Goal: Task Accomplishment & Management: Complete application form

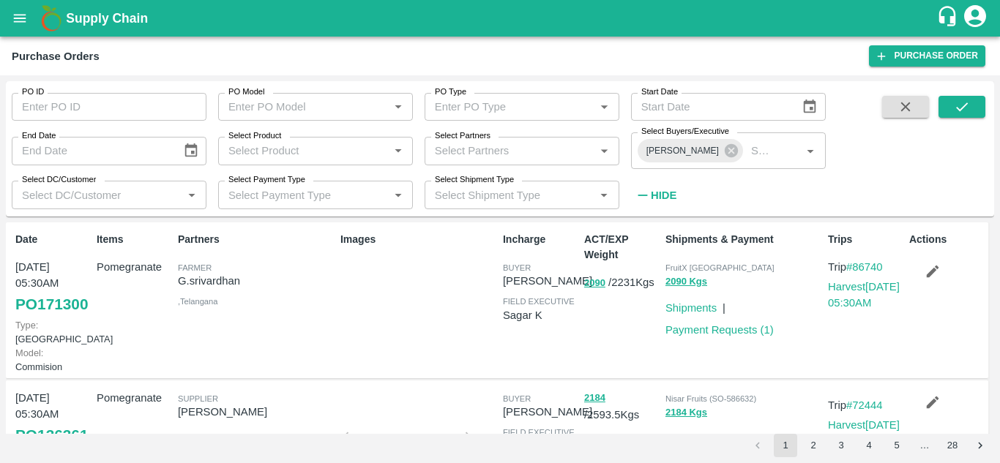
scroll to position [7, 0]
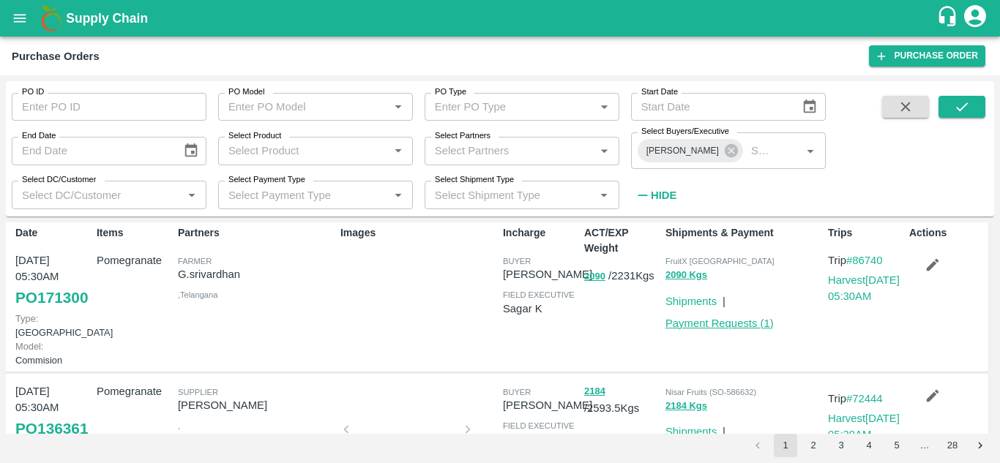
click at [746, 322] on link "Payment Requests ( 1 )" at bounding box center [719, 324] width 108 height 12
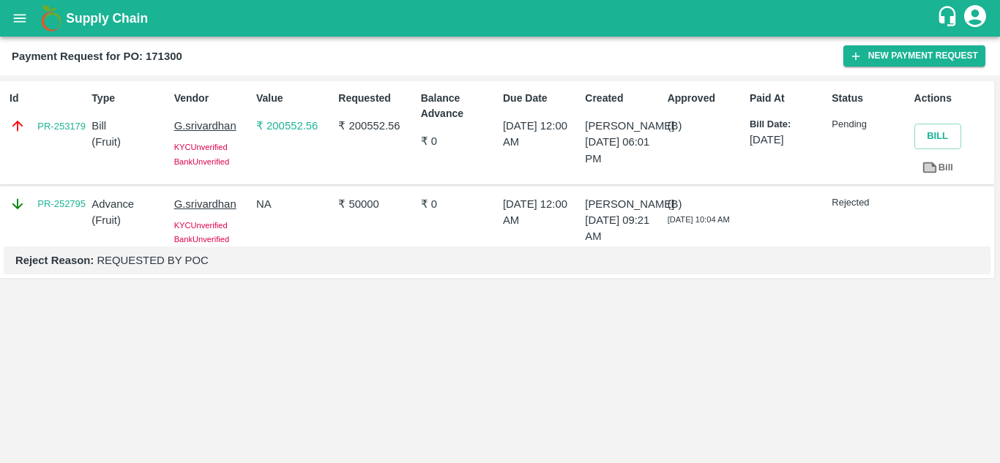
click at [11, 14] on button "open drawer" at bounding box center [20, 18] width 34 height 34
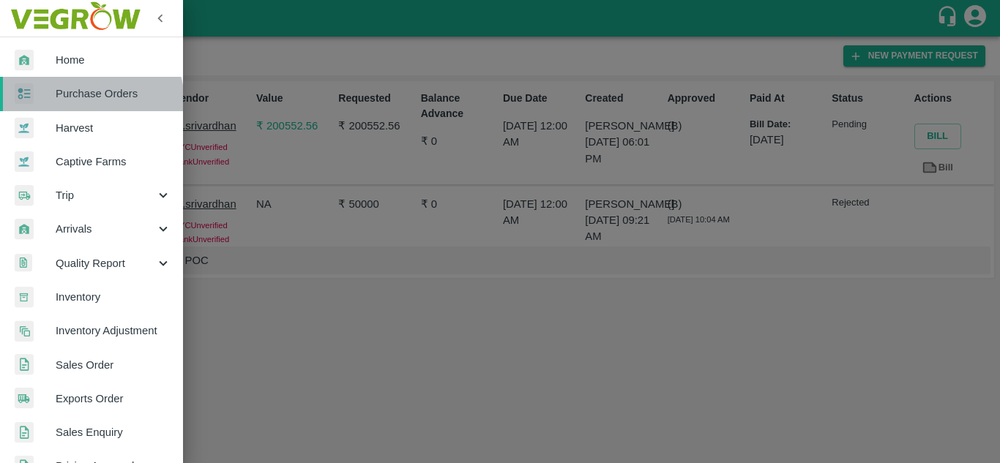
click at [91, 102] on span "Purchase Orders" at bounding box center [114, 94] width 116 height 16
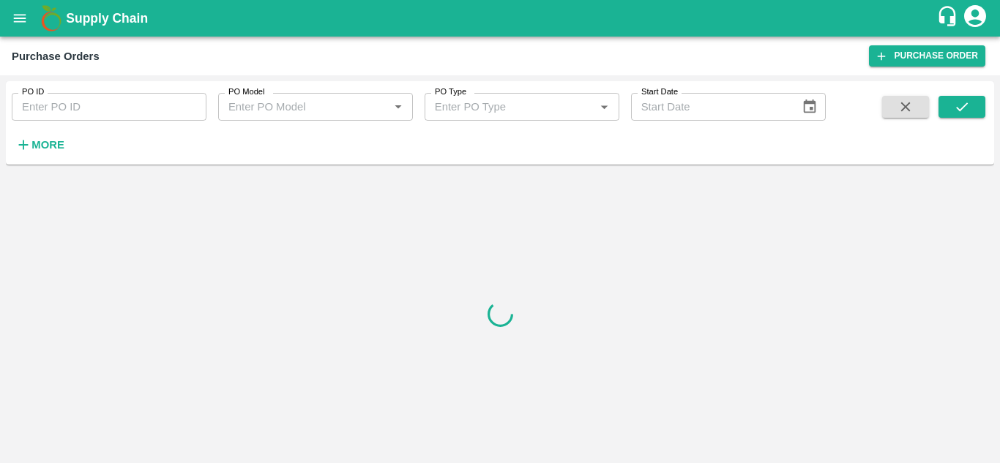
click at [18, 146] on icon "button" at bounding box center [23, 145] width 16 height 16
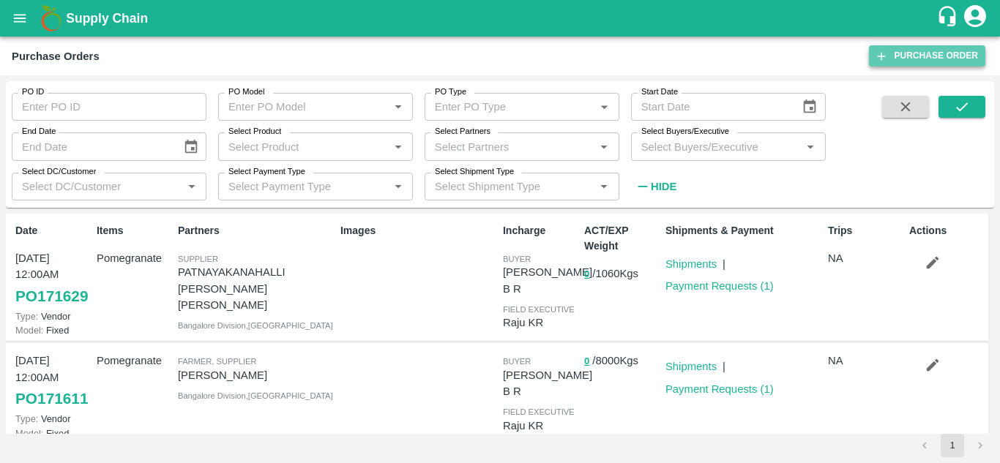
click at [954, 59] on link "Purchase Order" at bounding box center [927, 55] width 116 height 21
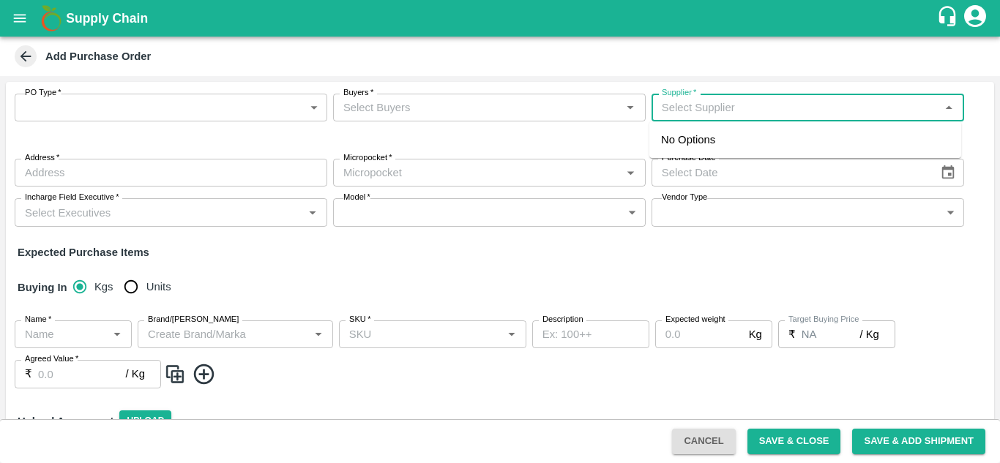
click at [778, 116] on input "Supplier   *" at bounding box center [796, 107] width 280 height 19
click at [780, 138] on div "A SURESH-, -8500078607(Farmer)" at bounding box center [746, 140] width 170 height 16
type input "A SURESH-, -8500078607(Farmer)"
type input ", , , Andhra Pradesh"
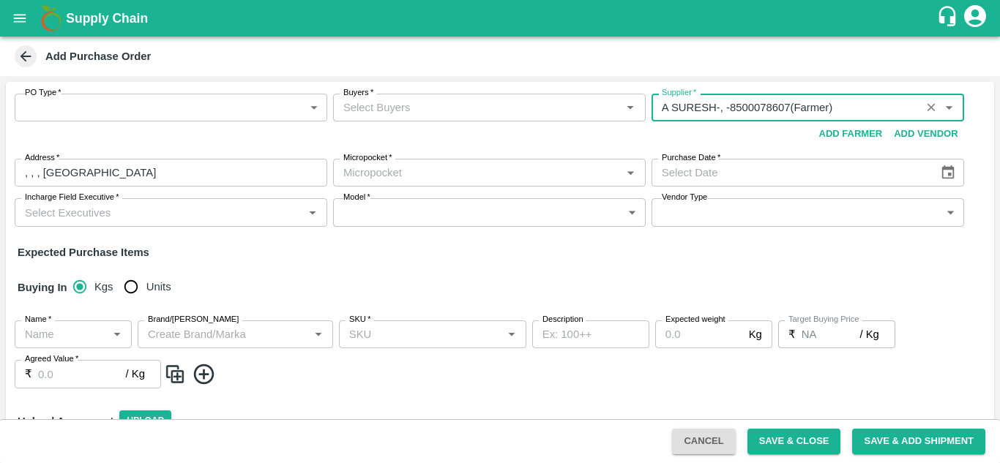
type input "A SURESH-, -8500078607(Farmer)"
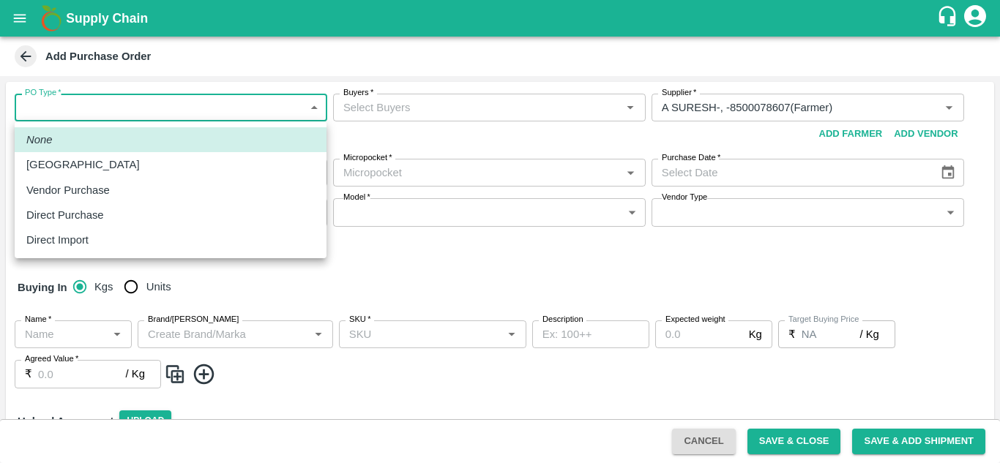
click at [310, 102] on body "Supply Chain Add Purchase Order PO Type   * ​ PO Type Buyers   * Buyers   * Sup…" at bounding box center [500, 231] width 1000 height 463
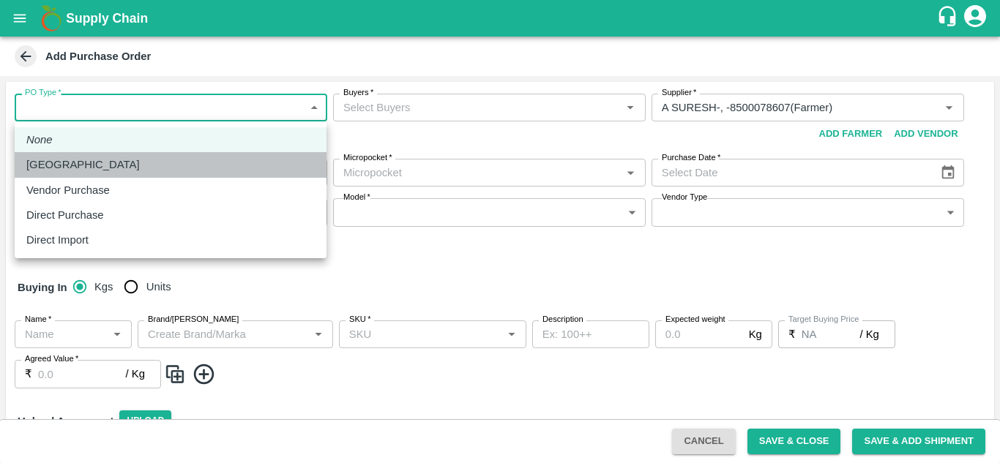
click at [127, 161] on div "Farm Gate" at bounding box center [170, 165] width 288 height 16
type input "1"
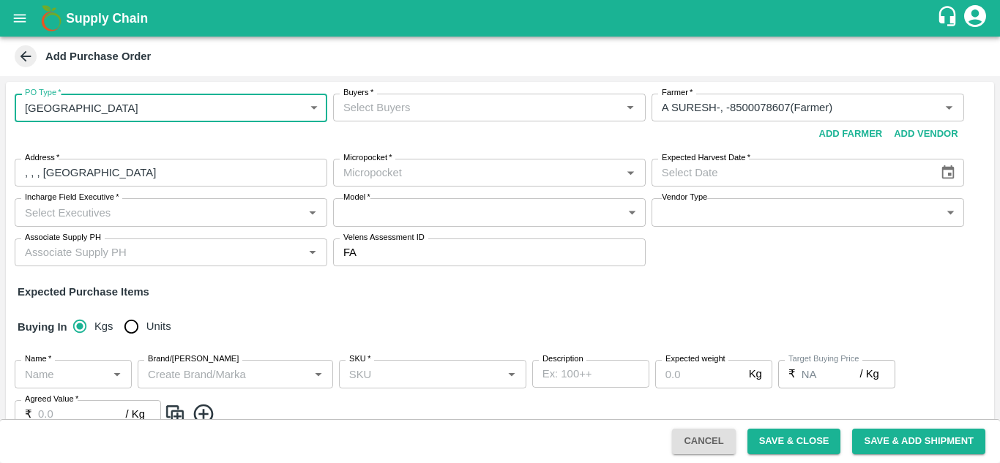
click at [393, 110] on input "Buyers   *" at bounding box center [477, 107] width 280 height 19
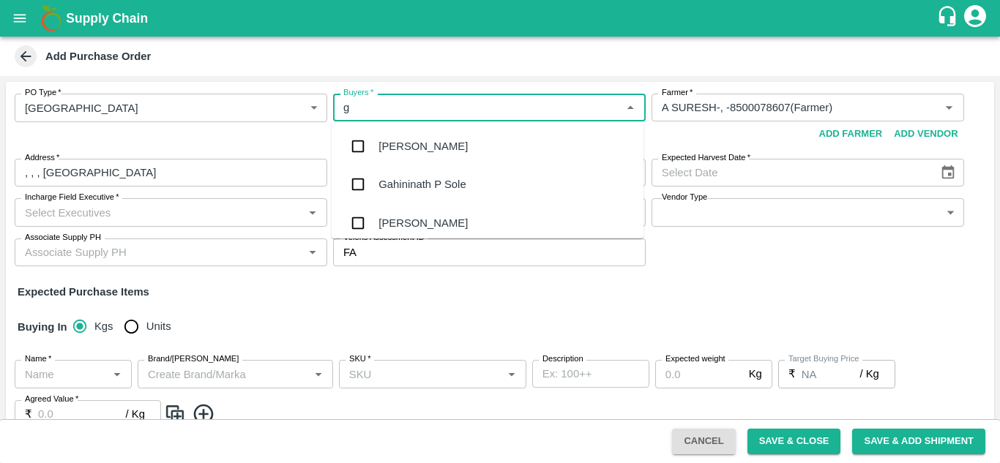
type input "gu"
click at [402, 193] on div "[PERSON_NAME]" at bounding box center [487, 184] width 312 height 38
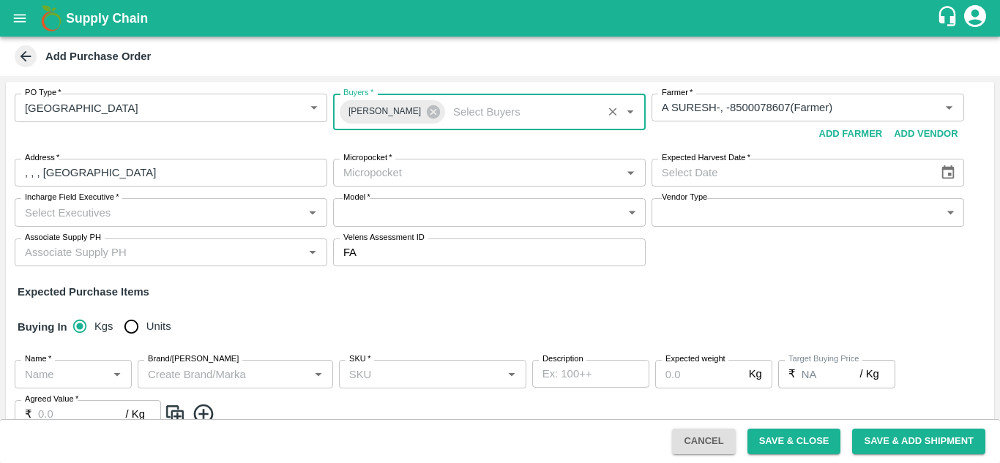
type input "DD/MM/YYYY"
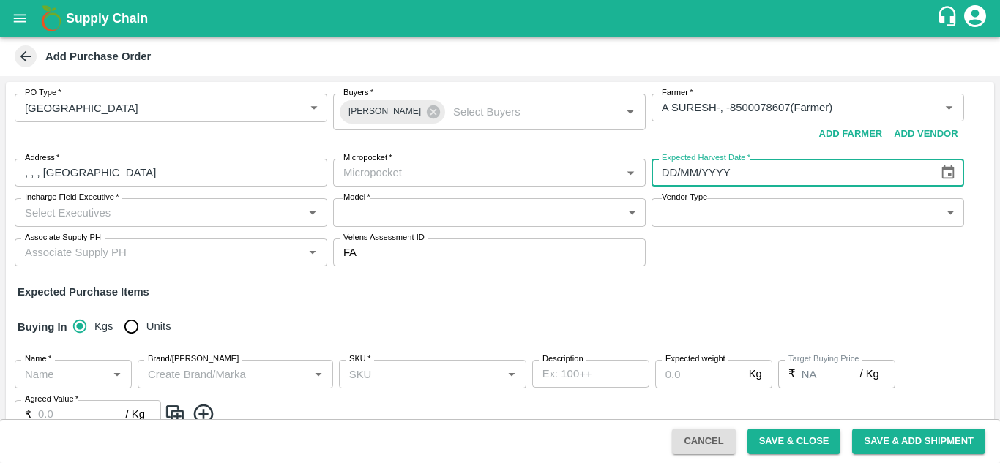
click at [814, 183] on input "DD/MM/YYYY" at bounding box center [789, 173] width 277 height 28
click at [956, 172] on button "Choose date" at bounding box center [948, 173] width 28 height 28
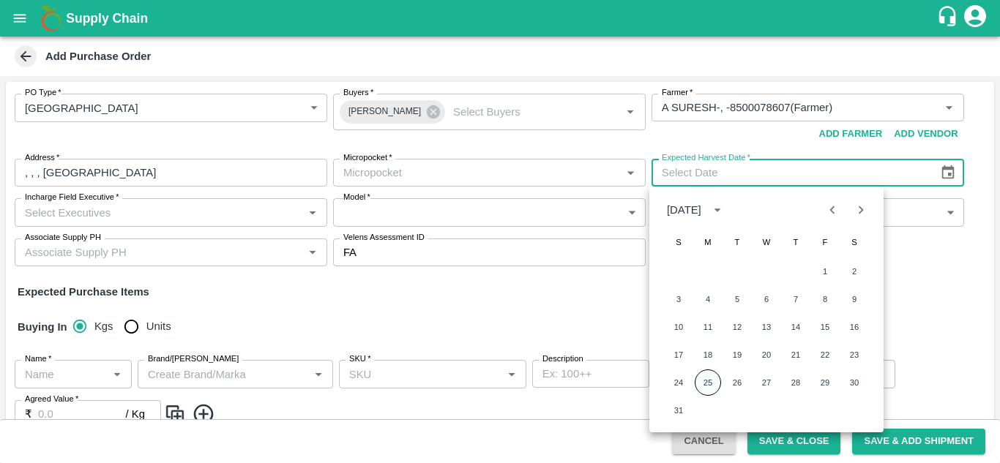
click at [710, 380] on button "25" at bounding box center [707, 383] width 26 height 26
type input "[DATE]"
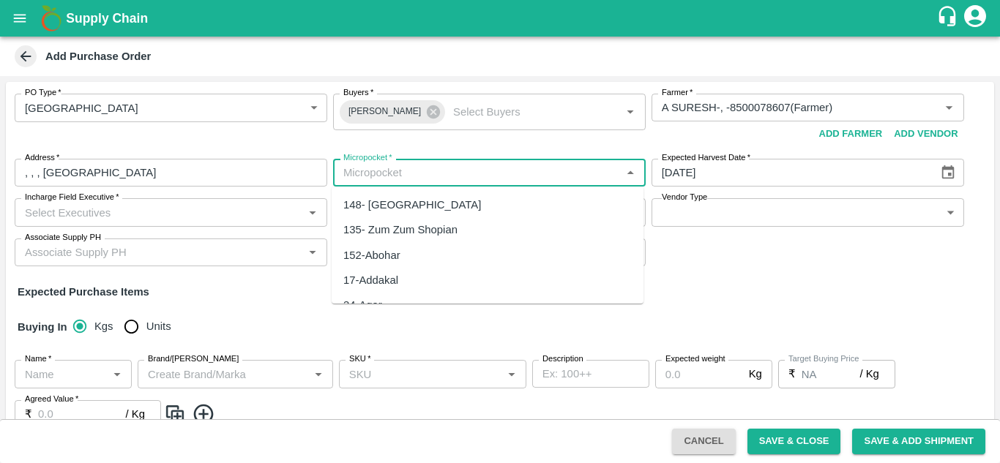
click at [606, 172] on input "Micropocket   *" at bounding box center [477, 172] width 280 height 19
click at [476, 224] on div "40-Anantapur" at bounding box center [487, 229] width 312 height 25
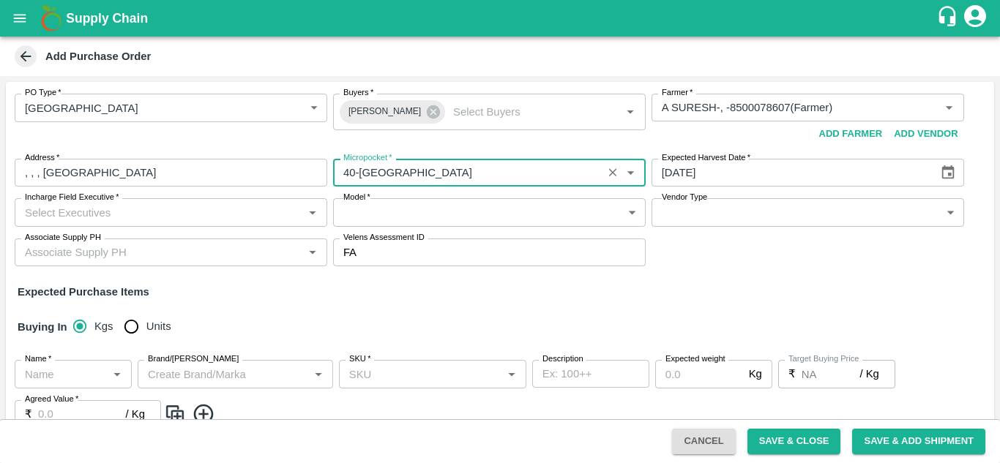
type input "40-Anantapur"
click at [149, 220] on input "Incharge Field Executive   *" at bounding box center [159, 212] width 280 height 19
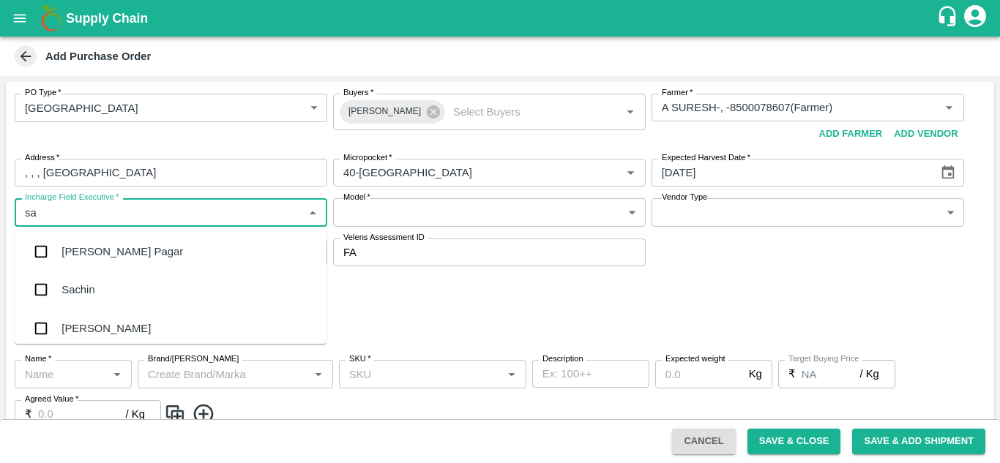
type input "sag"
click at [33, 253] on input "checkbox" at bounding box center [40, 251] width 29 height 29
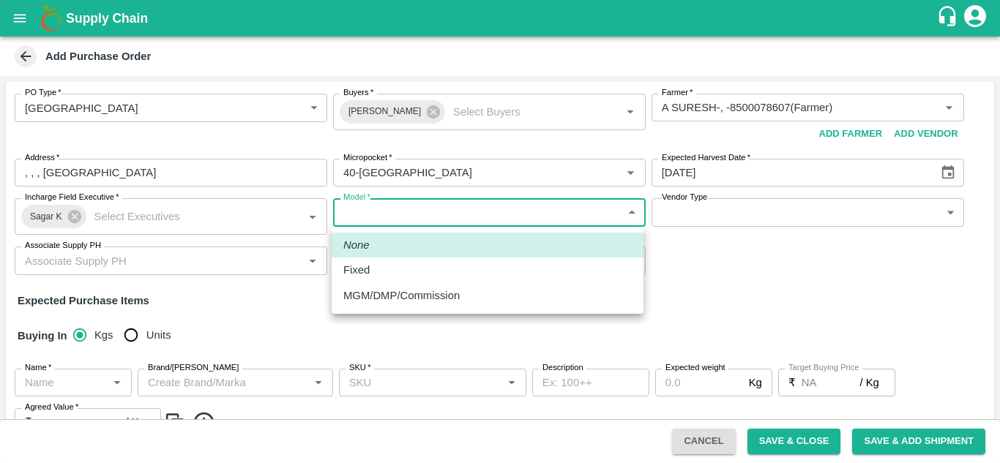
click at [421, 222] on body "Supply Chain Add Purchase Order PO Type   * Farm Gate 1 PO Type Buyers   * Gund…" at bounding box center [500, 231] width 1000 height 463
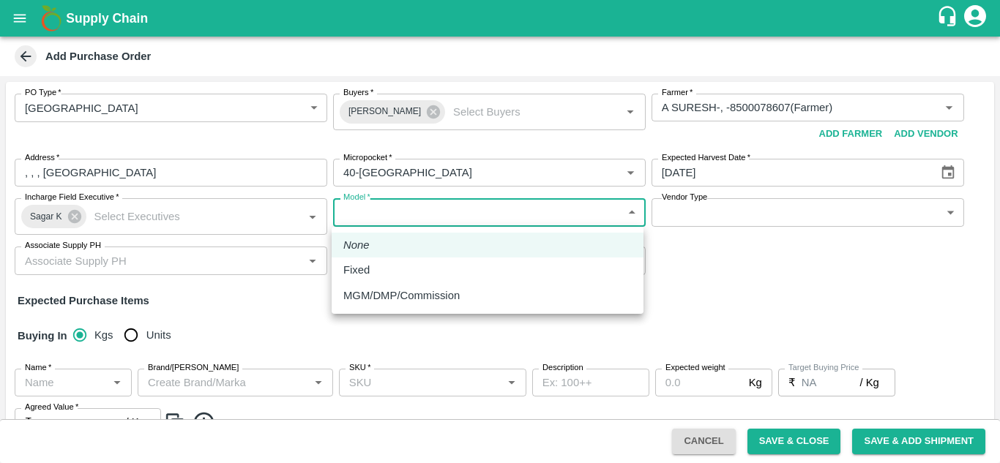
click at [401, 308] on ul "None Fixed MGM/DMP/Commission" at bounding box center [487, 270] width 312 height 87
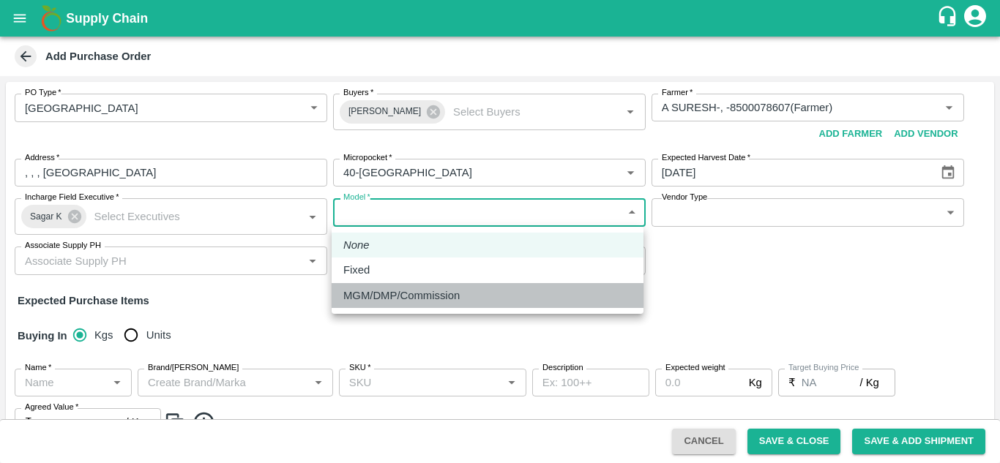
click at [401, 296] on p "MGM/DMP/Commission" at bounding box center [401, 296] width 116 height 16
type input "Commision"
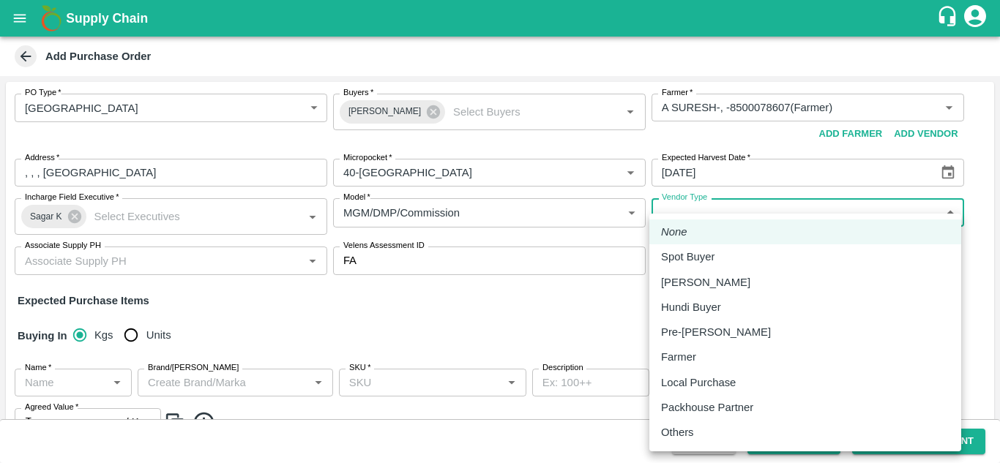
click at [738, 210] on body "Supply Chain Add Purchase Order PO Type   * Farm Gate 1 PO Type Buyers   * Gund…" at bounding box center [500, 231] width 1000 height 463
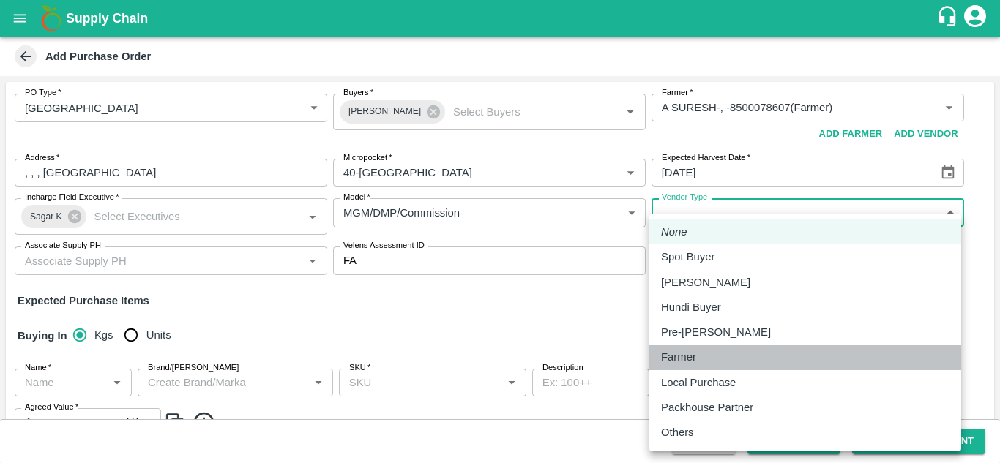
click at [712, 352] on div "Farmer" at bounding box center [805, 357] width 288 height 16
type input "FARMER"
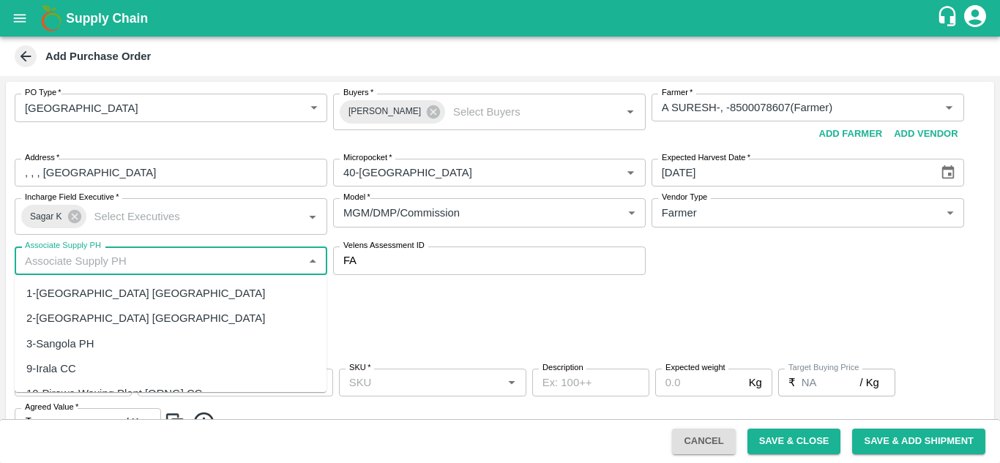
click at [255, 269] on input "Associate Supply PH" at bounding box center [159, 260] width 280 height 19
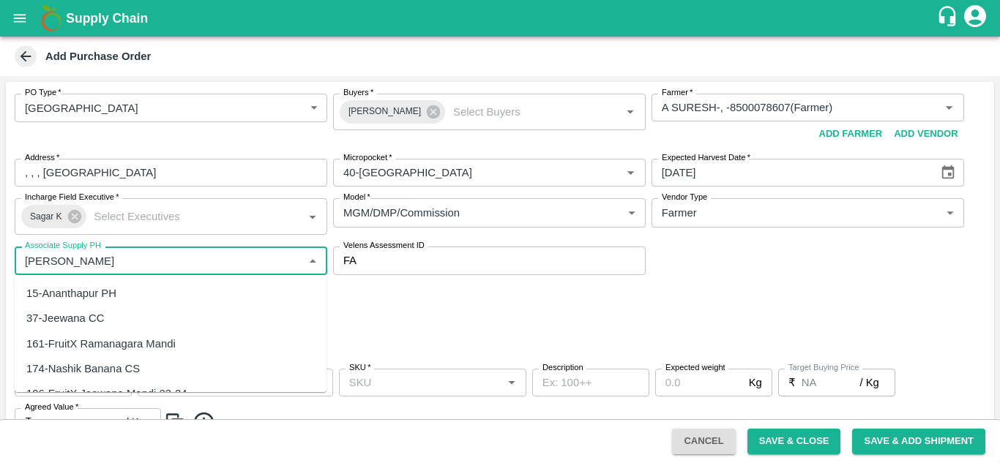
click at [94, 298] on div "15-Ananthapur PH" at bounding box center [71, 293] width 90 height 16
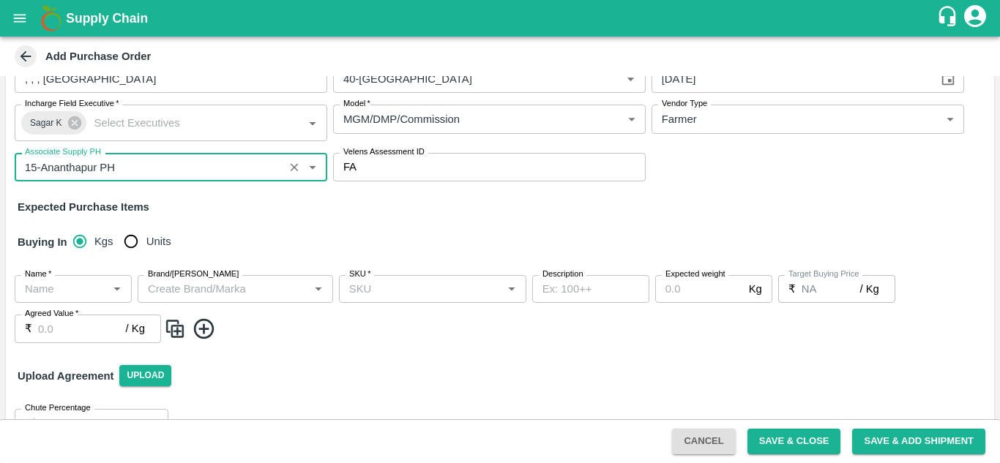
scroll to position [94, 0]
type input "15-Ananthapur PH"
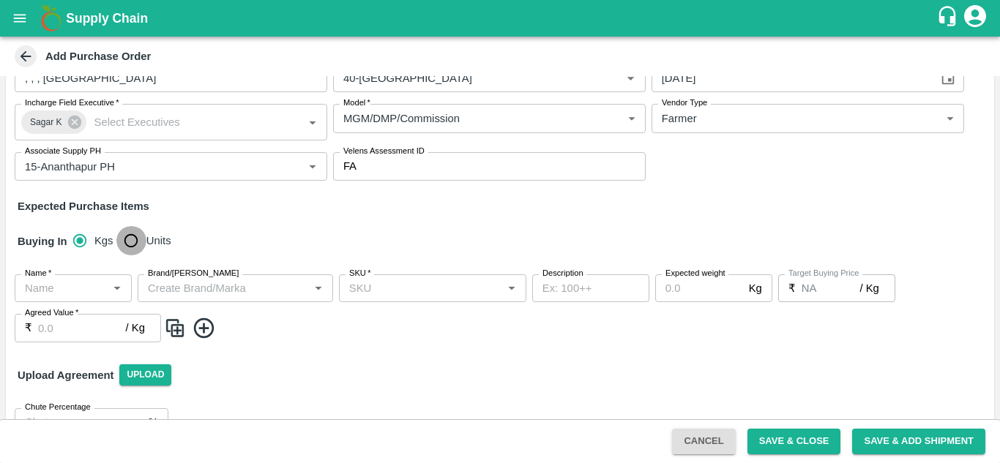
click at [141, 252] on input "Units" at bounding box center [130, 240] width 29 height 29
radio input "true"
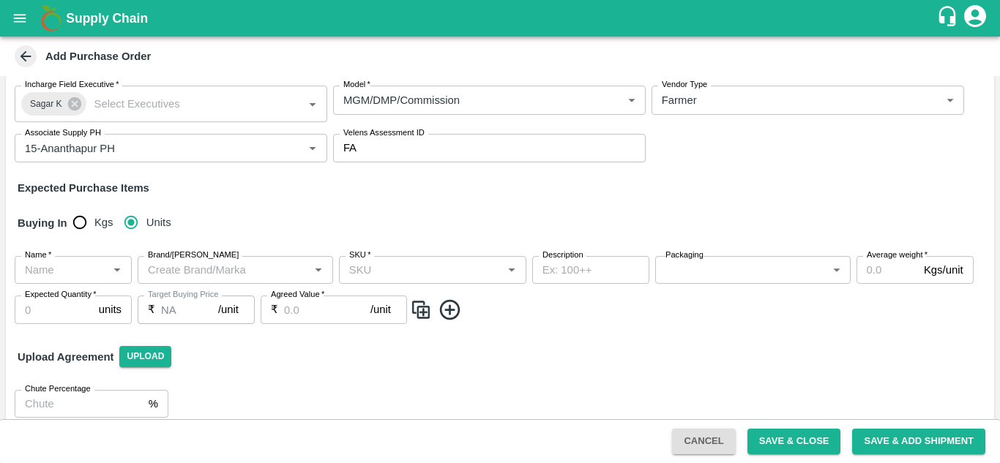
scroll to position [113, 0]
click at [105, 270] on div "Name   *" at bounding box center [73, 269] width 117 height 28
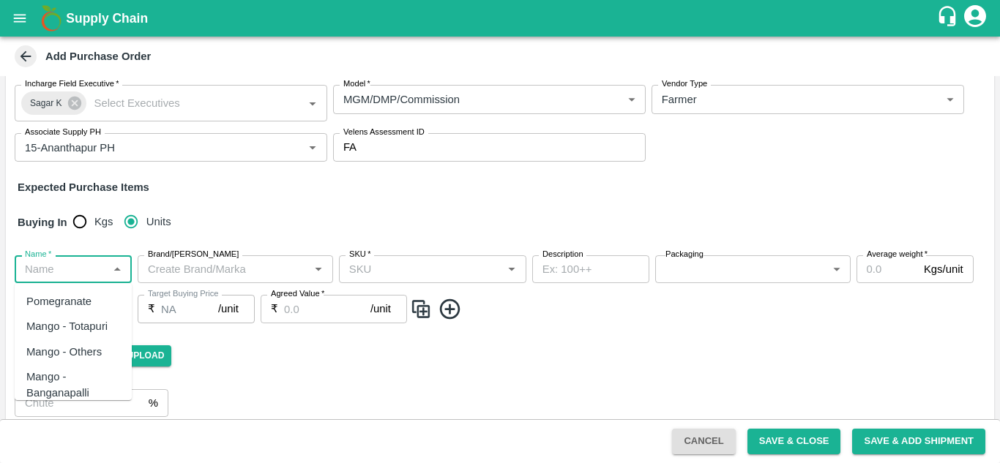
click at [100, 305] on div "Pomegranate" at bounding box center [73, 301] width 117 height 25
type input "Pomegranate"
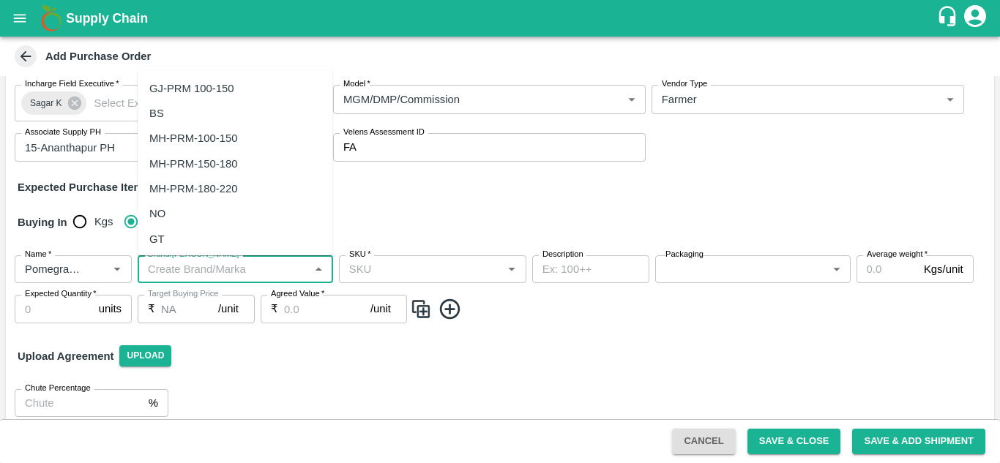
click at [199, 272] on input "Brand/Marka" at bounding box center [223, 269] width 162 height 19
click at [175, 86] on div "AS" at bounding box center [235, 88] width 195 height 25
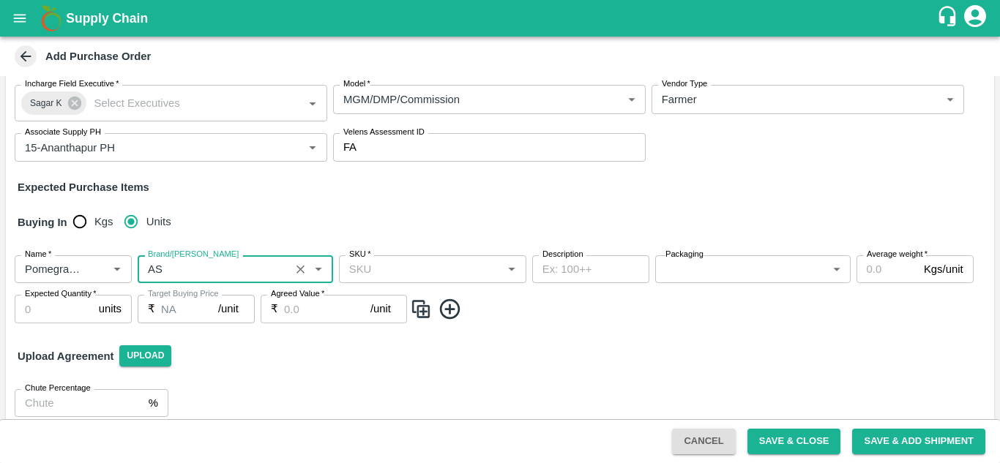
type input "AS"
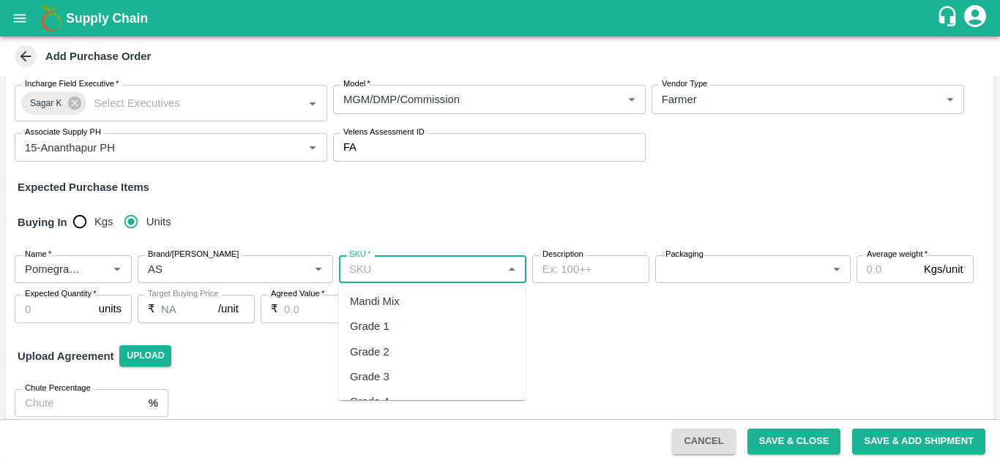
click at [430, 270] on input "SKU   *" at bounding box center [420, 269] width 154 height 19
click at [427, 299] on div "KA-PRM-100-150" at bounding box center [393, 301] width 86 height 16
type input "KA-PRM-100-150"
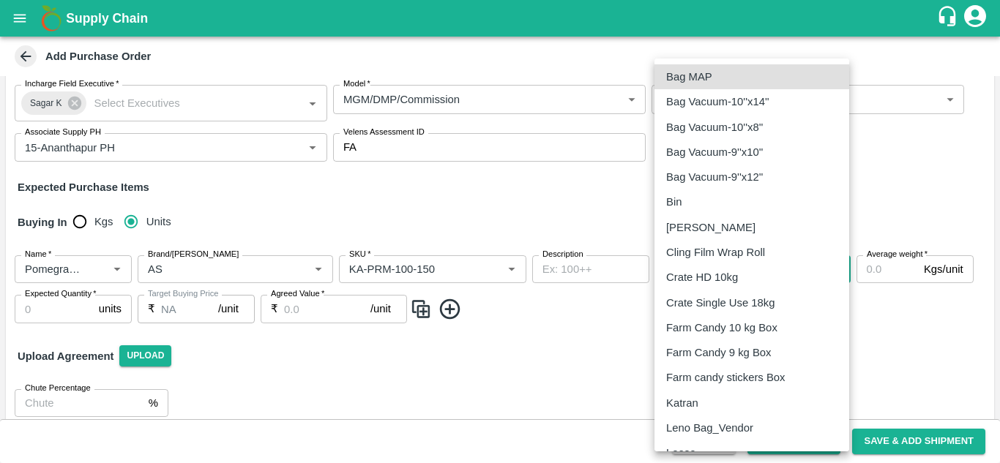
click at [705, 270] on body "Supply Chain Add Purchase Order PO Type   * Farm Gate 1 PO Type Buyers   * Gund…" at bounding box center [500, 231] width 1000 height 463
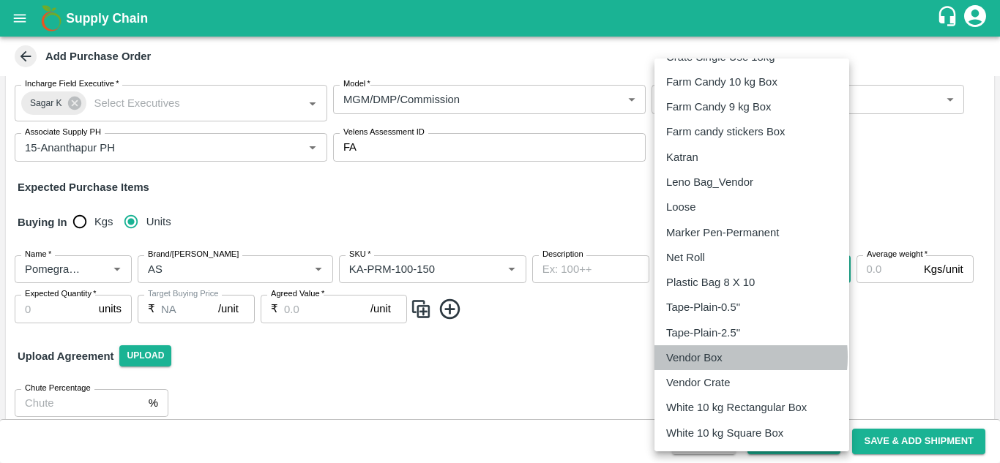
click at [715, 357] on p "Vendor Box" at bounding box center [694, 358] width 56 height 16
type input "276"
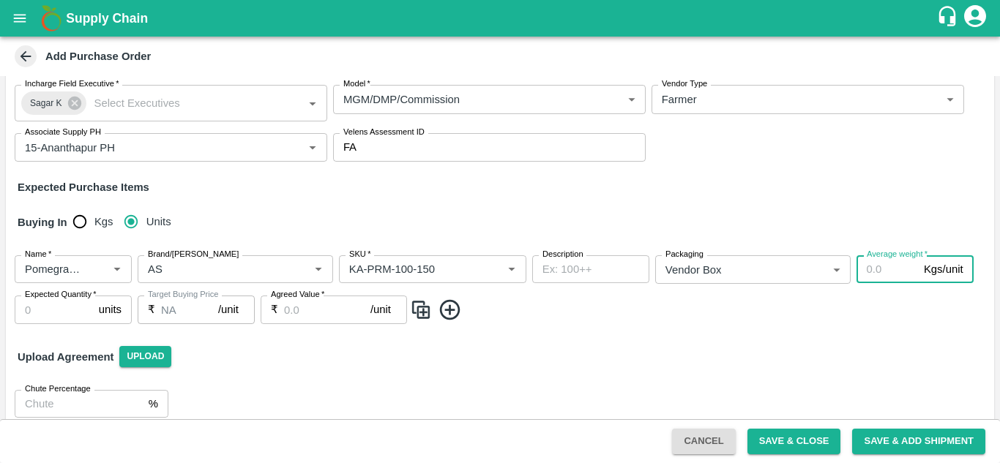
click at [891, 270] on input "Average weight   *" at bounding box center [886, 269] width 61 height 28
type input "10"
click at [774, 330] on div "Name   * Name   * Brand/Marka Brand/Marka SKU   * SKU   * Description x Descrip…" at bounding box center [500, 290] width 988 height 92
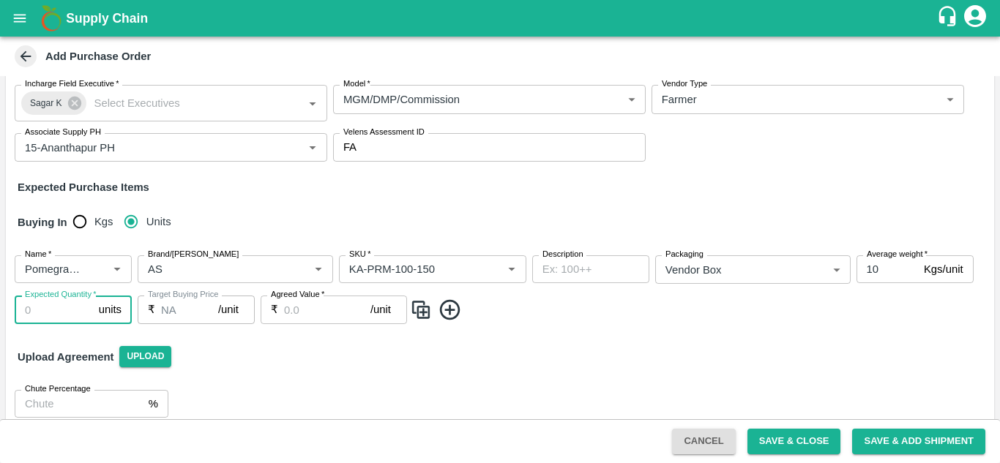
click at [39, 320] on input "Expected Quantity   *" at bounding box center [54, 310] width 78 height 28
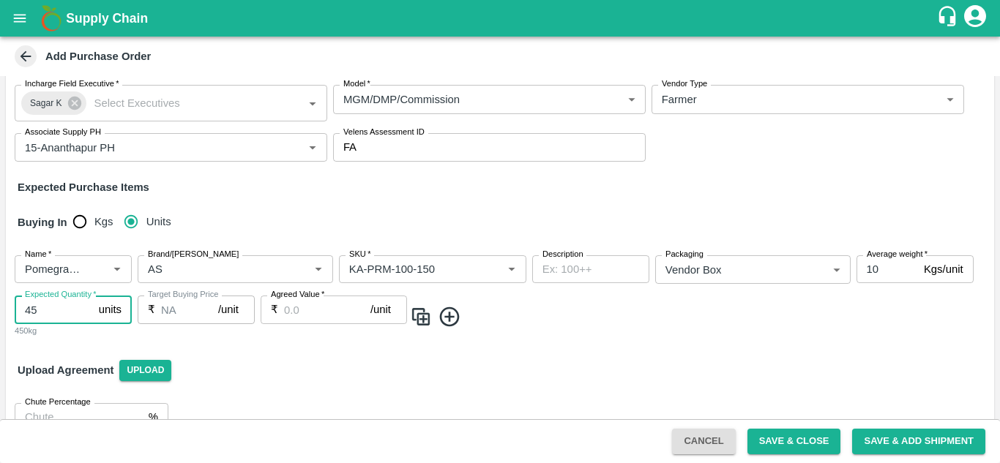
type input "45"
click at [277, 311] on div "₹ /unit Agreed Value" at bounding box center [333, 310] width 146 height 28
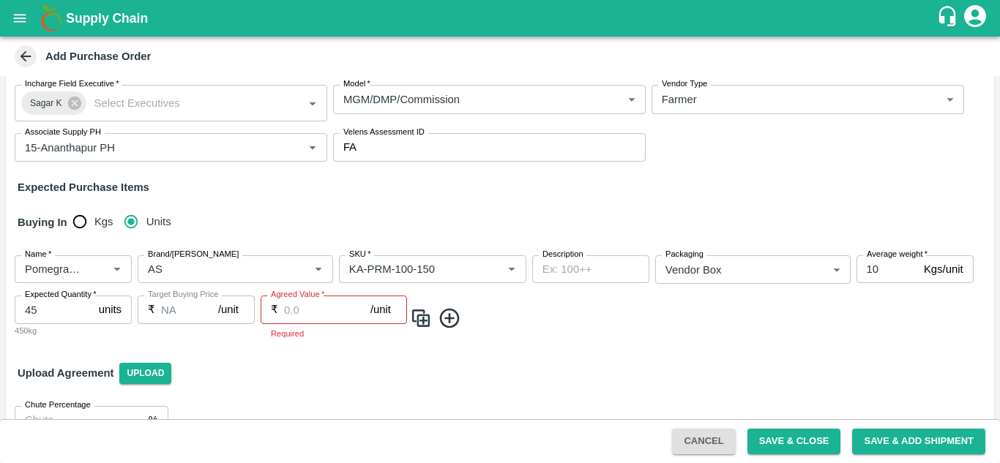
click at [281, 311] on div "₹ /unit Agreed Value" at bounding box center [333, 310] width 146 height 28
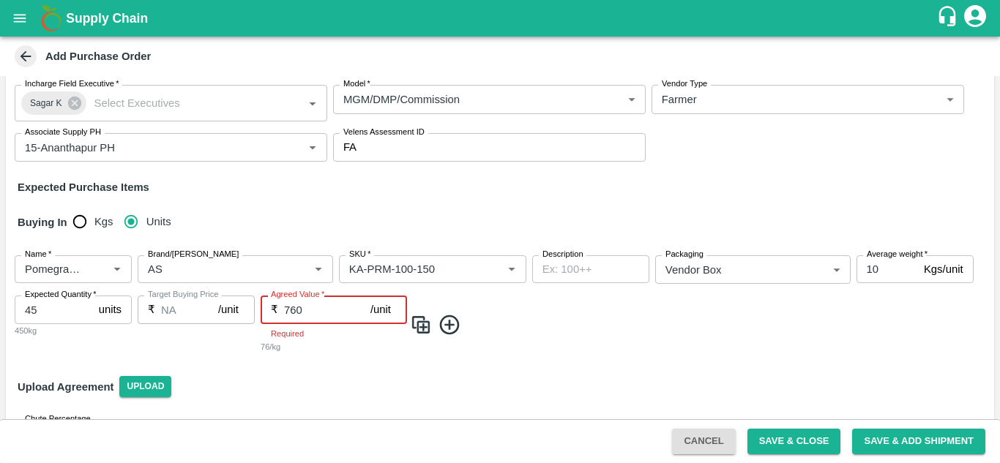
type input "760"
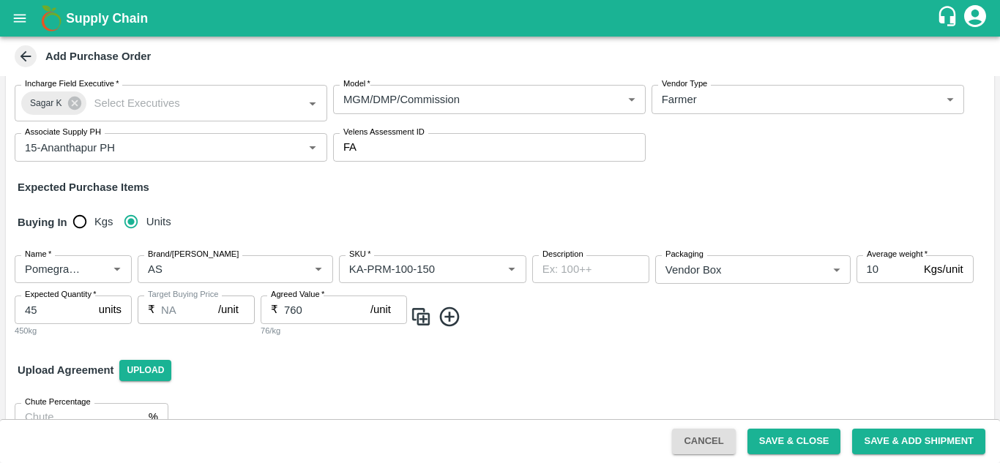
click at [342, 364] on div "PO Type   * Farm Gate 1 PO Type Buyers   * Gundekari ganesh Buyers   * Farmer  …" at bounding box center [500, 206] width 988 height 475
click at [419, 318] on img at bounding box center [421, 317] width 22 height 24
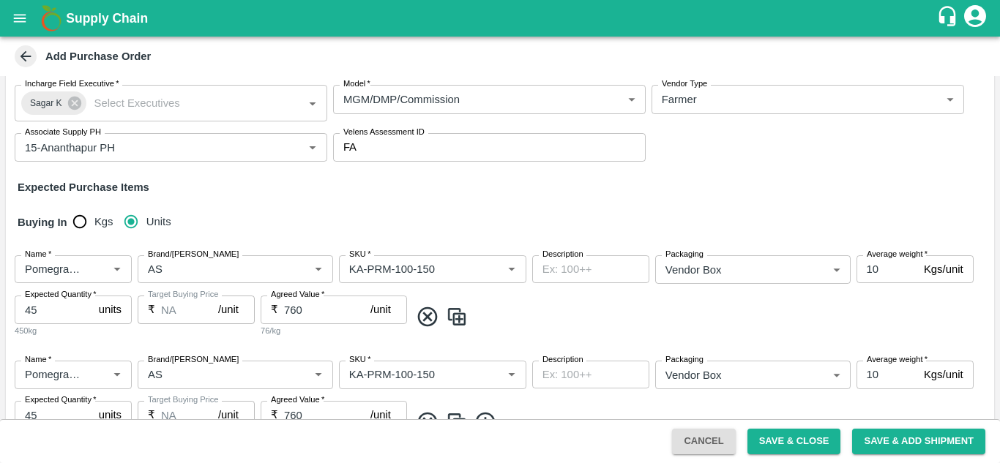
scroll to position [154, 0]
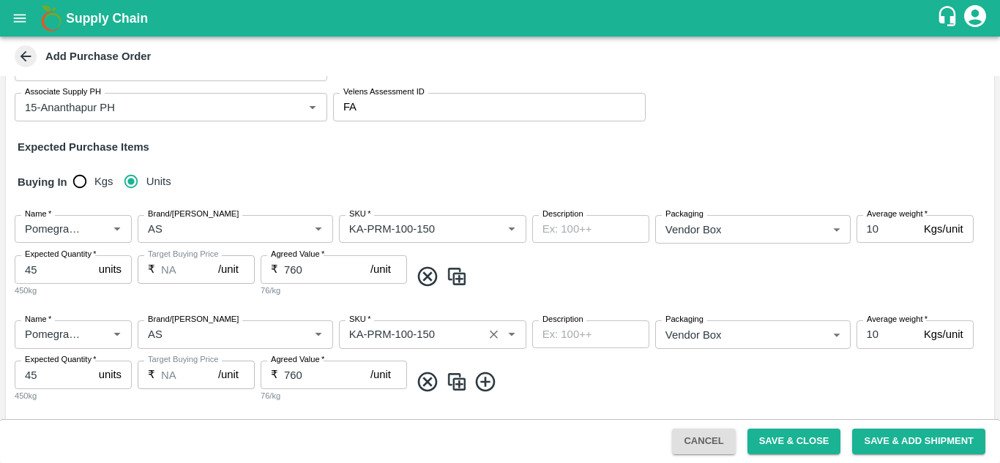
click at [417, 332] on input "SKU   *" at bounding box center [410, 334] width 135 height 19
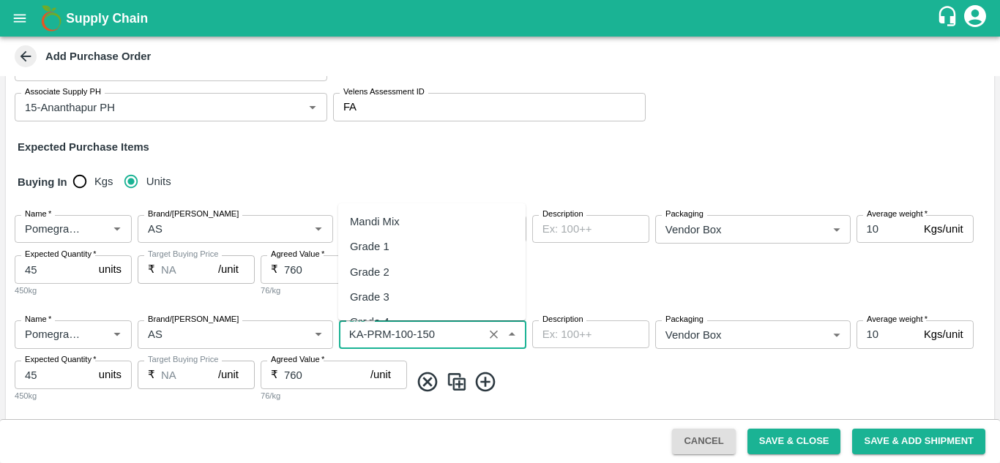
scroll to position [3676, 0]
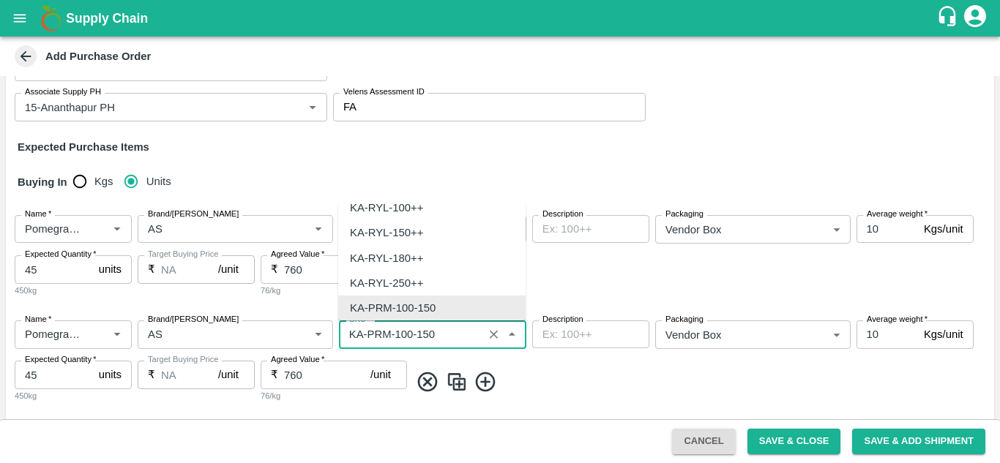
click at [417, 332] on input "SKU   *" at bounding box center [410, 334] width 135 height 19
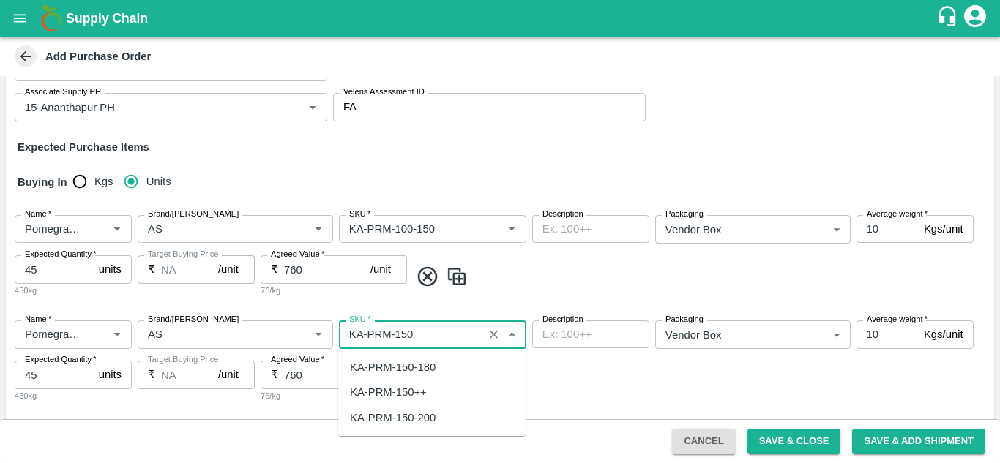
click at [429, 362] on div "KA-PRM-150-180" at bounding box center [393, 367] width 86 height 16
type input "KA-PRM-150-180"
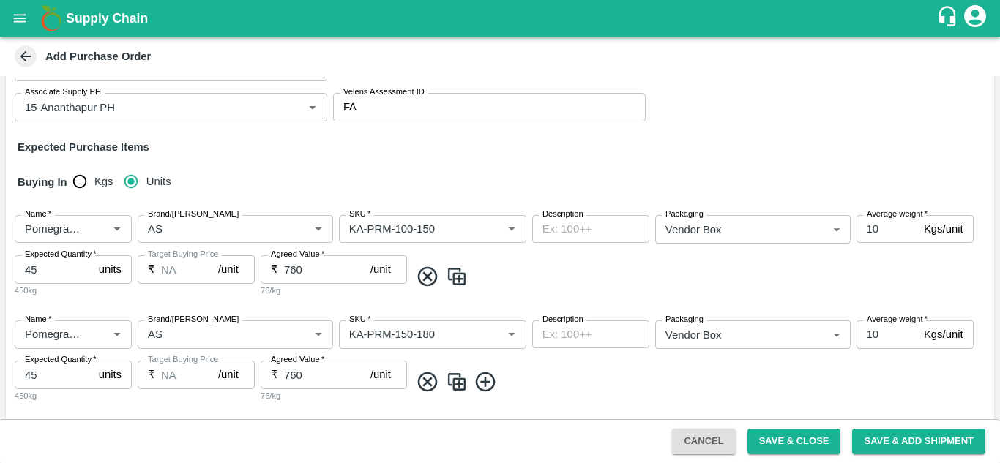
click at [460, 384] on img at bounding box center [457, 382] width 22 height 24
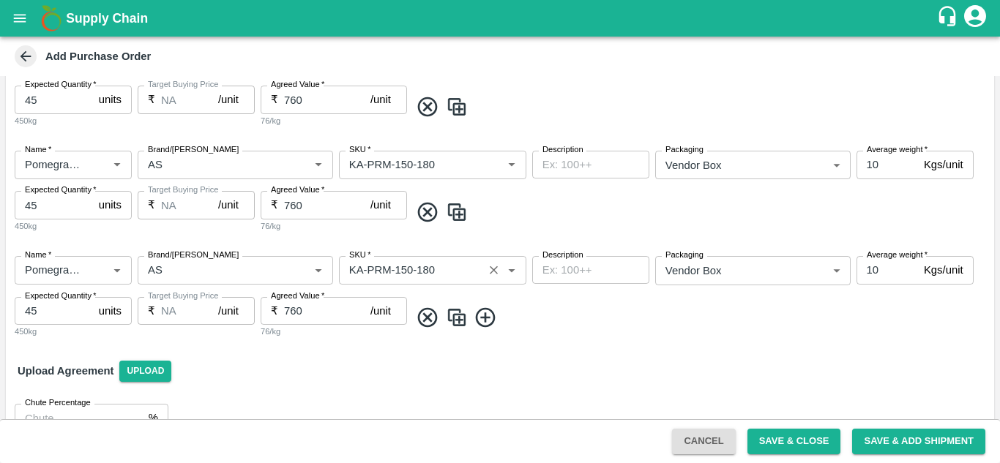
scroll to position [325, 0]
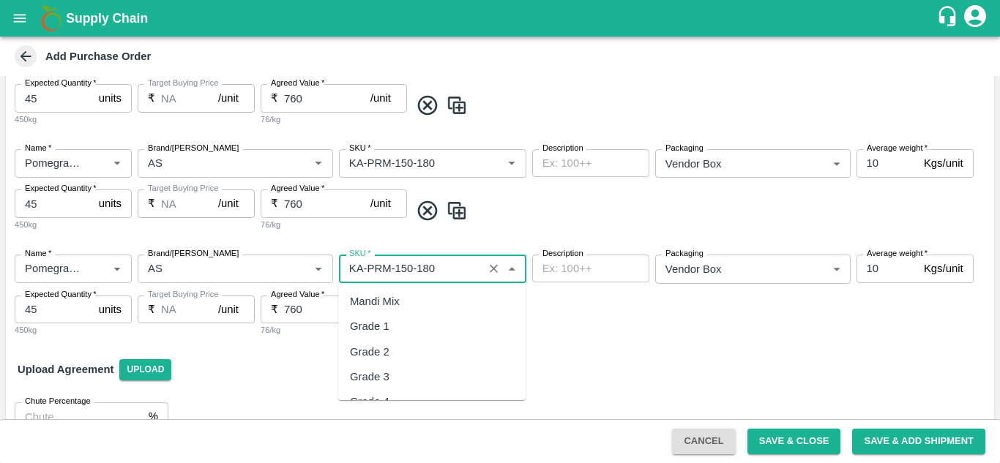
click at [414, 269] on input "SKU   *" at bounding box center [410, 268] width 135 height 19
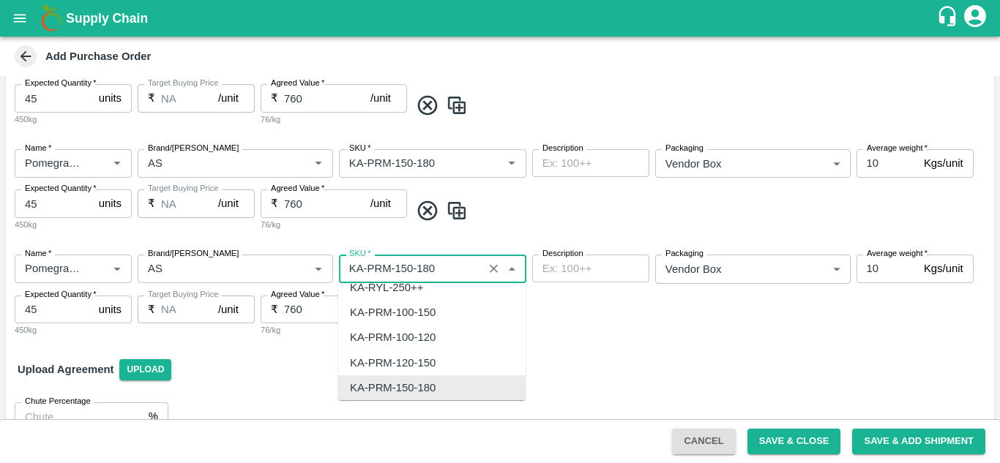
click at [414, 269] on input "SKU   *" at bounding box center [410, 268] width 135 height 19
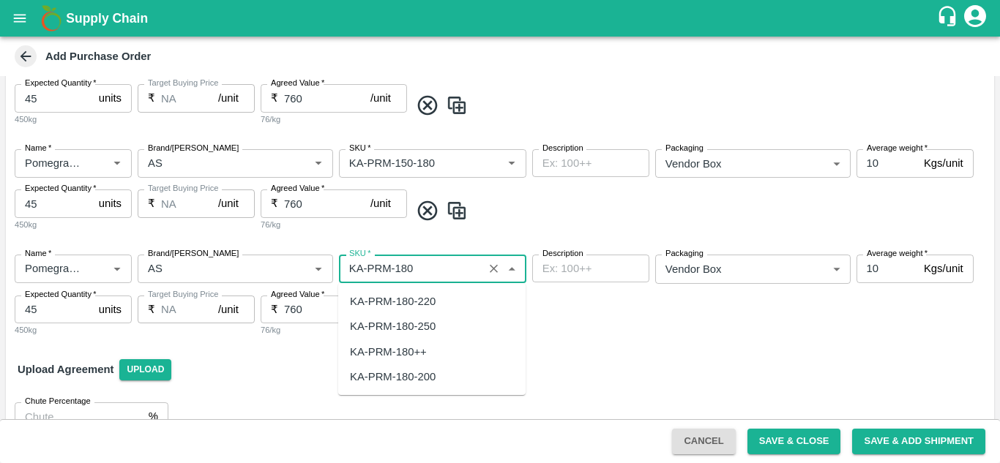
click at [424, 302] on div "KA-PRM-180-220" at bounding box center [393, 301] width 86 height 16
click at [426, 301] on div "KA-Loose A" at bounding box center [431, 301] width 187 height 25
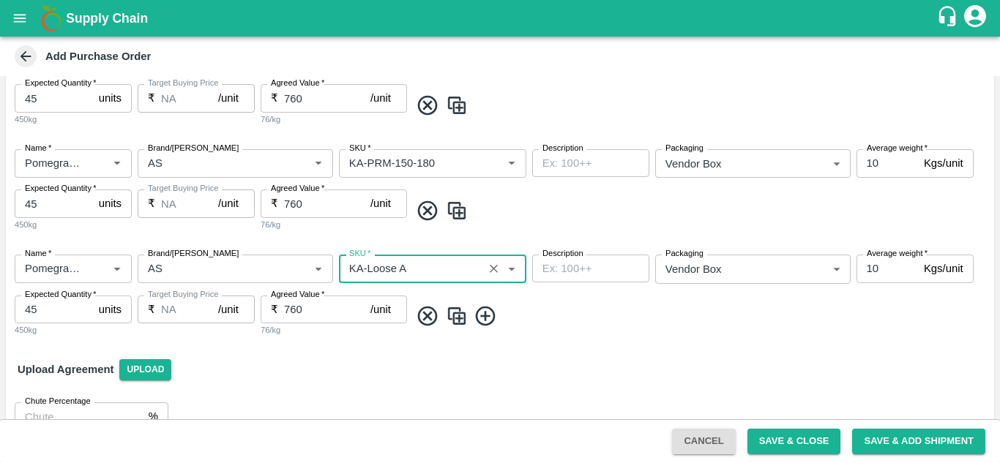
type input "KA-Loose A"
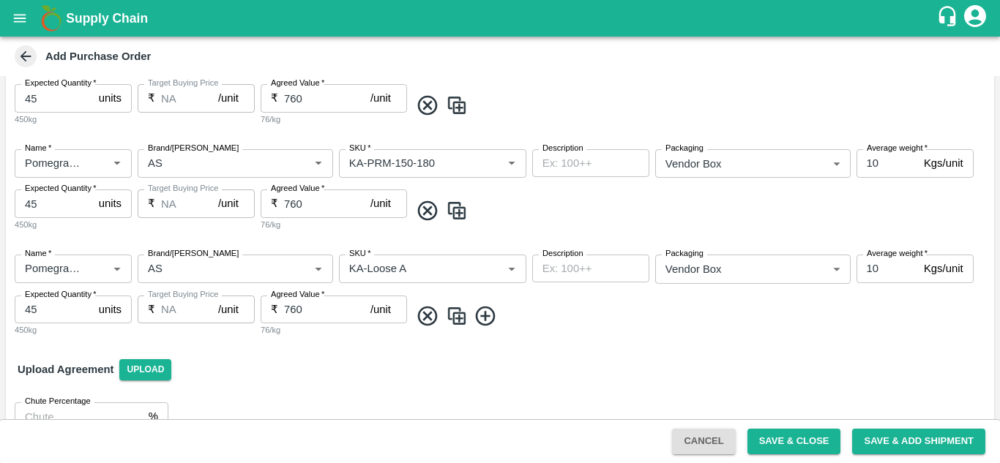
click at [456, 324] on img at bounding box center [457, 316] width 22 height 24
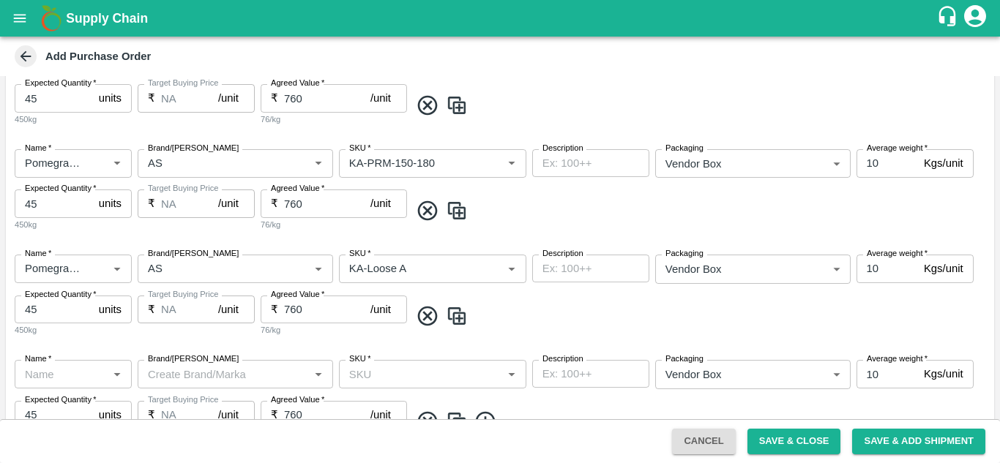
type input "Pomegranate"
type input "AS"
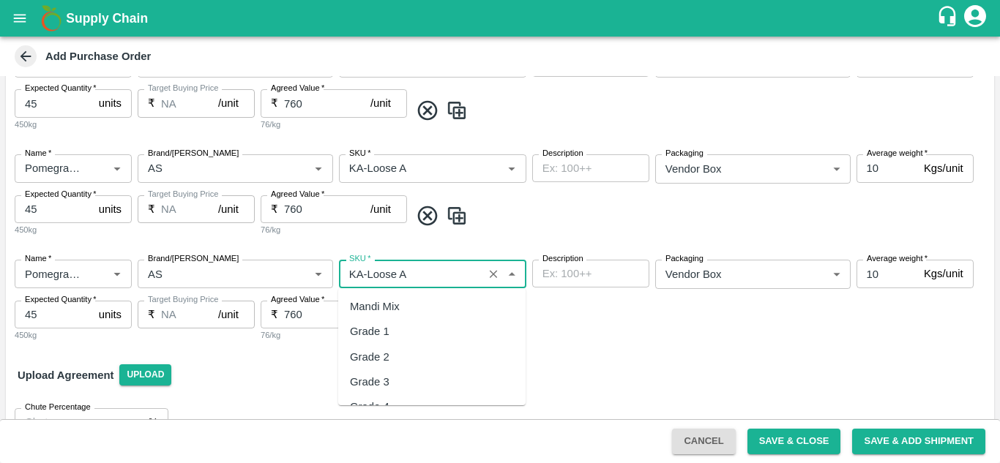
click at [417, 272] on input "SKU   *" at bounding box center [410, 273] width 135 height 19
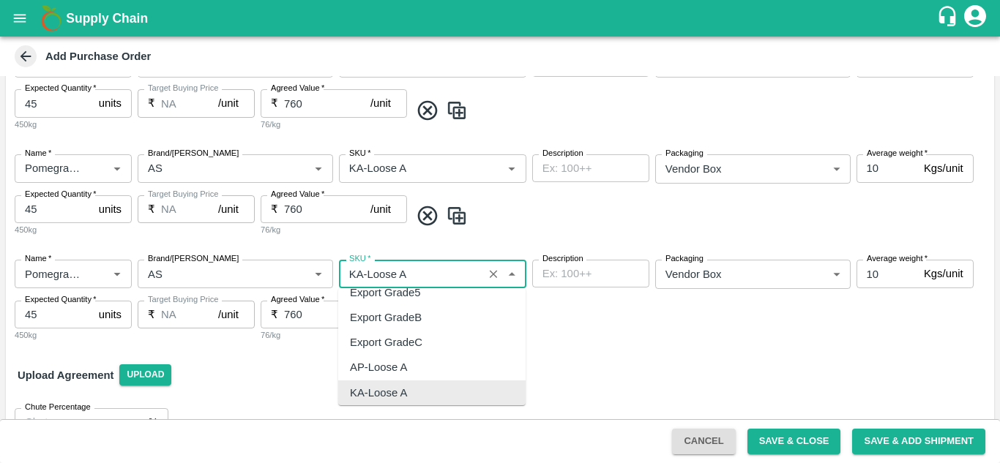
click at [417, 272] on input "SKU   *" at bounding box center [410, 273] width 135 height 19
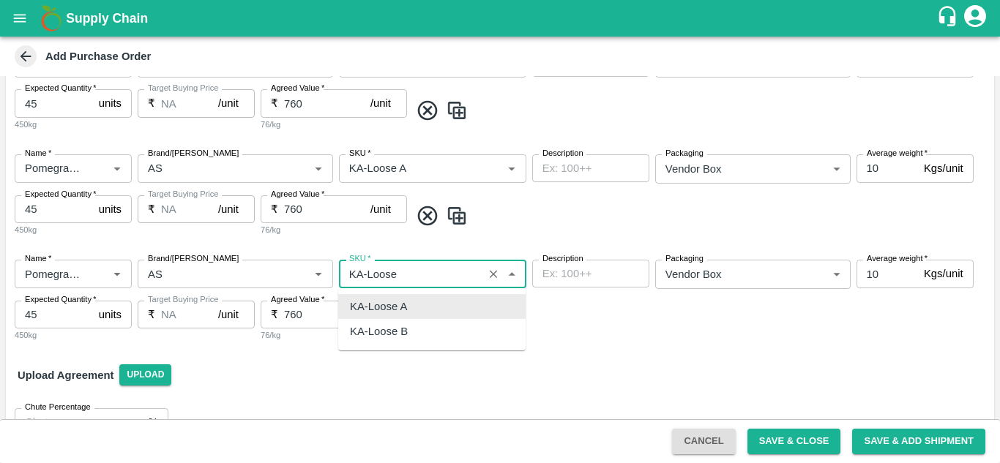
scroll to position [0, 0]
click at [405, 312] on div "KA-Loose B" at bounding box center [379, 307] width 58 height 16
type input "KA-Loose B"
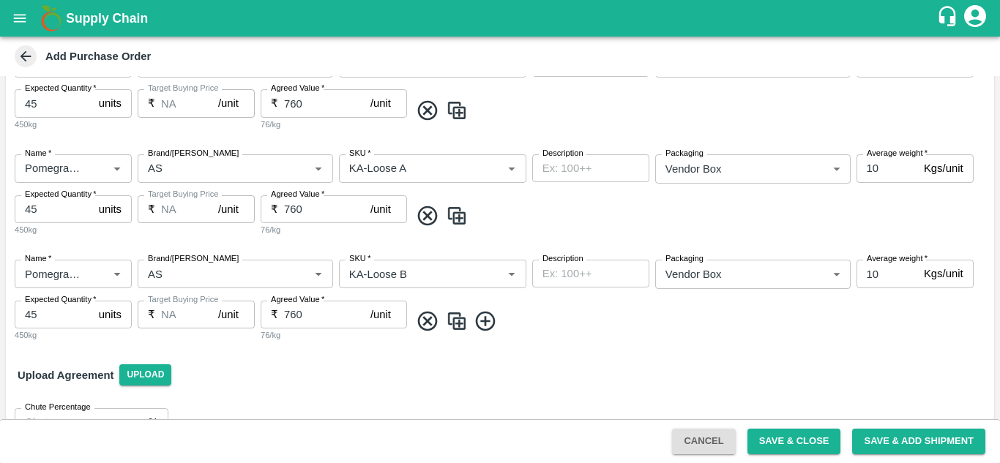
click at [458, 329] on img at bounding box center [457, 322] width 22 height 24
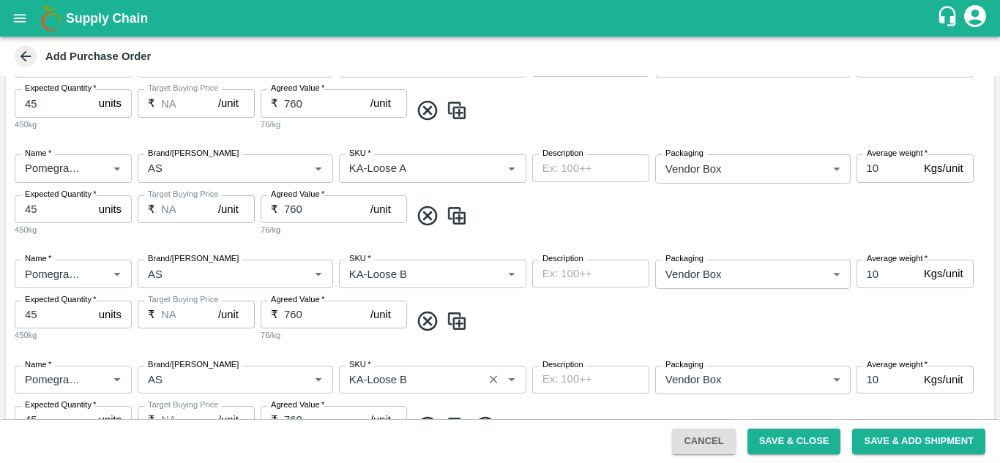
click at [425, 376] on input "SKU   *" at bounding box center [410, 379] width 135 height 19
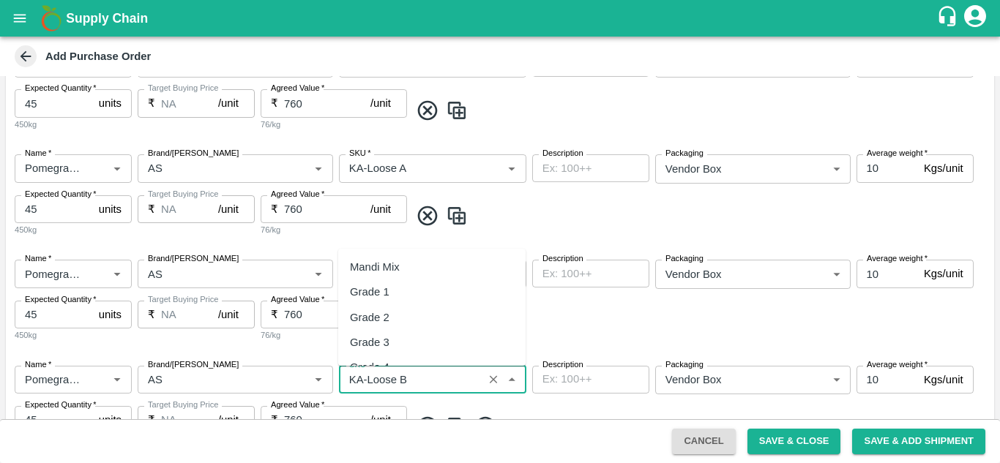
scroll to position [9787, 0]
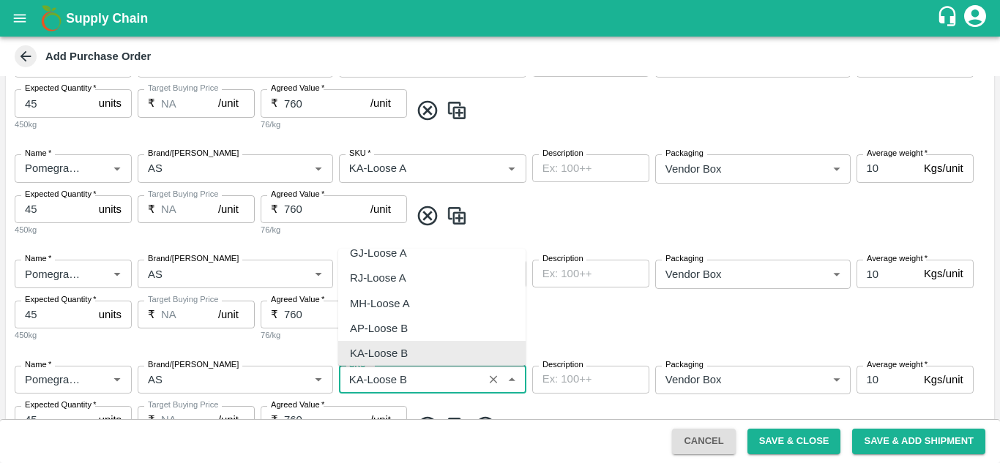
click at [425, 376] on input "SKU   *" at bounding box center [410, 379] width 135 height 19
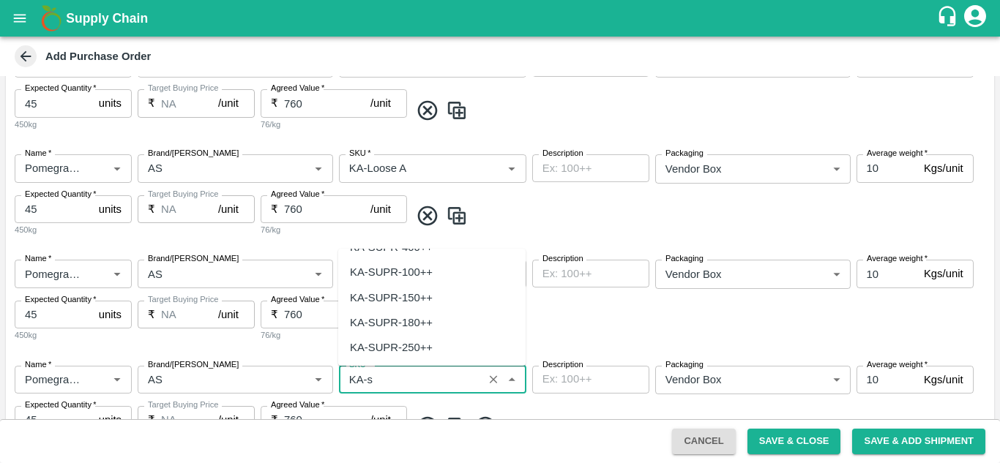
scroll to position [0, 0]
click at [433, 337] on div "KA-SUPR-180++" at bounding box center [431, 342] width 187 height 25
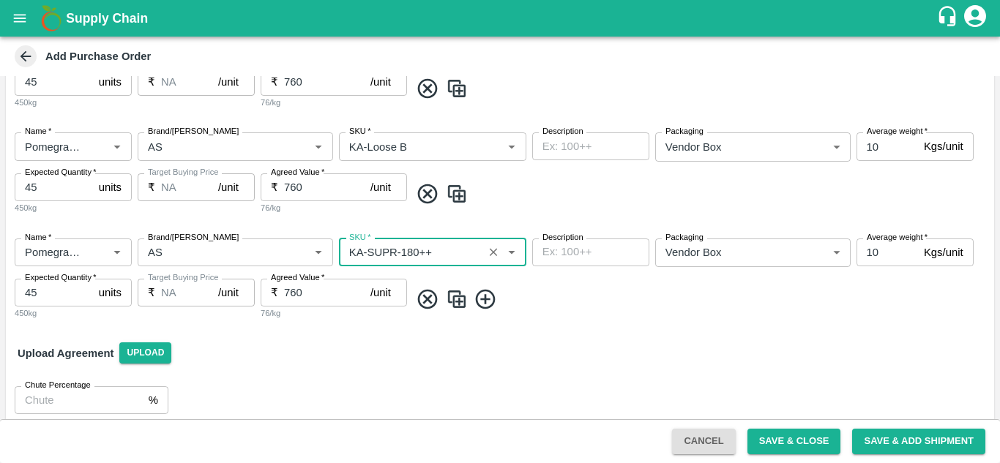
scroll to position [554, 0]
type input "KA-SUPR-180++"
click at [455, 297] on img at bounding box center [457, 298] width 22 height 24
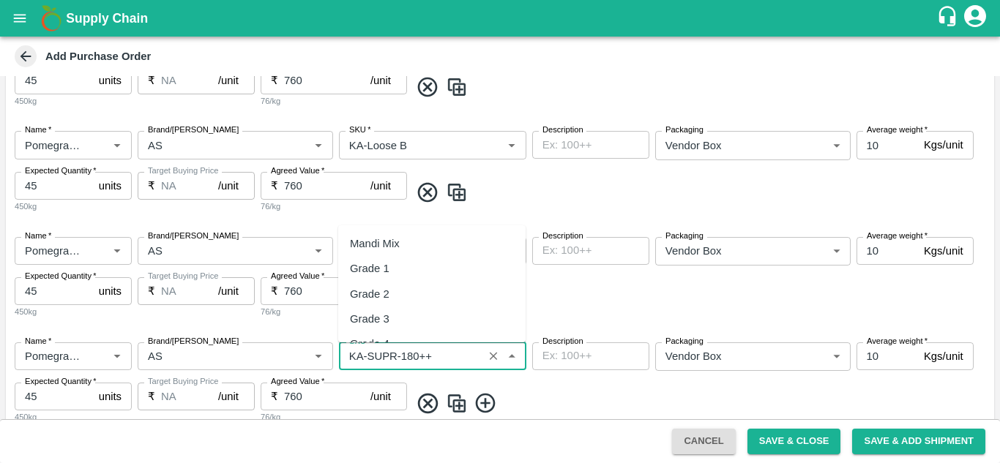
click at [445, 353] on input "SKU   *" at bounding box center [410, 356] width 135 height 19
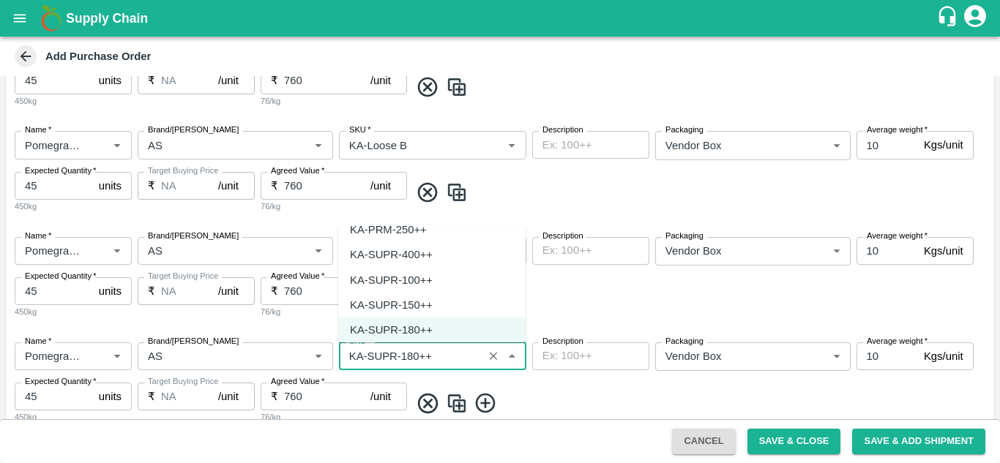
click at [417, 275] on div "KA-SUPR-100++" at bounding box center [391, 280] width 83 height 16
type input "KA-SUPR-100++"
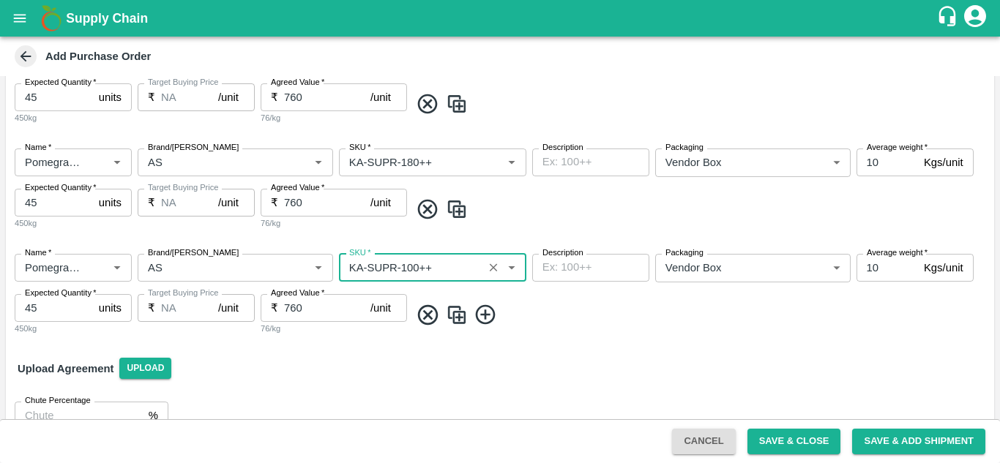
scroll to position [643, 0]
click at [534, 390] on div "Chute Percentage % Chute Percentage" at bounding box center [500, 414] width 988 height 51
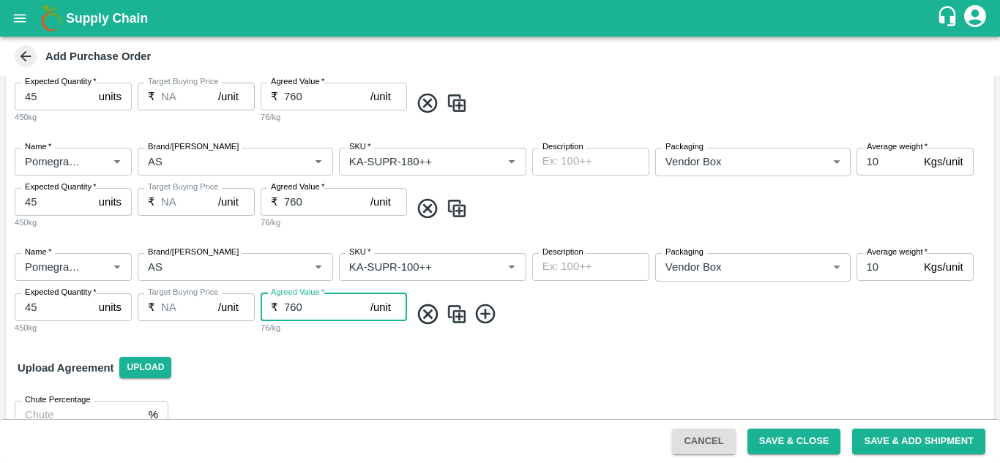
click at [331, 314] on input "760" at bounding box center [327, 307] width 86 height 28
type input "700"
click at [305, 200] on input "760" at bounding box center [327, 202] width 86 height 28
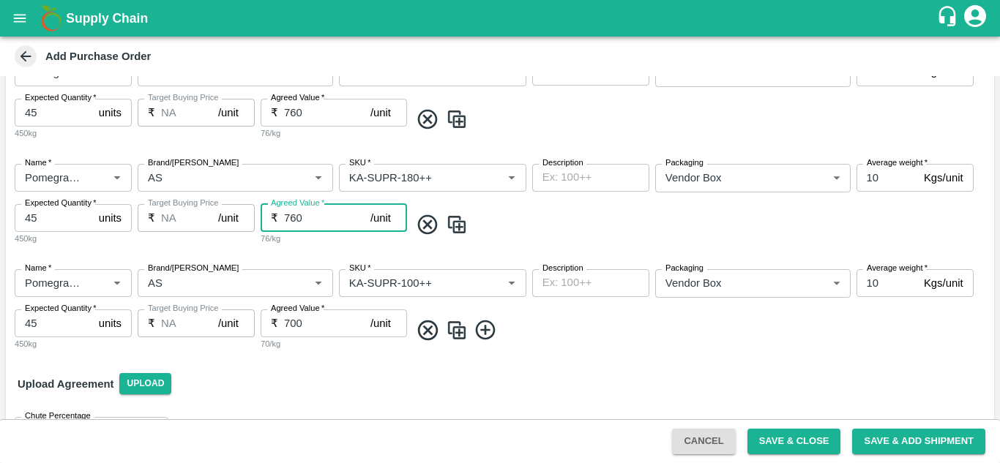
scroll to position [626, 0]
click at [456, 330] on img at bounding box center [457, 331] width 22 height 24
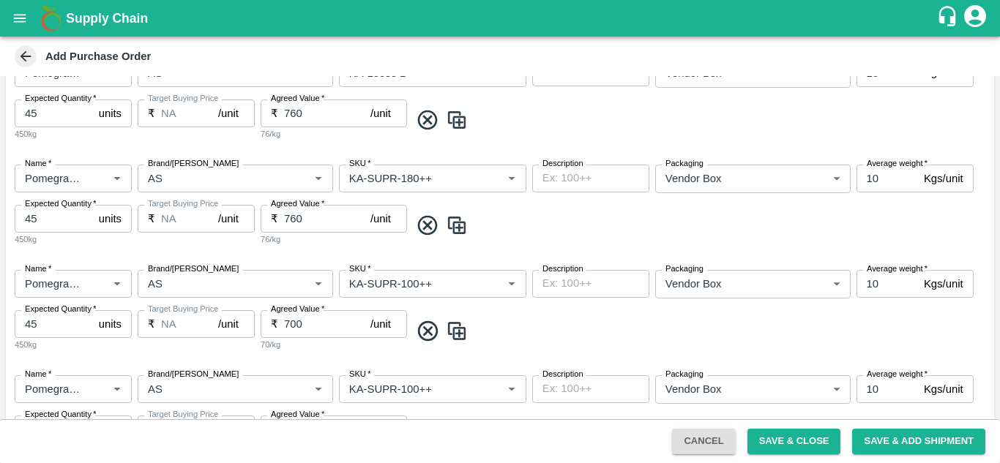
scroll to position [681, 0]
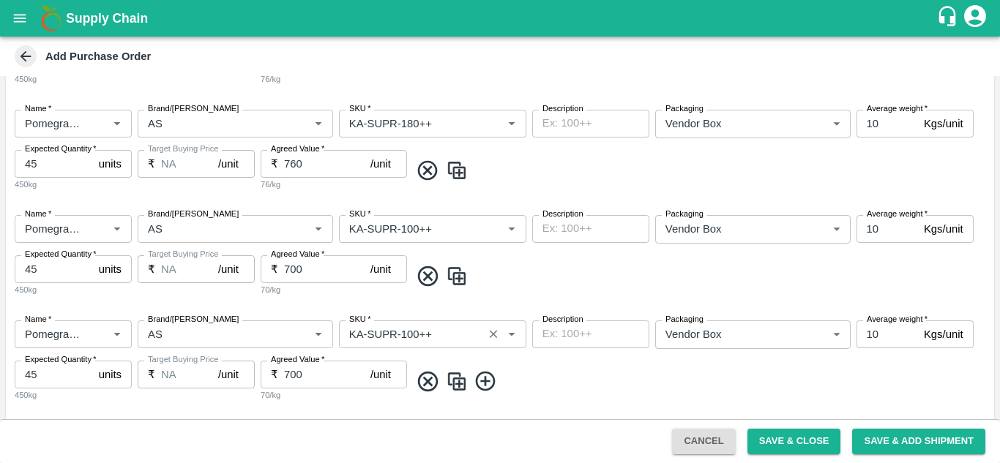
click at [465, 339] on input "SKU   *" at bounding box center [410, 334] width 135 height 19
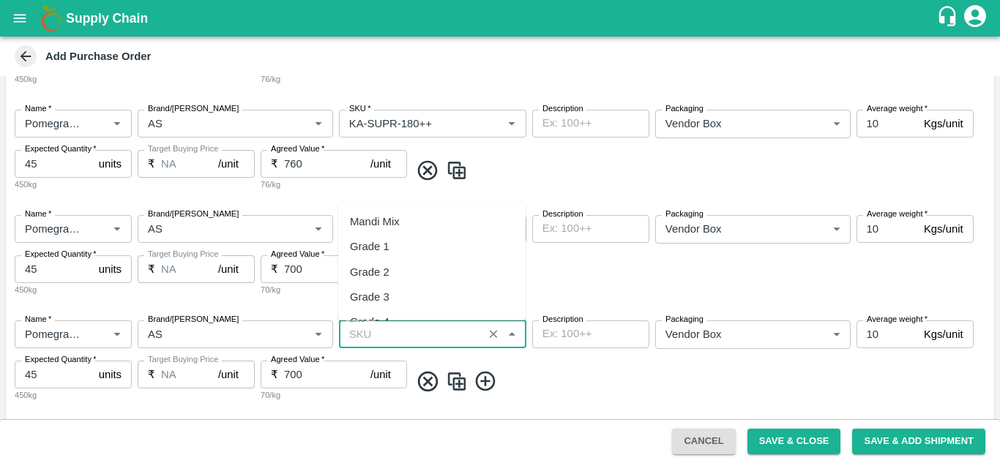
scroll to position [0, 0]
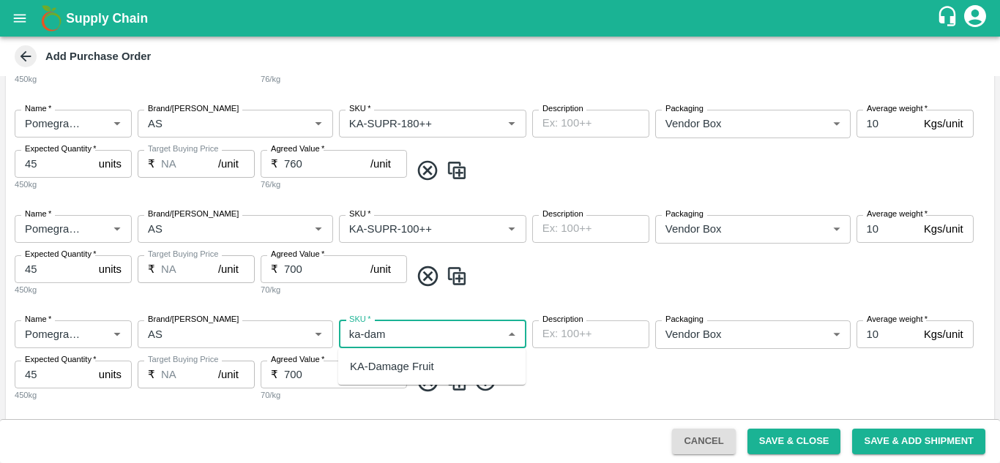
click at [446, 367] on div "KA-Damage Fruit" at bounding box center [431, 366] width 187 height 25
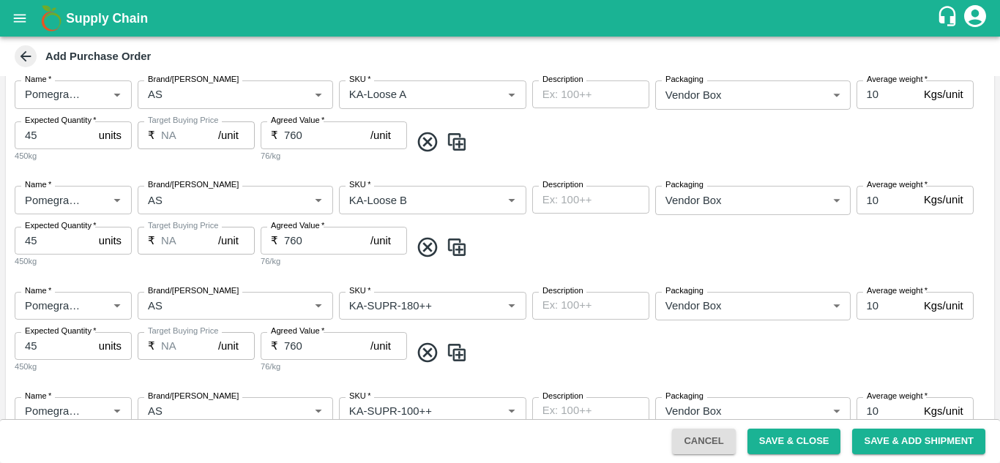
scroll to position [668, 0]
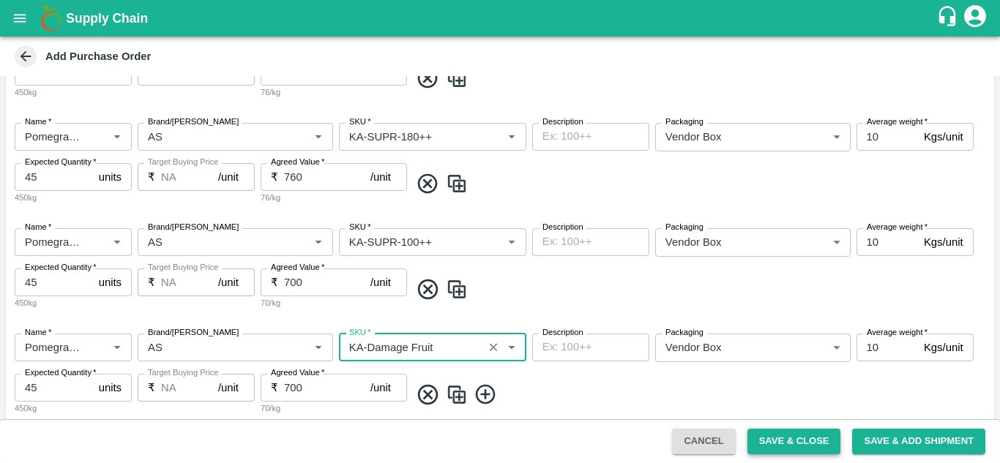
type input "KA-Damage Fruit"
click at [801, 449] on button "Save & Close" at bounding box center [794, 442] width 94 height 26
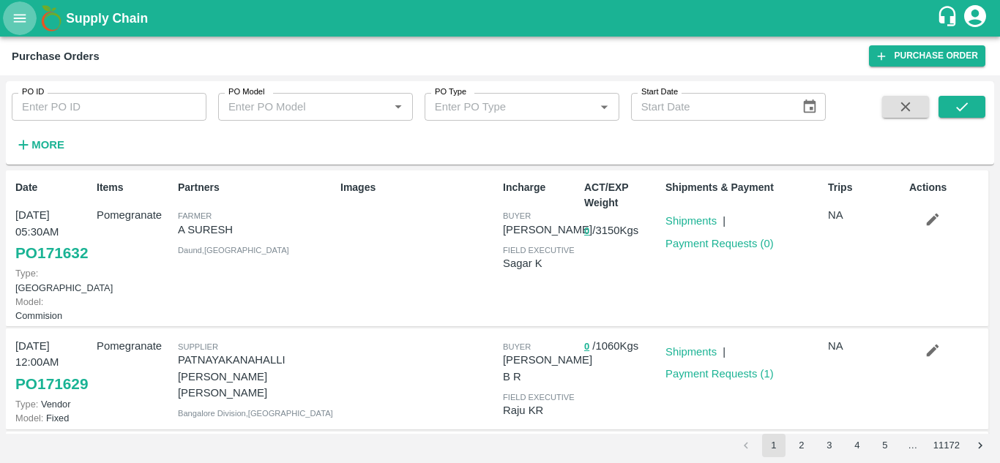
click at [20, 16] on icon "open drawer" at bounding box center [20, 18] width 16 height 16
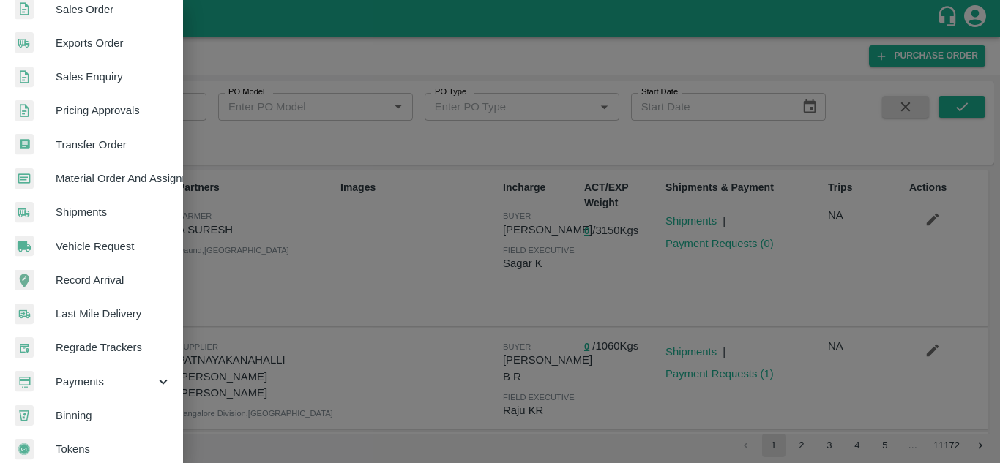
scroll to position [356, 0]
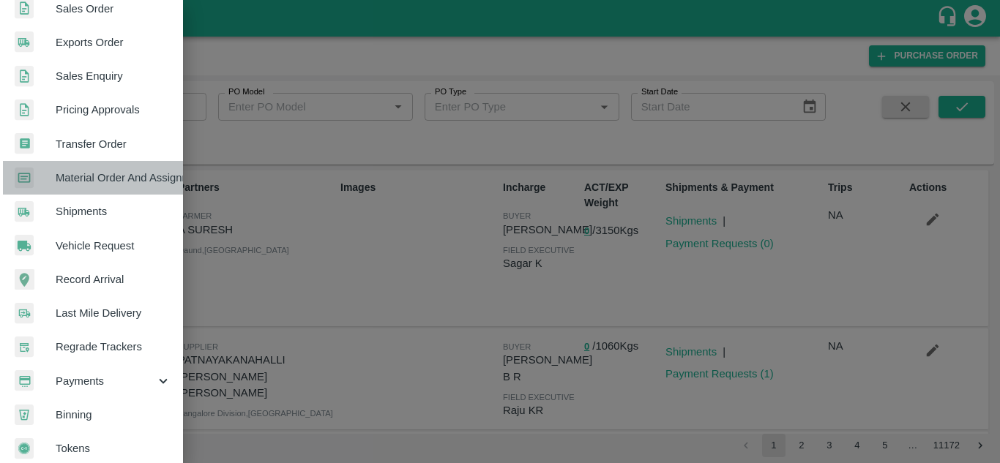
click at [104, 177] on span "Material Order And Assignment" at bounding box center [114, 178] width 116 height 16
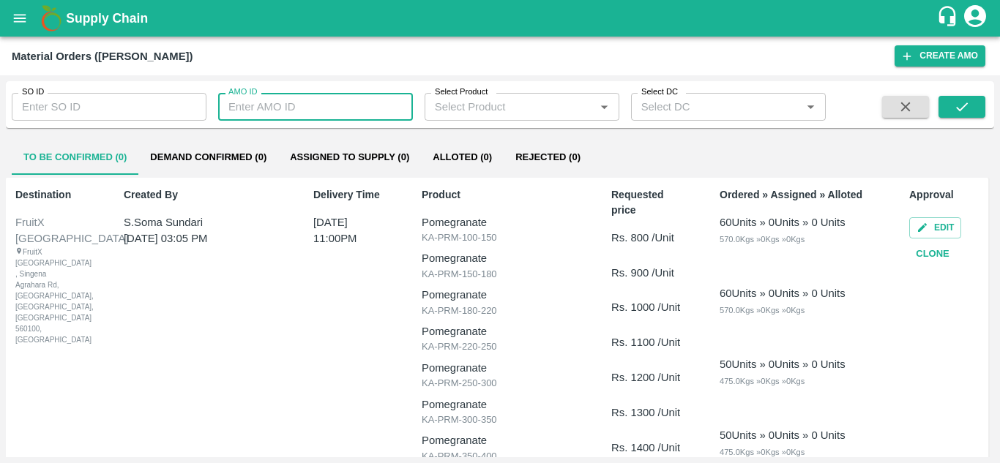
click at [275, 108] on input "AMO ID" at bounding box center [315, 107] width 195 height 28
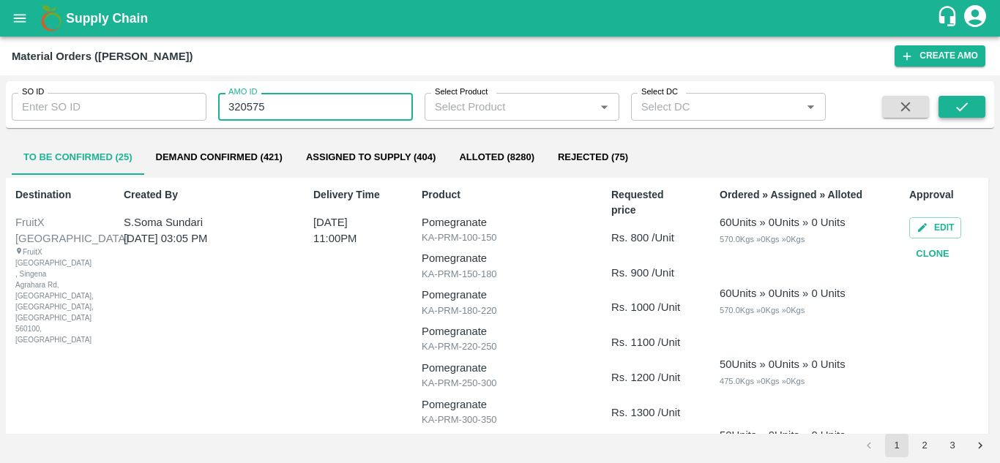
type input "320575"
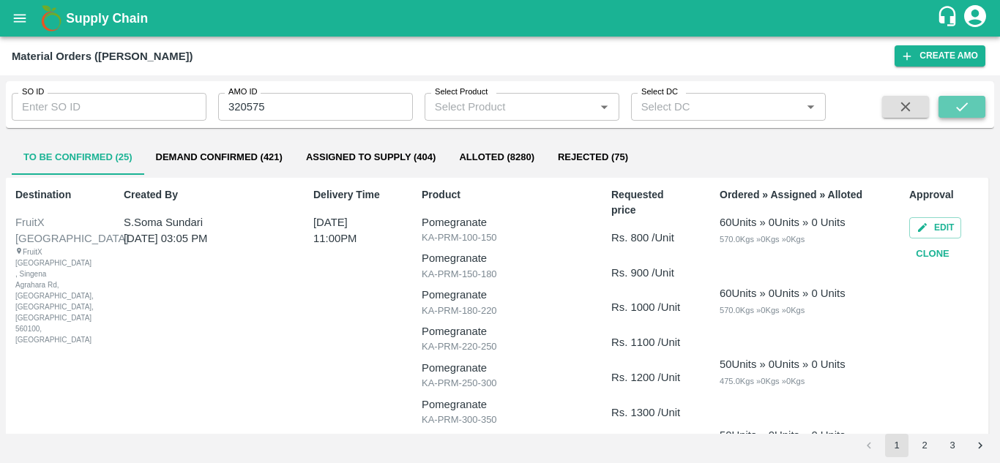
click at [981, 105] on button "submit" at bounding box center [961, 107] width 47 height 22
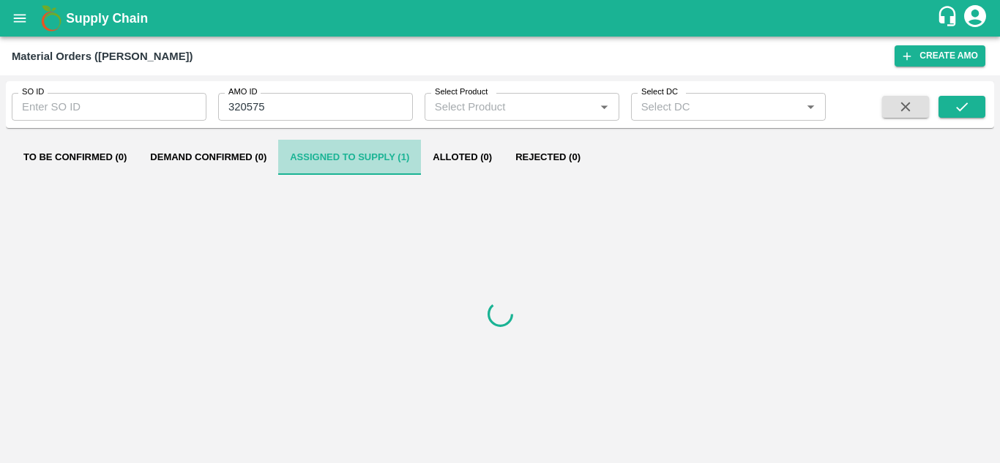
click at [331, 146] on button "Assigned to Supply (1)" at bounding box center [349, 157] width 143 height 35
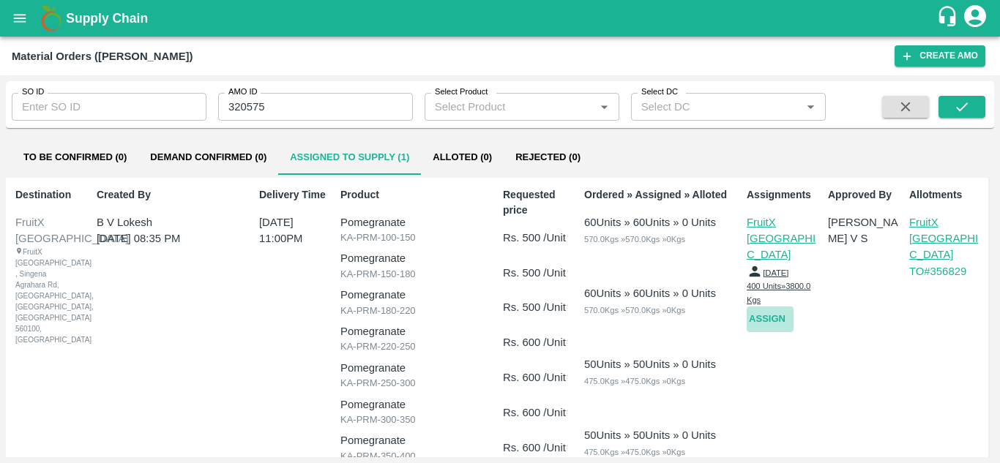
click at [768, 307] on button "Assign" at bounding box center [769, 320] width 47 height 26
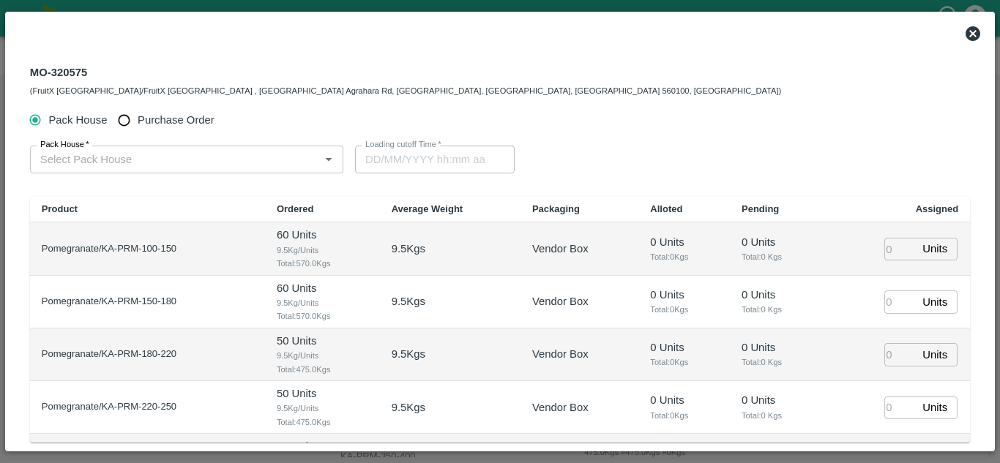
type input "[DATE] 11:00 PM"
click at [127, 123] on input "Purchase Order" at bounding box center [123, 120] width 27 height 27
radio input "true"
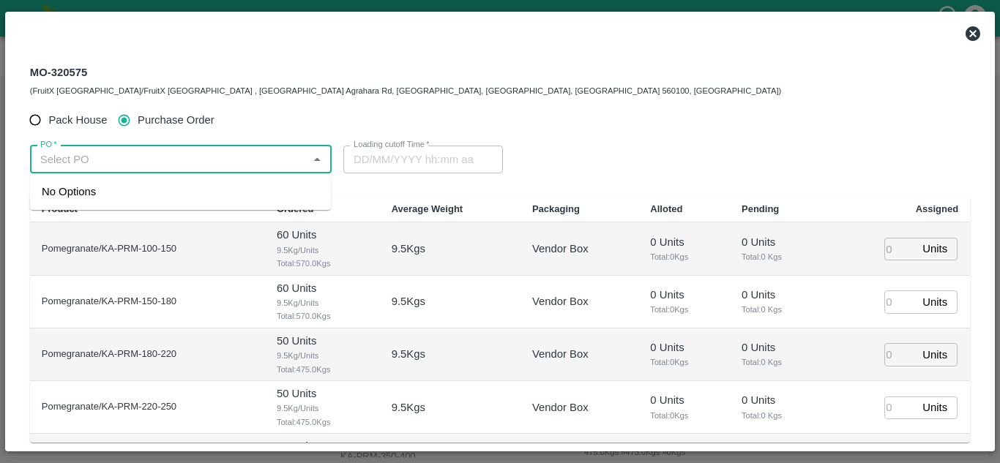
click at [139, 162] on input "PO   *" at bounding box center [168, 159] width 269 height 19
click at [151, 197] on div "PO-171632(A SURESH-8500078607)" at bounding box center [132, 192] width 181 height 16
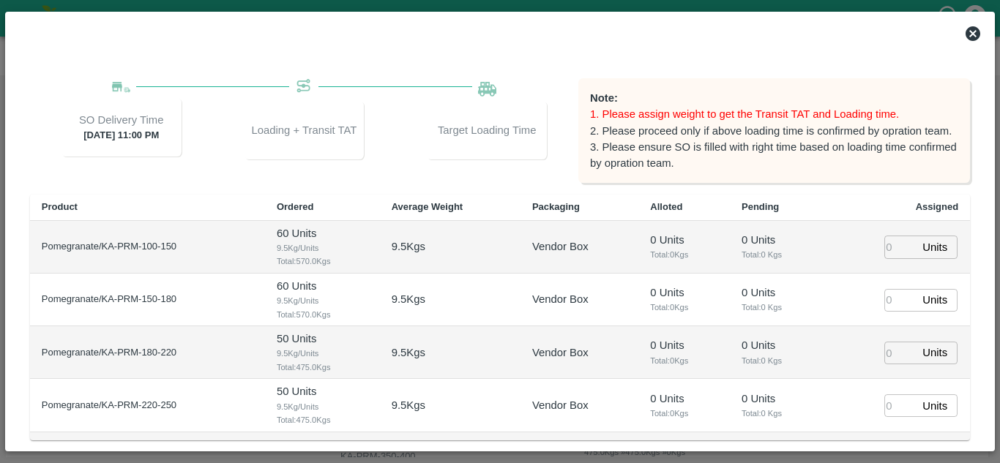
scroll to position [131, 0]
type input "PO-171632(A SURESH-8500078607)"
click at [893, 252] on input "number" at bounding box center [900, 246] width 32 height 23
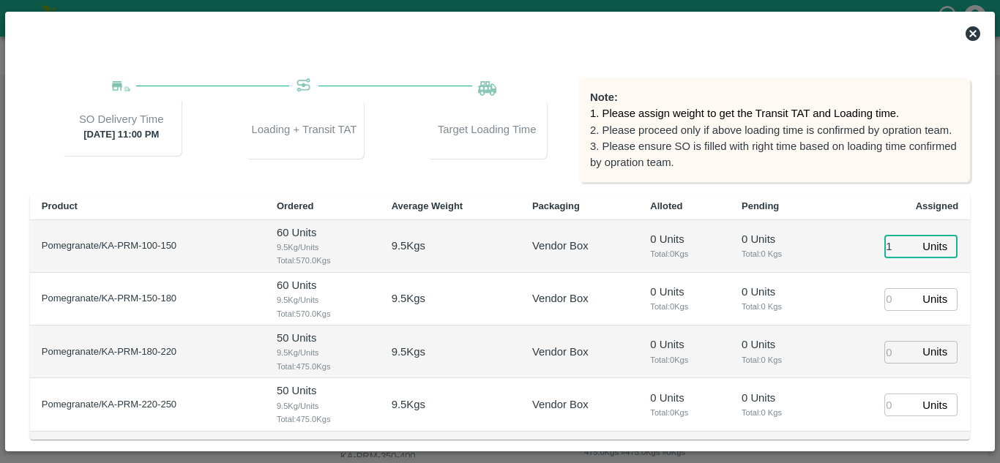
type input "1"
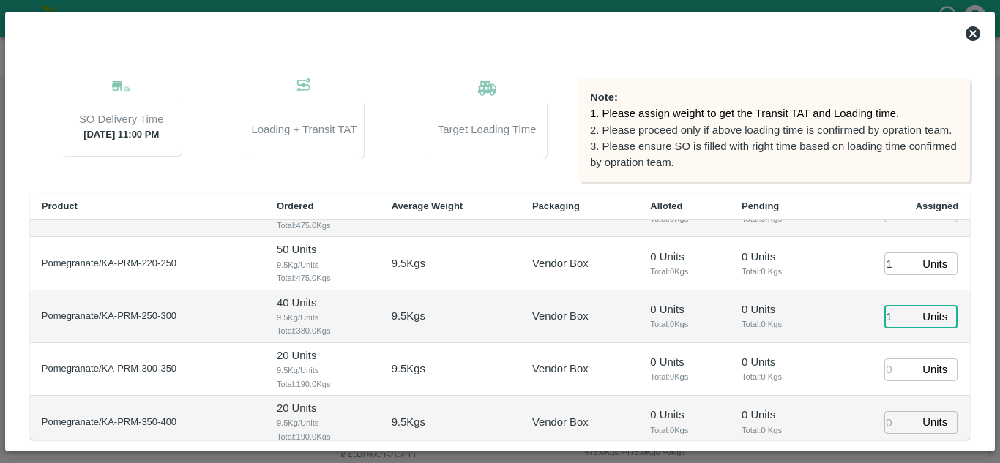
type input "1"
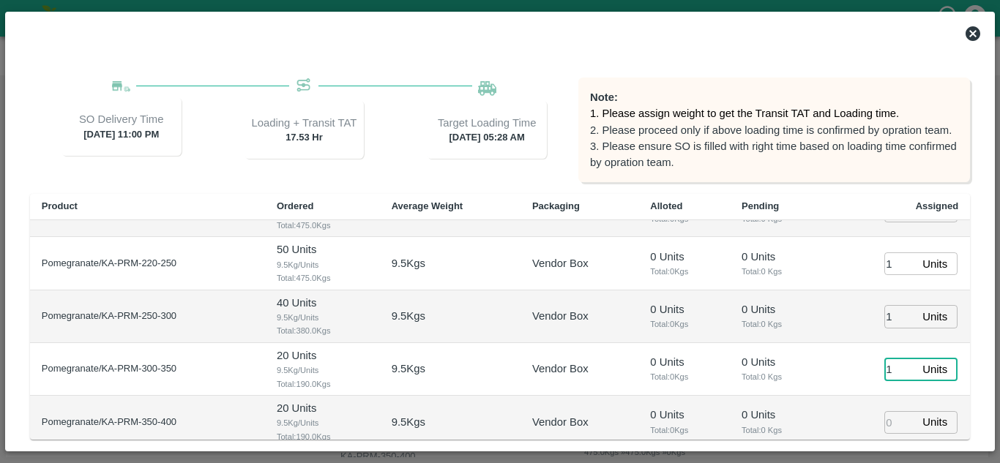
type input "29/08/2025 05:28 AM"
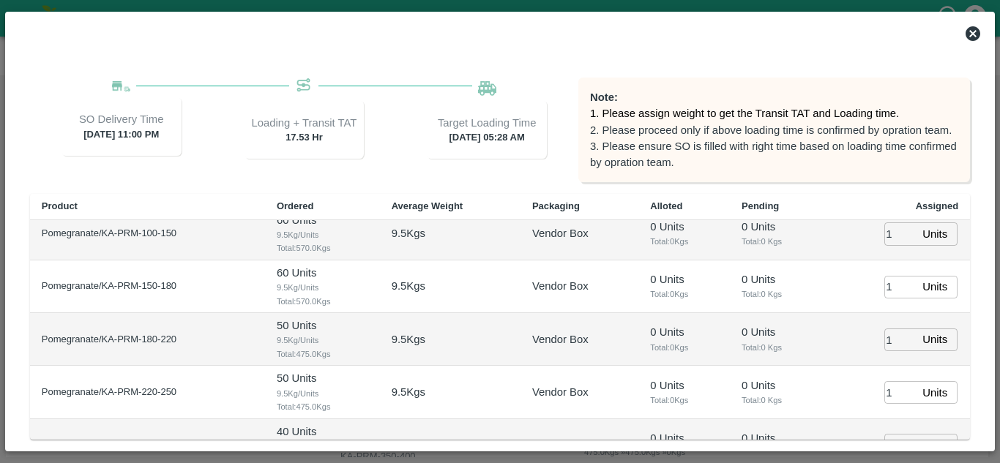
scroll to position [0, 0]
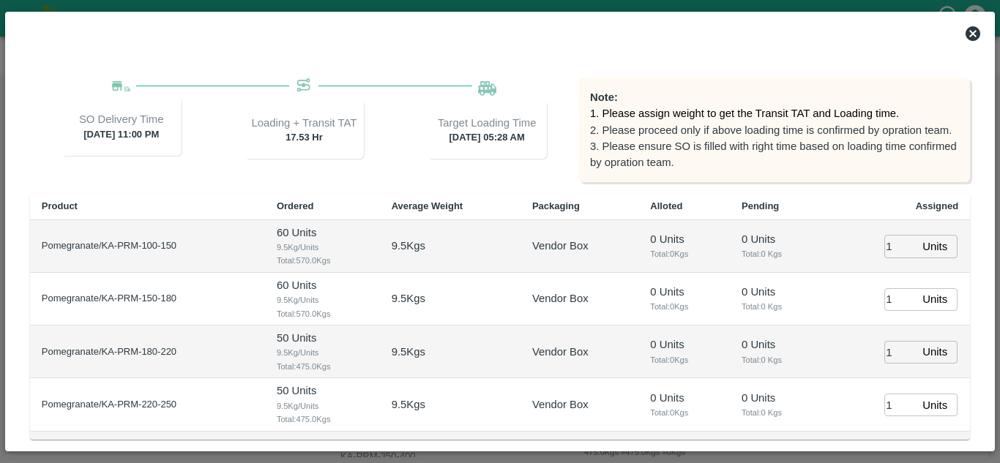
type input "1"
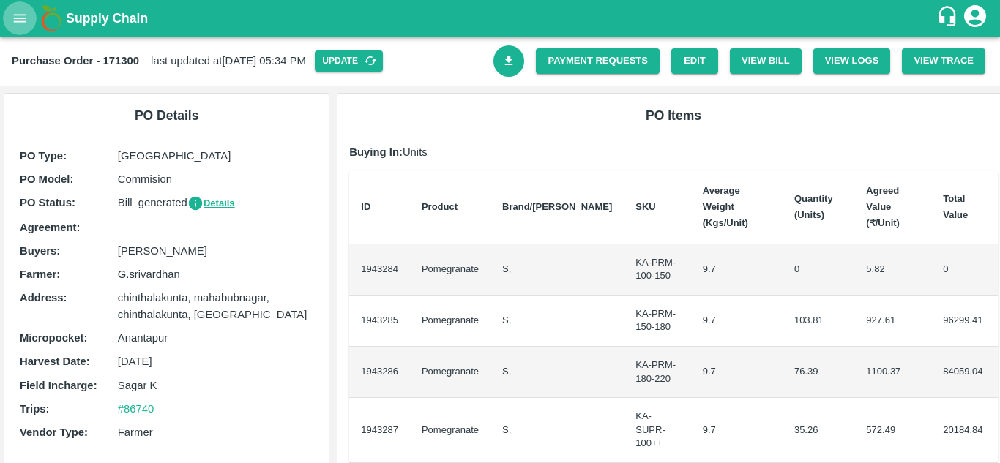
click at [11, 21] on button "open drawer" at bounding box center [20, 18] width 34 height 34
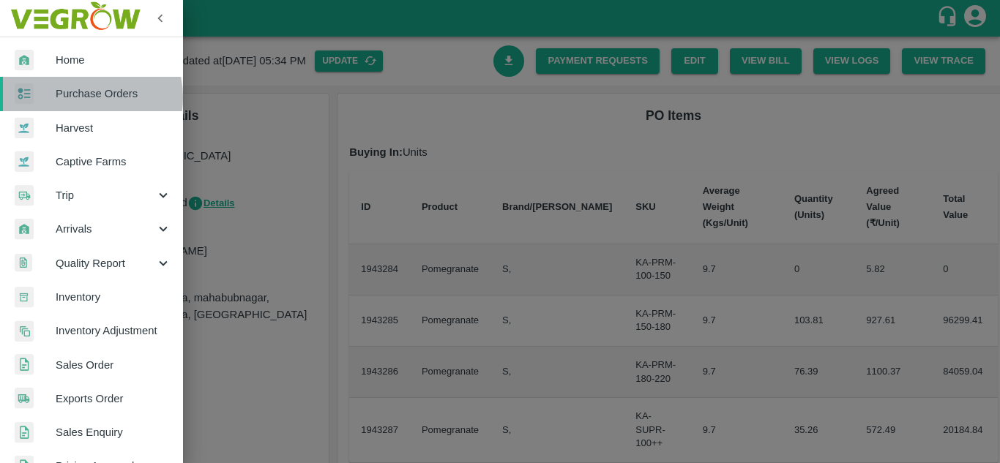
click at [86, 97] on span "Purchase Orders" at bounding box center [114, 94] width 116 height 16
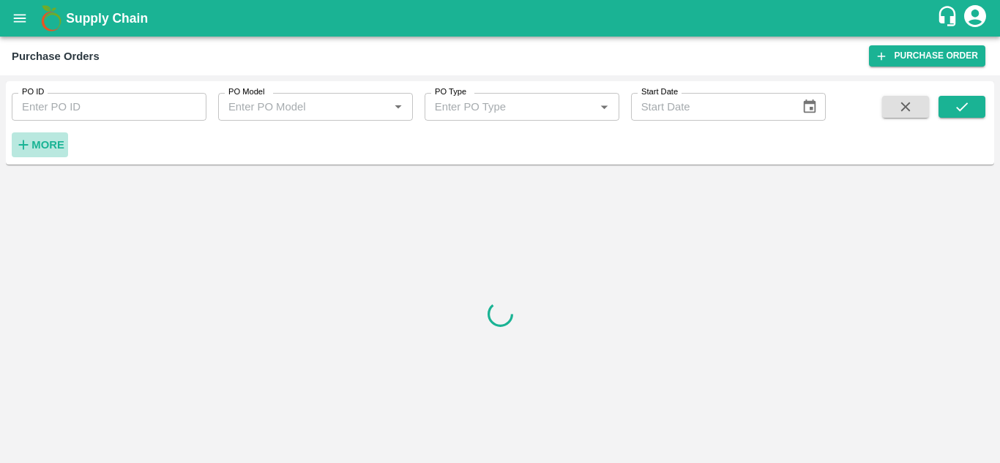
click at [56, 154] on h6 "More" at bounding box center [47, 144] width 33 height 19
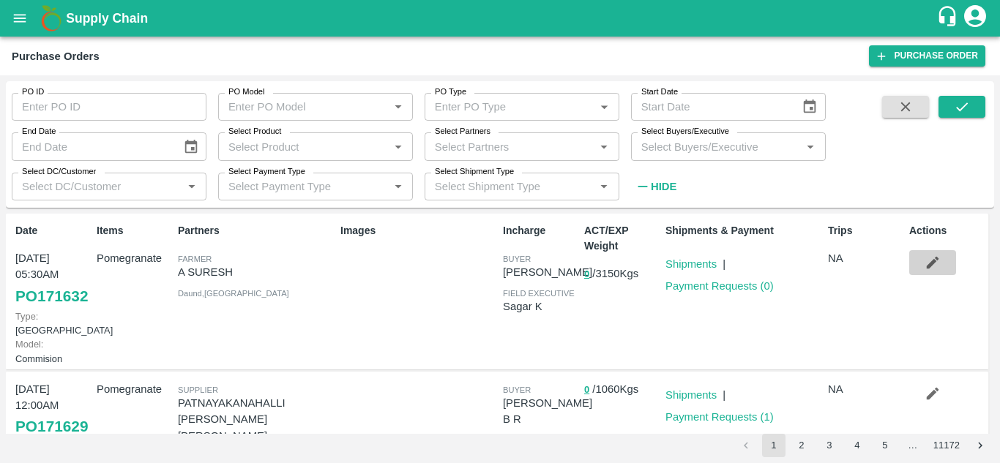
click at [933, 260] on icon "button" at bounding box center [932, 263] width 16 height 16
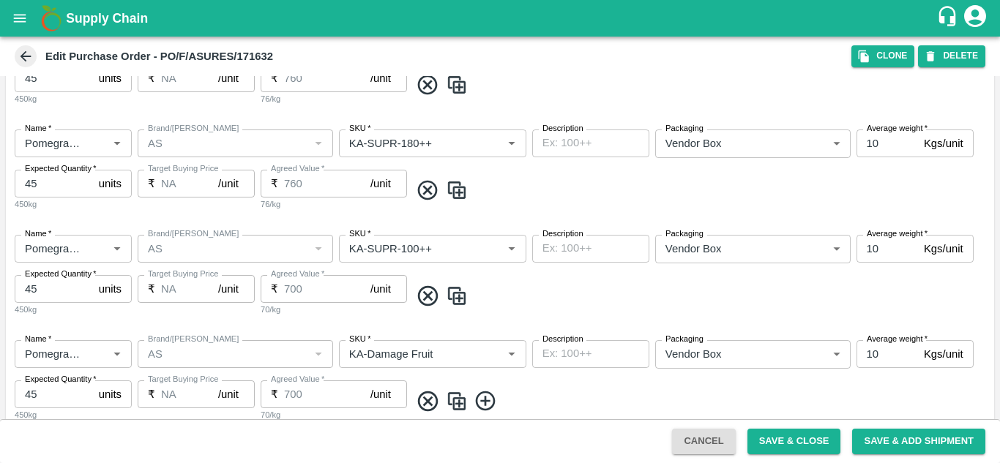
scroll to position [711, 0]
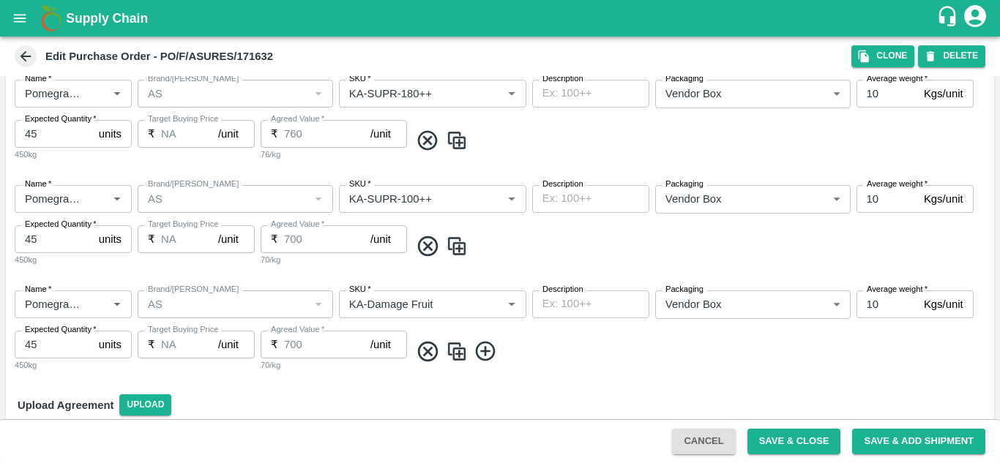
click at [456, 357] on img at bounding box center [457, 352] width 22 height 24
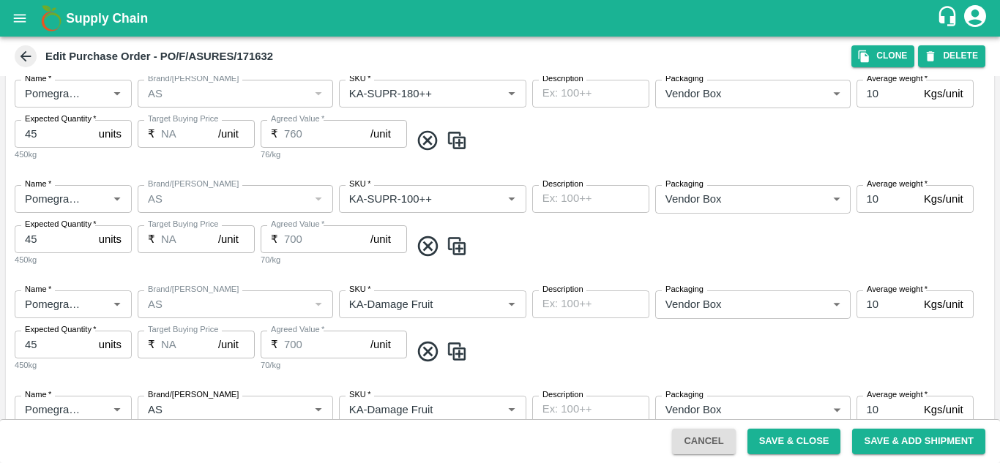
scroll to position [792, 0]
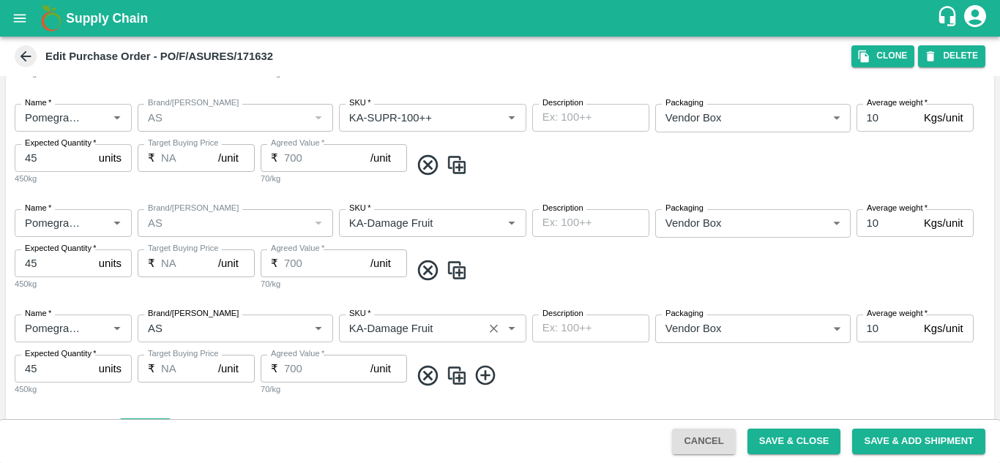
click at [454, 326] on input "SKU   *" at bounding box center [410, 328] width 135 height 19
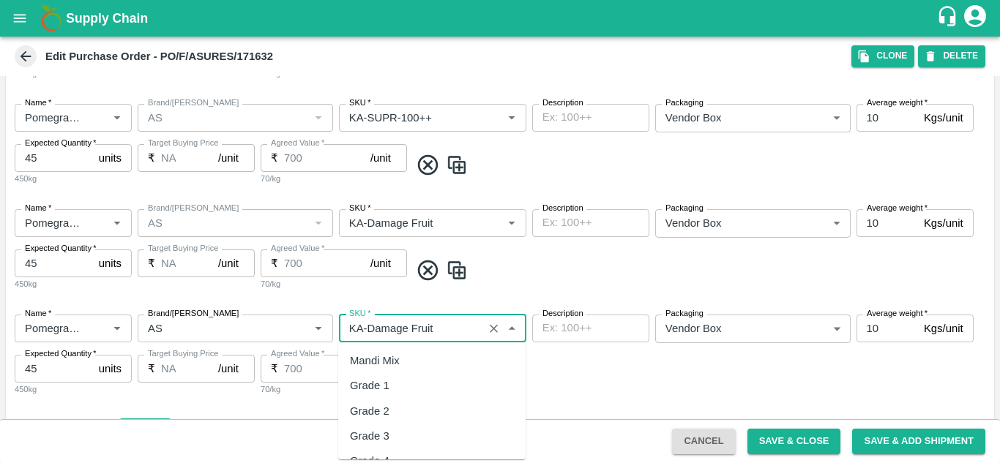
scroll to position [9913, 0]
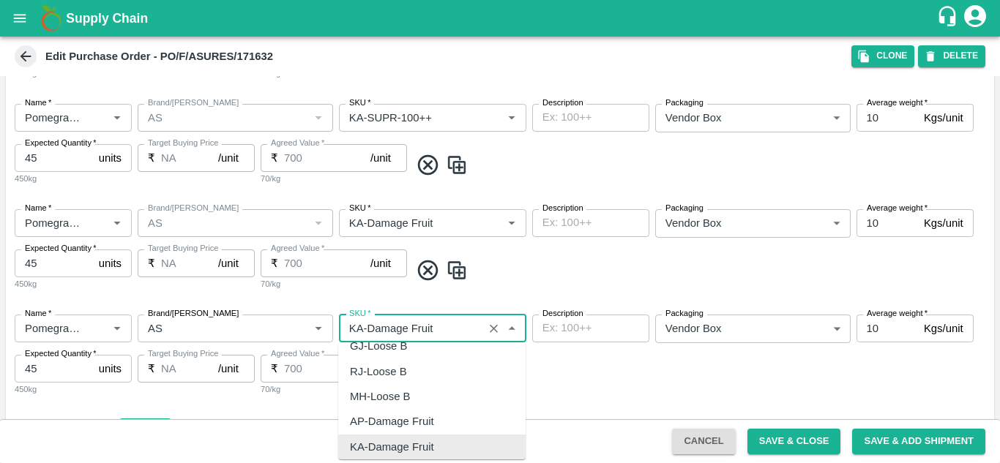
click at [454, 326] on input "SKU   *" at bounding box center [410, 328] width 135 height 19
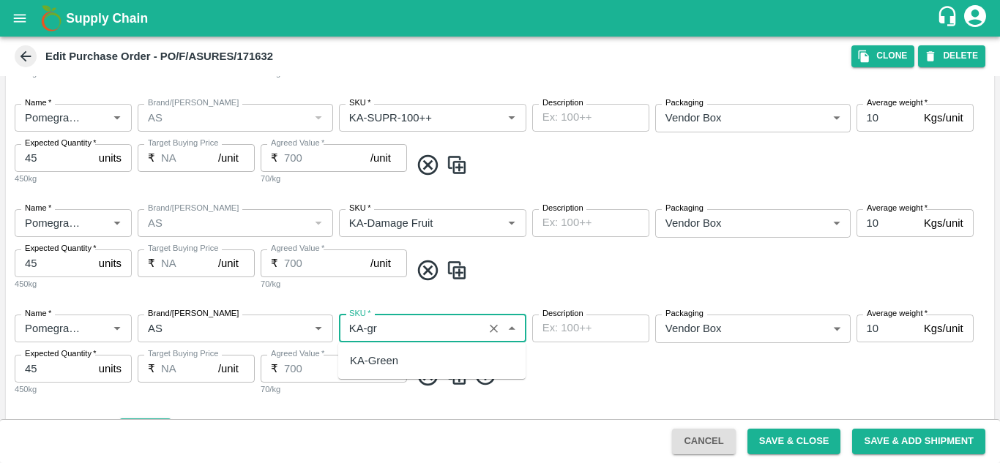
scroll to position [0, 0]
click at [429, 362] on div "KA-Green" at bounding box center [431, 360] width 187 height 25
type input "KA-Green"
click at [805, 444] on button "Save & Close" at bounding box center [794, 442] width 94 height 26
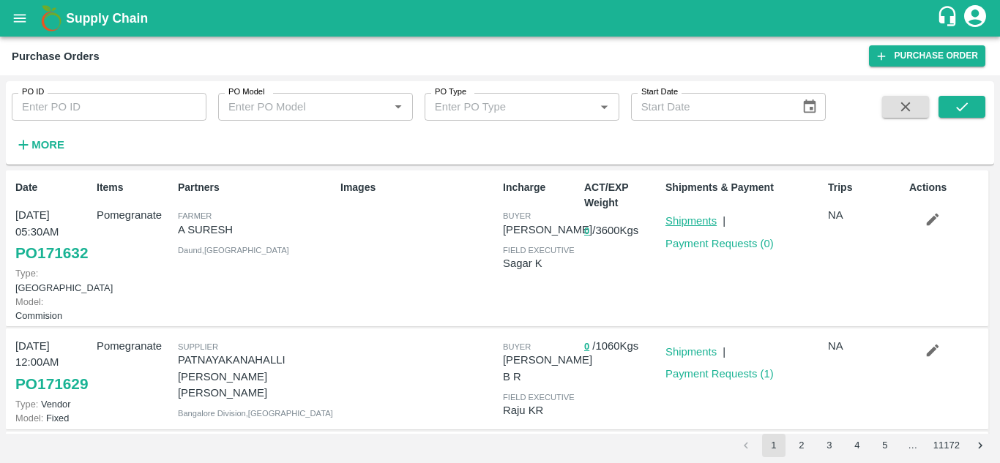
click at [707, 218] on link "Shipments" at bounding box center [690, 221] width 51 height 12
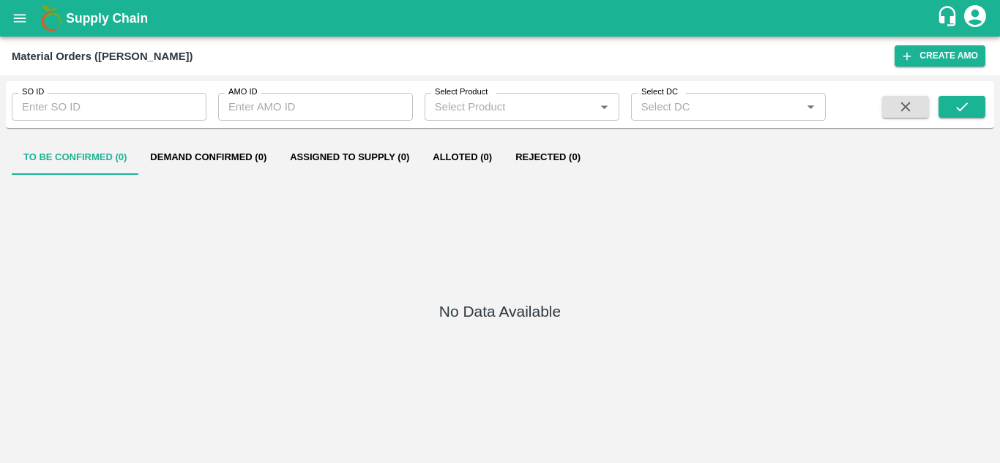
type input "320575"
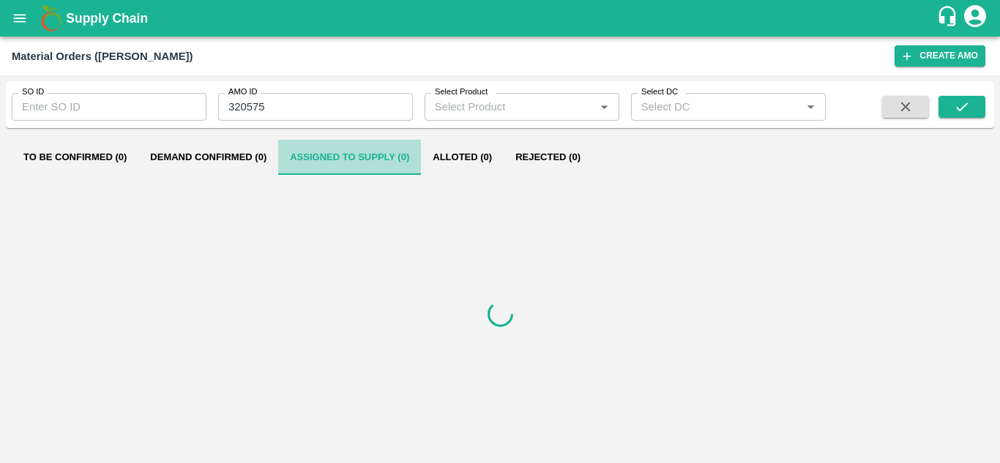
click at [353, 156] on button "Assigned to Supply (0)" at bounding box center [349, 157] width 143 height 35
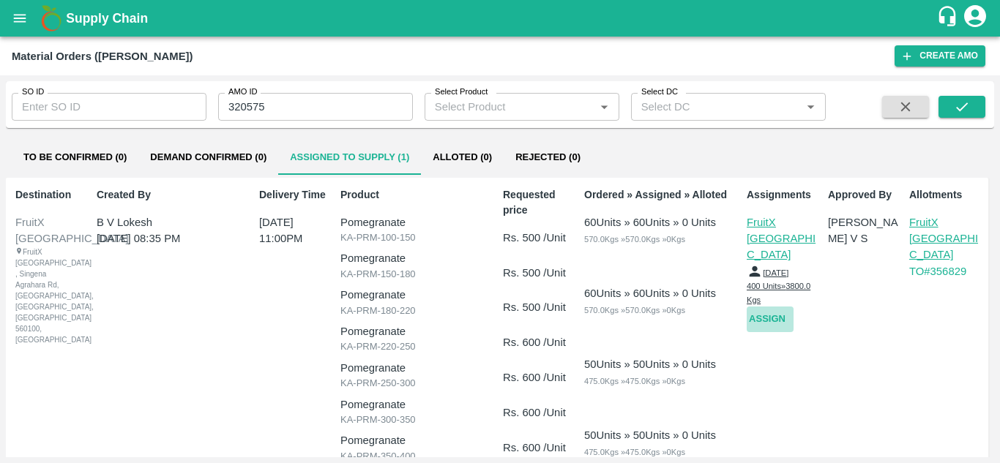
click at [757, 307] on button "Assign" at bounding box center [769, 320] width 47 height 26
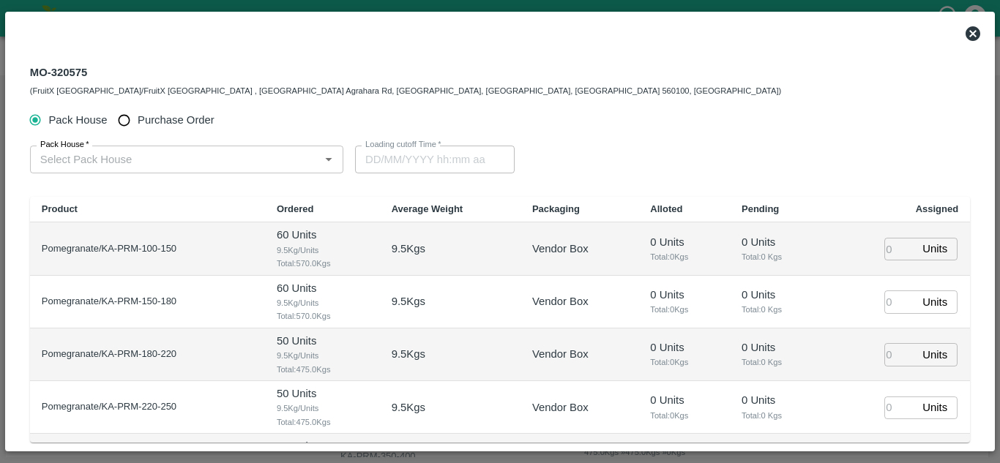
click at [145, 111] on label "Purchase Order" at bounding box center [161, 120] width 103 height 27
click at [138, 111] on input "Purchase Order" at bounding box center [123, 120] width 27 height 27
radio input "true"
click at [137, 152] on input "PO   *" at bounding box center [168, 159] width 269 height 19
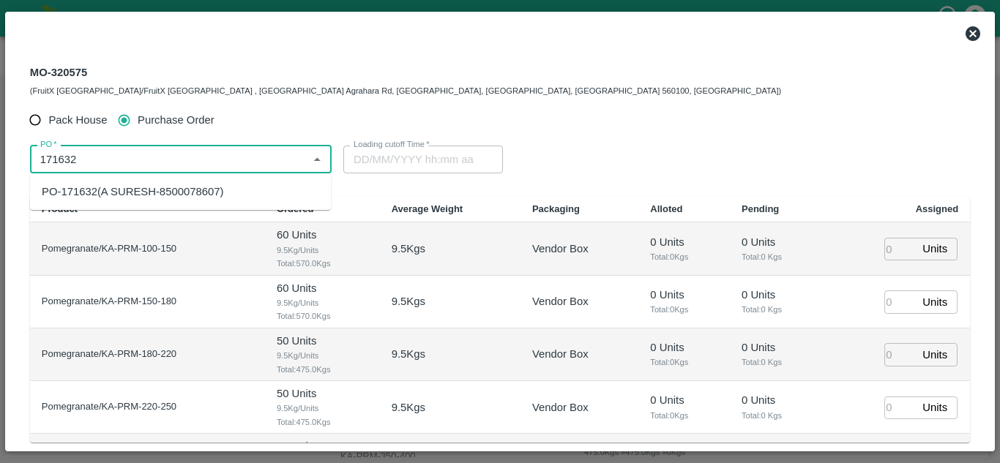
click at [125, 191] on div "PO-171632(A SURESH-8500078607)" at bounding box center [132, 192] width 181 height 16
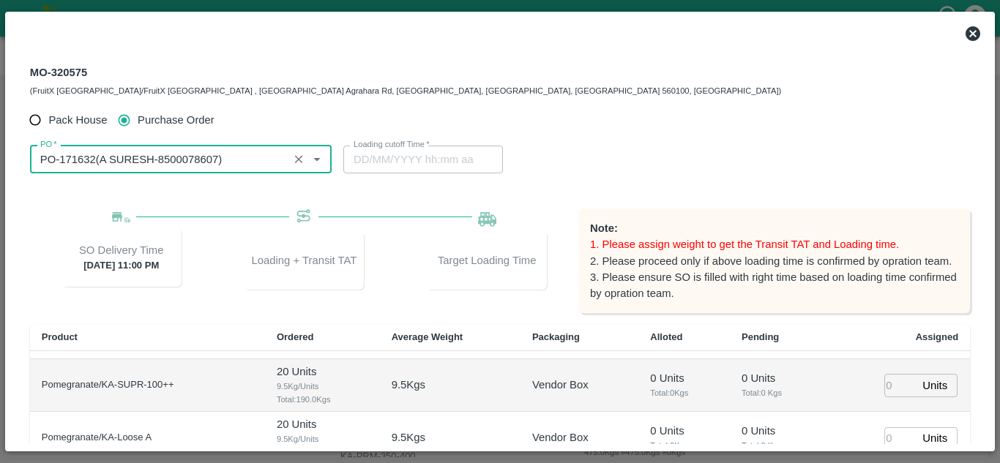
type input "PO-171632(A SURESH-8500078607)"
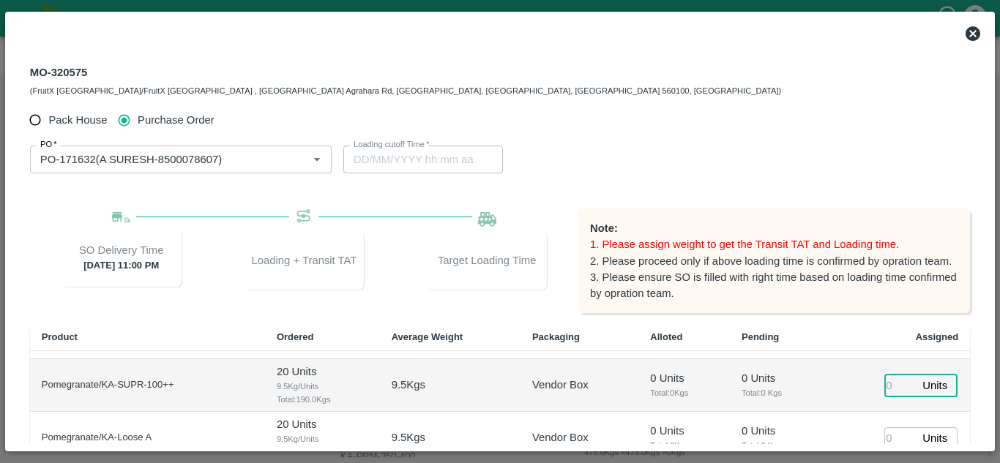
click at [886, 389] on input "number" at bounding box center [900, 385] width 32 height 23
type input "1"
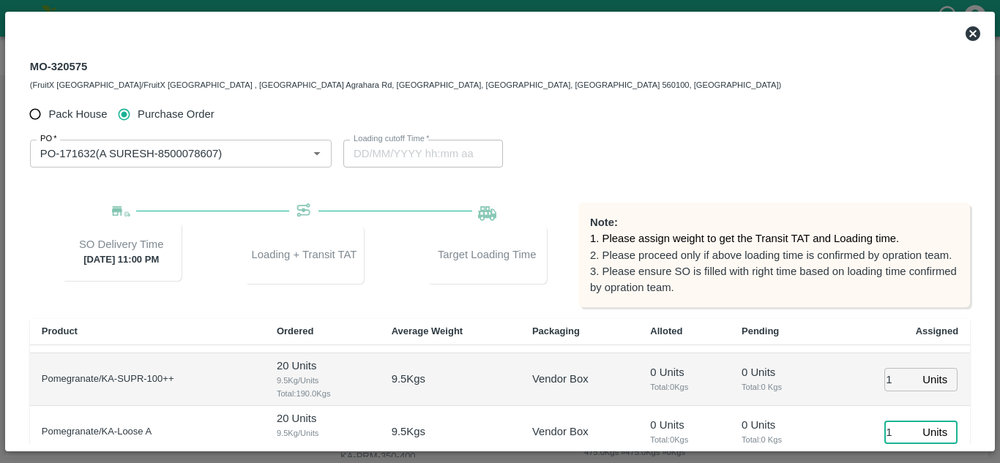
type input "1"
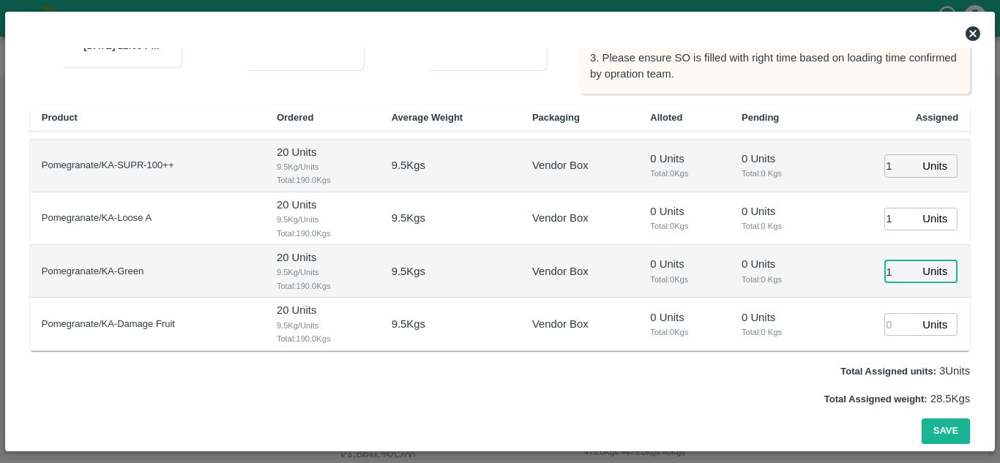
type input "1"
type input "[DATE] 05:28 AM"
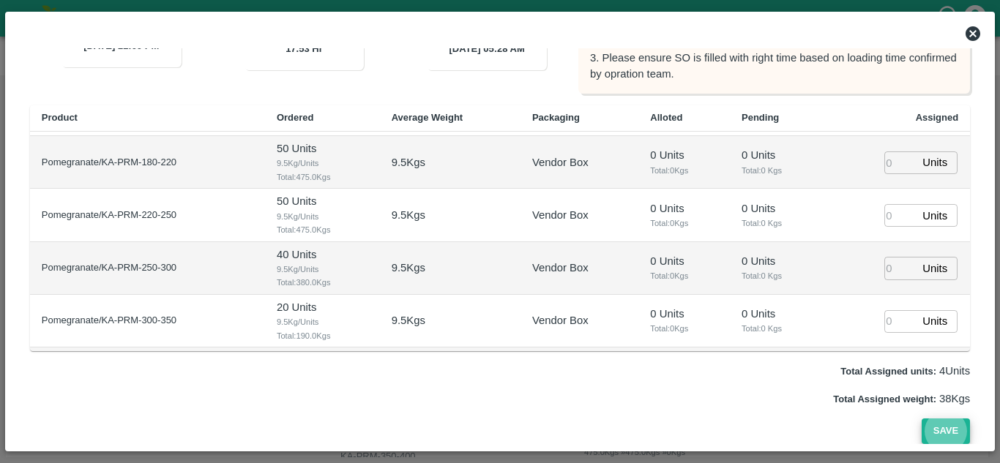
scroll to position [0, 0]
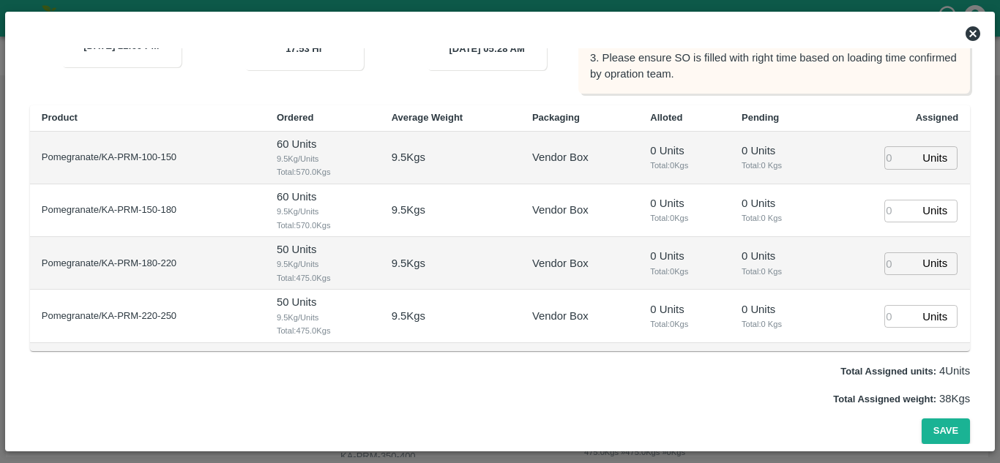
click at [967, 432] on div "Pack House Purchase Order PO   * PO   * Loading cutoff Time   * [DATE] 05:28 AM…" at bounding box center [499, 165] width 963 height 557
click at [956, 432] on button "Save" at bounding box center [945, 432] width 48 height 26
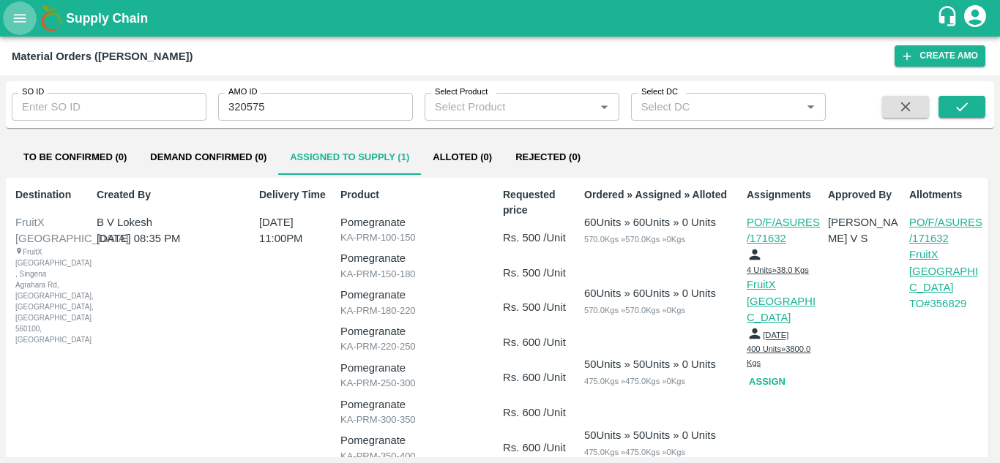
click at [17, 16] on icon "open drawer" at bounding box center [20, 18] width 16 height 16
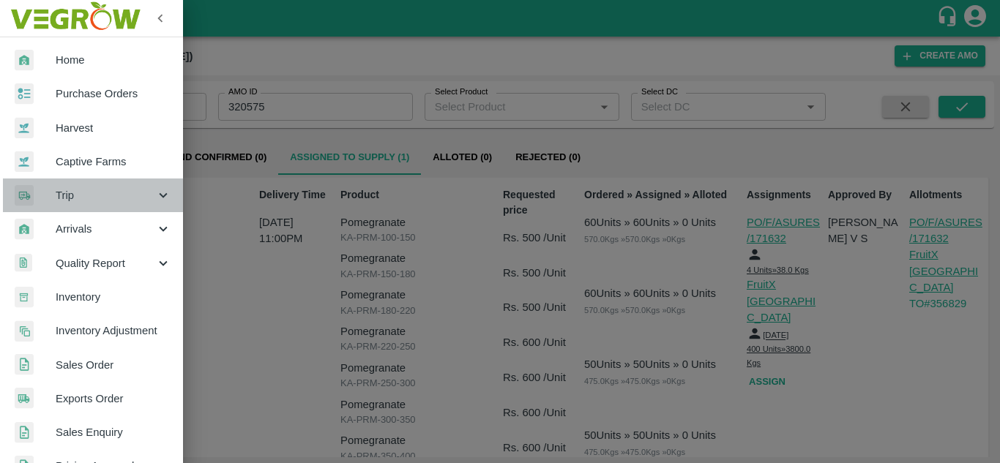
click at [103, 198] on span "Trip" at bounding box center [106, 195] width 100 height 16
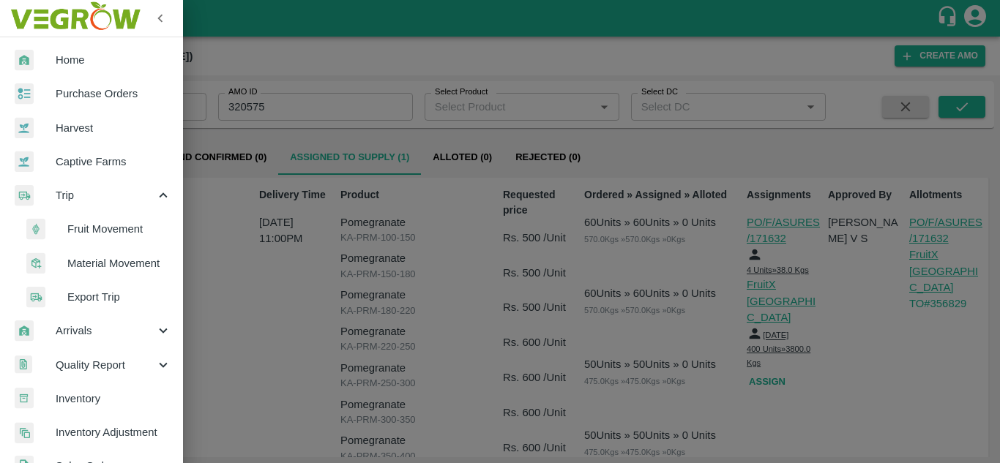
click at [115, 236] on span "Fruit Movement" at bounding box center [119, 229] width 104 height 16
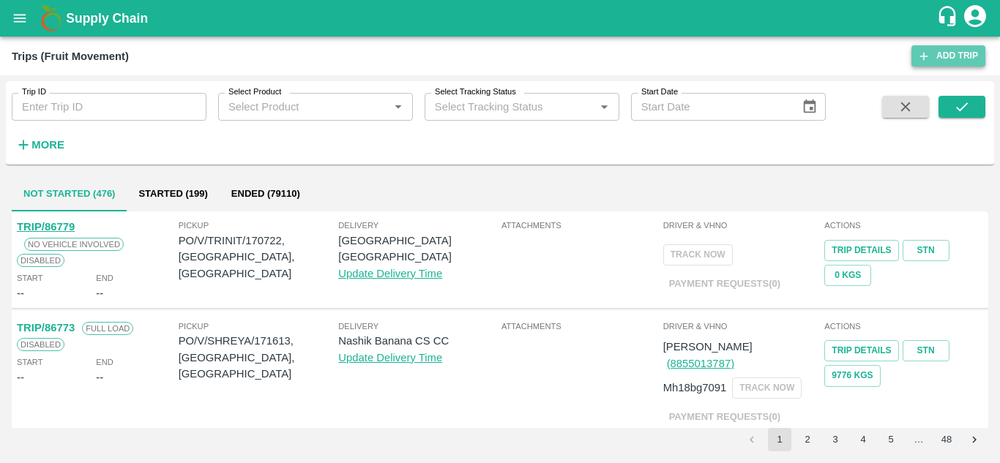
click at [967, 61] on link "Add Trip" at bounding box center [948, 55] width 74 height 21
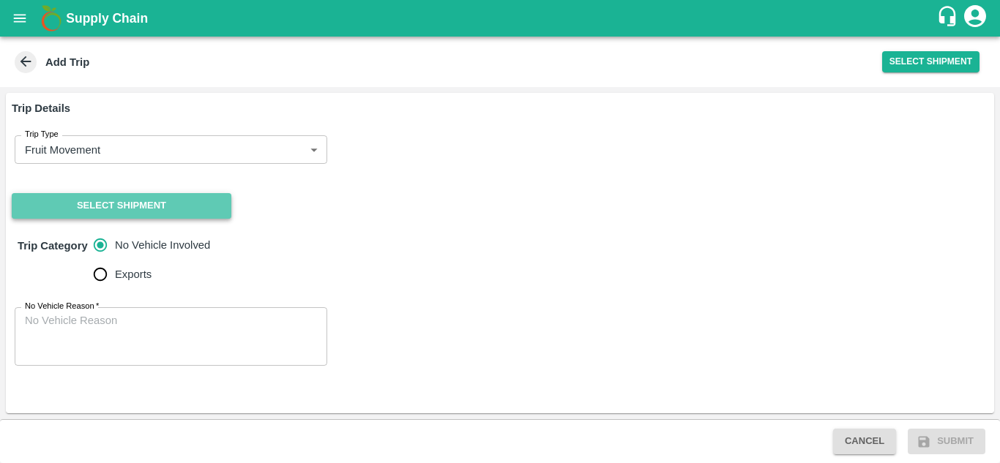
click at [220, 203] on button "Select Shipment" at bounding box center [122, 206] width 220 height 26
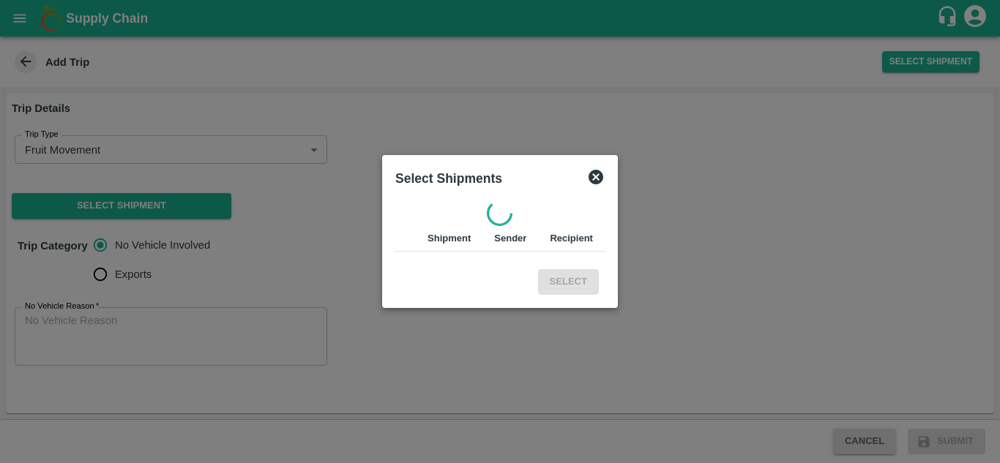
click at [589, 186] on div "Select Shipments" at bounding box center [499, 178] width 221 height 32
click at [599, 177] on icon at bounding box center [595, 177] width 15 height 15
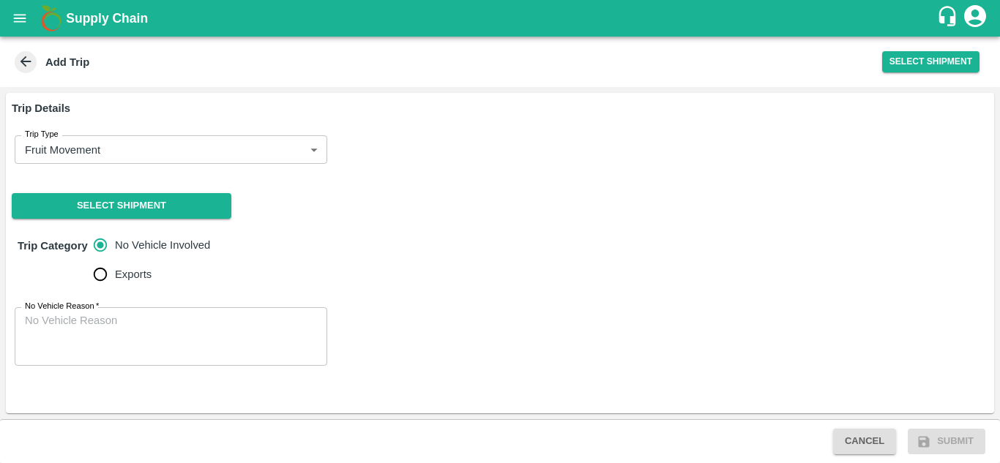
click at [599, 177] on div at bounding box center [500, 182] width 988 height 12
click at [12, 18] on icon "open drawer" at bounding box center [20, 18] width 16 height 16
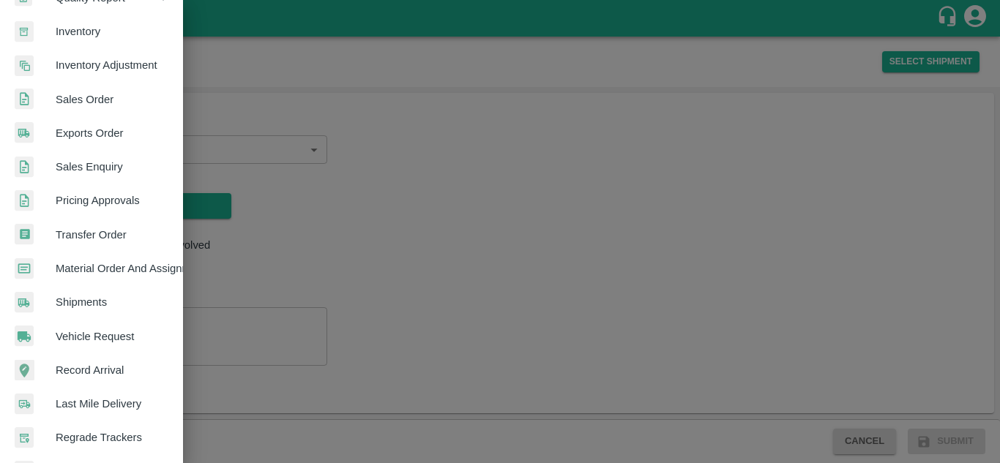
scroll to position [268, 0]
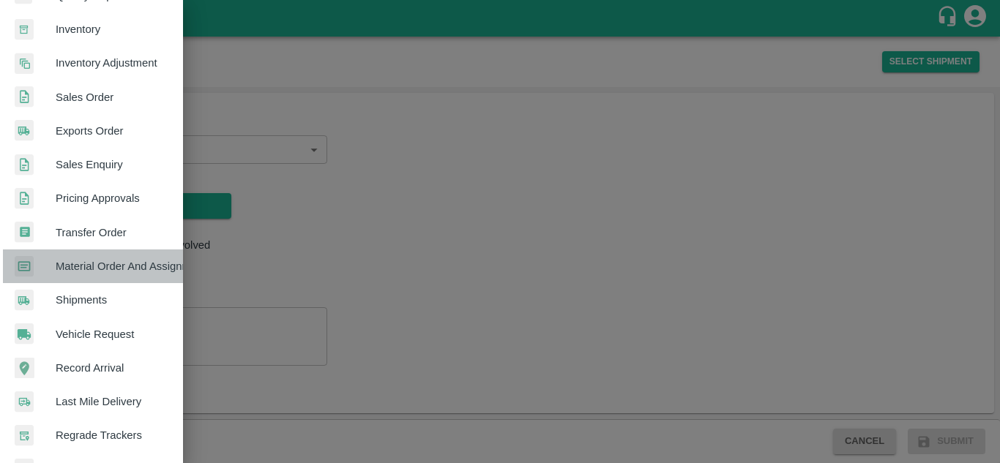
click at [112, 261] on span "Material Order And Assignment" at bounding box center [114, 266] width 116 height 16
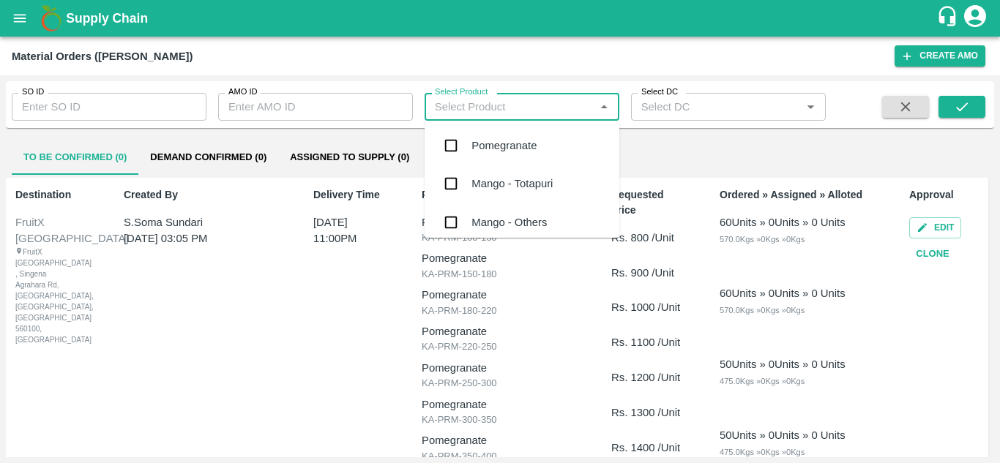
click at [487, 110] on input "Select Product" at bounding box center [510, 106] width 162 height 19
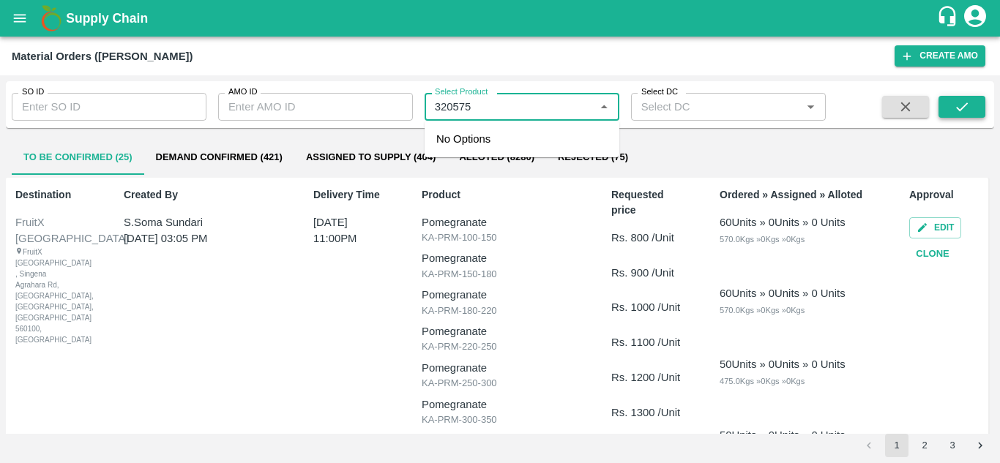
type input "320575"
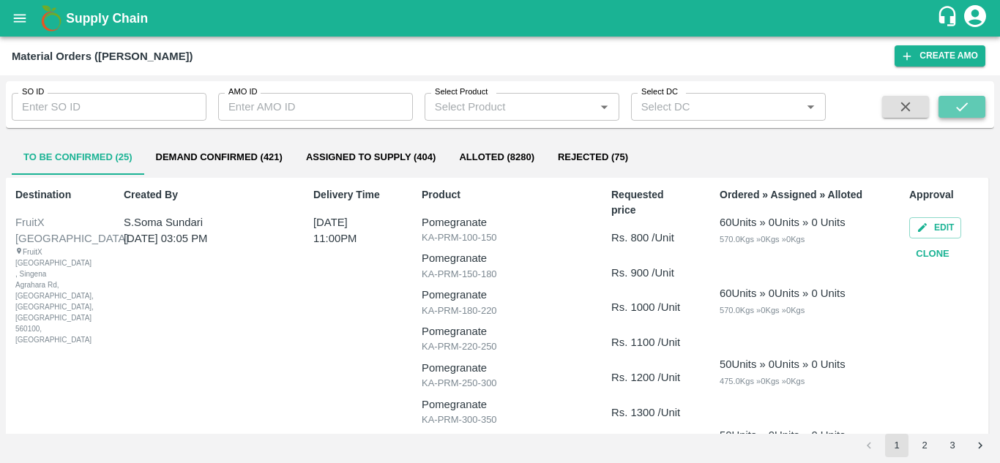
click at [971, 113] on button "submit" at bounding box center [961, 107] width 47 height 22
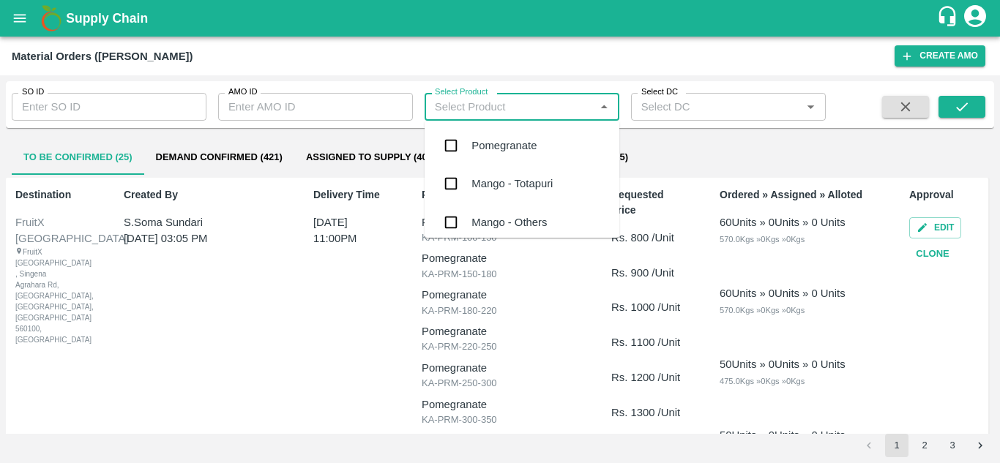
click at [482, 106] on input "Select Product" at bounding box center [510, 106] width 162 height 19
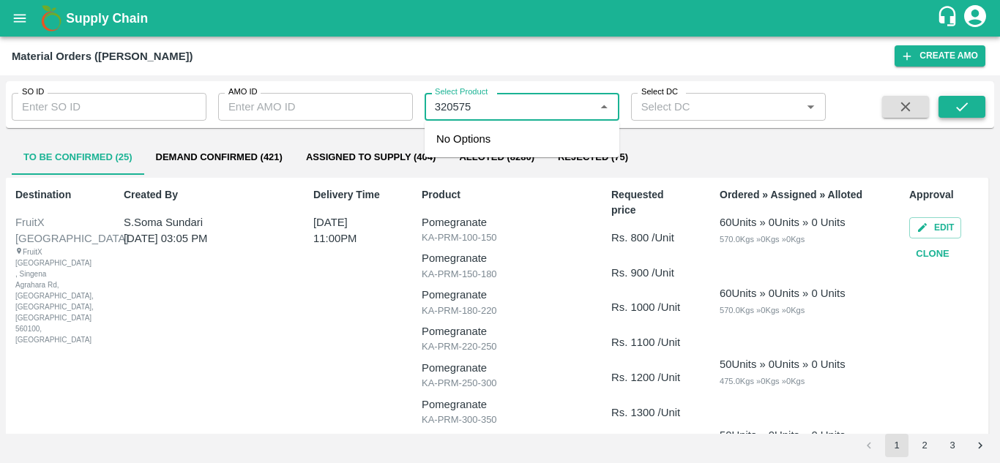
type input "320575"
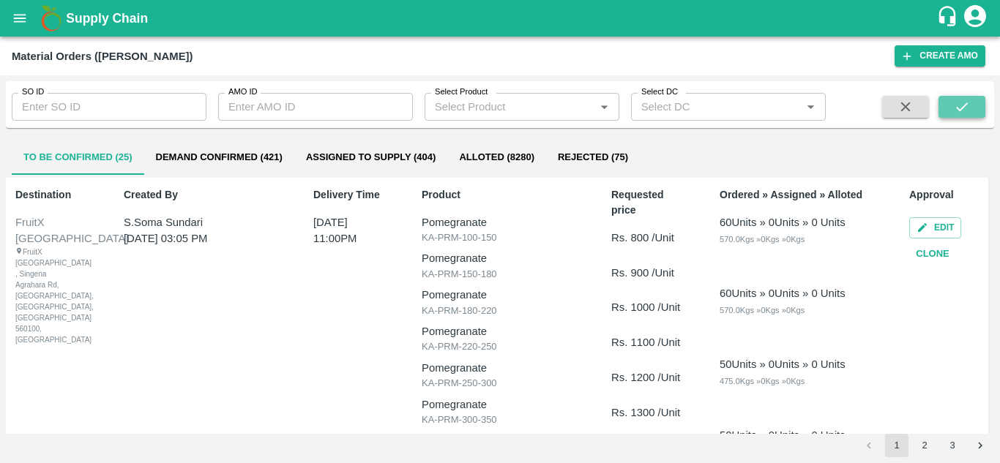
click at [948, 101] on button "submit" at bounding box center [961, 107] width 47 height 22
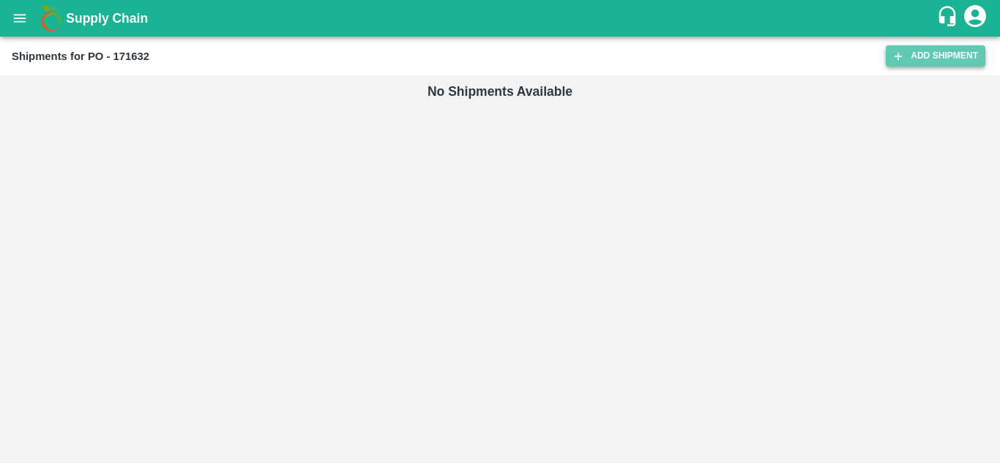
click at [947, 53] on link "Add Shipment" at bounding box center [935, 55] width 100 height 21
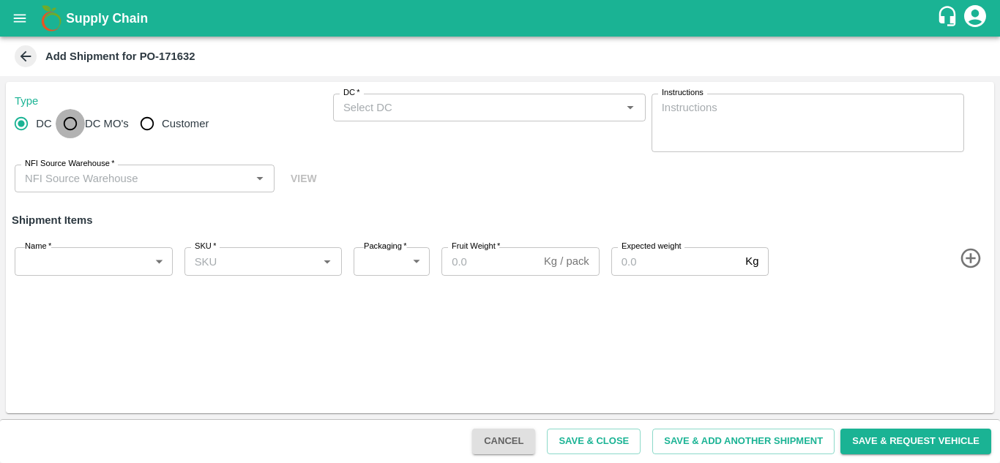
click at [77, 130] on input "DC MO's" at bounding box center [70, 123] width 29 height 29
radio input "true"
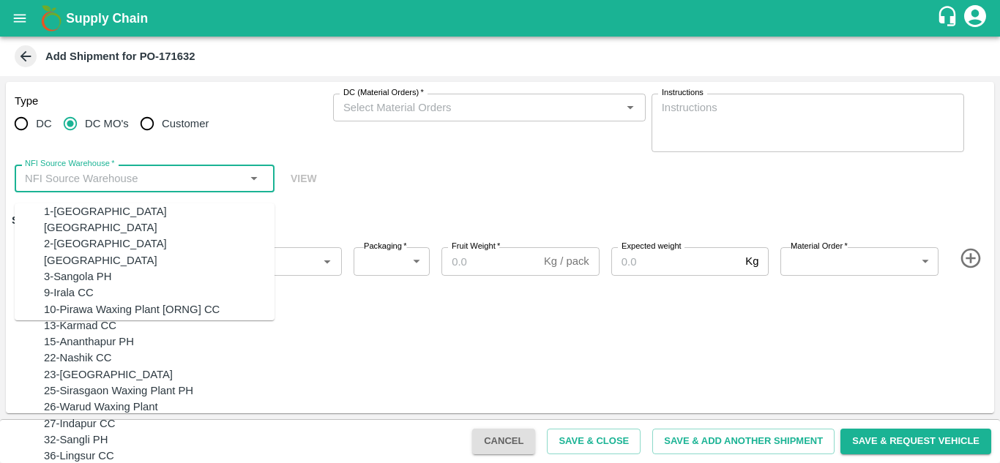
click at [121, 170] on input "NFI Source Warehouse   *" at bounding box center [132, 178] width 227 height 19
type input "a"
radio input "true"
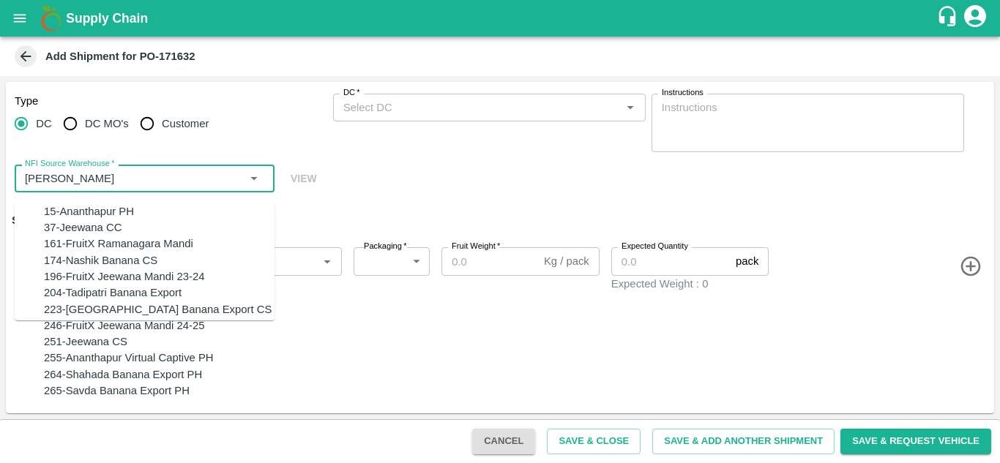
click at [114, 211] on div "15-Ananthapur PH" at bounding box center [89, 211] width 90 height 16
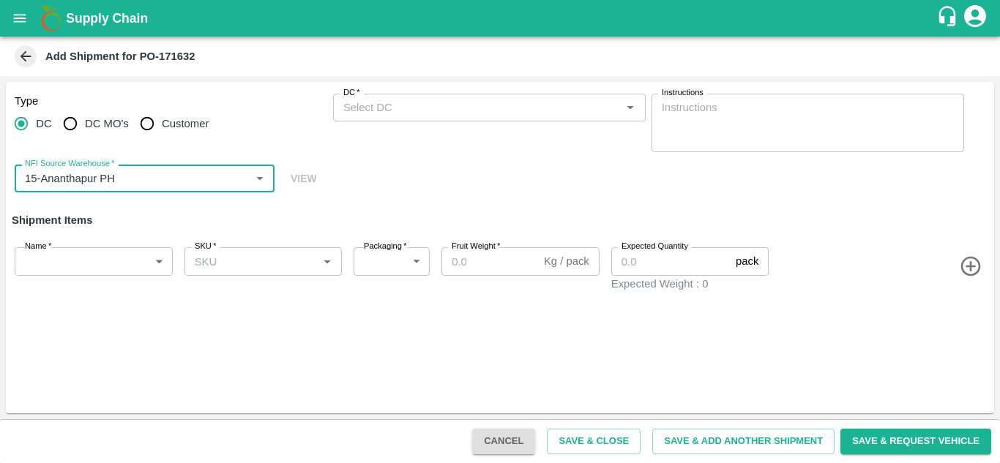
type input "15-Ananthapur PH"
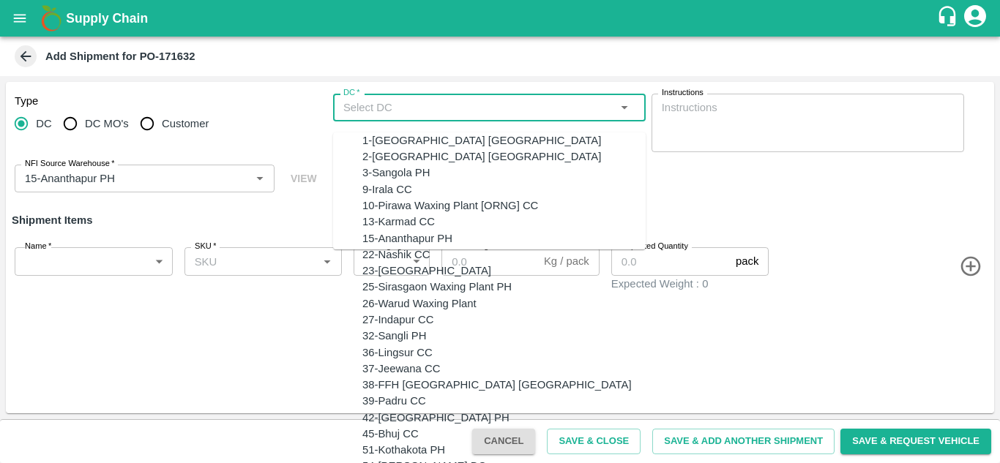
click at [402, 105] on input "DC   *" at bounding box center [477, 107] width 280 height 19
type input "f"
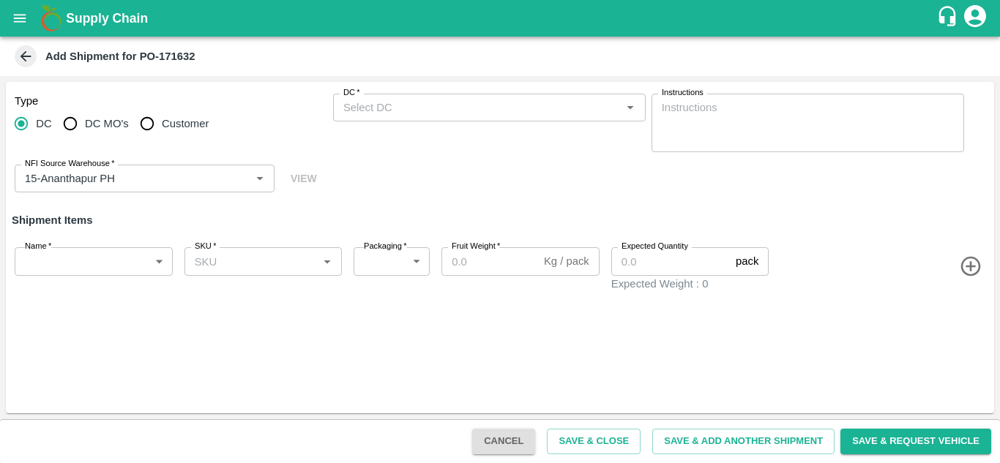
click at [615, 394] on div "Type DC DC MO's Customer DC   * DC   * Instructions x Instructions NFI Source W…" at bounding box center [500, 247] width 988 height 331
click at [75, 127] on input "DC MO's" at bounding box center [70, 123] width 29 height 29
radio input "true"
click at [225, 191] on div "NFI Source Warehouse   *" at bounding box center [145, 179] width 260 height 28
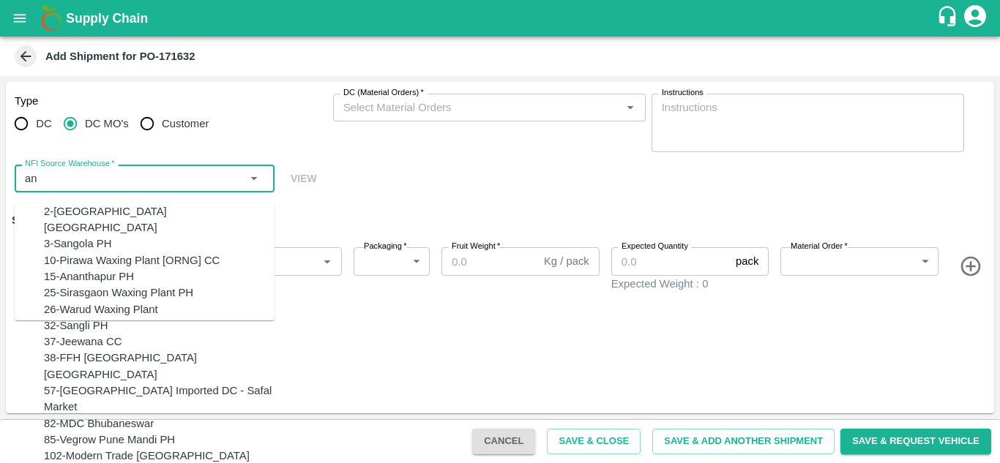
type input "an"
click at [478, 113] on input "DC (Material Orders)   *" at bounding box center [477, 107] width 280 height 19
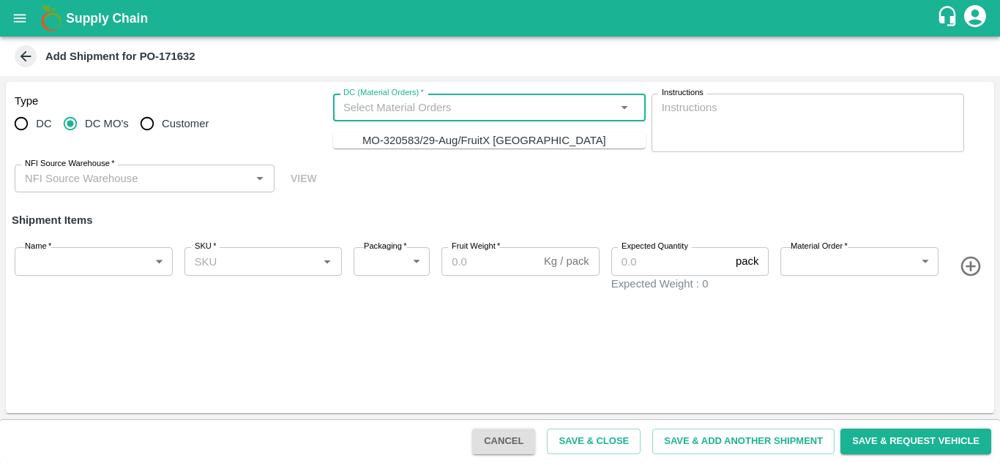
click at [473, 139] on div "MO-320583/29-Aug/FruitX Bangalore" at bounding box center [484, 140] width 244 height 16
type input "MO-320583/29-Aug/FruitX Bangalore"
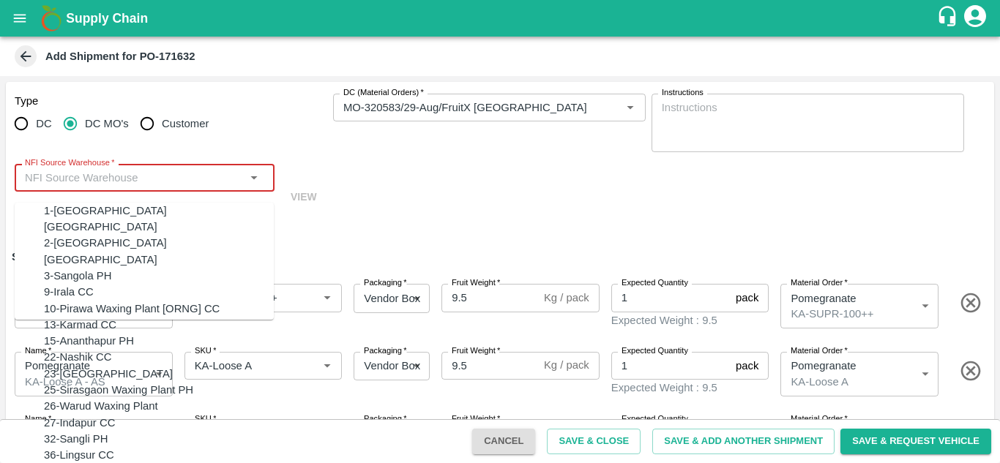
click at [182, 173] on input "NFI Source Warehouse   *" at bounding box center [132, 177] width 227 height 19
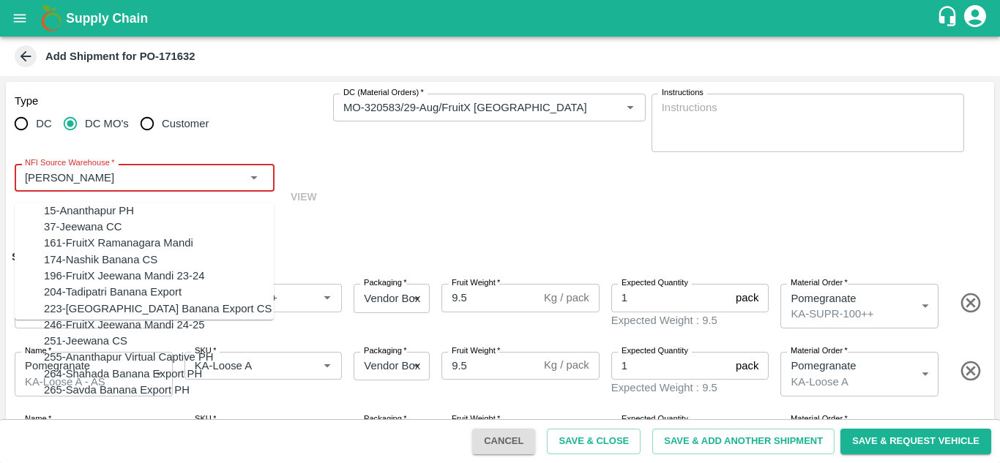
drag, startPoint x: 140, startPoint y: 197, endPoint x: 140, endPoint y: 214, distance: 17.6
click at [140, 214] on ul "15-Ananthapur PH 37-Jeewana CC 161-FruitX Ramanagara Mandi 174-Nashik Banana CS…" at bounding box center [144, 261] width 259 height 117
click at [140, 214] on div "15-Ananthapur PH" at bounding box center [159, 211] width 230 height 16
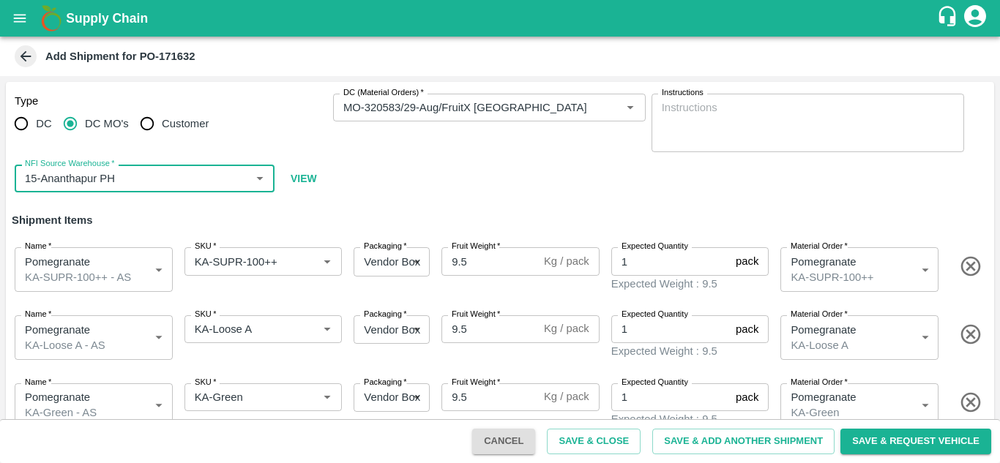
type input "15-Ananthapur PH"
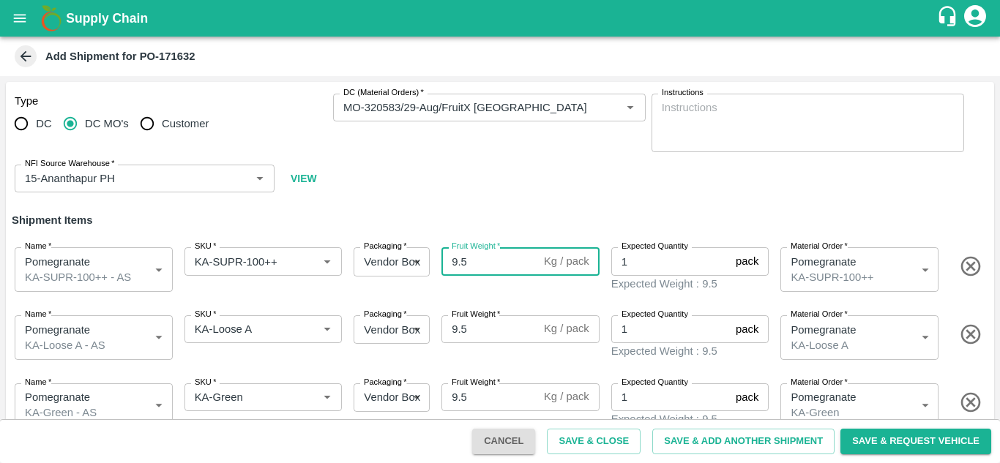
click at [475, 262] on input "9.5" at bounding box center [489, 261] width 97 height 28
type input "9"
type input "10"
click at [473, 328] on input "9.5" at bounding box center [489, 329] width 97 height 28
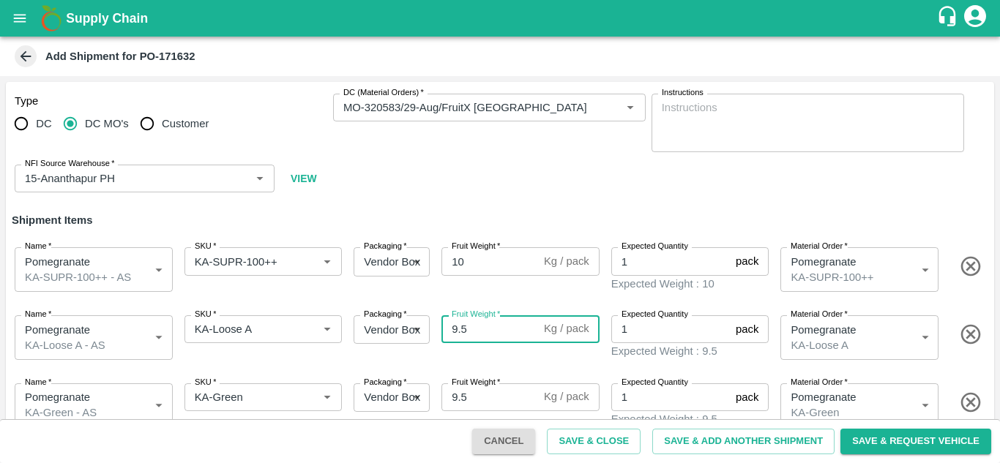
click at [473, 328] on input "9.5" at bounding box center [489, 329] width 97 height 28
type input "9"
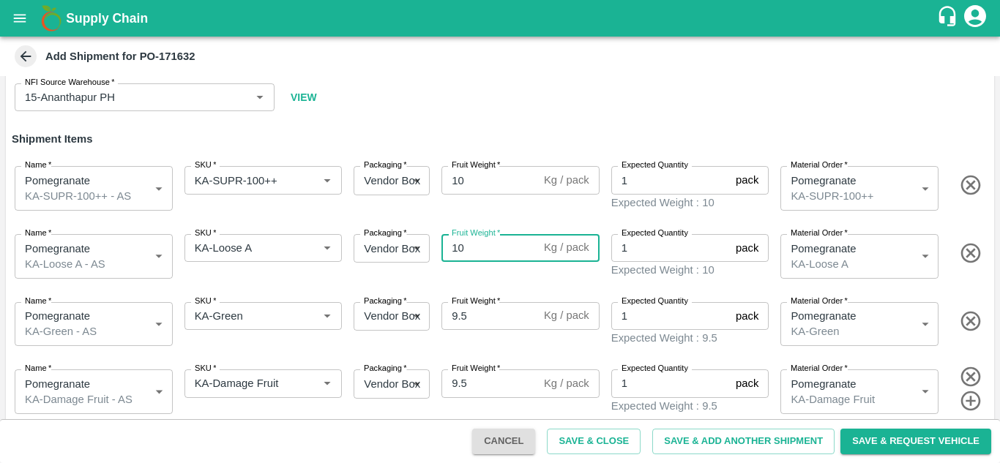
scroll to position [85, 0]
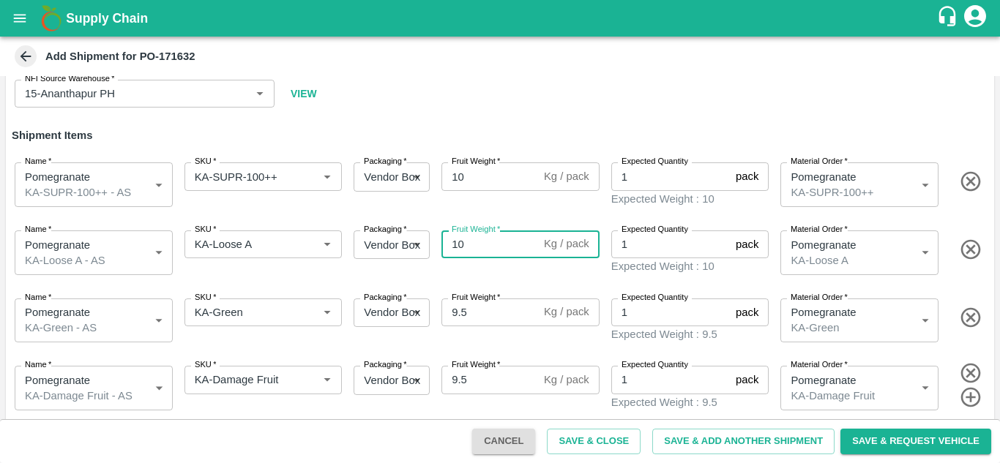
type input "10"
click at [484, 313] on input "9.5" at bounding box center [489, 313] width 97 height 28
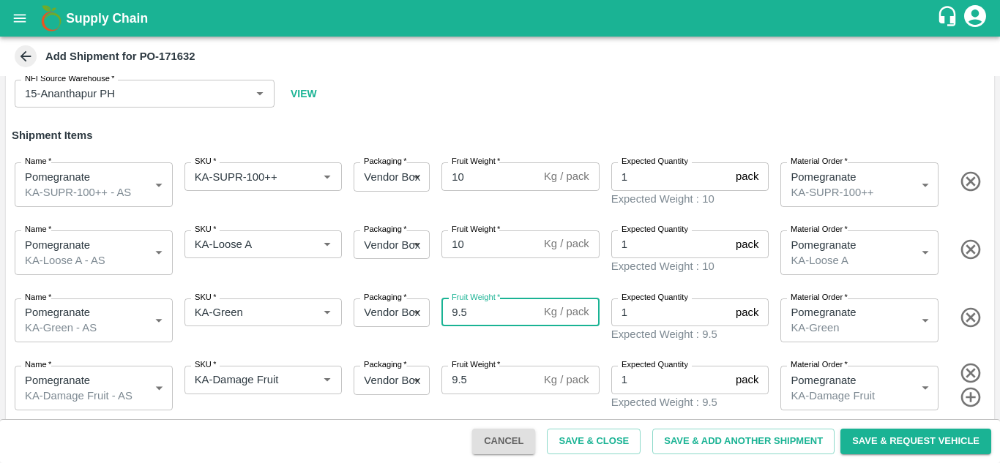
type input "9"
type input "10"
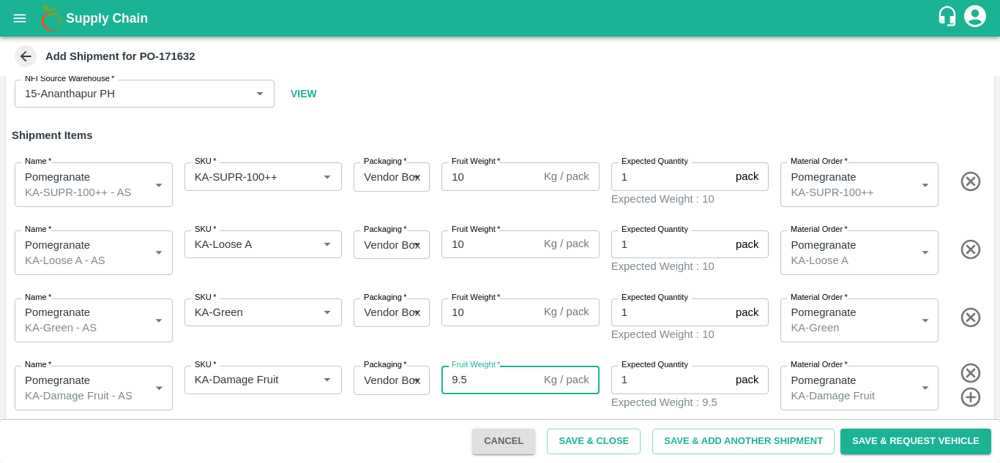
click at [486, 378] on input "9.5" at bounding box center [489, 380] width 97 height 28
type input "9"
type input "10"
click at [966, 386] on icon "button" at bounding box center [971, 398] width 24 height 24
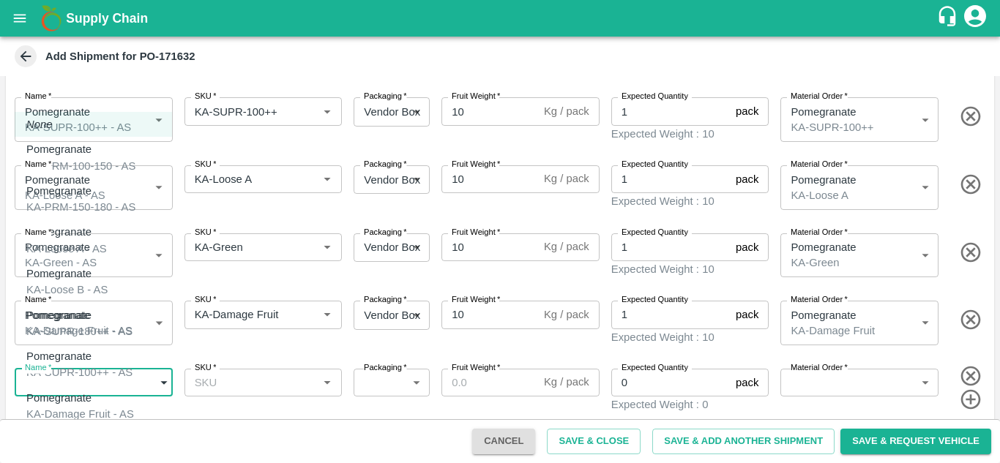
click at [135, 375] on body "Supply Chain Add Shipment for PO-171632 Type DC DC MO's Customer DC (Material O…" at bounding box center [500, 231] width 1000 height 463
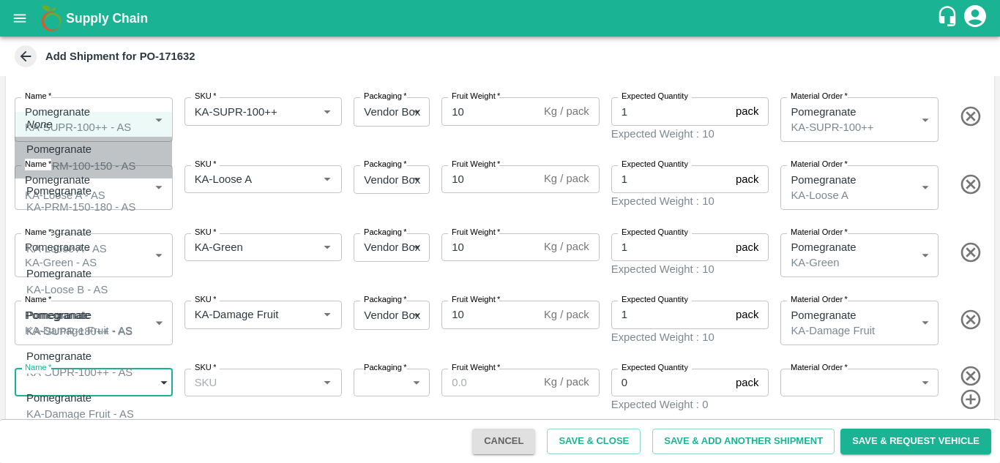
click at [122, 168] on div "Pomegranate KA-PRM-100-150 - AS" at bounding box center [80, 157] width 109 height 33
type input "1947591"
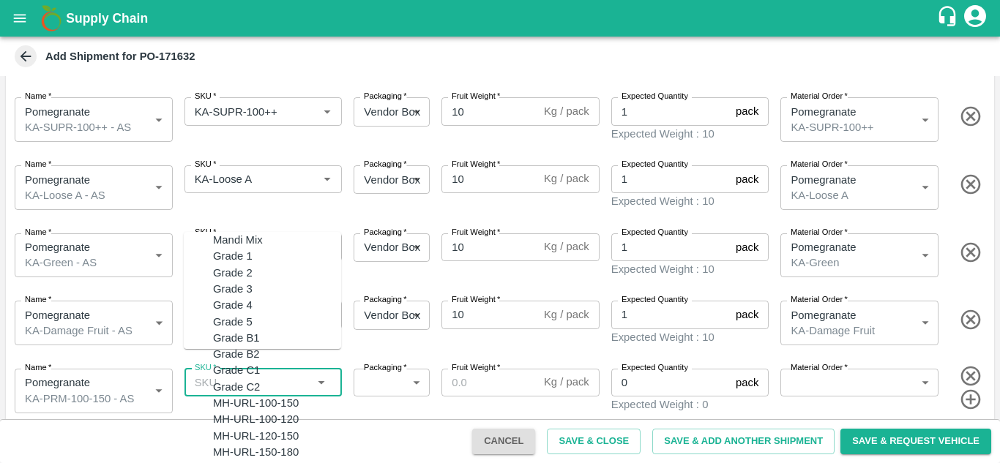
click at [230, 382] on input "SKU   *" at bounding box center [251, 382] width 125 height 19
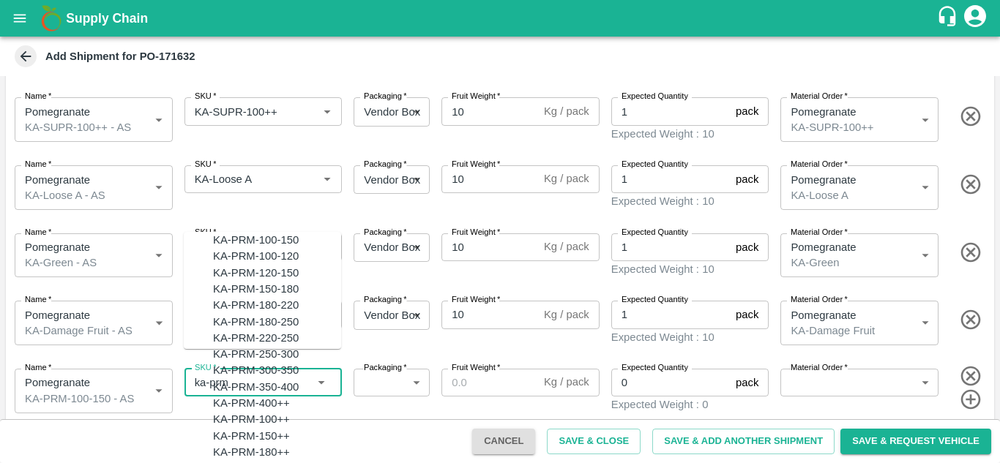
click at [263, 248] on div "KA-PRM-100-150" at bounding box center [256, 240] width 86 height 16
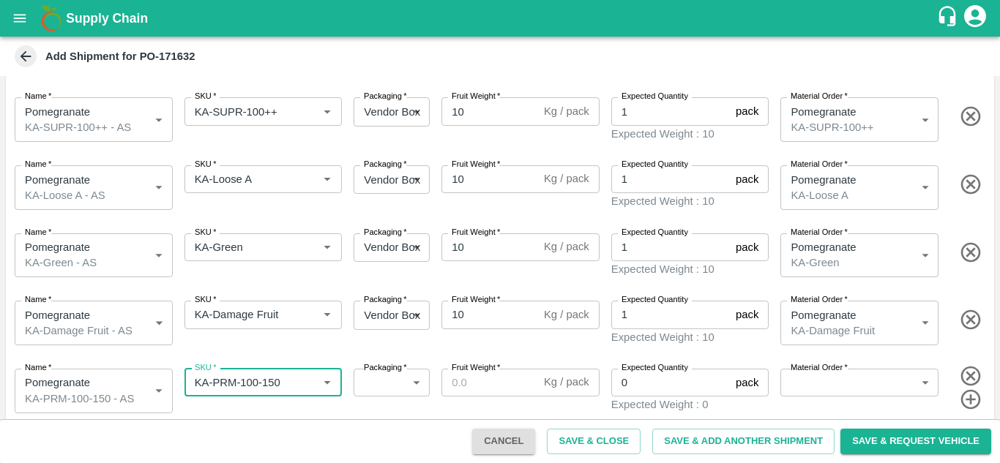
type input "KA-PRM-100-150"
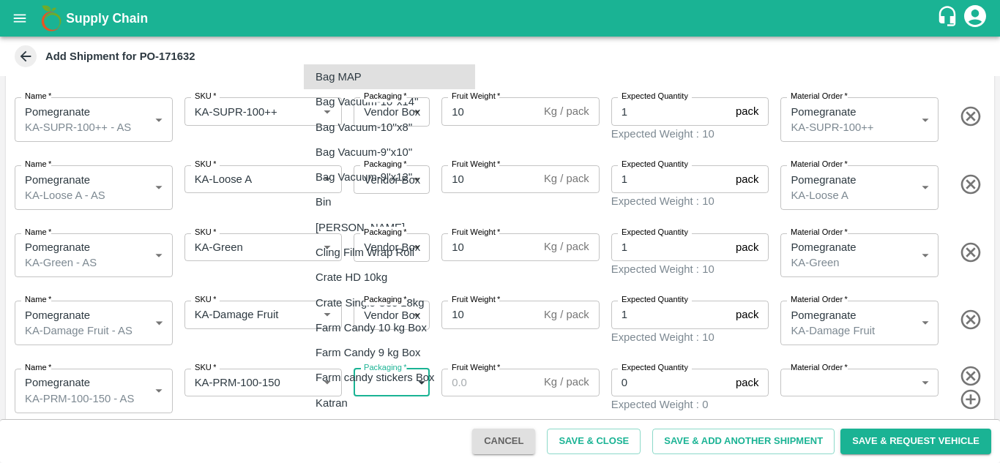
click at [378, 383] on body "Supply Chain Add Shipment for PO-171632 Type DC DC MO's Customer DC (Material O…" at bounding box center [500, 231] width 1000 height 463
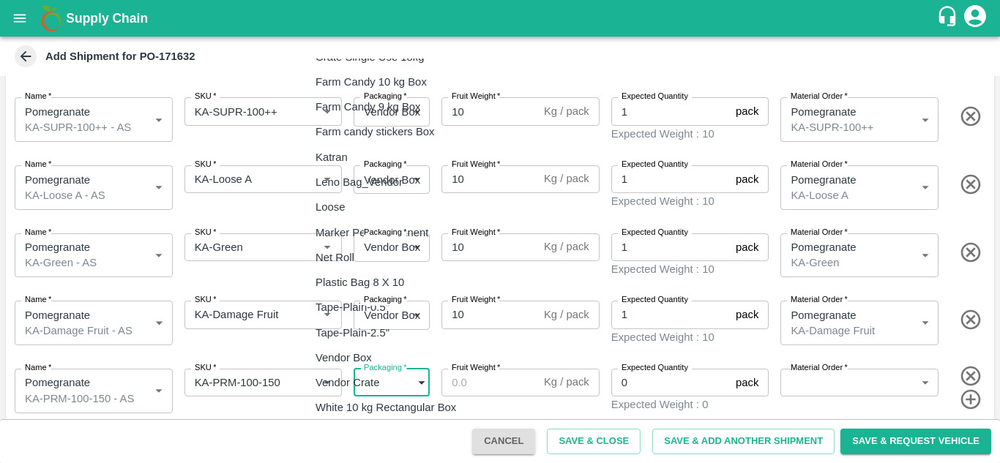
click at [359, 356] on p "Vendor Box" at bounding box center [343, 358] width 56 height 16
type input "276"
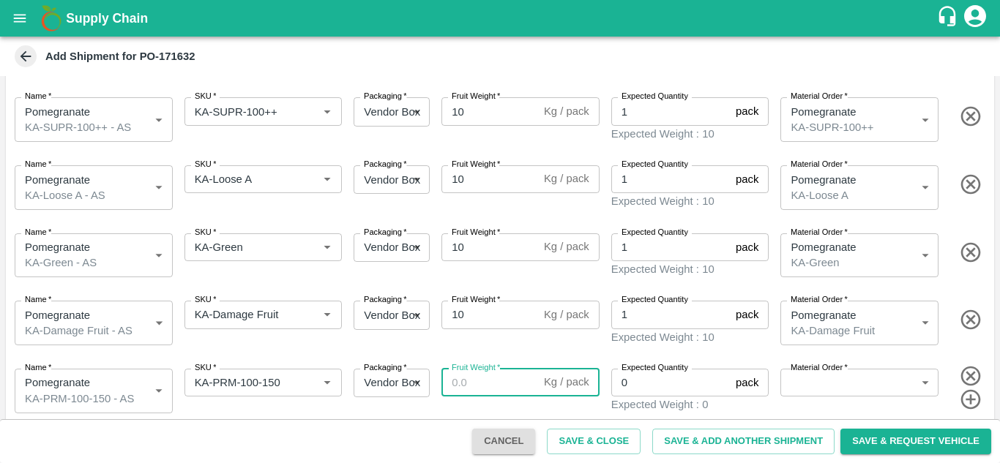
click at [476, 377] on input "Fruit Weight   *" at bounding box center [489, 383] width 97 height 28
type input "10"
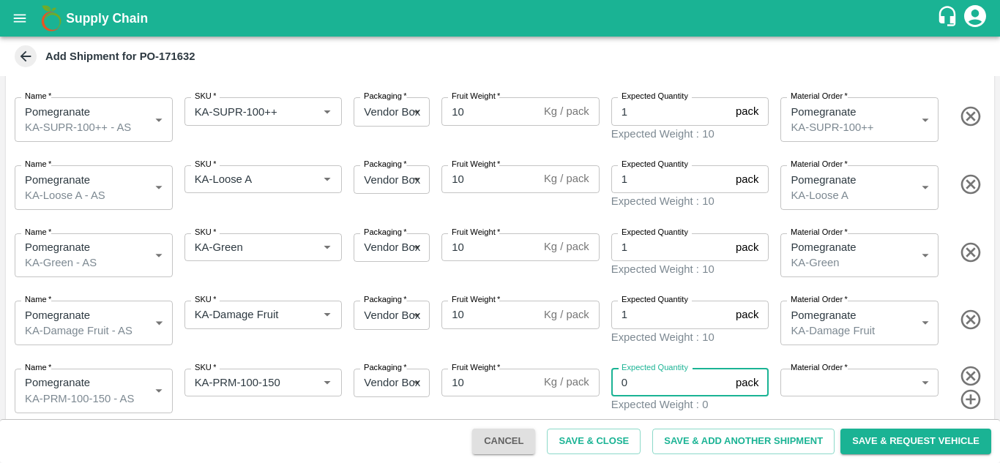
click at [667, 378] on input "0" at bounding box center [670, 383] width 119 height 28
type input "1"
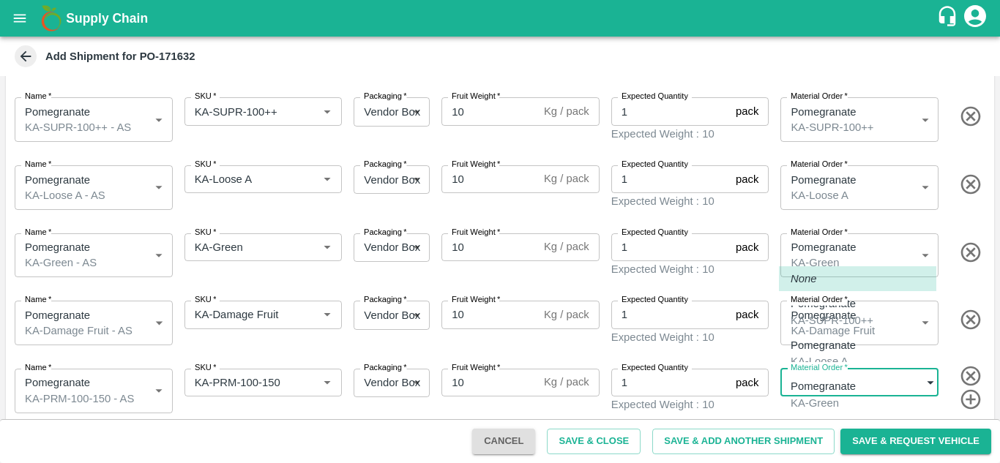
click at [824, 368] on body "Supply Chain Add Shipment for PO-171632 Type DC DC MO's Customer DC (Material O…" at bounding box center [500, 231] width 1000 height 463
click at [765, 78] on div at bounding box center [500, 231] width 1000 height 463
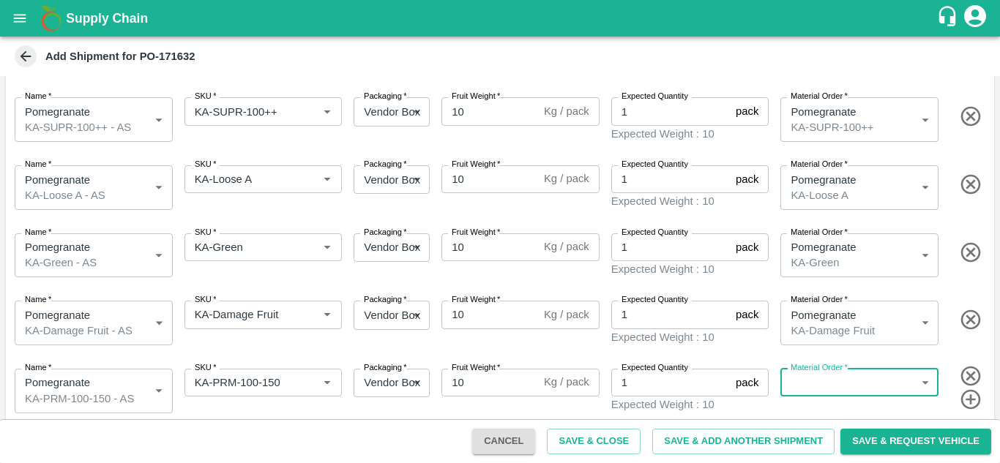
scroll to position [0, 0]
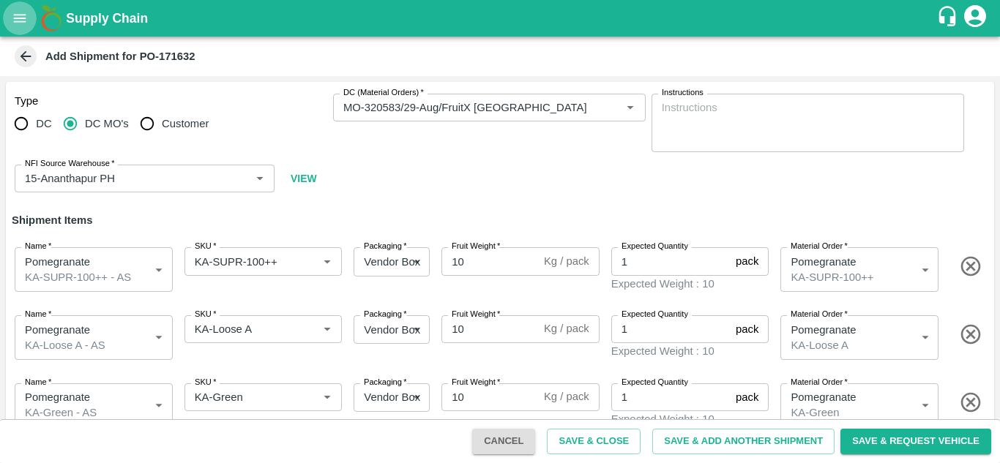
click at [24, 20] on icon "open drawer" at bounding box center [20, 18] width 16 height 16
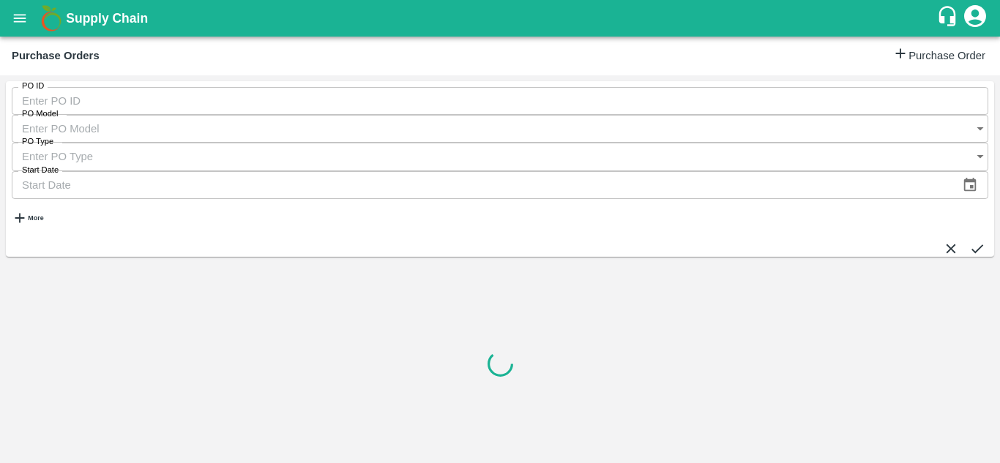
click at [43, 214] on h6 "More" at bounding box center [35, 217] width 15 height 7
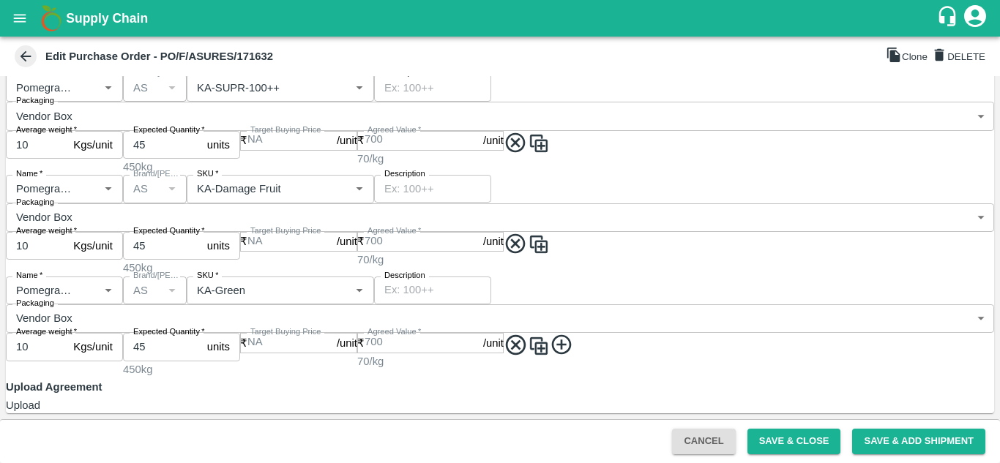
scroll to position [830, 0]
click at [790, 432] on button "Save & Close" at bounding box center [794, 442] width 94 height 26
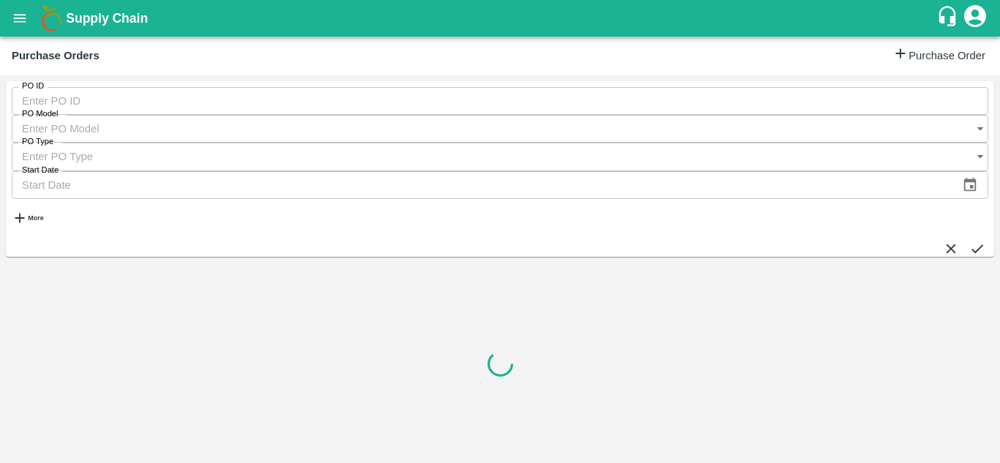
click at [43, 214] on h6 "More" at bounding box center [35, 217] width 15 height 7
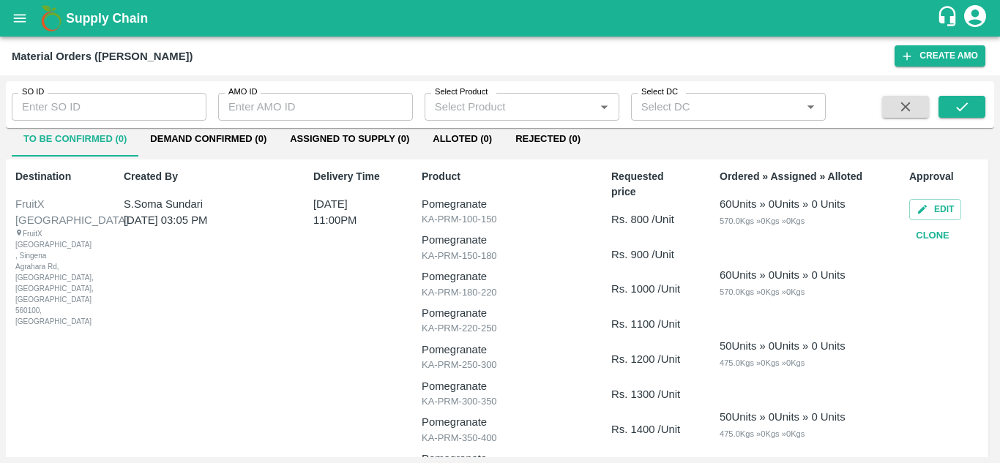
scroll to position [19, 0]
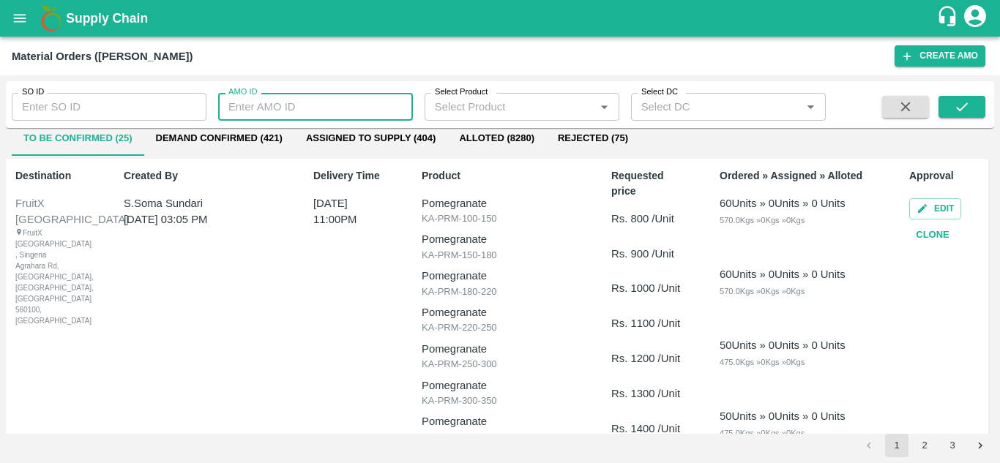
click at [326, 112] on input "AMO ID" at bounding box center [315, 107] width 195 height 28
type input "320575"
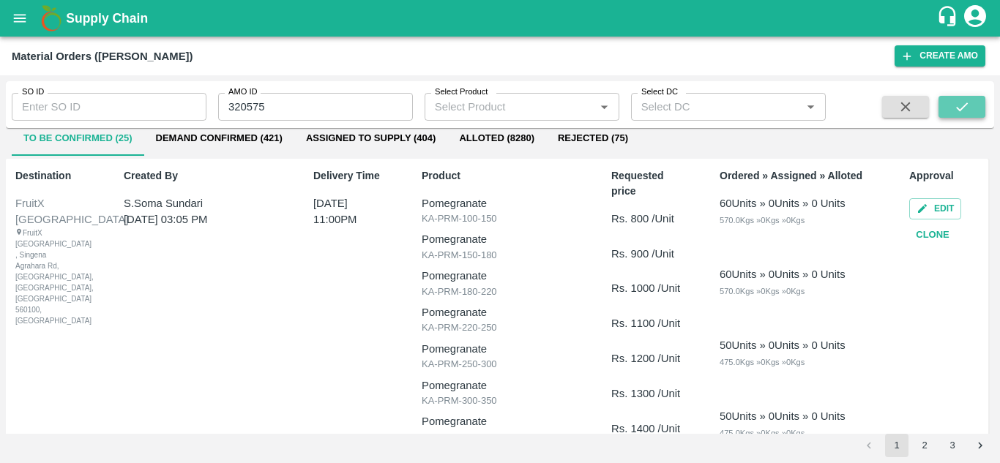
click at [957, 113] on icon "submit" at bounding box center [961, 107] width 16 height 16
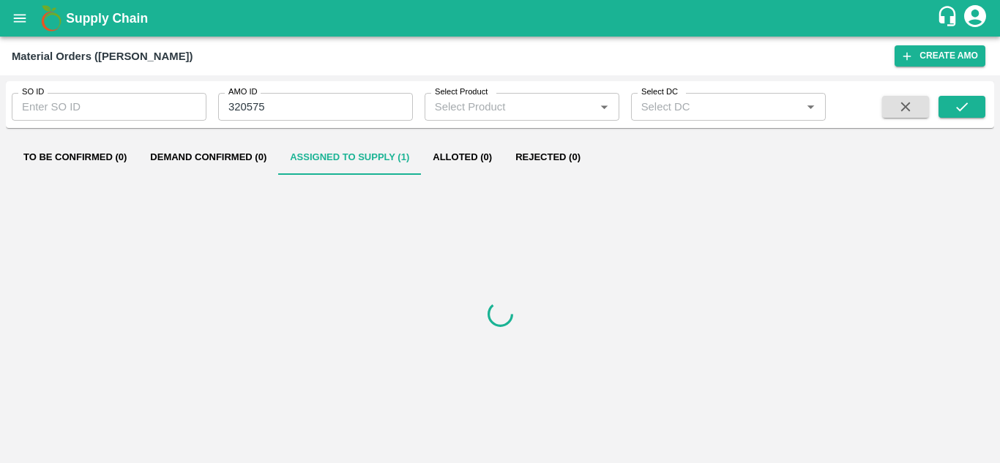
click at [351, 157] on button "Assigned to Supply (1)" at bounding box center [349, 157] width 143 height 35
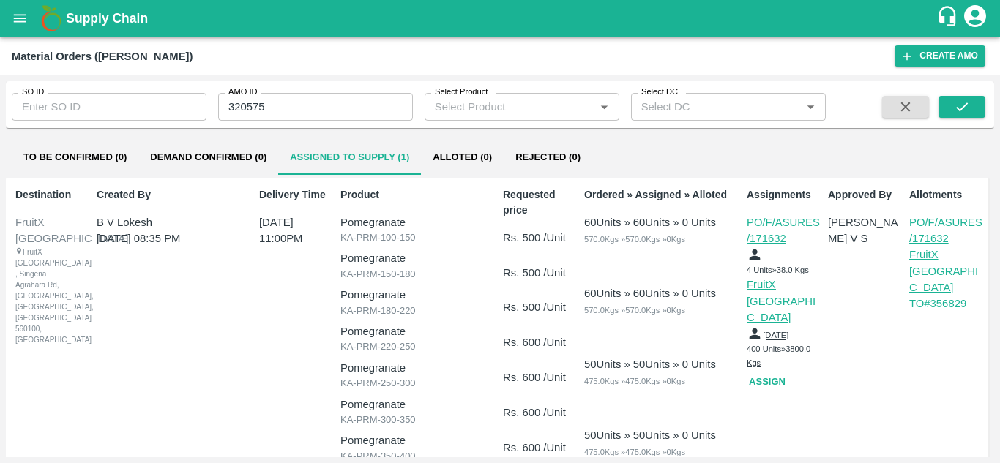
click at [775, 304] on p "FruitX [GEOGRAPHIC_DATA]" at bounding box center [782, 301] width 73 height 49
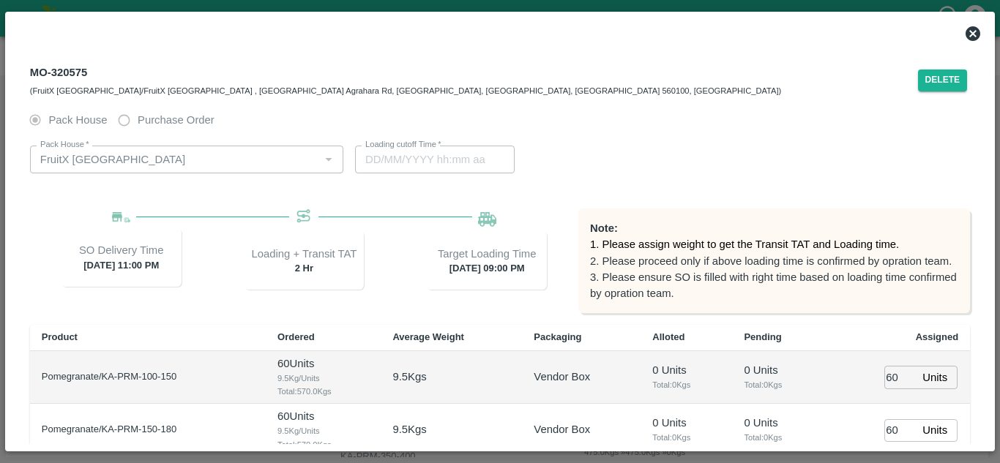
type input "[DATE] 09:00 PM"
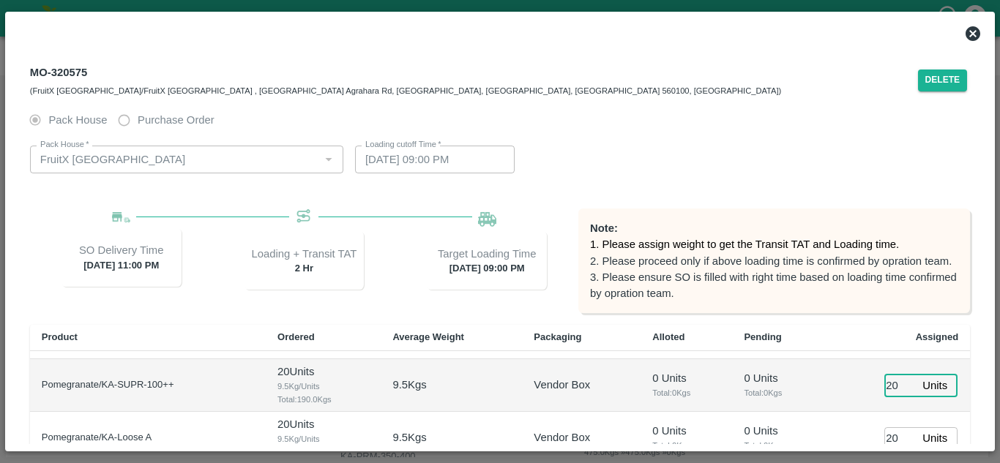
click at [897, 381] on input "20" at bounding box center [900, 385] width 32 height 23
type input "02"
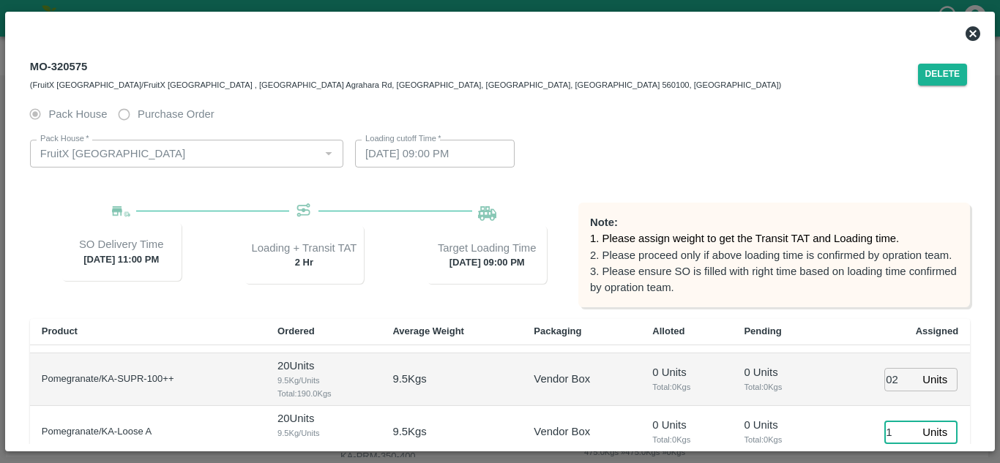
type input "1"
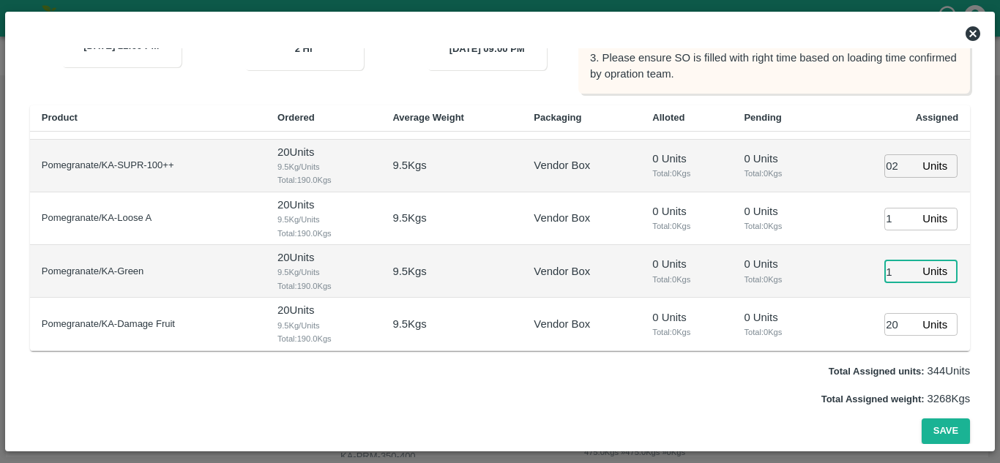
type input "1"
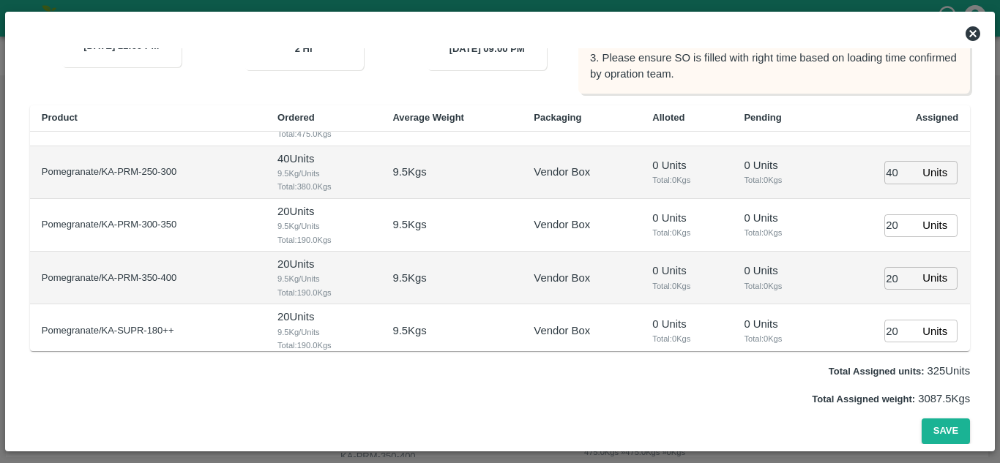
scroll to position [196, 0]
type input "1"
click at [894, 233] on input "20" at bounding box center [900, 226] width 32 height 23
type input "02"
click at [891, 171] on input "40" at bounding box center [900, 173] width 32 height 23
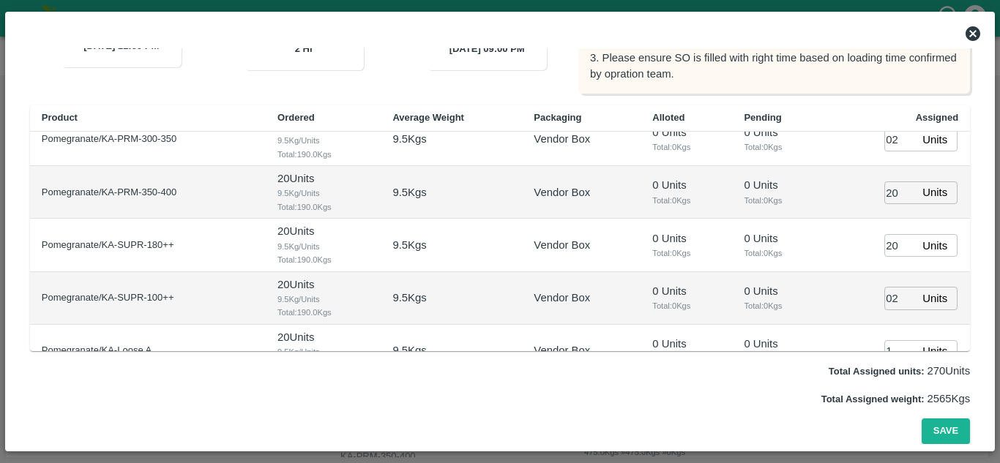
scroll to position [415, 0]
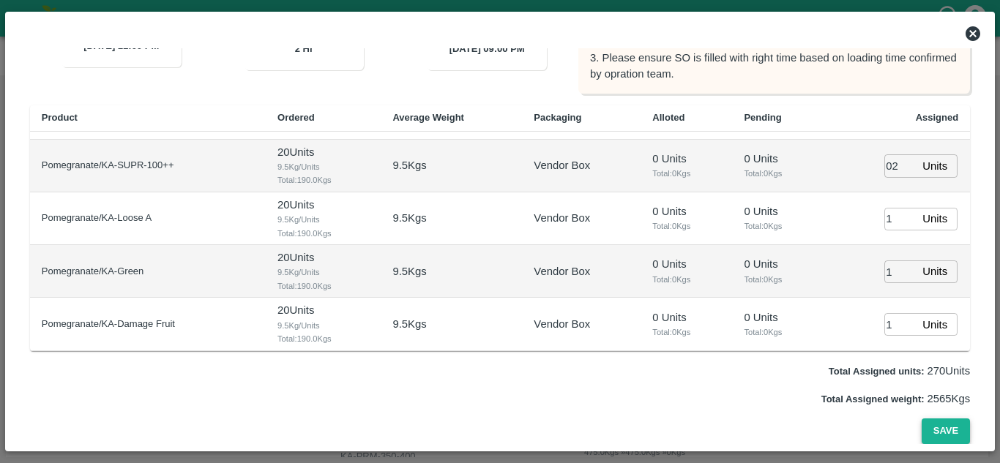
type input "03"
click at [932, 431] on button "Save" at bounding box center [945, 432] width 48 height 26
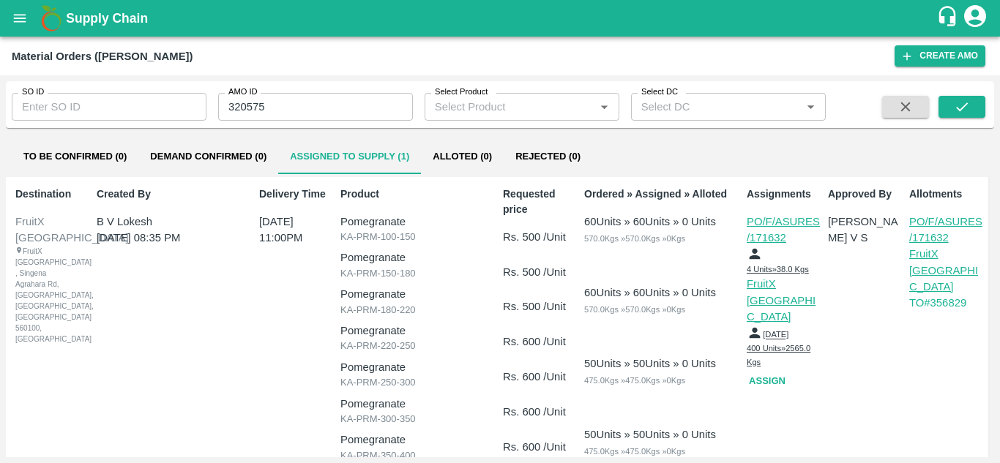
scroll to position [0, 0]
click at [24, 29] on button "open drawer" at bounding box center [20, 18] width 34 height 34
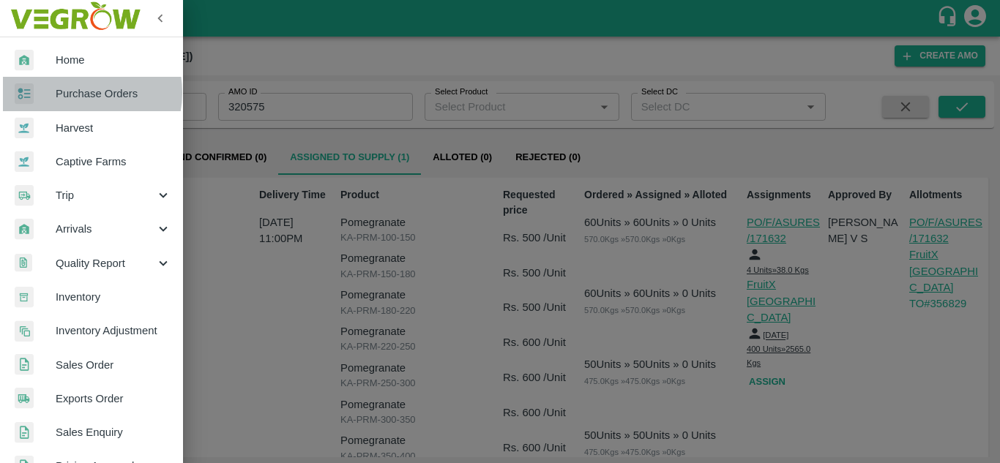
click at [78, 92] on span "Purchase Orders" at bounding box center [114, 94] width 116 height 16
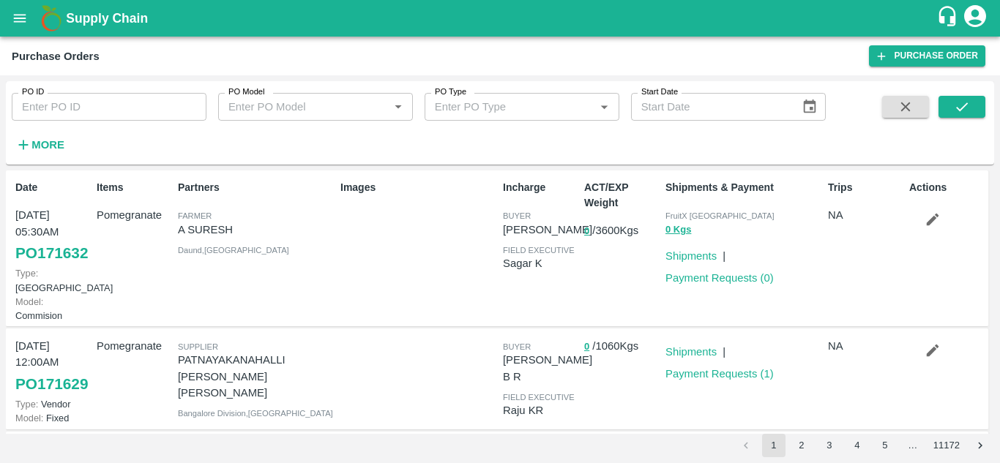
drag, startPoint x: 13, startPoint y: 34, endPoint x: 19, endPoint y: 27, distance: 9.4
click at [19, 27] on div "Supply Chain" at bounding box center [500, 18] width 1000 height 37
click at [19, 27] on button "open drawer" at bounding box center [20, 18] width 34 height 34
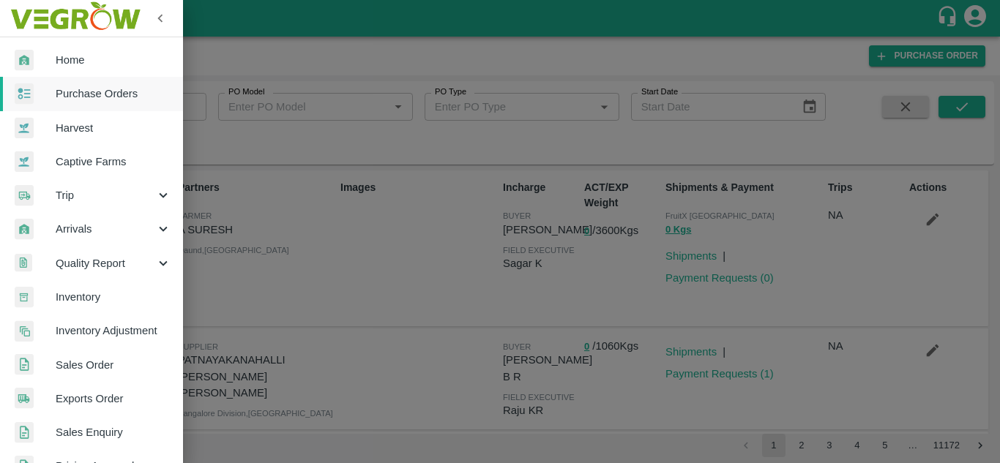
click at [83, 191] on span "Trip" at bounding box center [106, 195] width 100 height 16
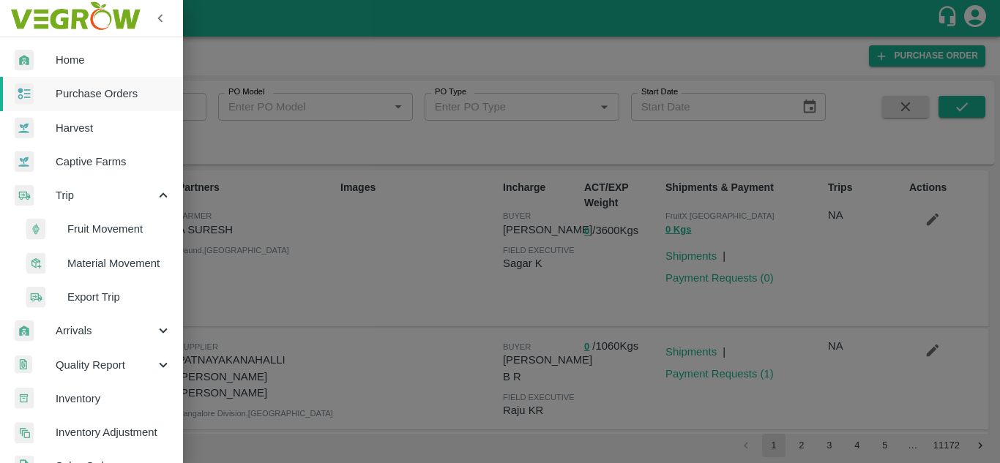
click at [96, 230] on span "Fruit Movement" at bounding box center [119, 229] width 104 height 16
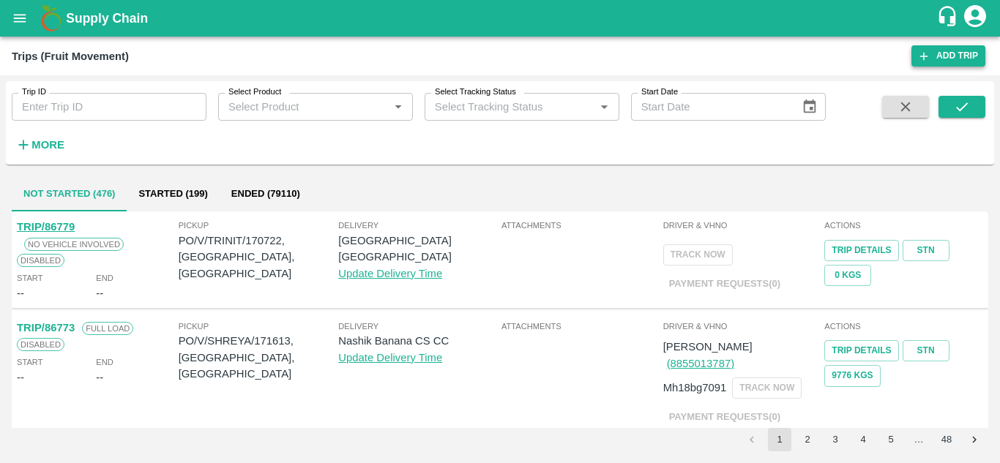
click at [959, 52] on link "Add Trip" at bounding box center [948, 55] width 74 height 21
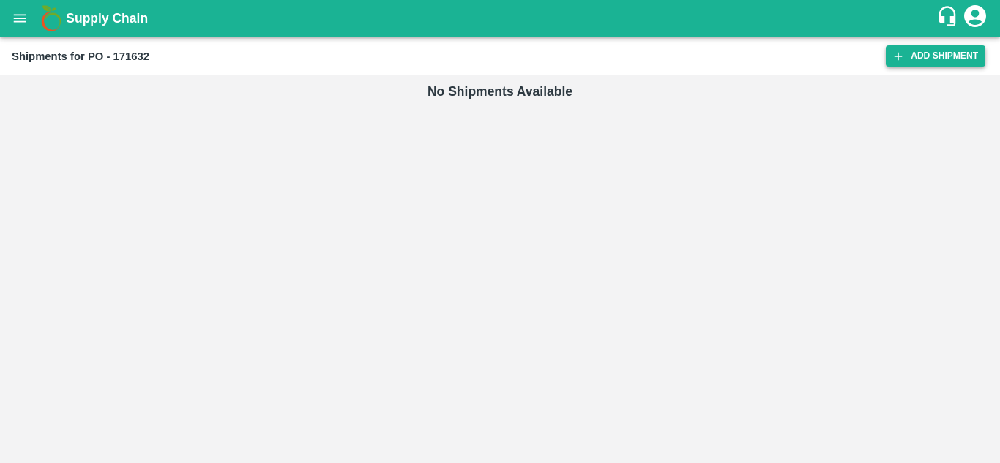
click at [932, 59] on link "Add Shipment" at bounding box center [935, 55] width 100 height 21
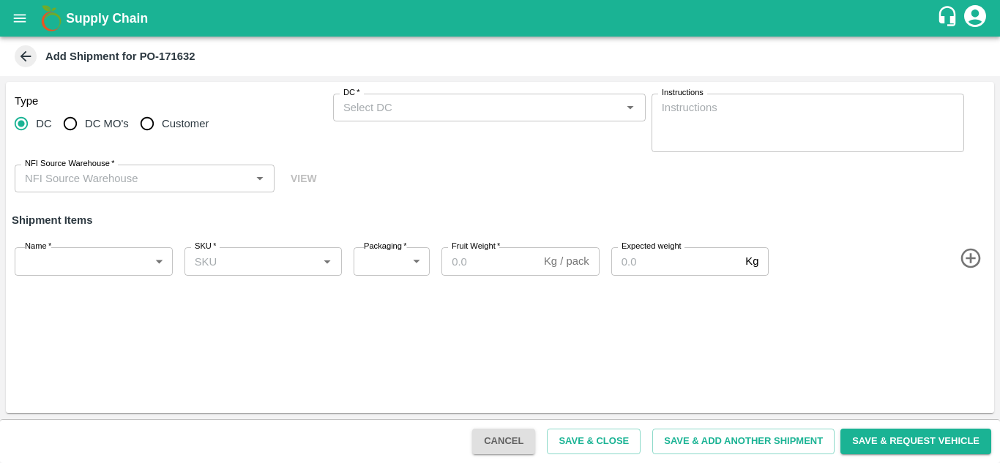
click at [69, 121] on input "DC MO's" at bounding box center [70, 123] width 29 height 29
radio input "true"
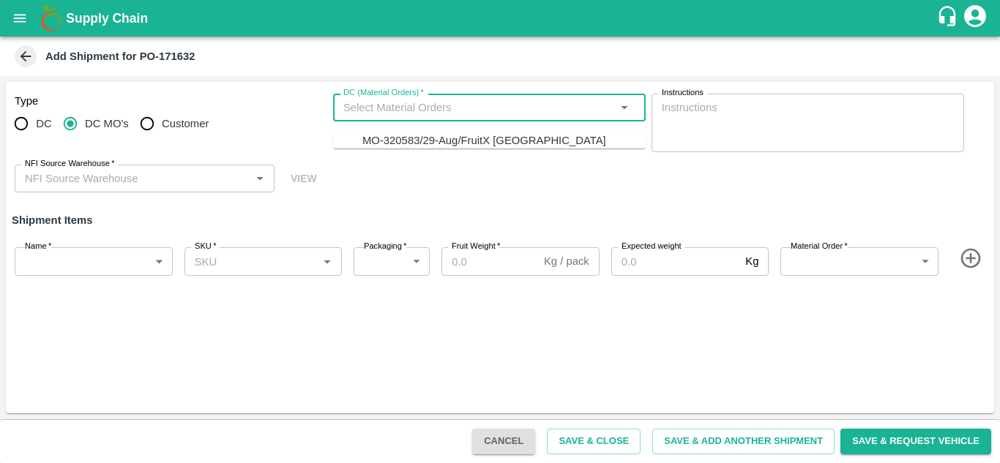
click at [393, 106] on input "DC (Material Orders)   *" at bounding box center [477, 107] width 280 height 19
click at [405, 149] on ul "MO-320583/29-Aug/FruitX [GEOGRAPHIC_DATA]" at bounding box center [489, 140] width 312 height 16
click at [401, 146] on div "MO-320583/29-Aug/FruitX [GEOGRAPHIC_DATA]" at bounding box center [484, 140] width 244 height 16
radio input "true"
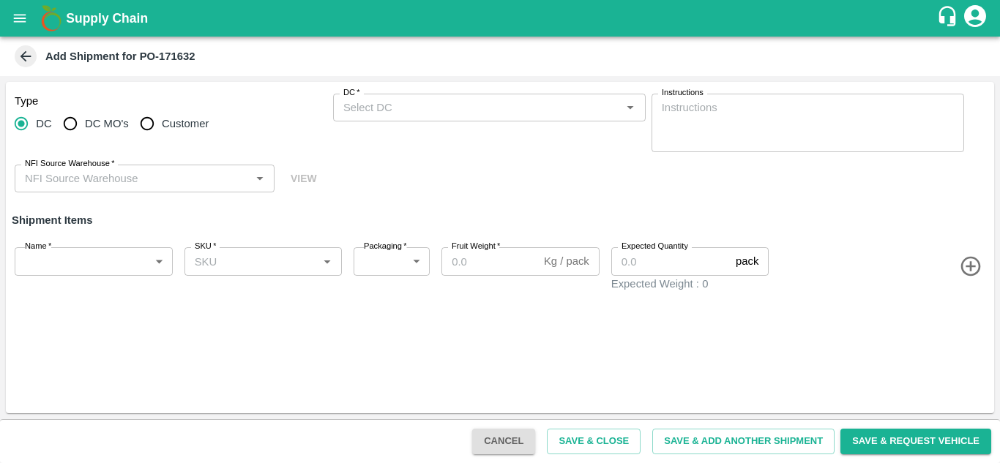
click at [370, 95] on div "DC   *" at bounding box center [489, 108] width 312 height 28
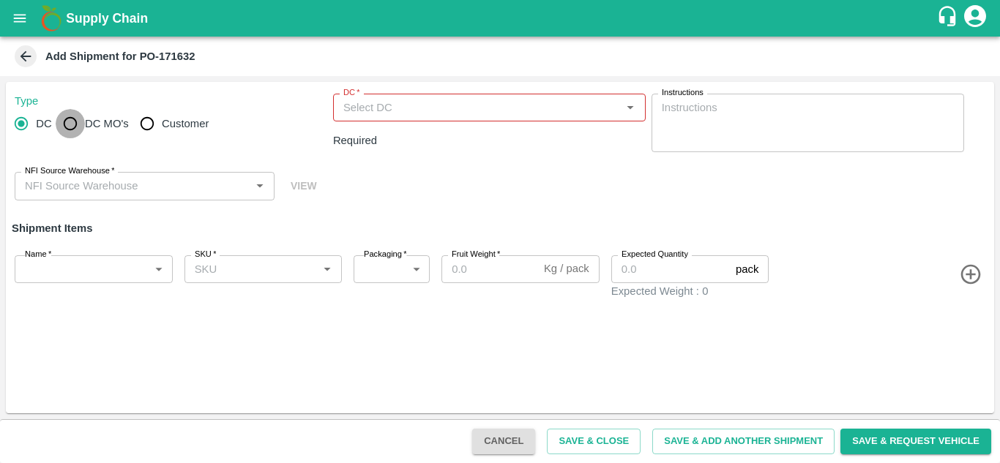
click at [73, 125] on input "DC MO's" at bounding box center [70, 123] width 29 height 29
radio input "true"
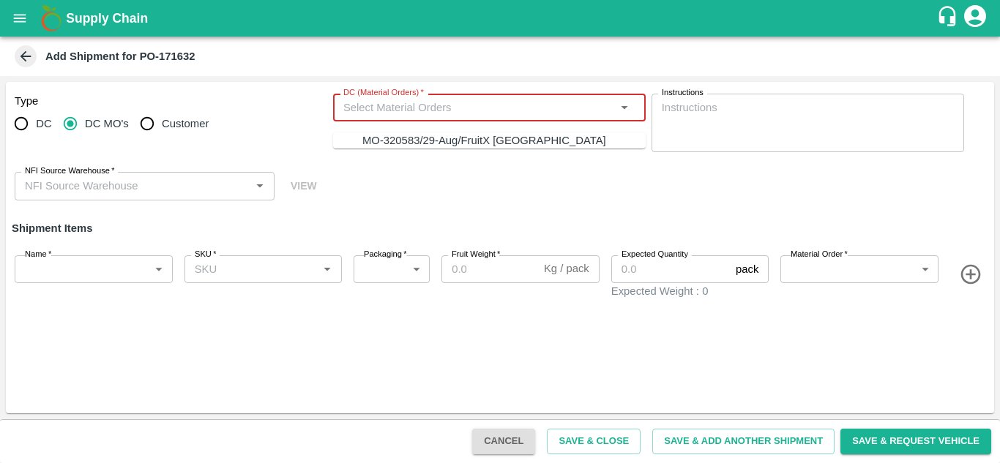
click at [358, 115] on input "DC (Material Orders)   *" at bounding box center [477, 107] width 280 height 19
click at [376, 142] on div "MO-320583/29-Aug/FruitX [GEOGRAPHIC_DATA]" at bounding box center [484, 140] width 244 height 16
type input "MO-320583/29-Aug/FruitX [GEOGRAPHIC_DATA]"
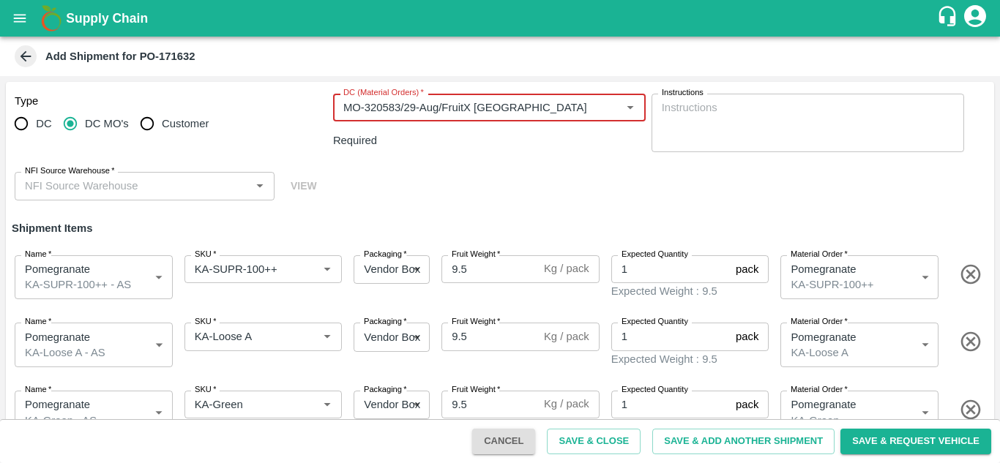
scroll to position [85, 0]
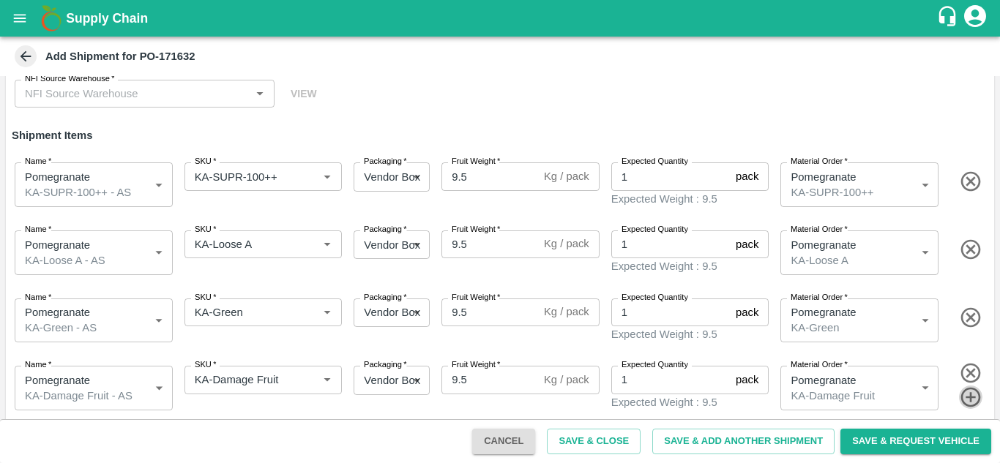
click at [971, 393] on icon "button" at bounding box center [971, 398] width 24 height 24
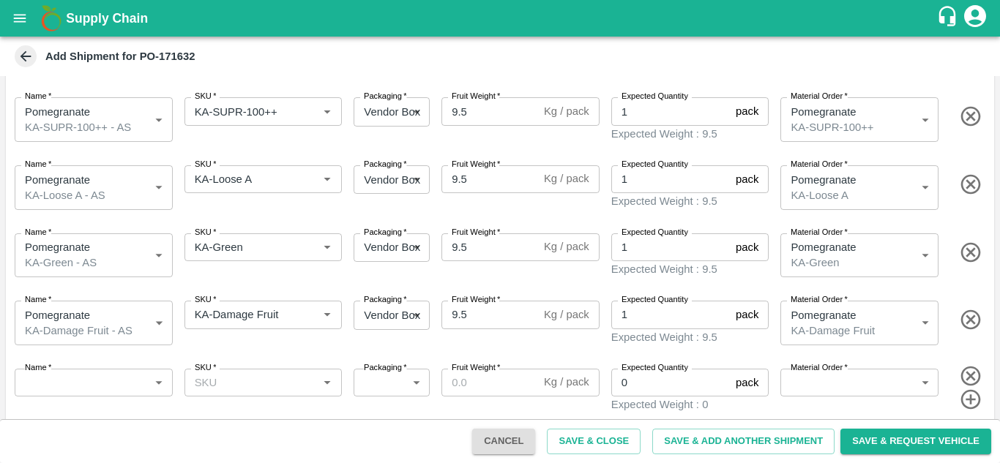
click at [841, 364] on label "Material Order   *" at bounding box center [818, 368] width 57 height 12
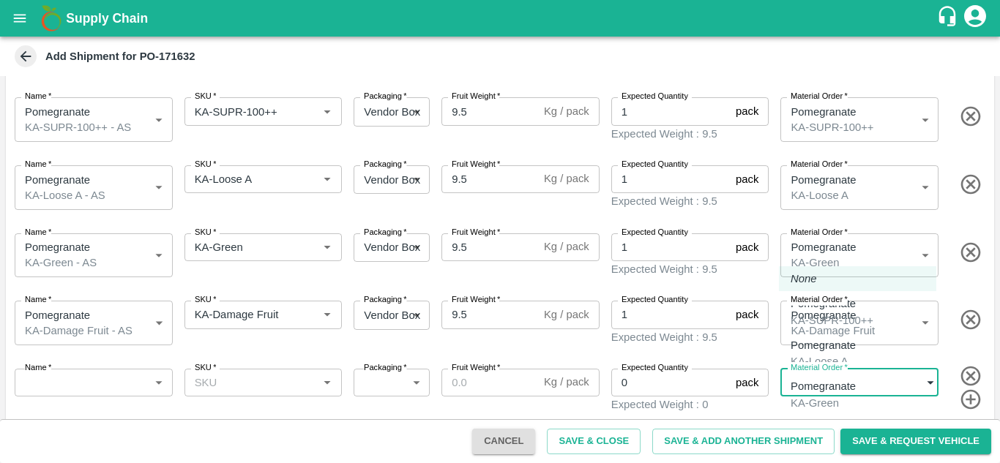
click at [843, 369] on body "Supply Chain Add Shipment for PO-171632 Type DC DC MO's Customer DC (Material O…" at bounding box center [500, 231] width 1000 height 463
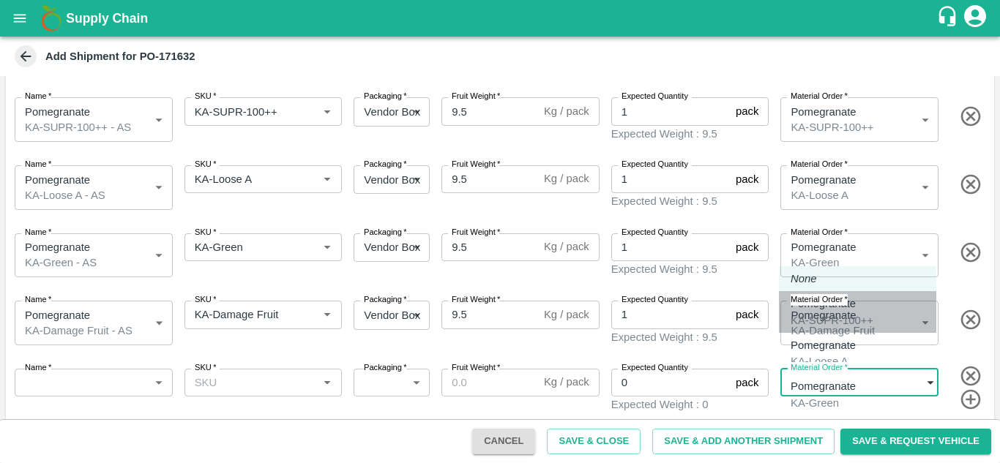
click at [833, 320] on div "KA-SUPR-100++" at bounding box center [831, 320] width 83 height 16
type input "457490"
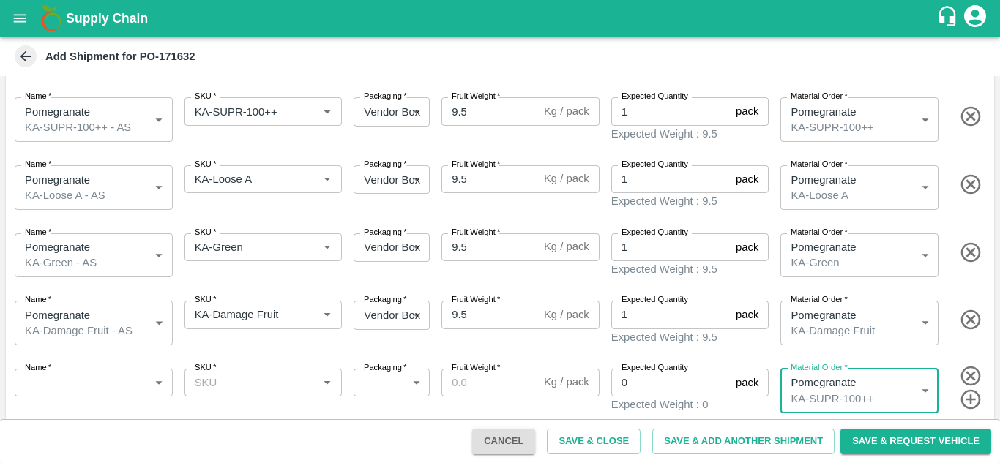
scroll to position [151, 0]
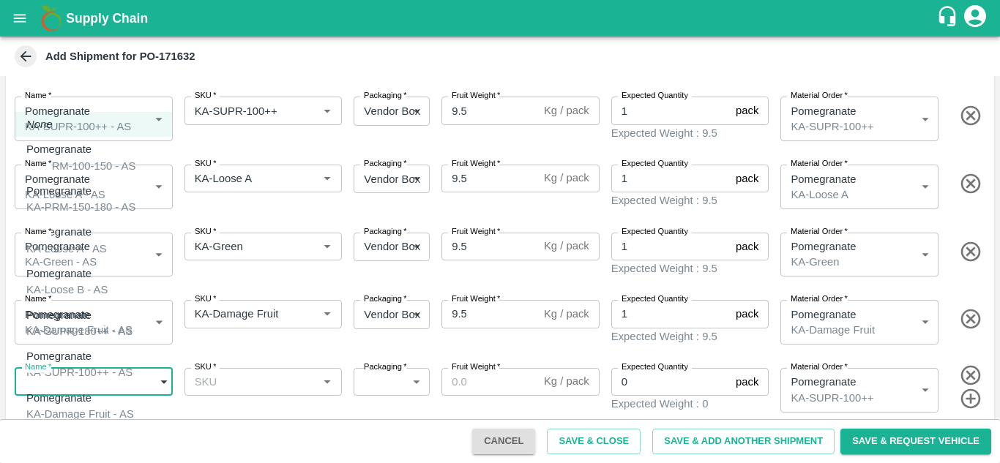
click at [152, 376] on body "Supply Chain Add Shipment for PO-171632 Type DC DC MO's Customer DC (Material O…" at bounding box center [500, 231] width 1000 height 463
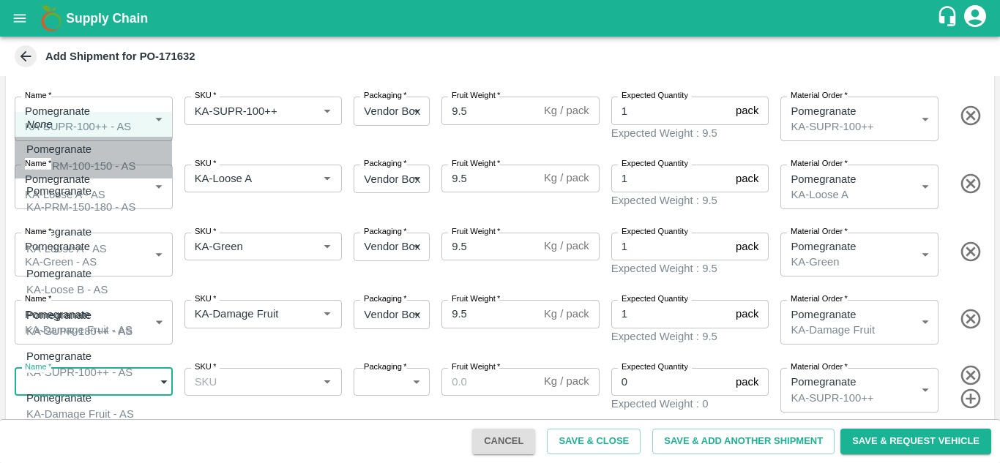
click at [95, 165] on div "KA-PRM-100-150 - AS" at bounding box center [80, 166] width 109 height 16
type input "1947591"
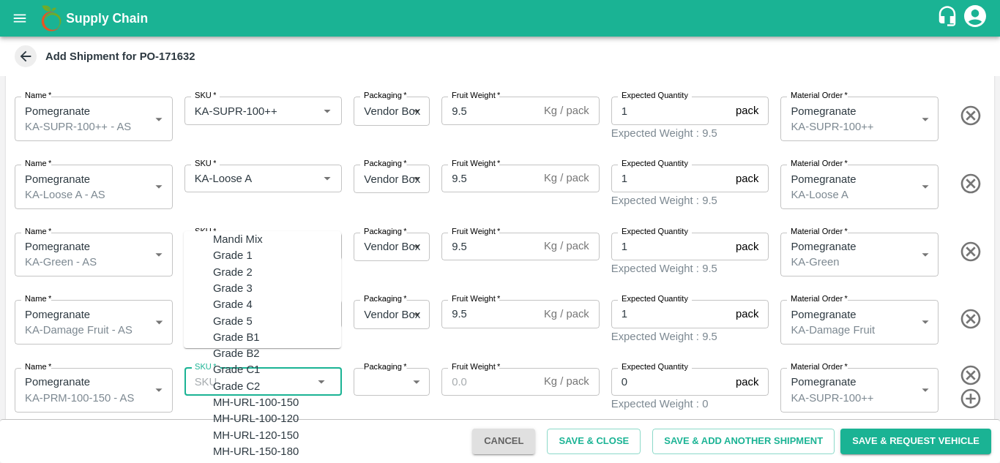
click at [242, 373] on input "SKU   *" at bounding box center [251, 381] width 125 height 19
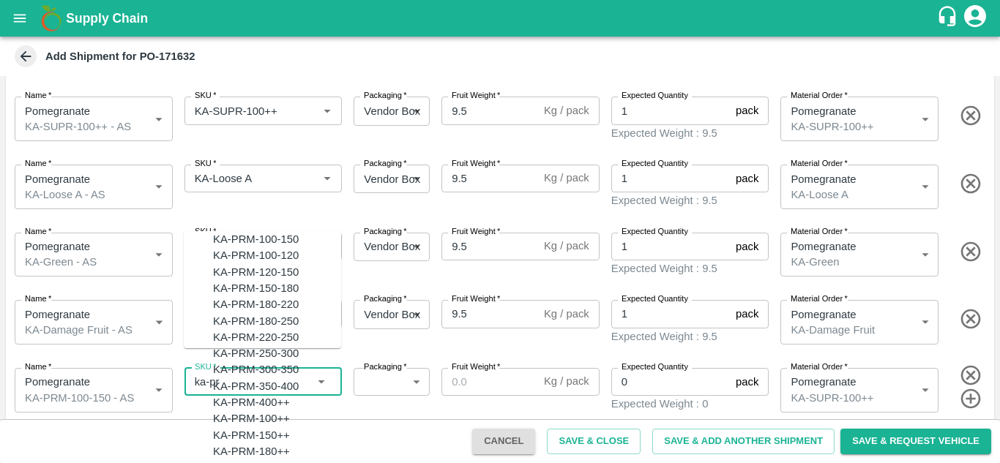
click at [244, 247] on div "KA-PRM-100-150" at bounding box center [256, 239] width 86 height 16
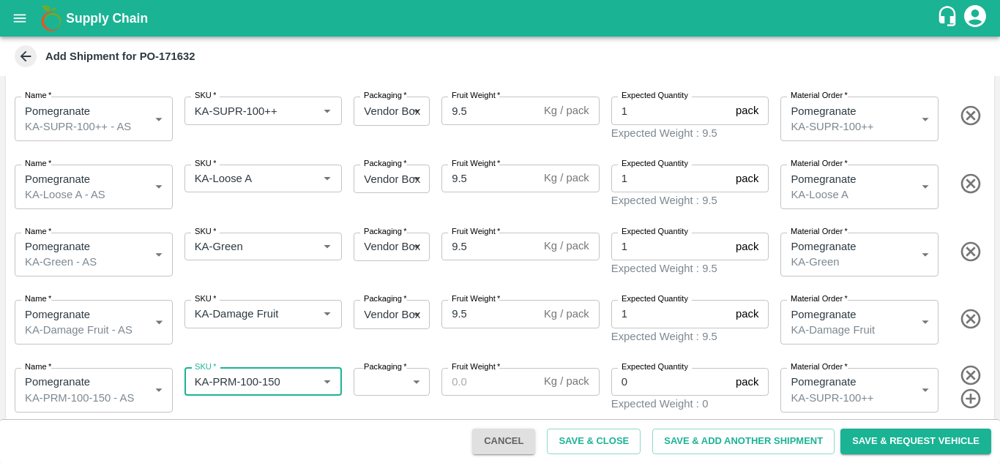
type input "KA-PRM-100-150"
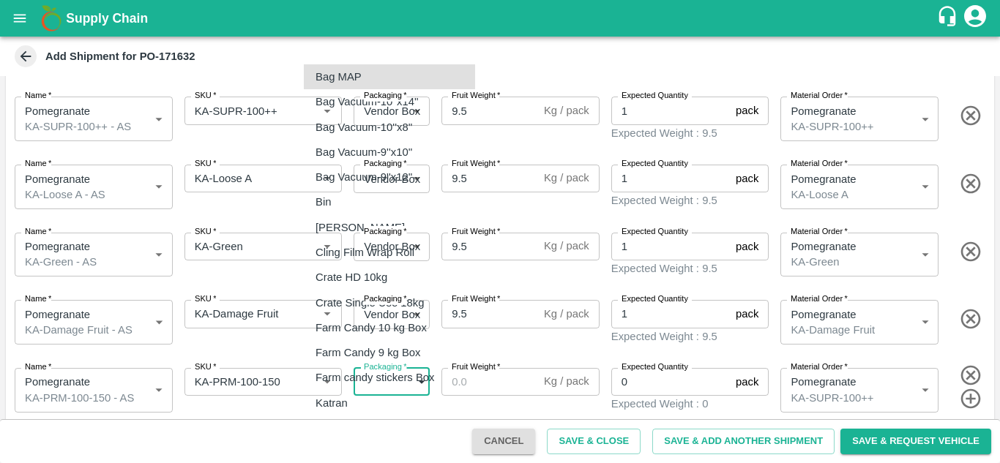
click at [390, 375] on body "Supply Chain Add Shipment for PO-171632 Type DC DC MO's Customer DC (Material O…" at bounding box center [500, 231] width 1000 height 463
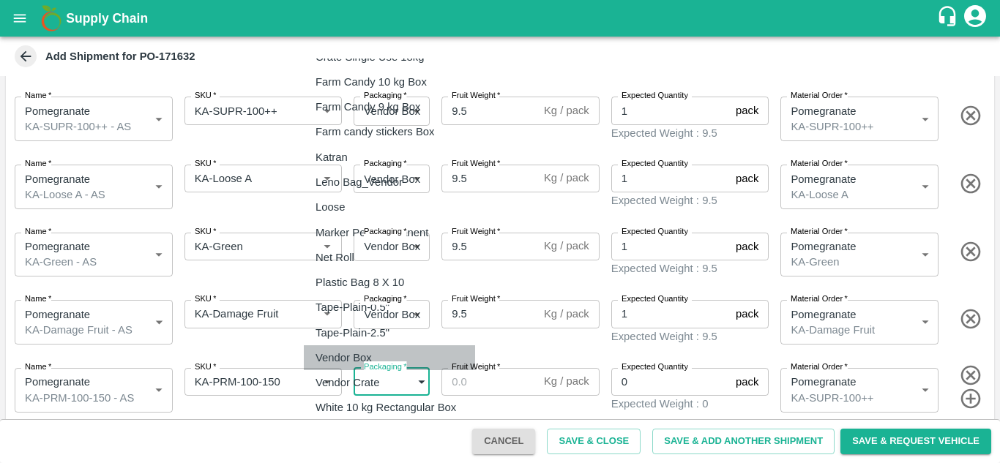
click at [379, 358] on div "Vendor Box" at bounding box center [347, 358] width 64 height 16
type input "276"
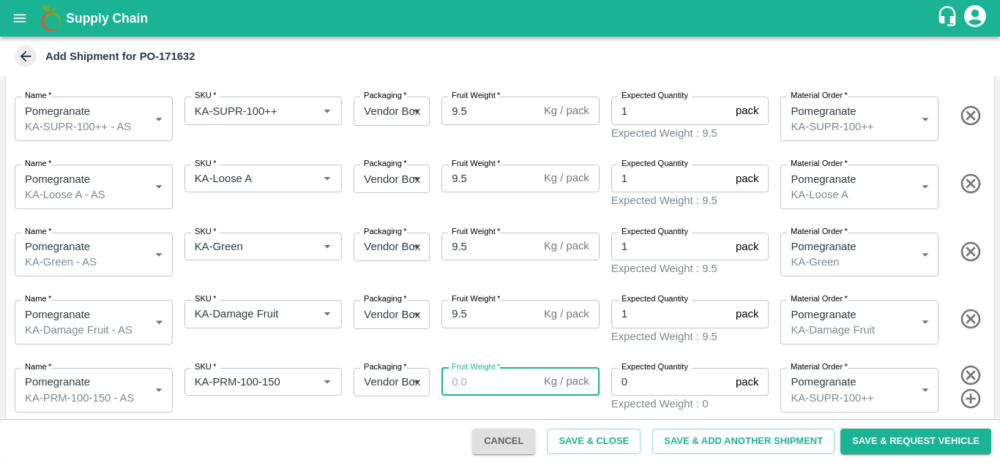
click at [469, 372] on input "Fruit Weight   *" at bounding box center [489, 382] width 97 height 28
type input "10"
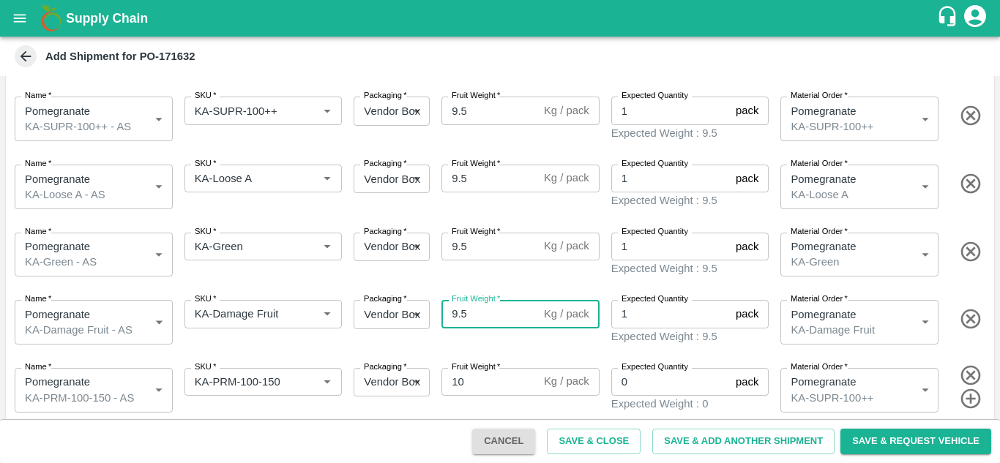
click at [472, 318] on input "9.5" at bounding box center [489, 314] width 97 height 28
type input "9"
type input "10"
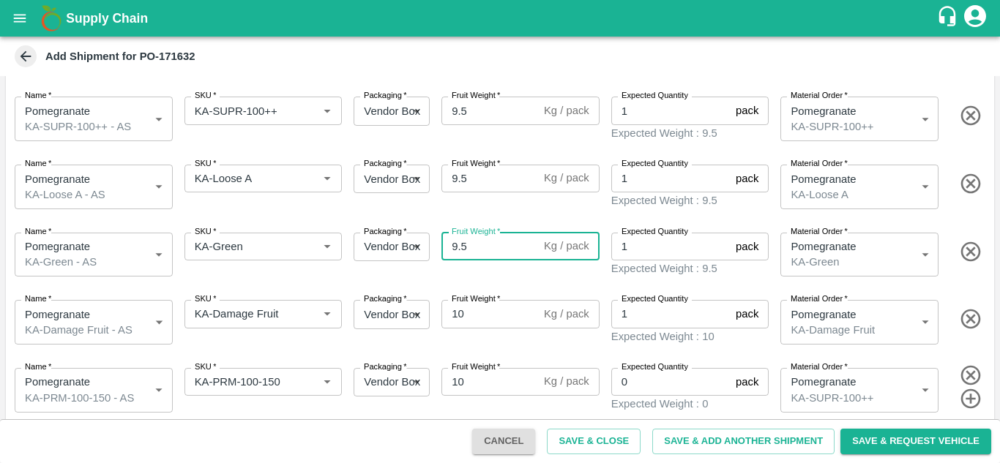
click at [471, 247] on input "9.5" at bounding box center [489, 247] width 97 height 28
type input "9"
type input "10"
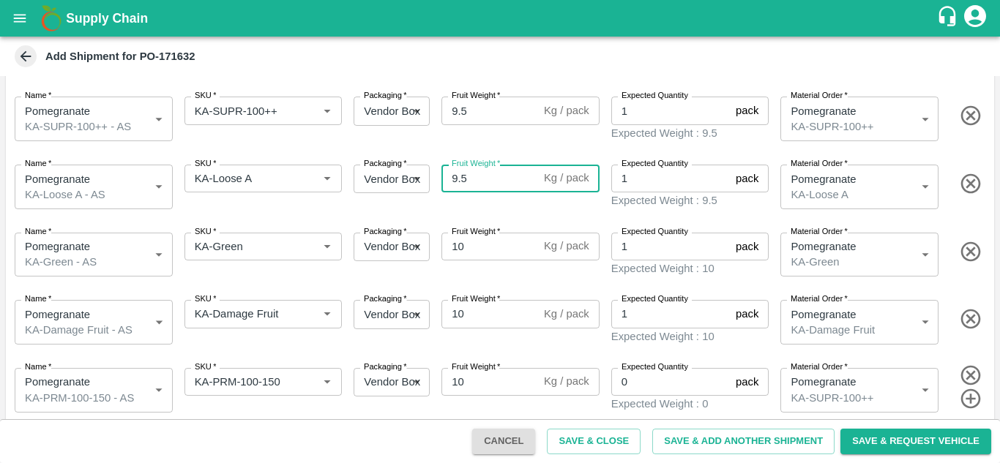
click at [487, 176] on input "9.5" at bounding box center [489, 179] width 97 height 28
type input "9"
type input "10"
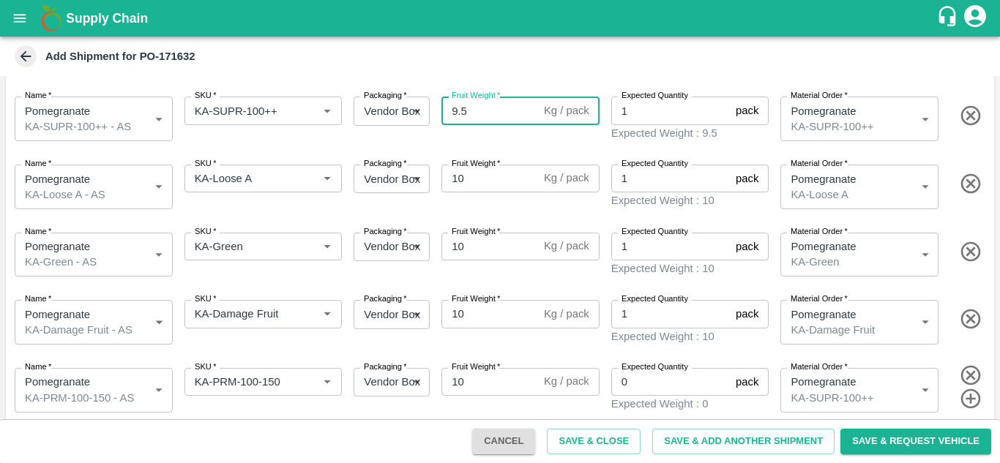
click at [479, 113] on input "9.5" at bounding box center [489, 111] width 97 height 28
type input "9"
type input "10"
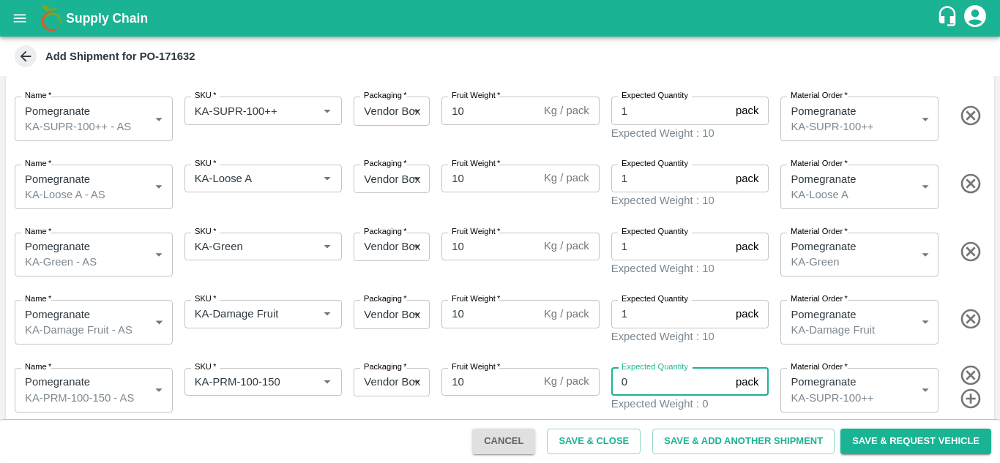
click at [651, 372] on input "0" at bounding box center [670, 382] width 119 height 28
type input "1"
click at [970, 389] on icon "button" at bounding box center [971, 399] width 24 height 24
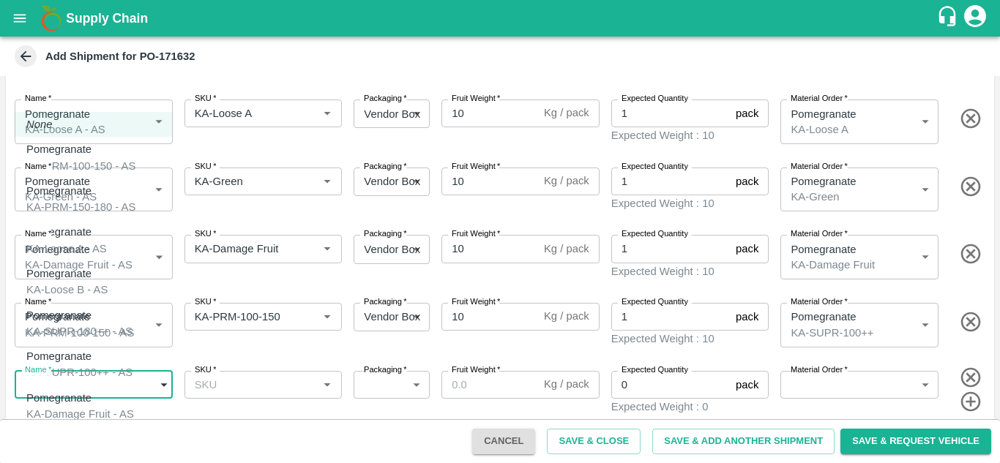
click at [145, 362] on body "Supply Chain Add Shipment for PO-171632 Type DC DC MO's Customer DC (Material O…" at bounding box center [500, 231] width 1000 height 463
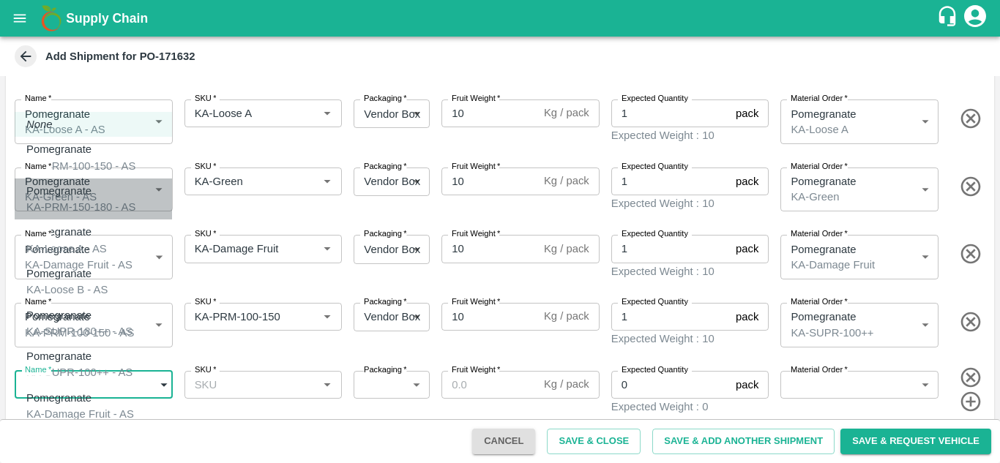
click at [108, 195] on div "Pomegranate KA-PRM-150-180 - AS" at bounding box center [80, 199] width 109 height 33
type input "1947592"
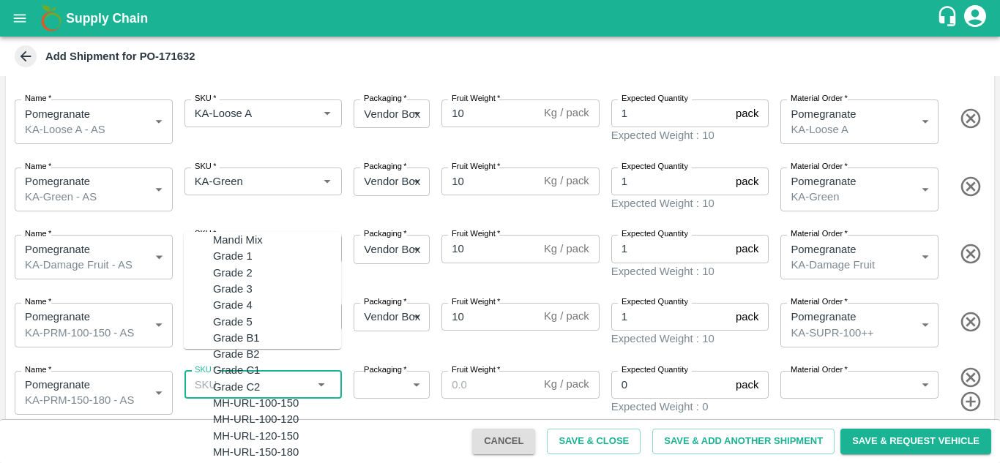
click at [246, 375] on input "SKU   *" at bounding box center [251, 384] width 125 height 19
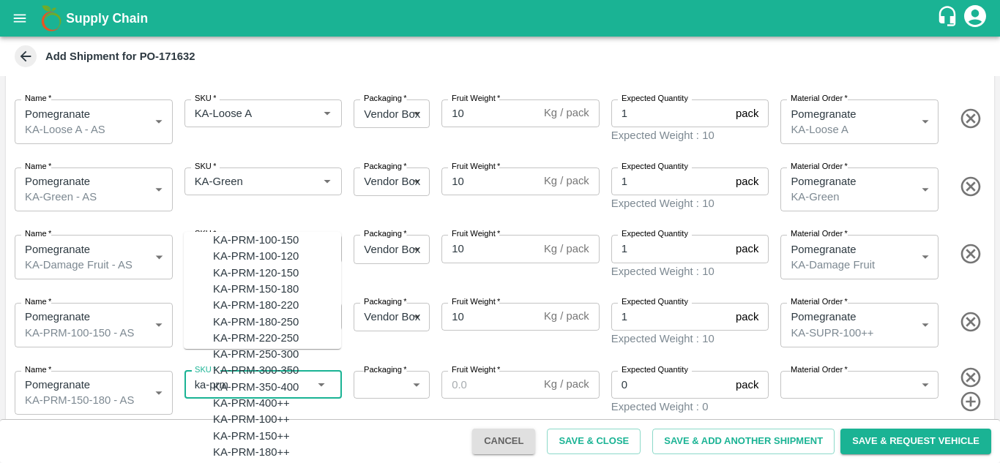
click at [277, 297] on div "KA-PRM-150-180" at bounding box center [256, 289] width 86 height 16
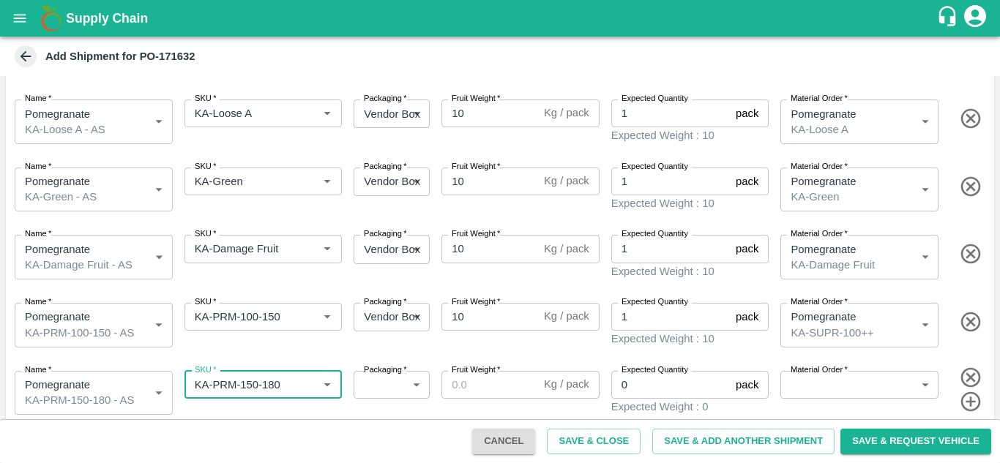
type input "KA-PRM-150-180"
click at [381, 375] on body "Supply Chain Add Shipment for PO-171632 Type DC DC MO's Customer DC (Material O…" at bounding box center [500, 231] width 1000 height 463
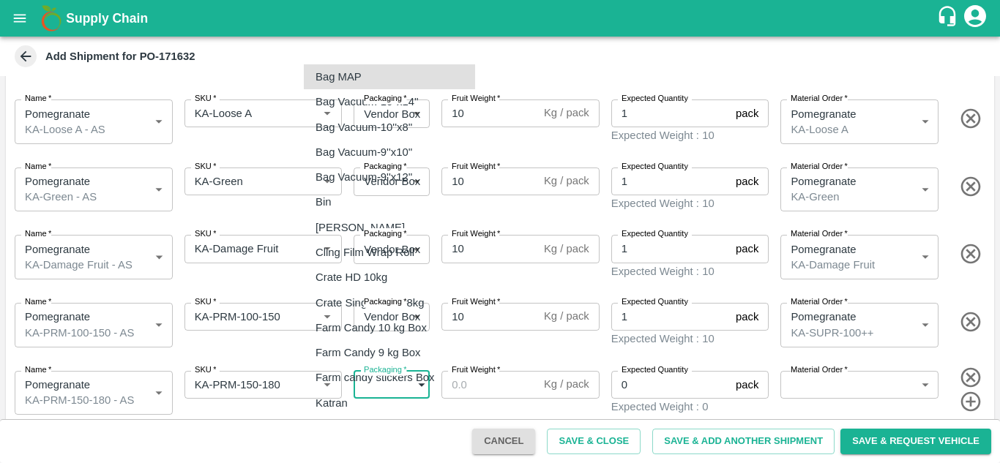
scroll to position [246, 0]
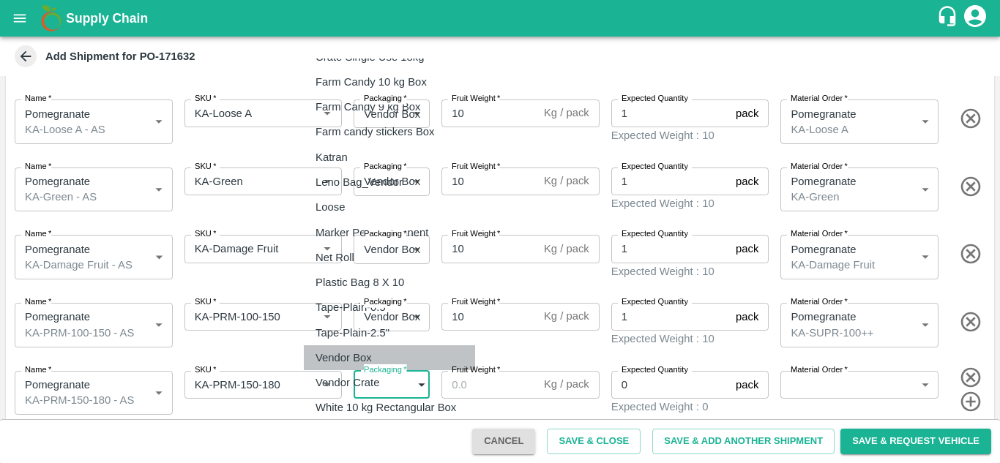
click at [370, 367] on li "Vendor Box" at bounding box center [389, 357] width 171 height 25
type input "276"
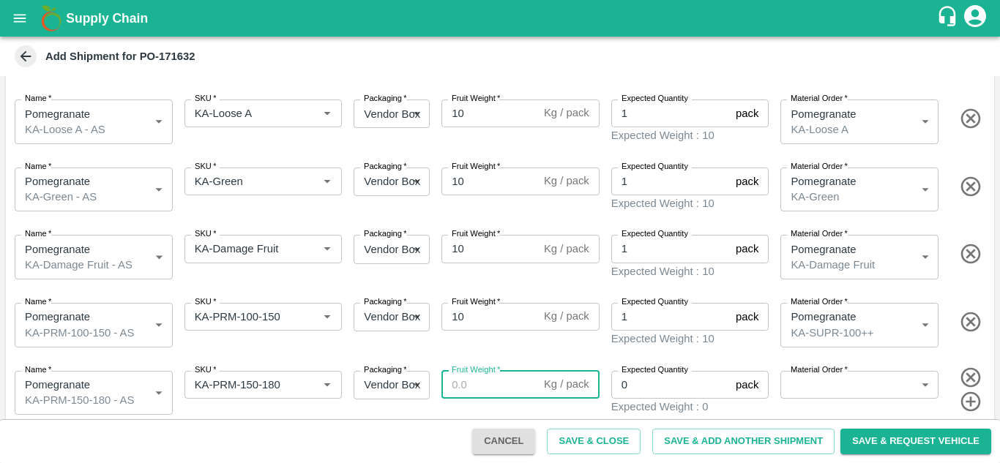
click at [477, 371] on input "Fruit Weight   *" at bounding box center [489, 385] width 97 height 28
type input "10"
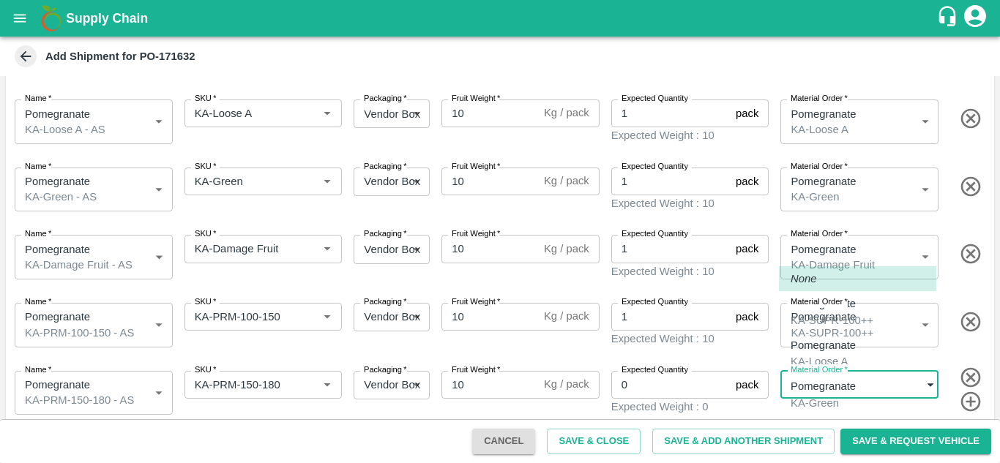
click at [795, 379] on body "Supply Chain Add Shipment for PO-171632 Type DC DC MO's Customer DC (Material O…" at bounding box center [500, 231] width 1000 height 463
click at [845, 326] on div "KA-SUPR-100++" at bounding box center [831, 320] width 83 height 16
type input "457490"
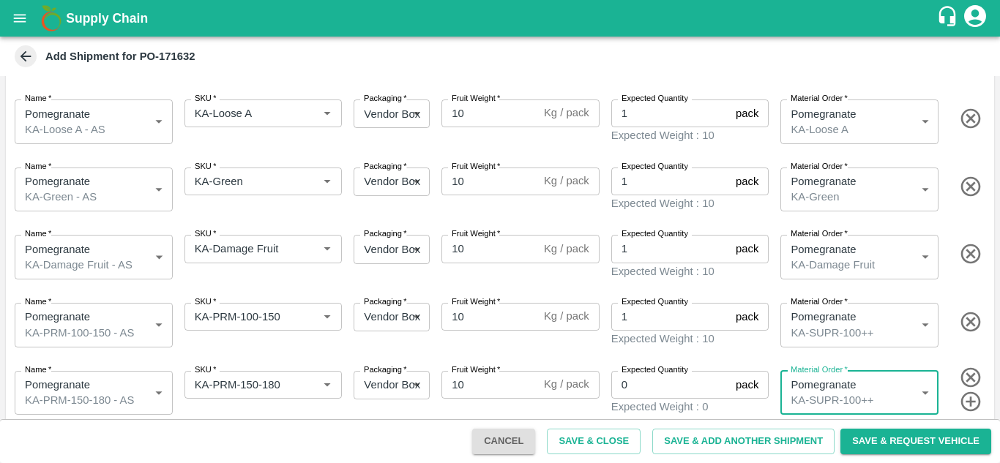
scroll to position [217, 0]
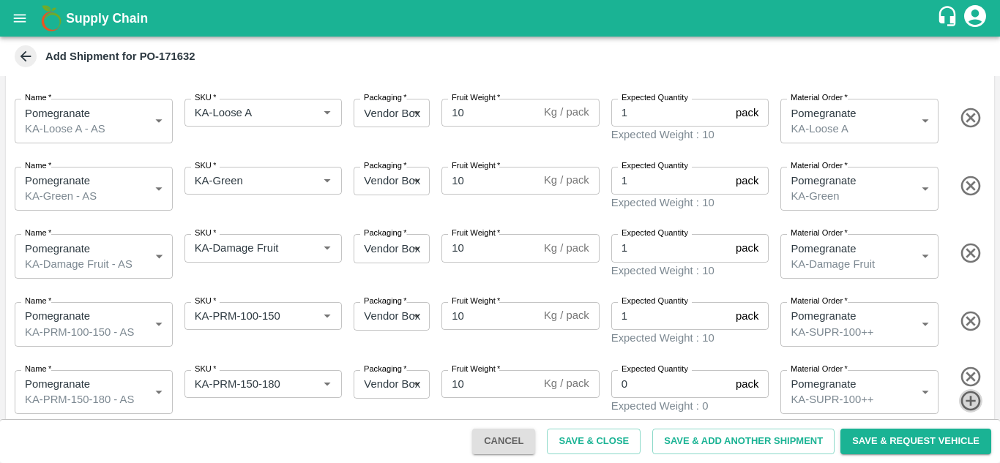
click at [973, 389] on icon "button" at bounding box center [971, 401] width 24 height 24
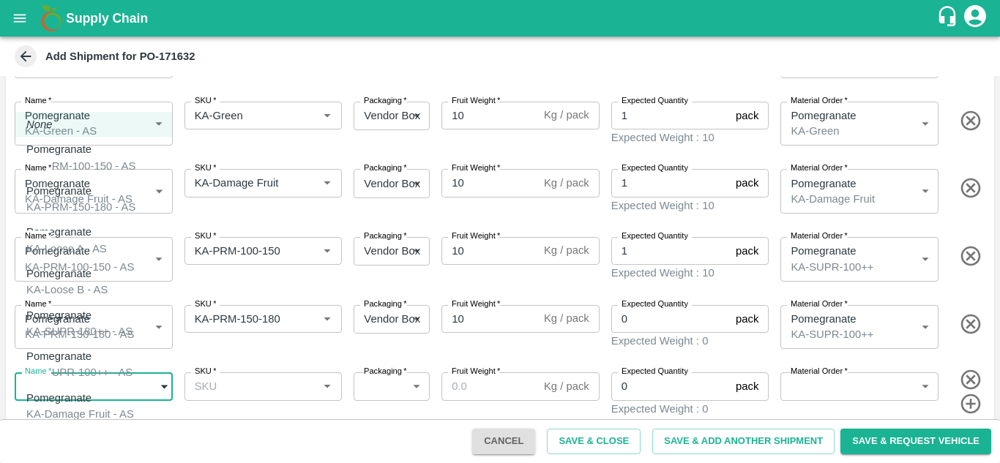
click at [139, 386] on body "Supply Chain Add Shipment for PO-171632 Type DC DC MO's Customer DC (Material O…" at bounding box center [500, 231] width 1000 height 463
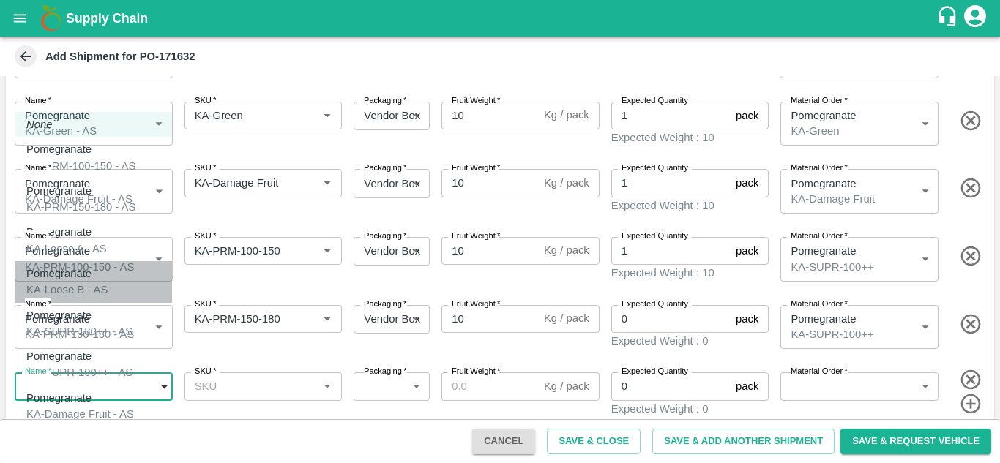
click at [104, 282] on div "Pomegranate KA-Loose B - AS" at bounding box center [66, 282] width 81 height 33
type input "1947594"
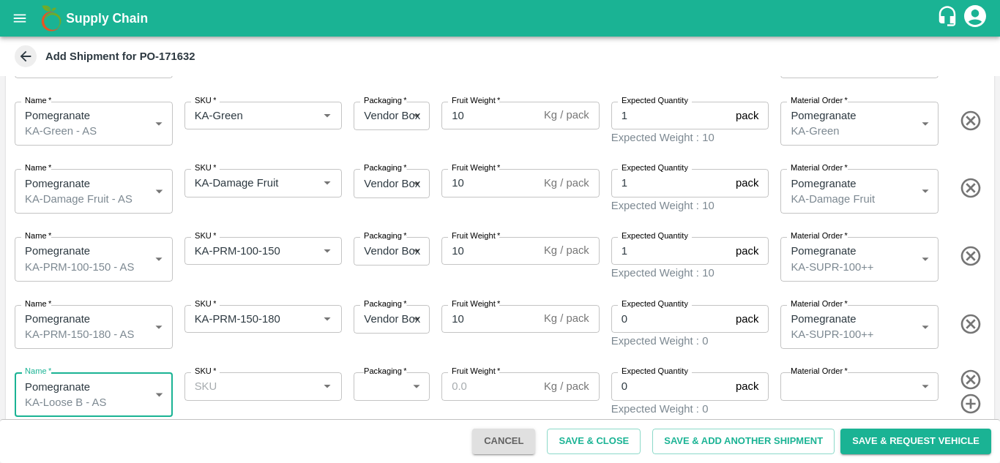
click at [219, 386] on div "SKU   *" at bounding box center [263, 386] width 158 height 28
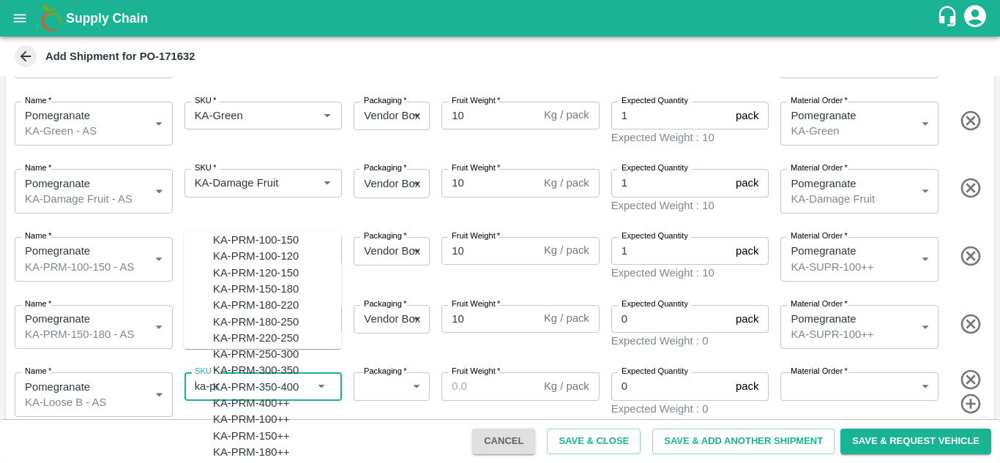
scroll to position [0, 0]
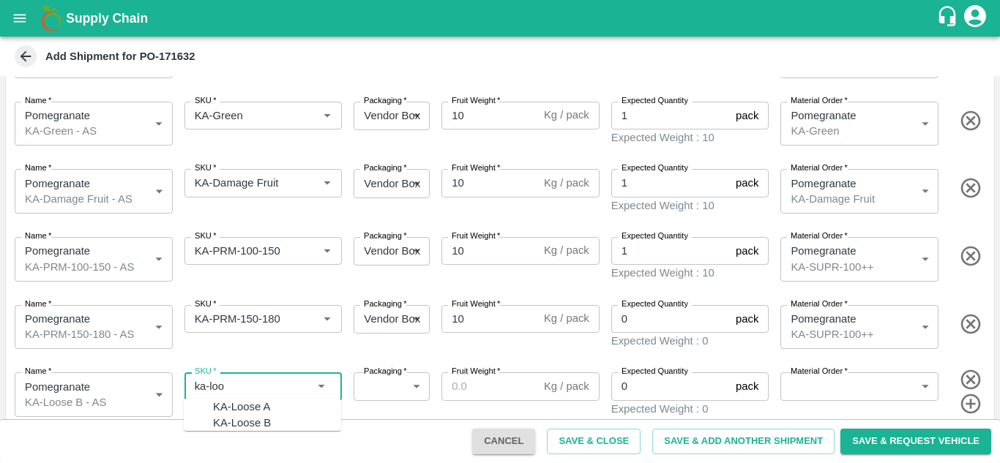
click at [269, 431] on div "KA-Loose B" at bounding box center [277, 423] width 128 height 16
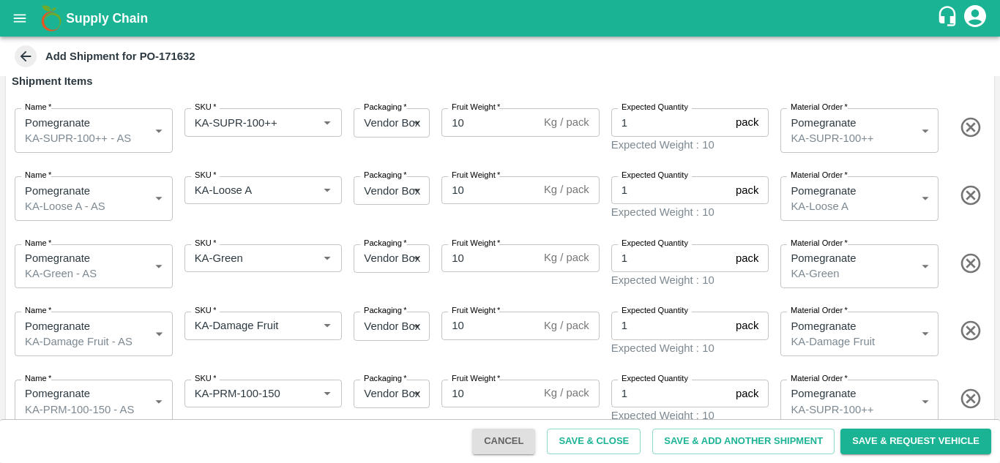
scroll to position [282, 0]
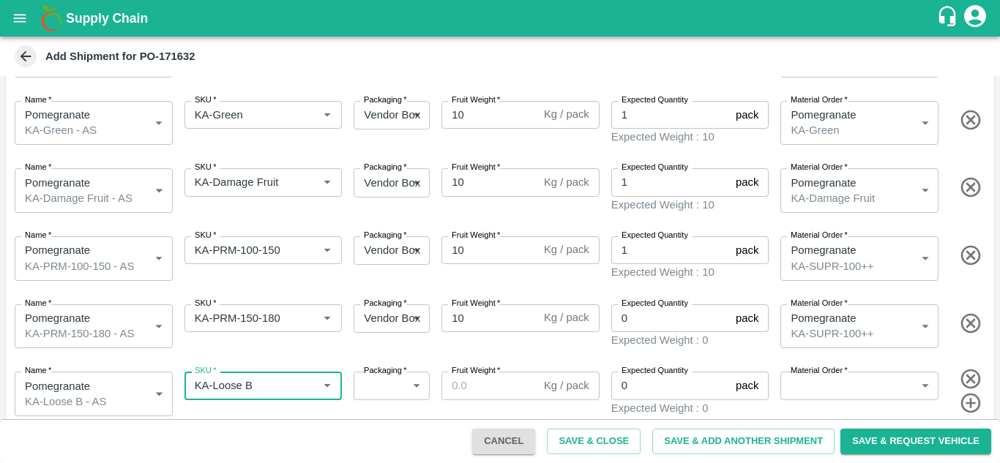
type input "KA-Loose B"
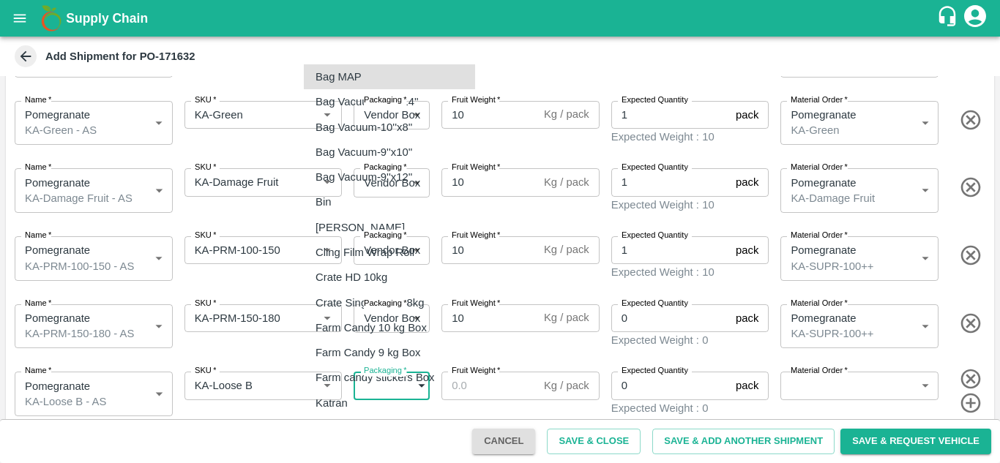
click at [408, 374] on body "Supply Chain Add Shipment for PO-171632 Type DC DC MO's Customer DC (Material O…" at bounding box center [500, 231] width 1000 height 463
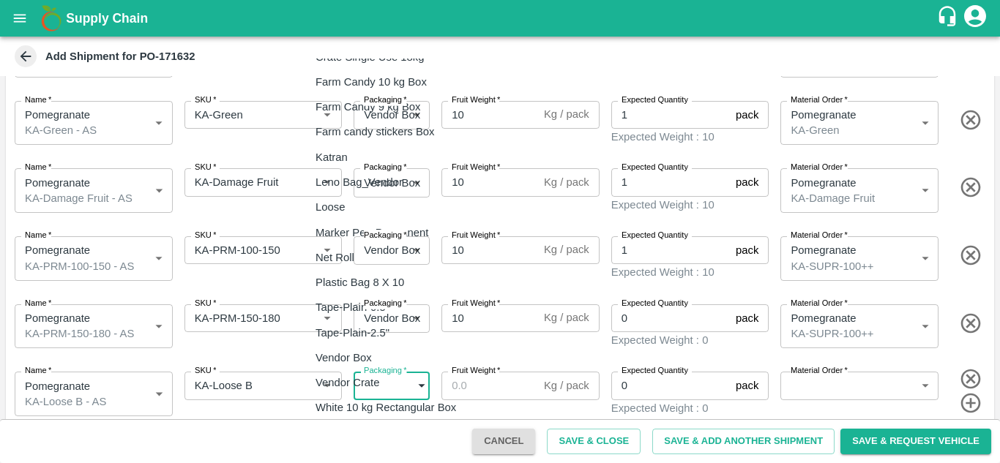
click at [364, 353] on p "Vendor Box" at bounding box center [343, 358] width 56 height 16
type input "276"
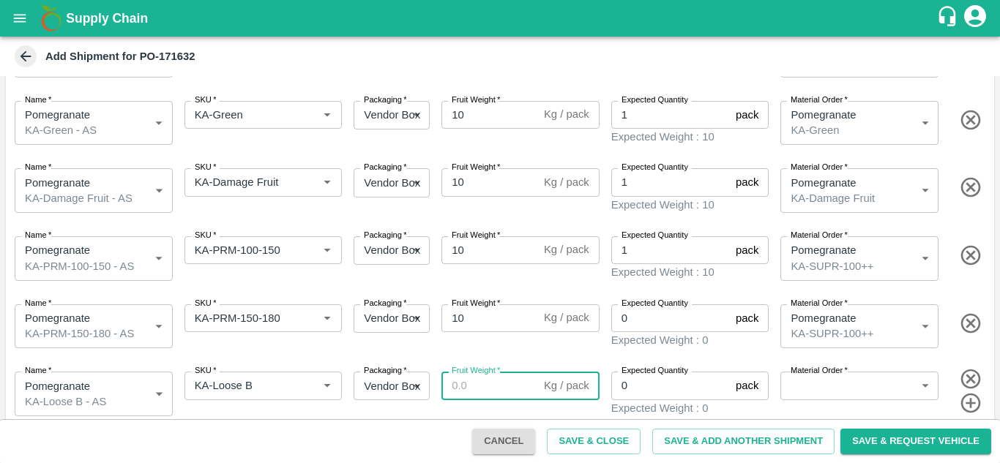
click at [471, 372] on input "Fruit Weight   *" at bounding box center [489, 386] width 97 height 28
type input "10"
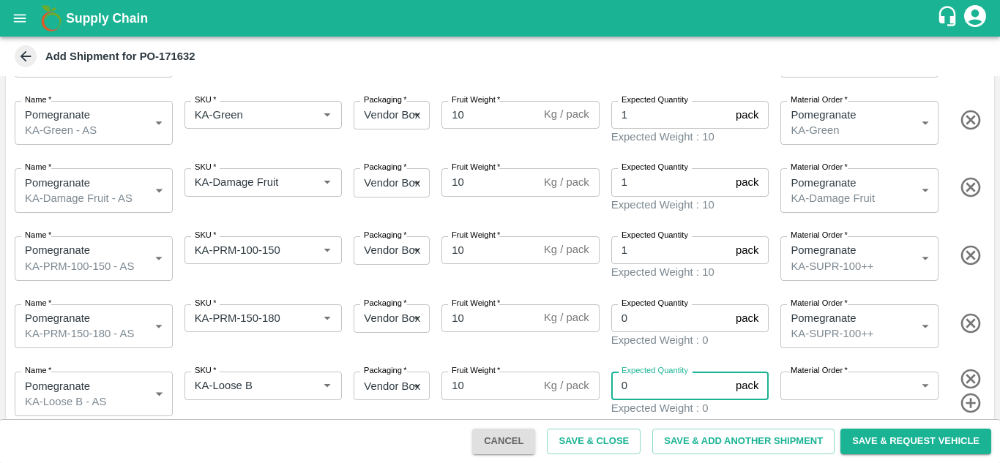
click at [655, 372] on input "0" at bounding box center [670, 386] width 119 height 28
type input "01"
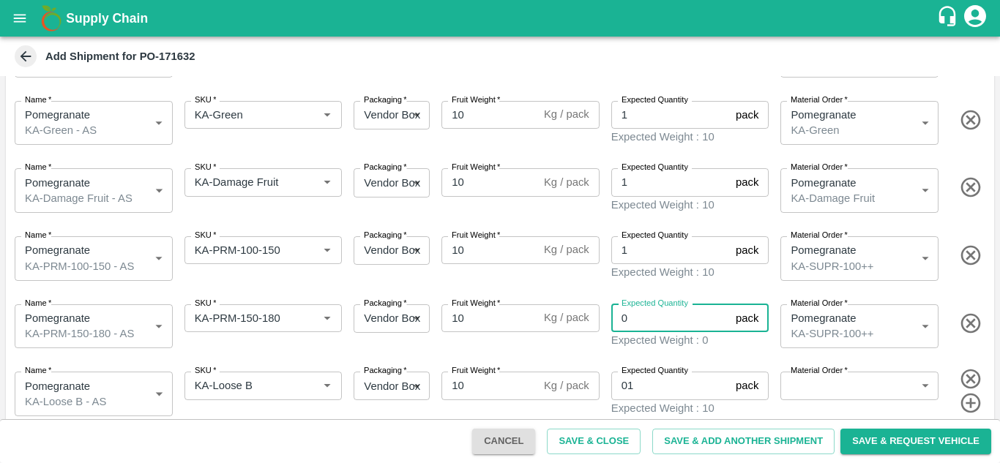
click at [648, 311] on input "0" at bounding box center [670, 318] width 119 height 28
type input "01"
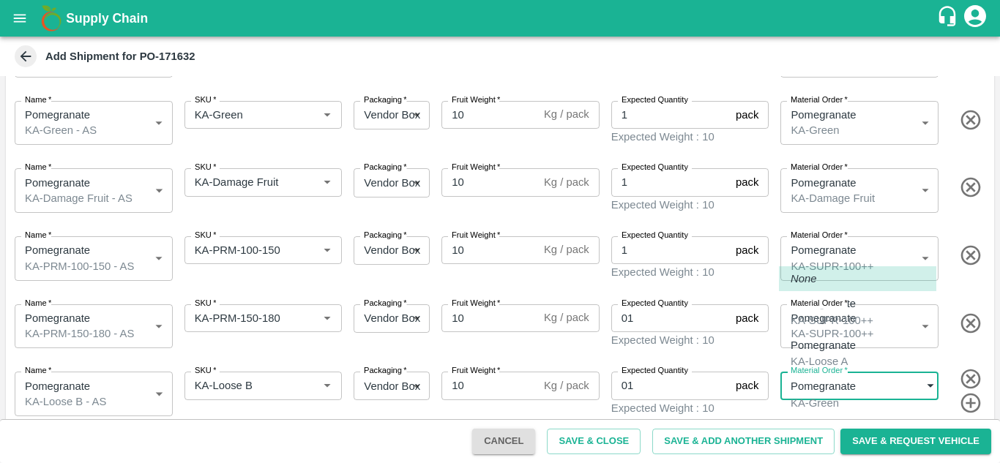
click at [827, 369] on body "Supply Chain Add Shipment for PO-171632 Type DC DC MO's Customer DC (Material O…" at bounding box center [500, 231] width 1000 height 463
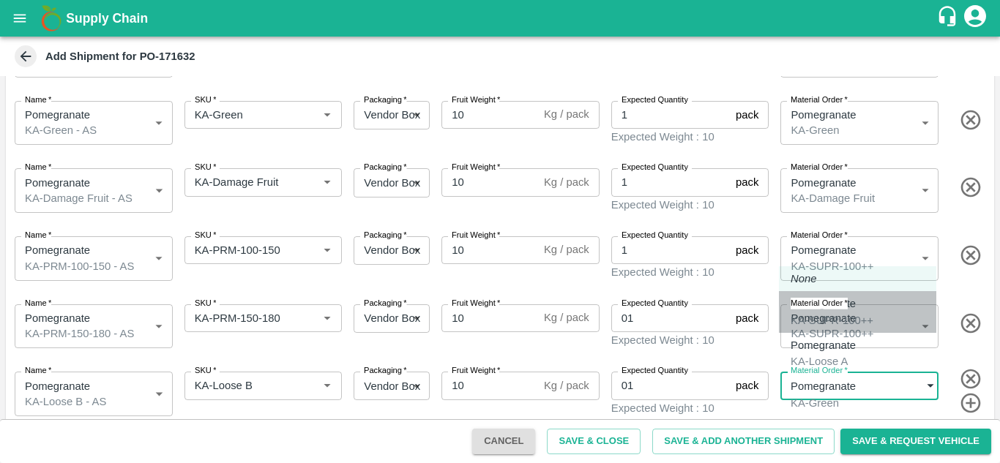
click at [806, 320] on div "KA-SUPR-100++" at bounding box center [831, 320] width 83 height 16
type input "457490"
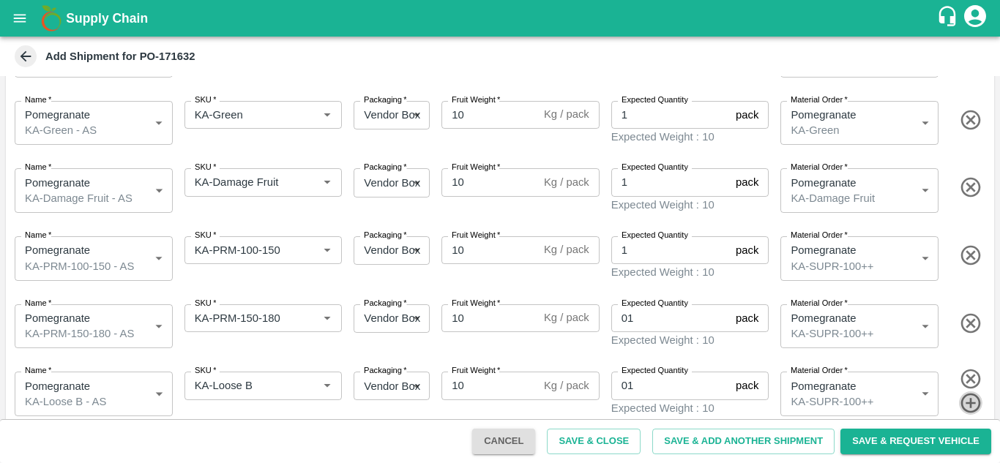
click at [965, 391] on icon "button" at bounding box center [971, 403] width 24 height 24
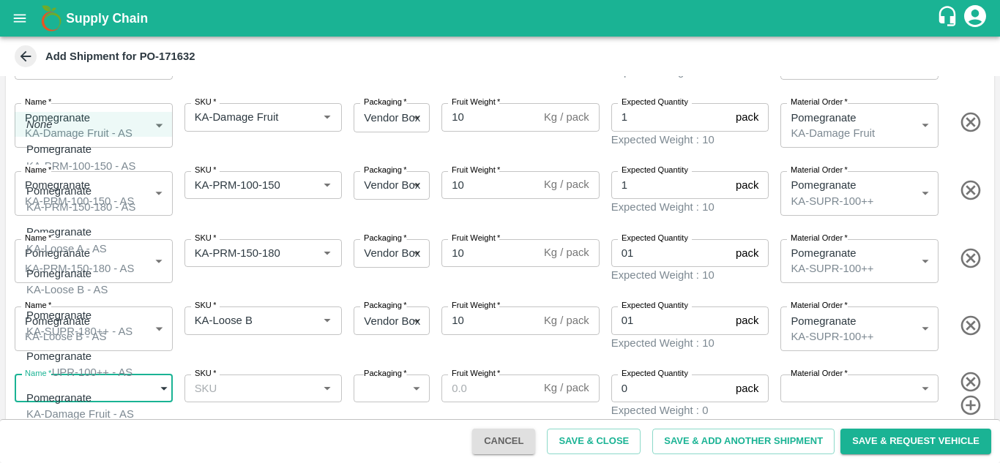
click at [157, 374] on body "Supply Chain Add Shipment for PO-171632 Type DC DC MO's Customer DC (Material O…" at bounding box center [500, 231] width 1000 height 463
click at [258, 347] on div at bounding box center [500, 231] width 1000 height 463
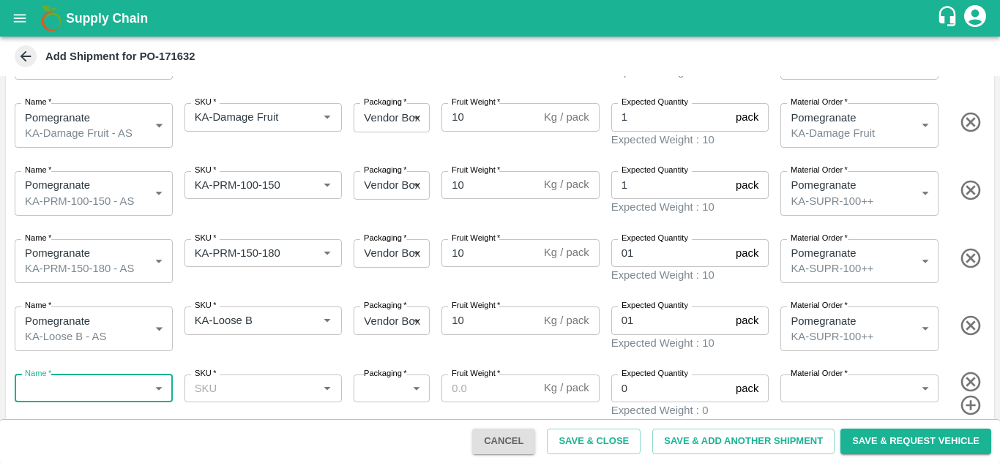
click at [151, 367] on body "Supply Chain Add Shipment for PO-171632 Type DC DC MO's Customer DC (Material O…" at bounding box center [500, 231] width 1000 height 463
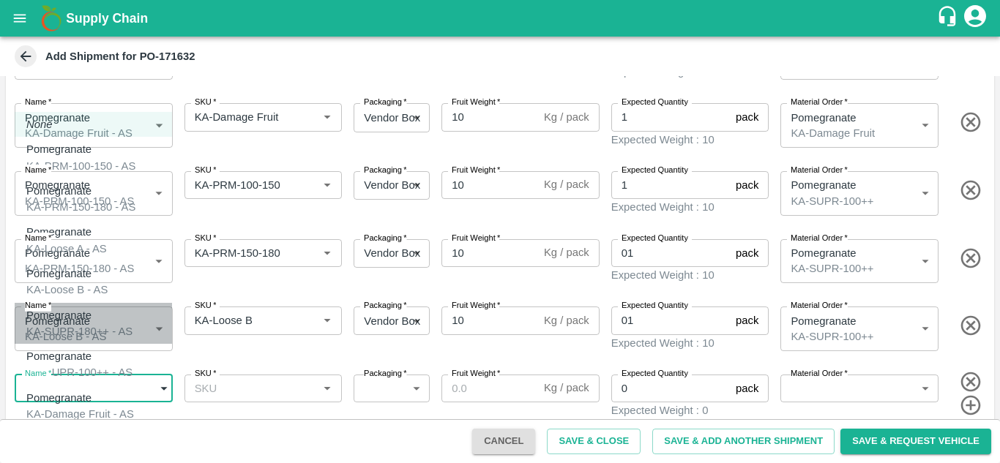
click at [87, 308] on p "Pomegranate" at bounding box center [75, 315] width 99 height 16
type input "1947595"
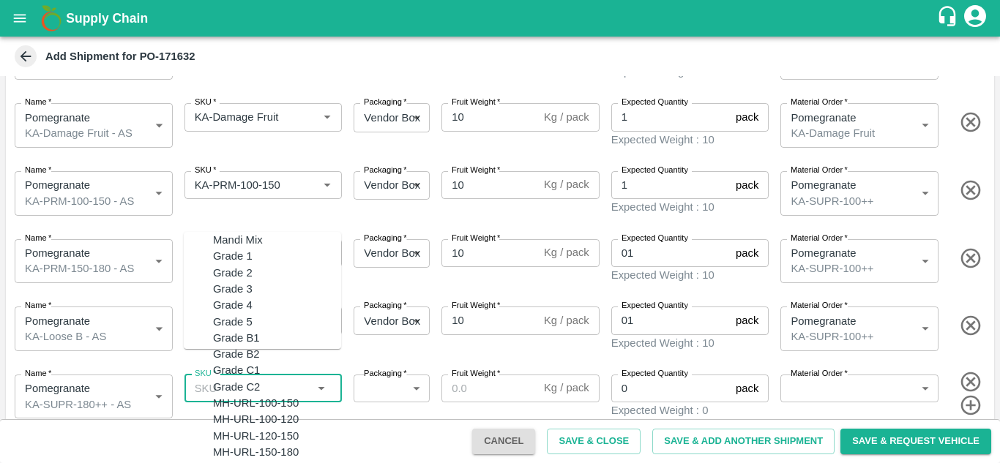
click at [202, 379] on input "SKU   *" at bounding box center [251, 388] width 125 height 19
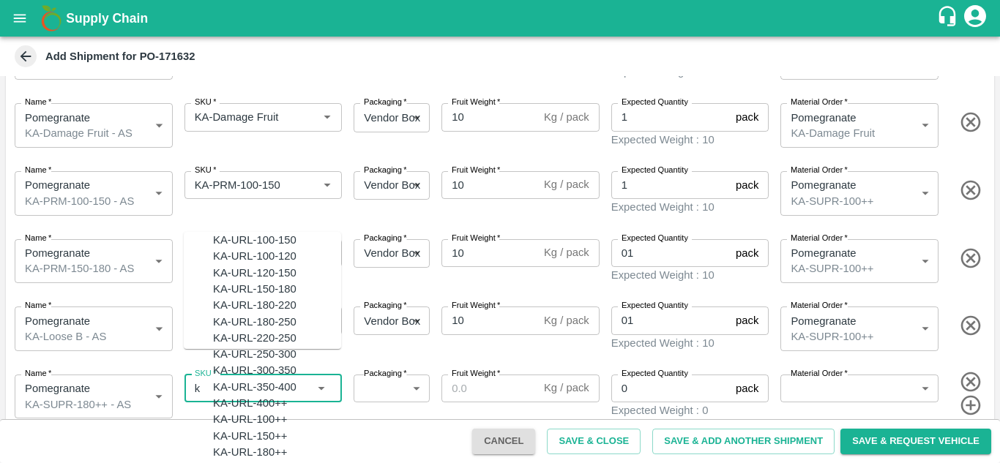
scroll to position [0, 0]
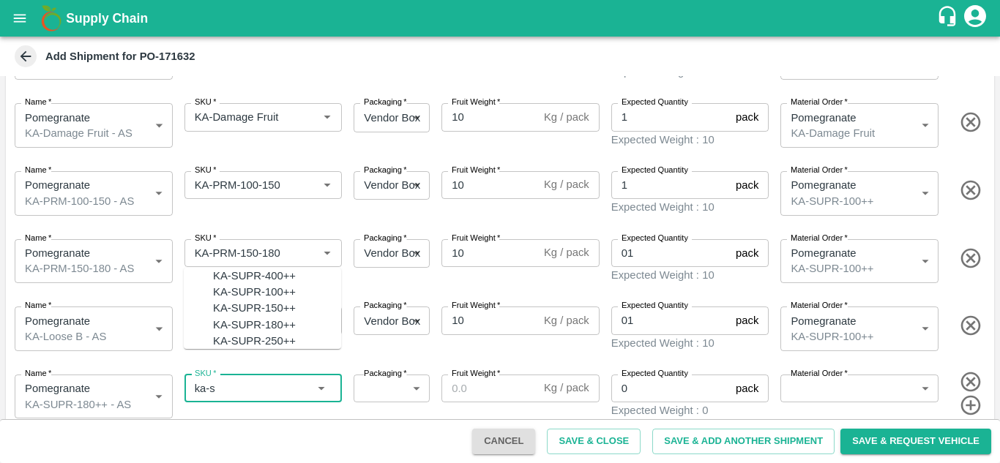
click at [275, 331] on div "KA-SUPR-180++" at bounding box center [254, 325] width 83 height 16
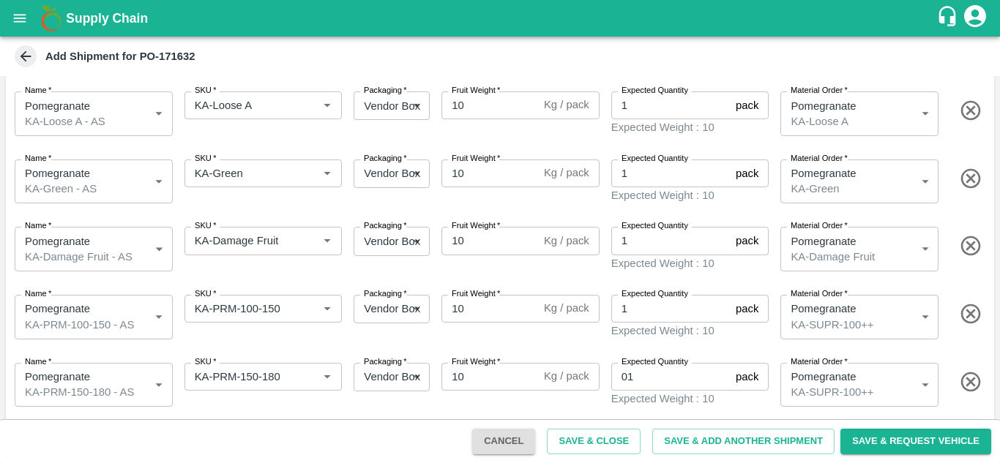
scroll to position [348, 0]
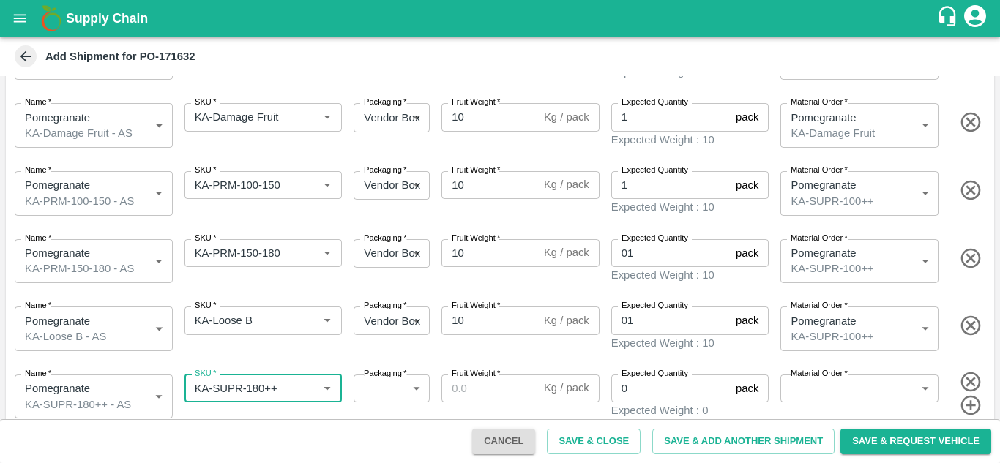
type input "KA-SUPR-180++"
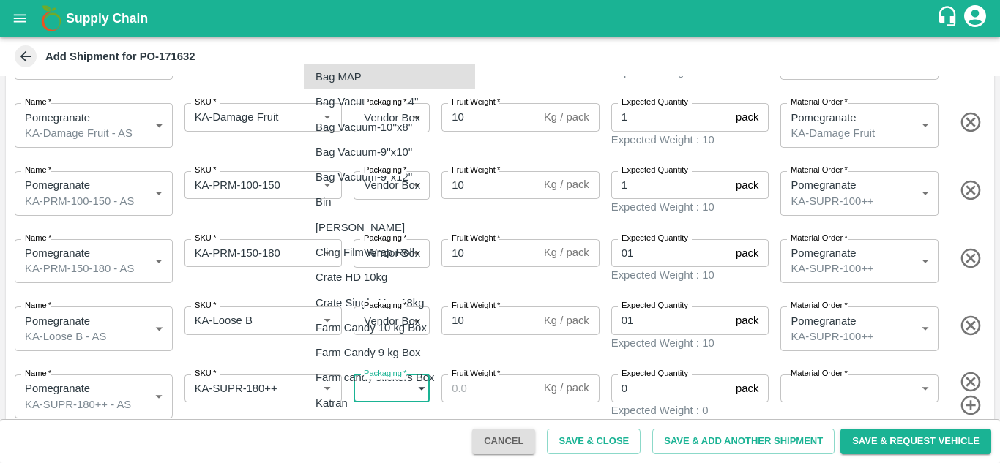
click at [382, 368] on body "Supply Chain Add Shipment for PO-171632 Type DC DC MO's Customer DC (Material O…" at bounding box center [500, 231] width 1000 height 463
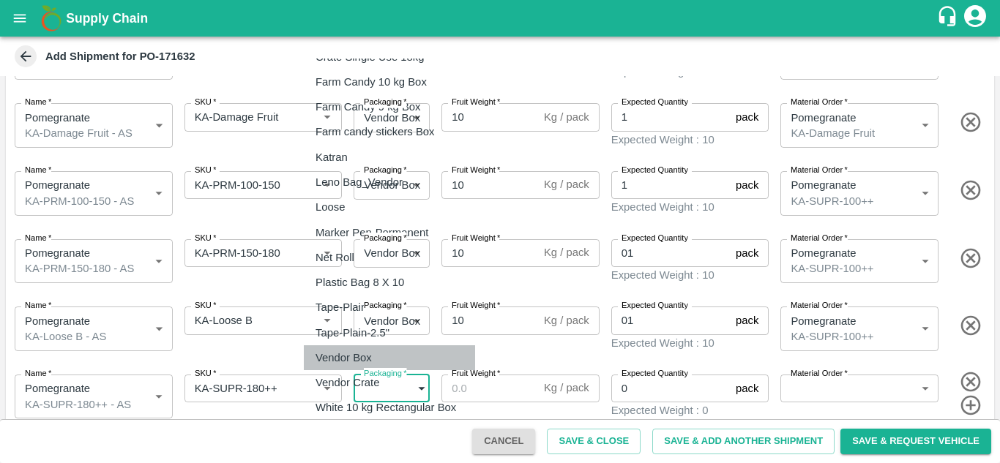
click at [370, 361] on p "Vendor Box" at bounding box center [343, 358] width 56 height 16
type input "276"
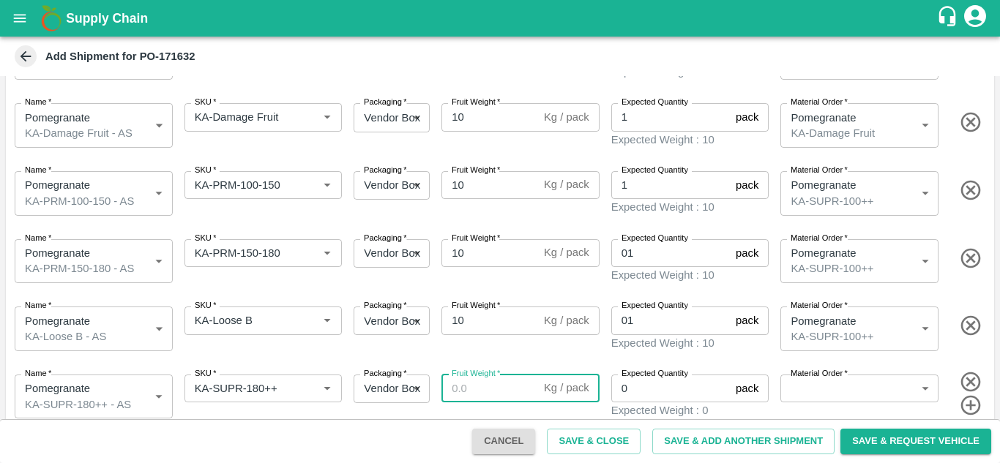
click at [468, 378] on input "Fruit Weight   *" at bounding box center [489, 389] width 97 height 28
type input "10"
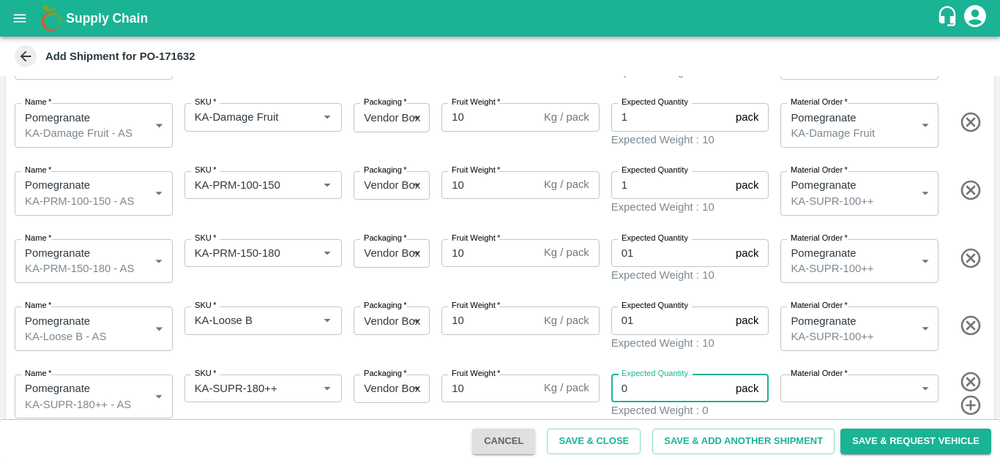
click at [636, 380] on input "0" at bounding box center [670, 389] width 119 height 28
type input "1"
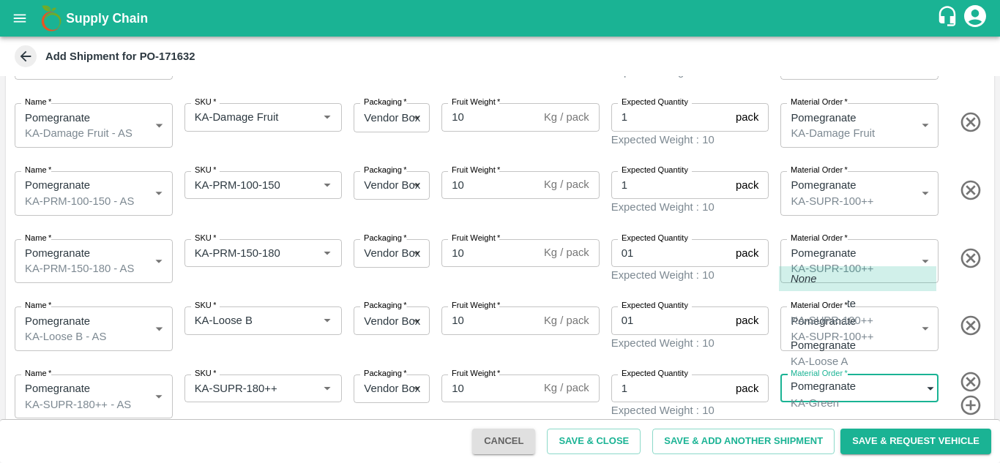
click at [837, 381] on body "Supply Chain Add Shipment for PO-171632 Type DC DC MO's Customer DC (Material O…" at bounding box center [500, 231] width 1000 height 463
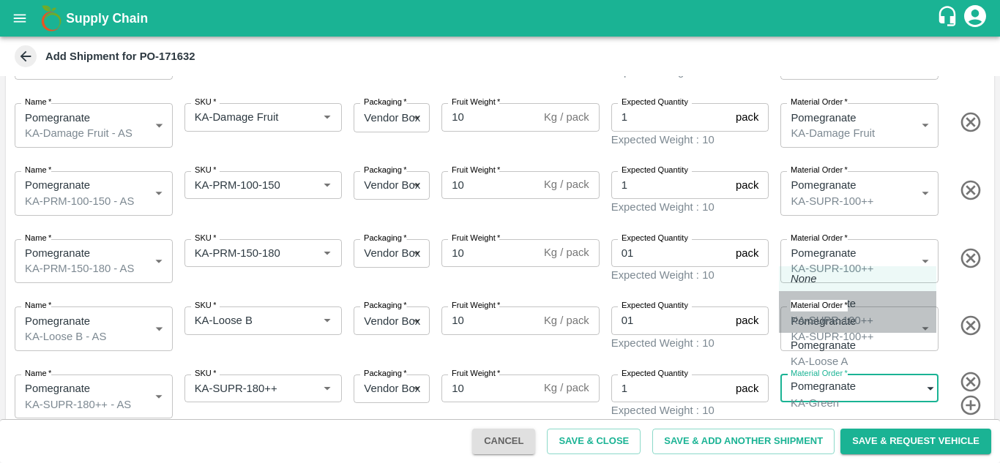
click at [839, 315] on div "KA-SUPR-100++" at bounding box center [831, 320] width 83 height 16
type input "457490"
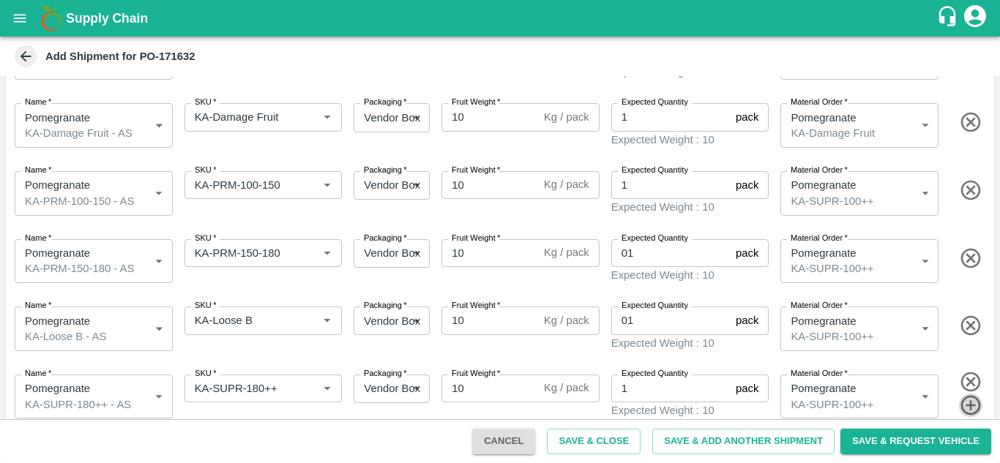
click at [961, 397] on icon "button" at bounding box center [970, 406] width 20 height 20
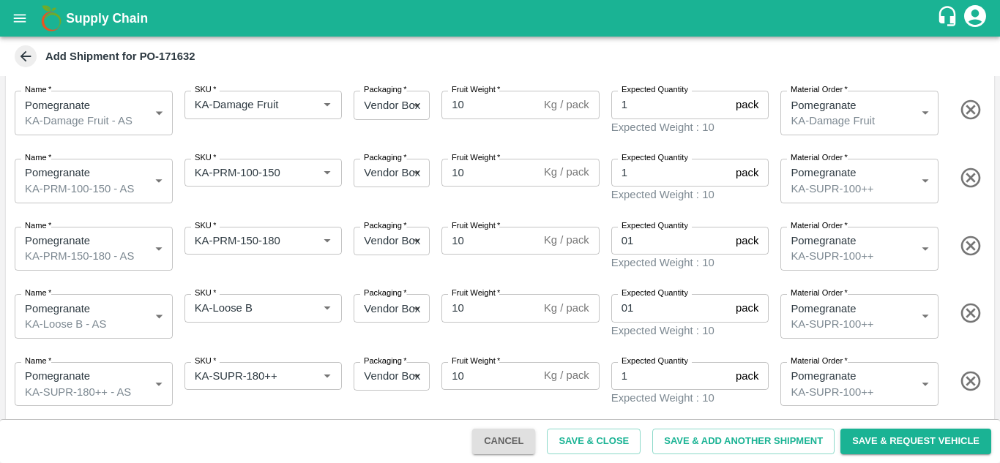
scroll to position [413, 0]
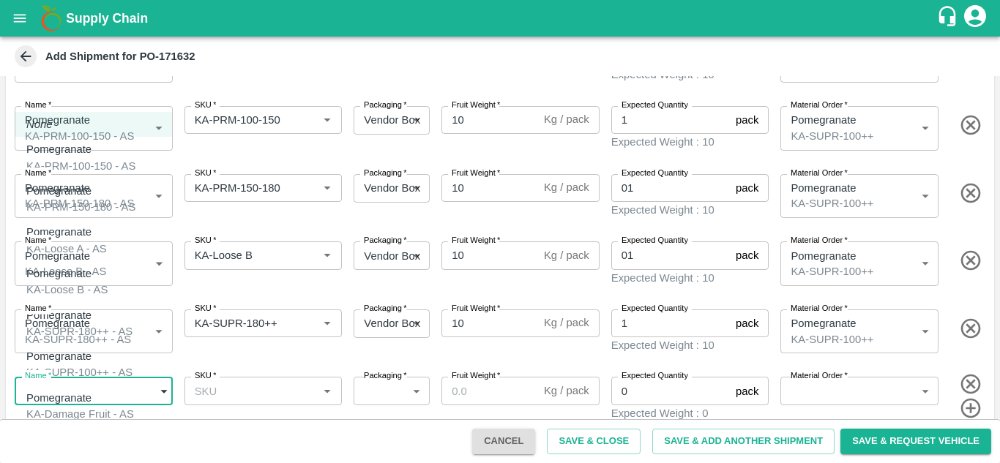
click at [161, 378] on body "Supply Chain Add Shipment for PO-171632 Type DC DC MO's Customer DC (Material O…" at bounding box center [500, 231] width 1000 height 463
click at [315, 277] on div at bounding box center [500, 231] width 1000 height 463
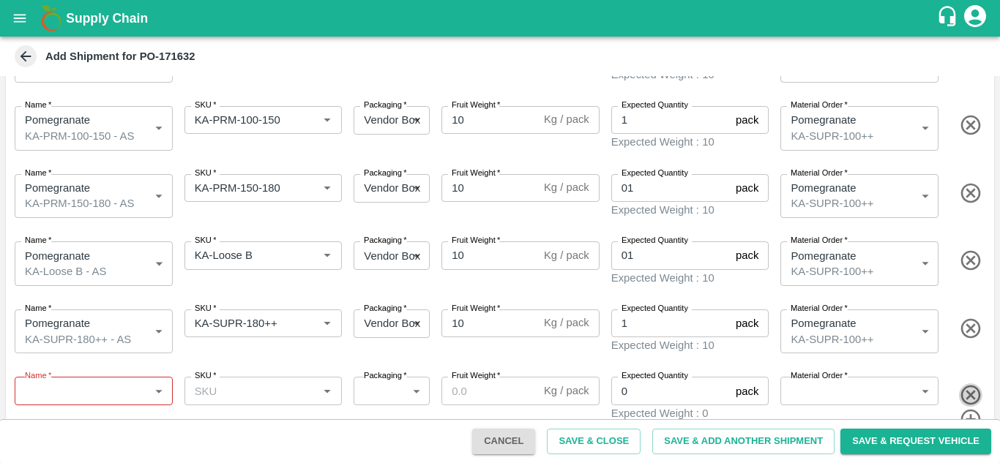
click at [967, 383] on icon "button" at bounding box center [971, 395] width 24 height 24
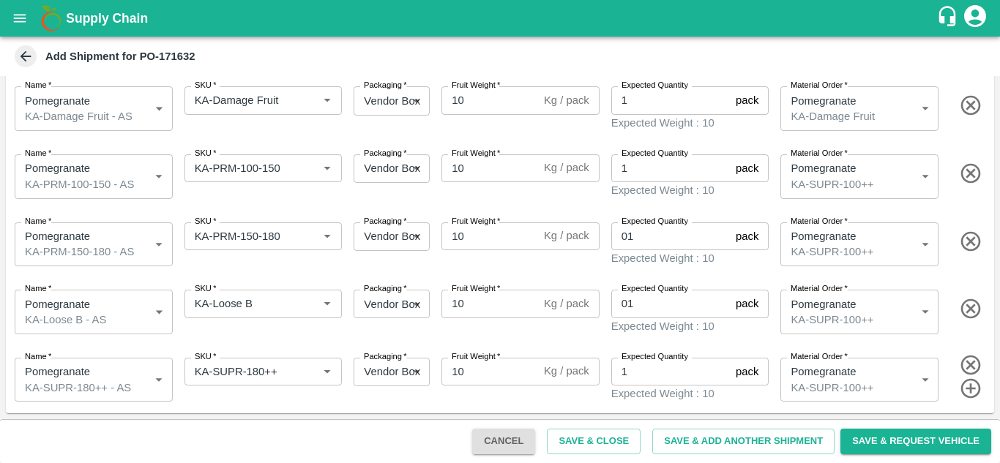
scroll to position [348, 0]
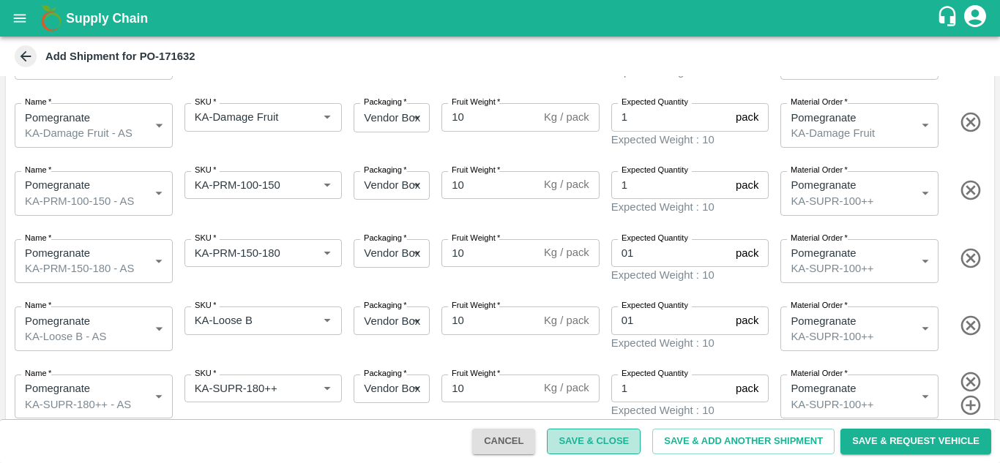
click at [622, 442] on button "Save & Close" at bounding box center [594, 442] width 94 height 26
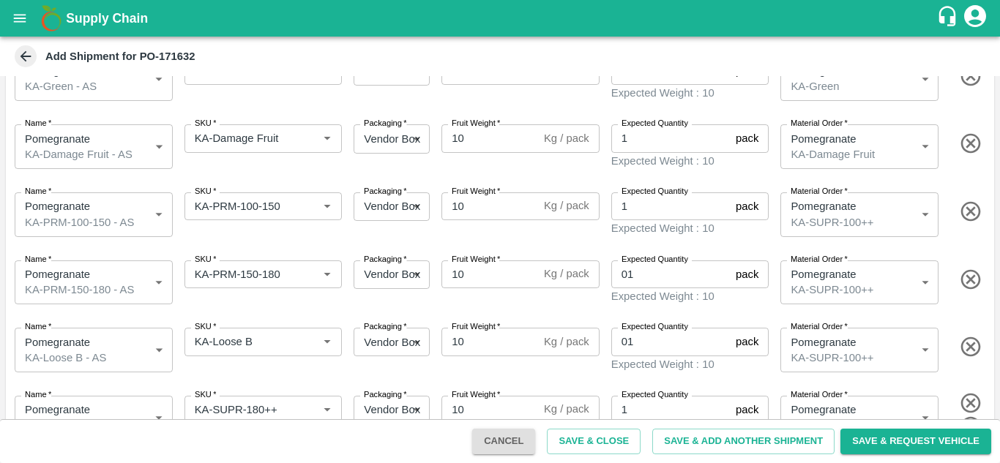
scroll to position [0, 0]
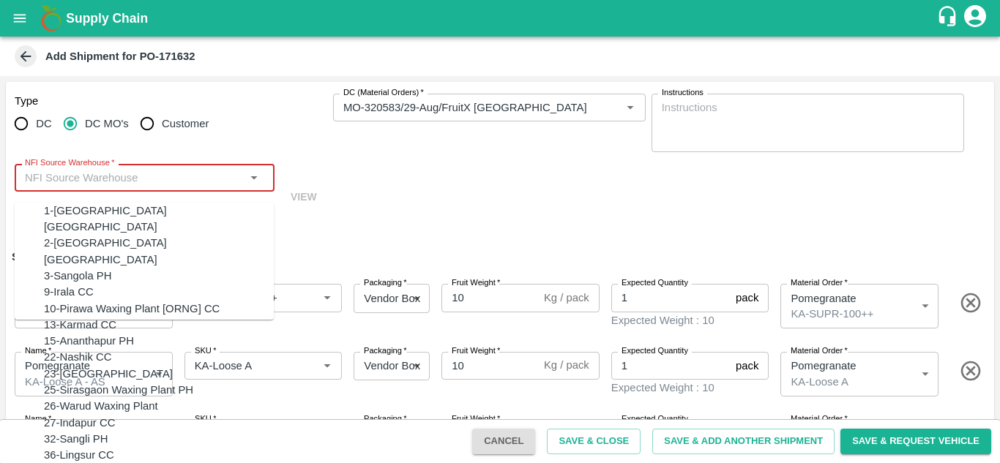
click at [207, 176] on input "NFI Source Warehouse   *" at bounding box center [132, 177] width 227 height 19
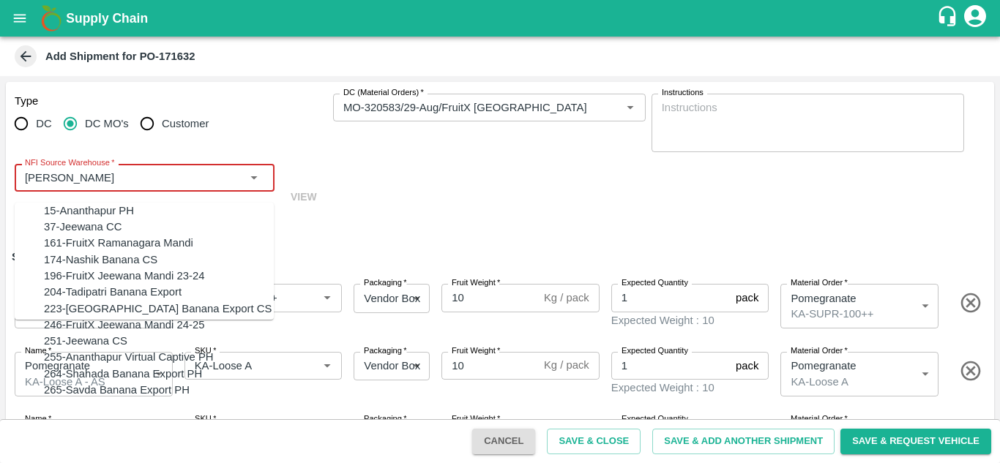
click at [110, 219] on div "15-Ananthapur PH" at bounding box center [159, 211] width 230 height 16
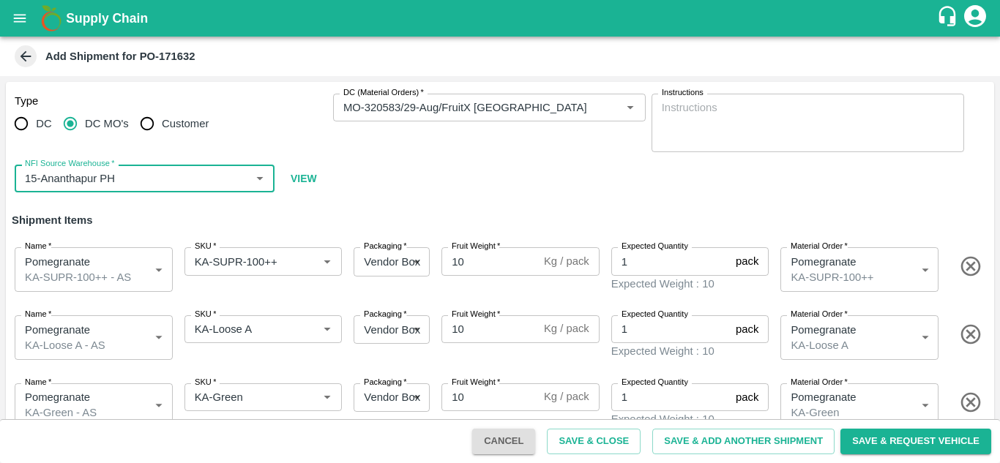
scroll to position [348, 0]
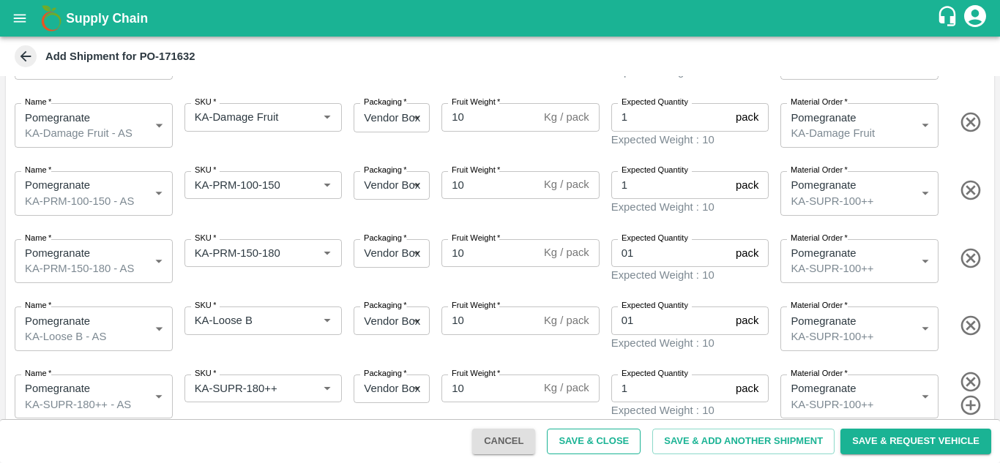
type input "15-Ananthapur PH"
click at [628, 443] on button "Save & Close" at bounding box center [594, 442] width 94 height 26
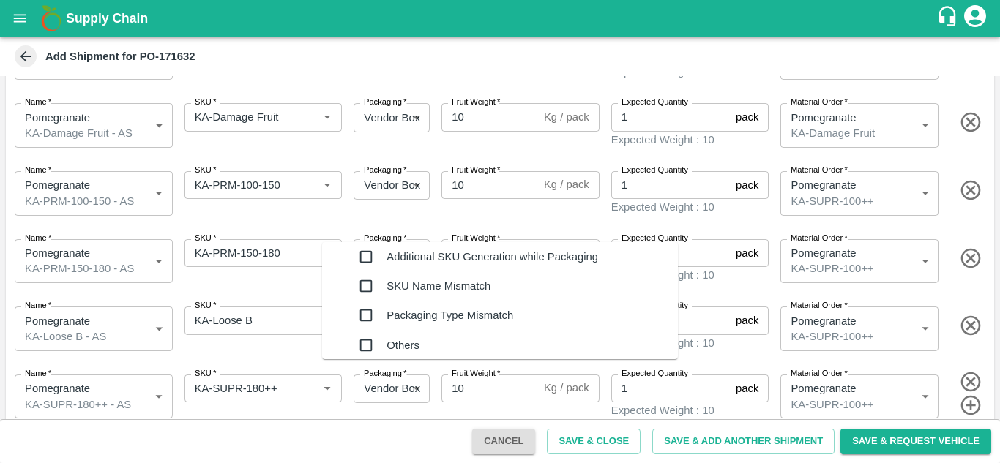
click at [473, 254] on div "Additional SKU Generation while Packaging" at bounding box center [491, 256] width 211 height 29
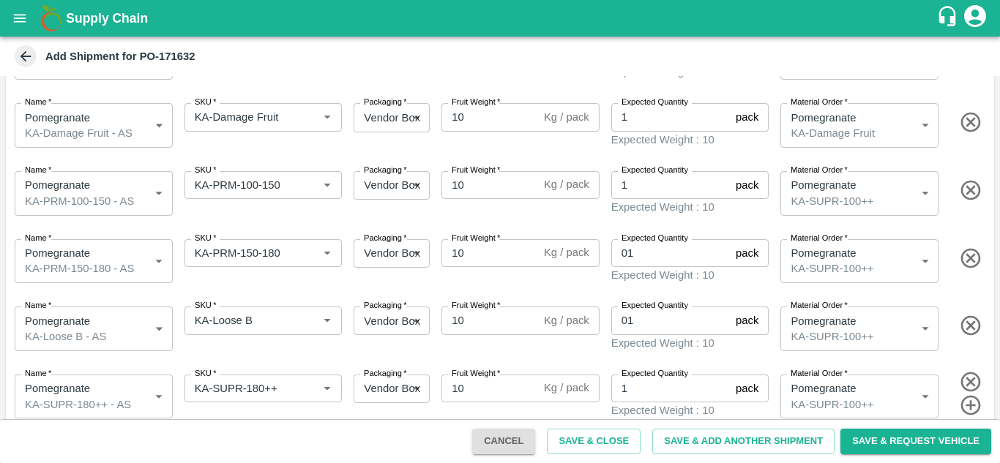
type textarea "added skus"
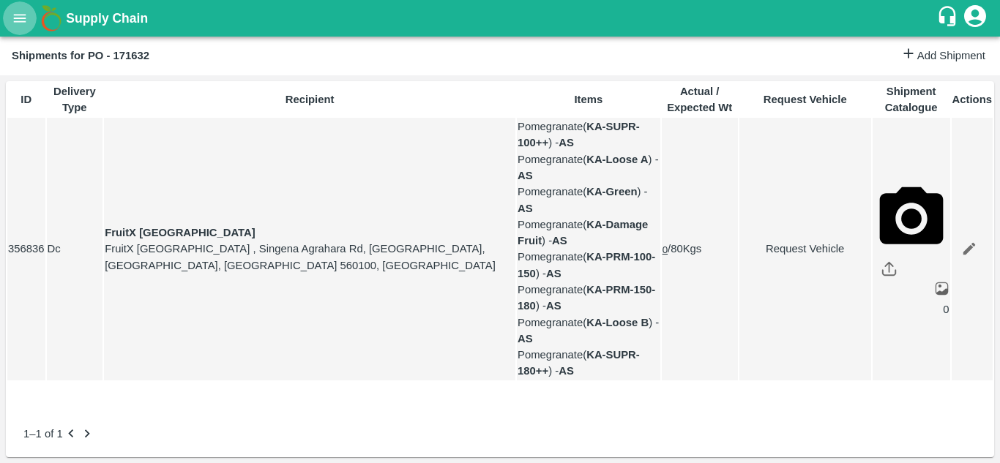
click at [19, 21] on icon "open drawer" at bounding box center [20, 18] width 12 height 8
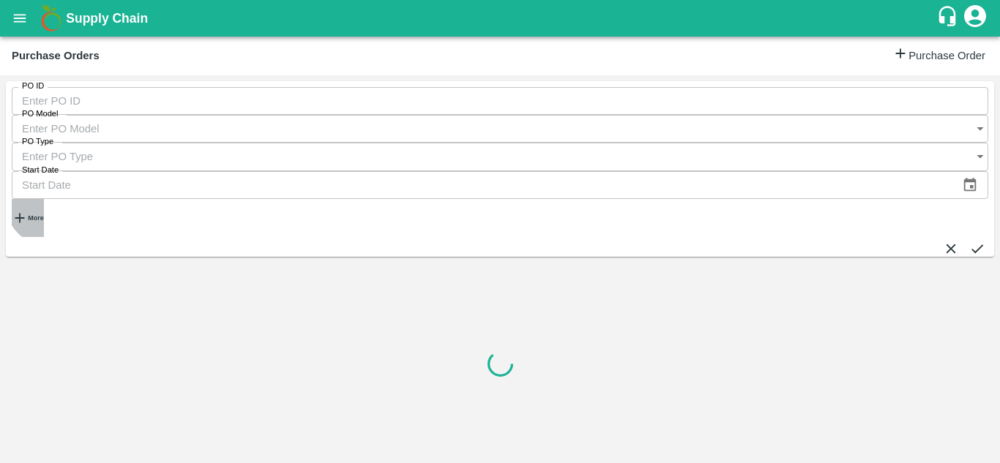
click at [43, 214] on h6 "More" at bounding box center [35, 217] width 15 height 7
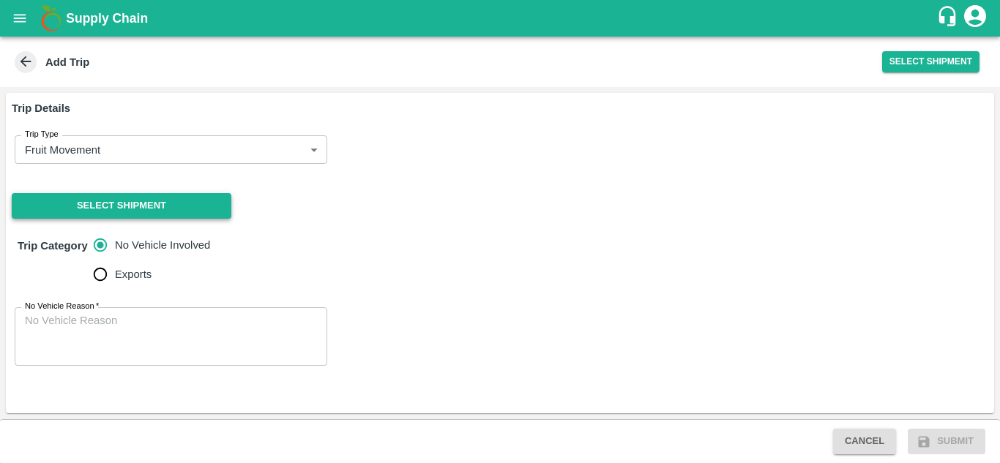
click at [194, 198] on button "Select Shipment" at bounding box center [122, 206] width 220 height 26
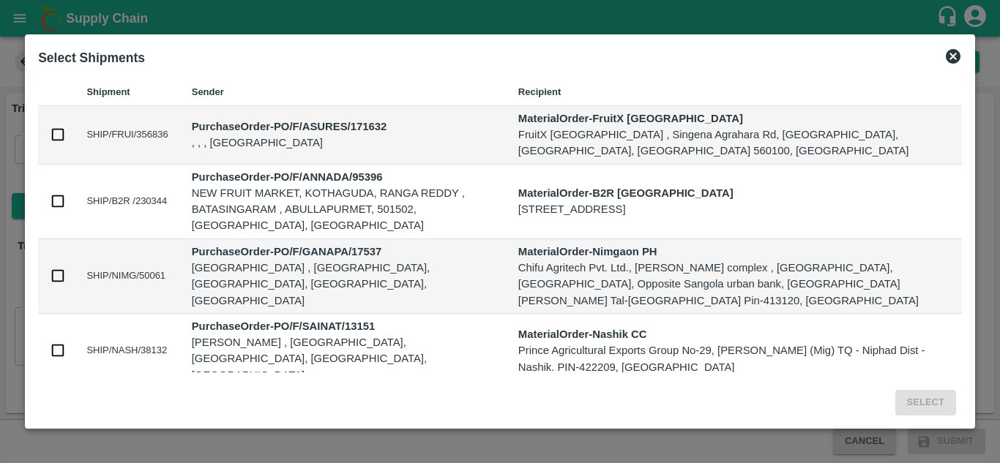
click at [80, 154] on td "SHIP/FRUI/356836" at bounding box center [127, 135] width 105 height 59
click at [56, 143] on input "checkbox" at bounding box center [58, 135] width 16 height 16
checkbox input "true"
click at [926, 390] on button "Select" at bounding box center [925, 403] width 61 height 26
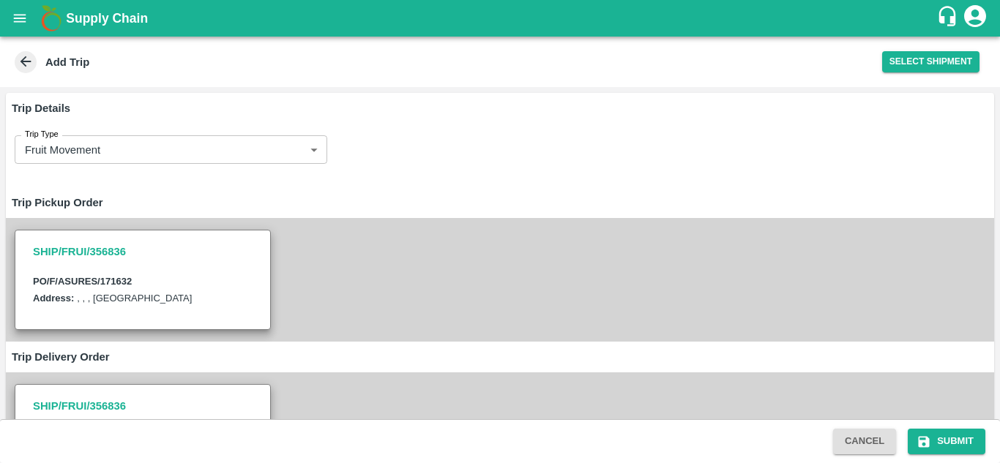
scroll to position [281, 0]
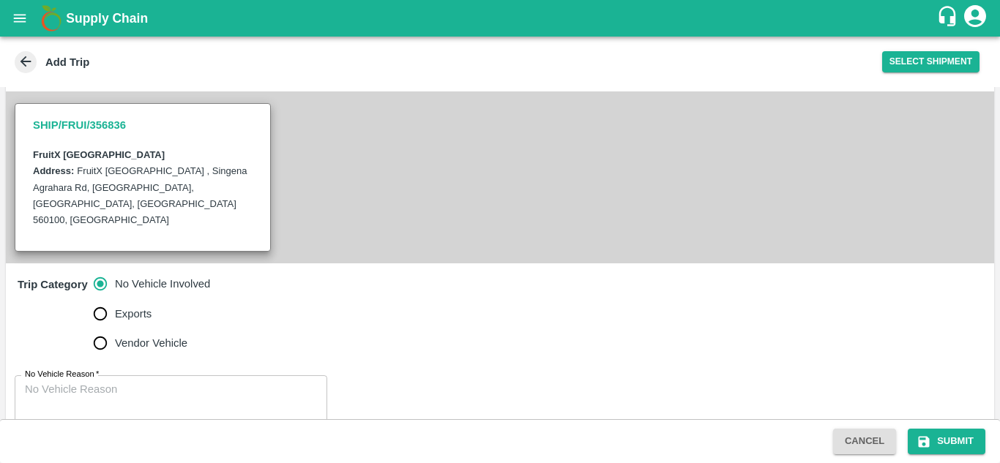
click at [177, 335] on span "Vendor Vehicle" at bounding box center [151, 343] width 72 height 16
click at [115, 329] on input "Vendor Vehicle" at bounding box center [100, 343] width 29 height 29
radio input "true"
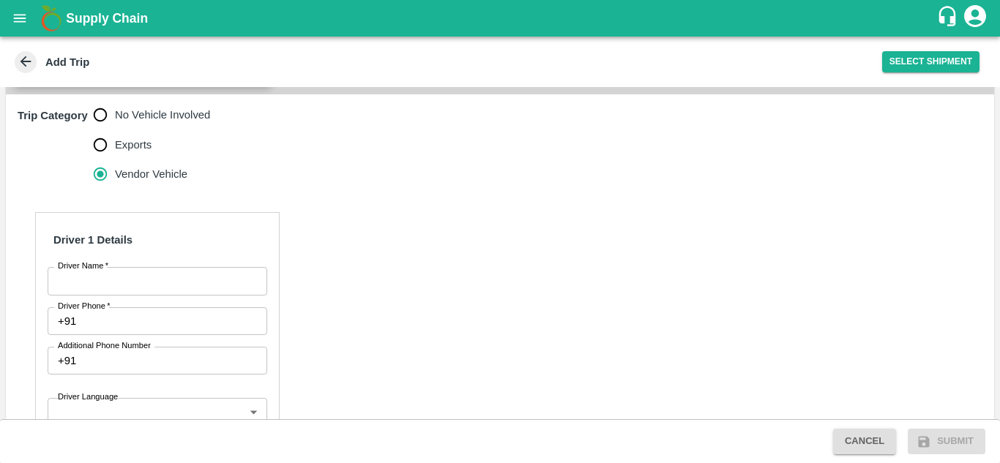
scroll to position [451, 0]
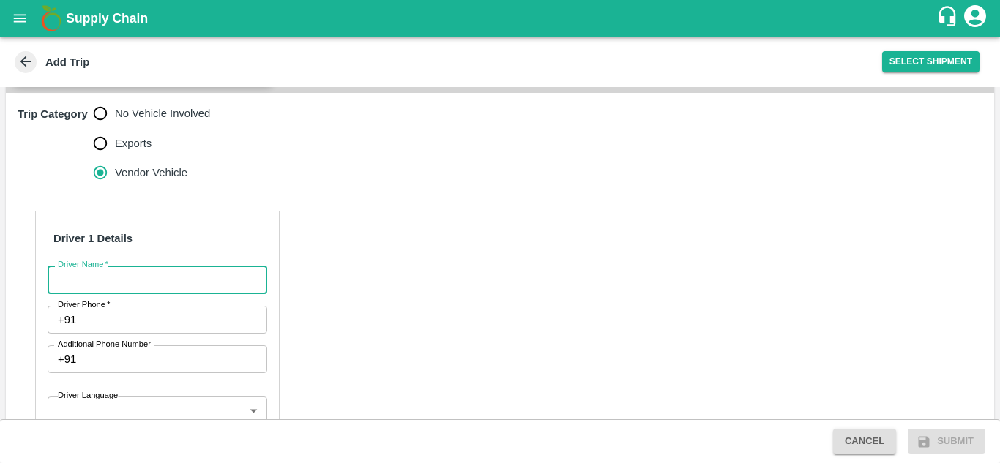
click at [199, 266] on input "Driver Name   *" at bounding box center [158, 280] width 220 height 28
type input "[PERSON_NAME]"
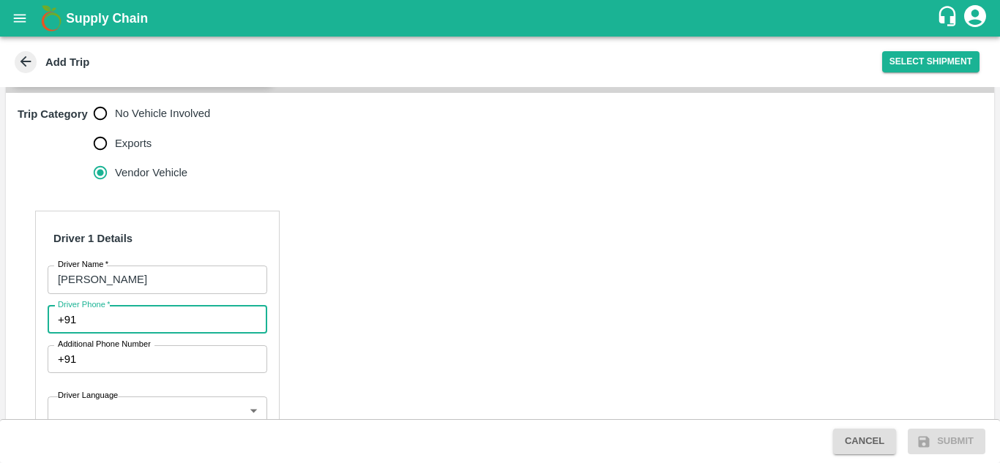
click at [154, 306] on input "Driver Phone   *" at bounding box center [174, 320] width 184 height 28
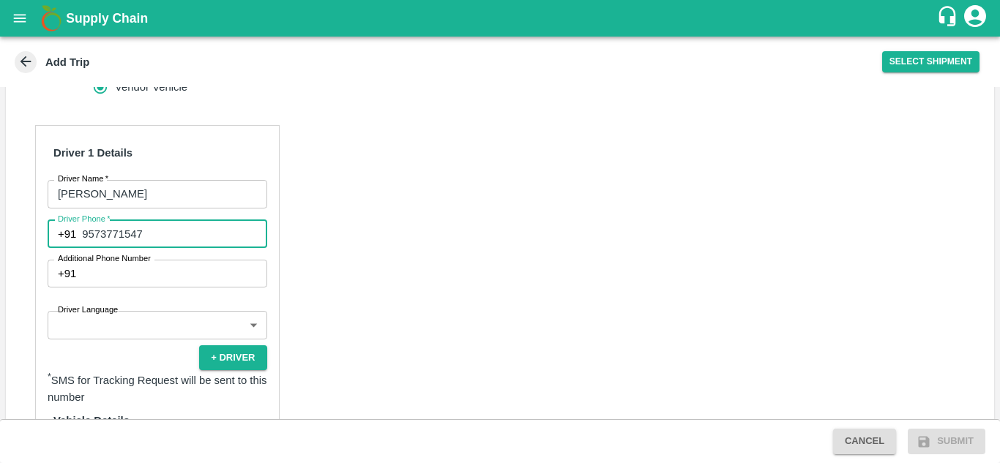
scroll to position [538, 0]
type input "9573771547"
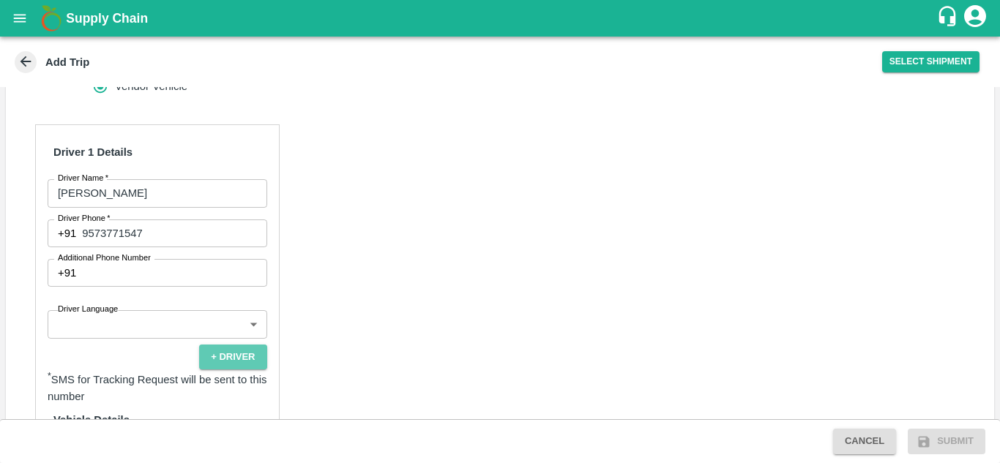
drag, startPoint x: 226, startPoint y: 325, endPoint x: 217, endPoint y: 296, distance: 29.9
click at [217, 296] on div "Driver 1 Details Driver Name   * RAmanji Driver Name Driver Phone   * +91 95737…" at bounding box center [157, 333] width 244 height 419
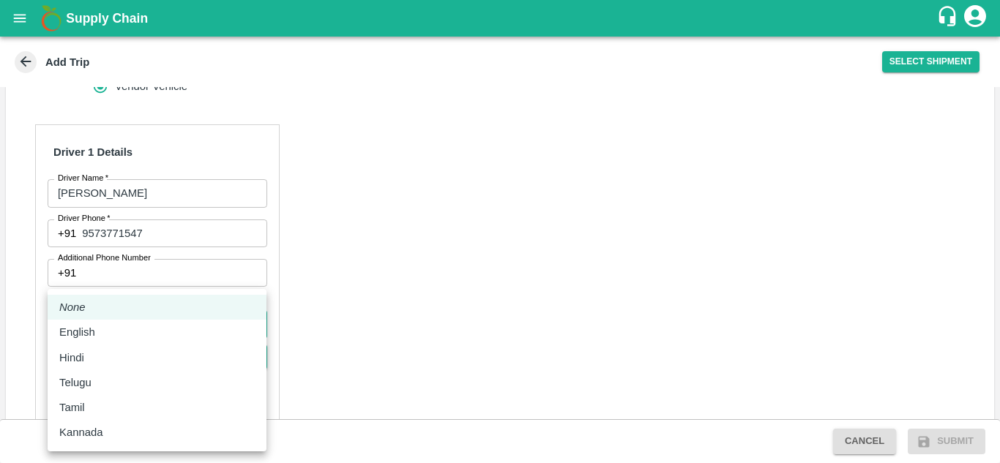
click at [217, 296] on body "Supply Chain Add Trip Select Shipment Trip Details Trip Type Fruit Movement 1 T…" at bounding box center [500, 231] width 1000 height 463
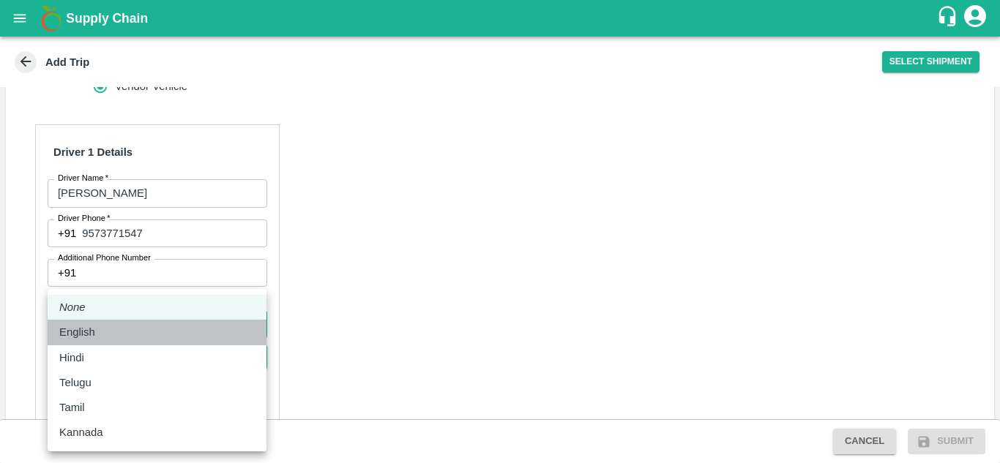
click at [146, 321] on li "English" at bounding box center [157, 332] width 219 height 25
type input "en"
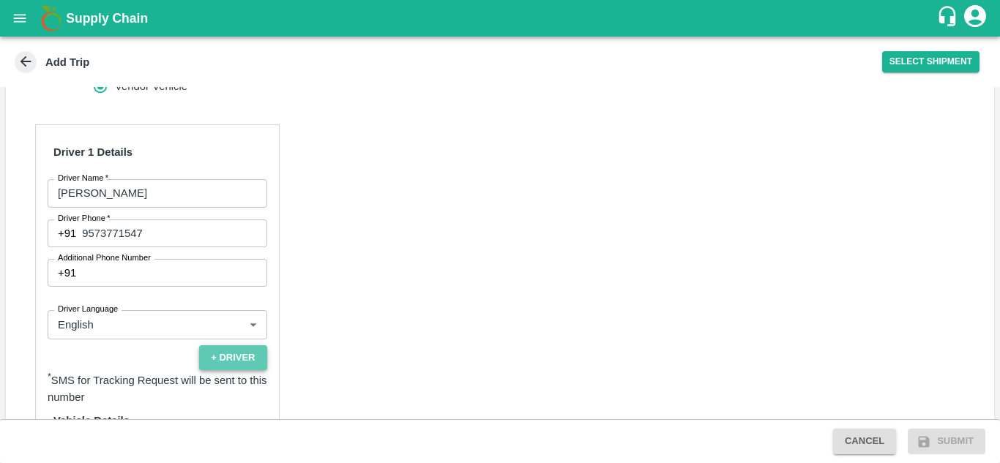
click at [226, 345] on button "+ Driver" at bounding box center [232, 358] width 67 height 26
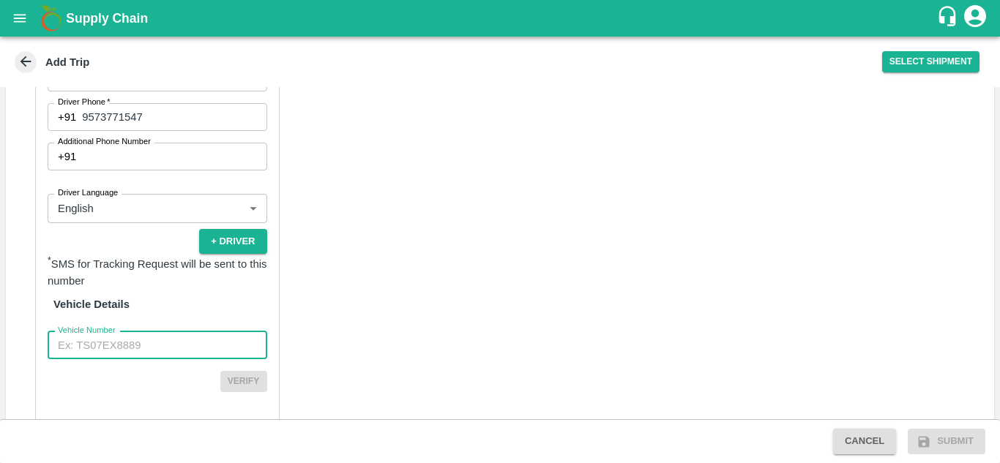
click at [156, 331] on input "Vehicle Number" at bounding box center [158, 345] width 220 height 28
type input "KA06AB1750"
click at [239, 371] on button "Verify" at bounding box center [243, 381] width 47 height 21
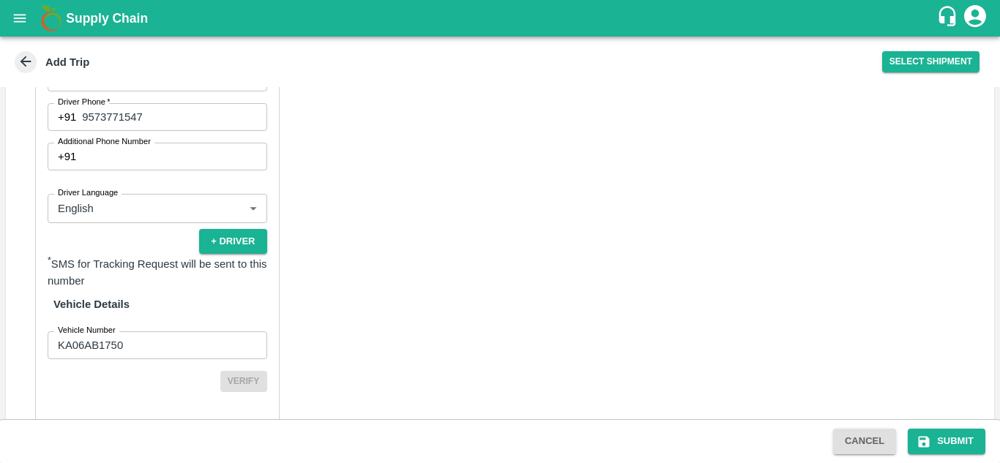
scroll to position [650, 0]
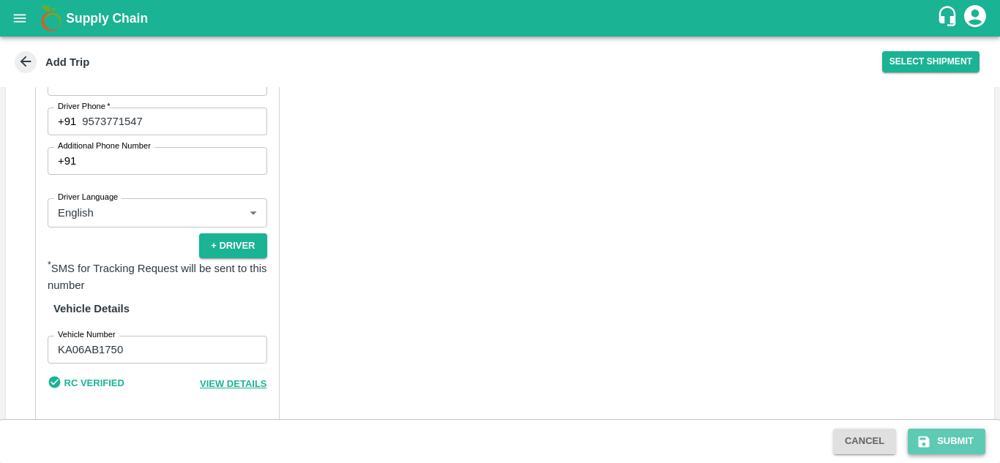
click at [935, 452] on button "Submit" at bounding box center [946, 442] width 78 height 26
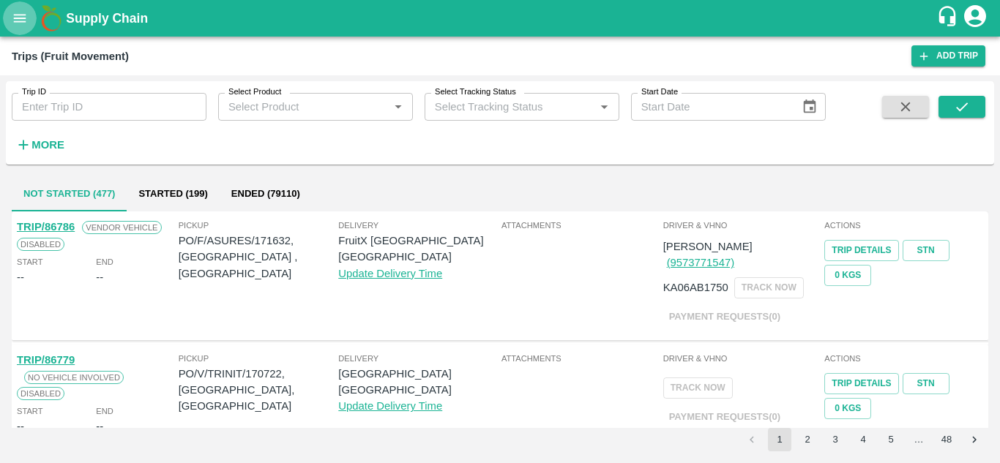
click at [33, 29] on button "open drawer" at bounding box center [20, 18] width 34 height 34
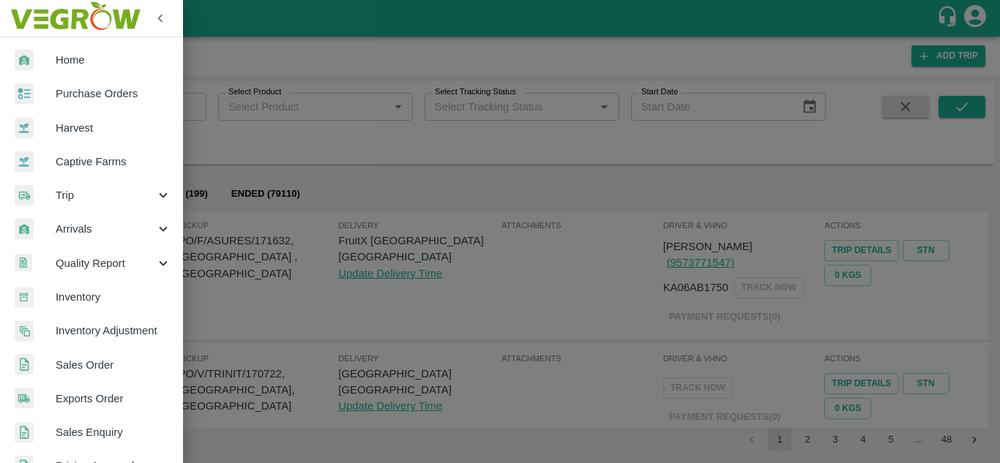
click at [277, 273] on div at bounding box center [500, 231] width 1000 height 463
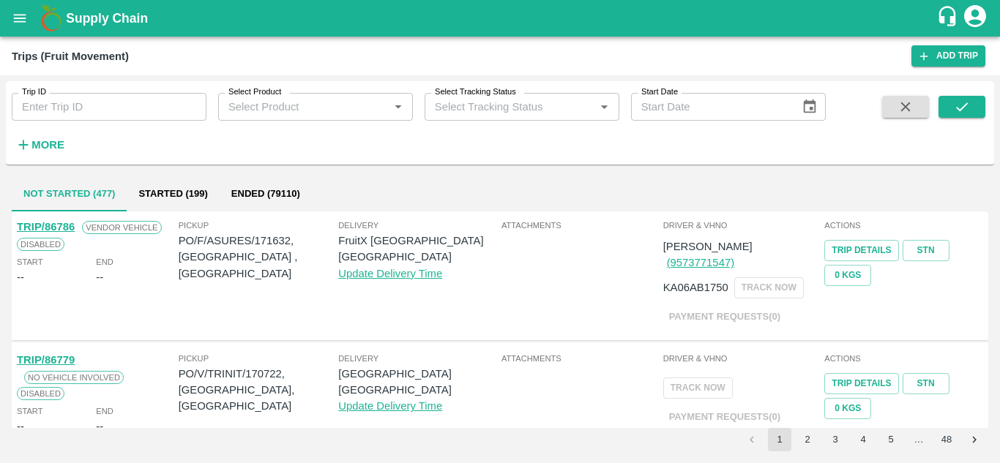
click at [56, 223] on link "TRIP/86786" at bounding box center [46, 227] width 58 height 12
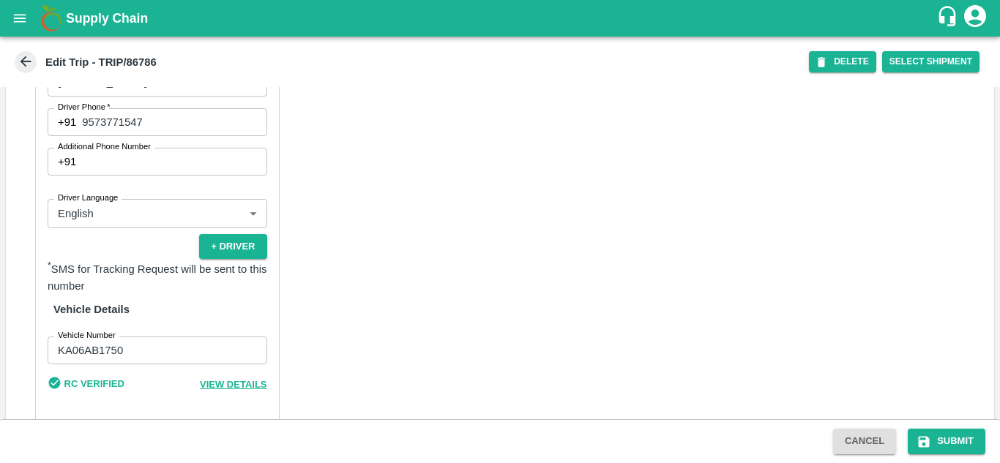
scroll to position [650, 0]
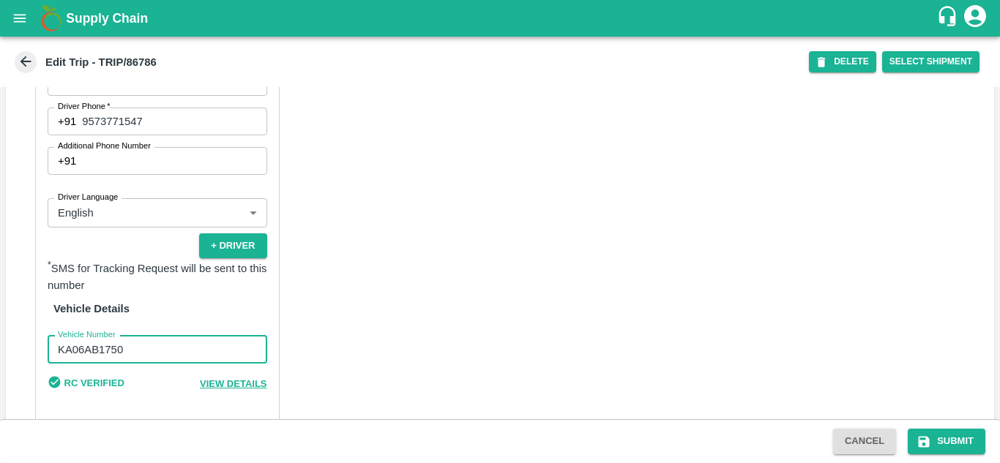
click at [206, 336] on input "KA06AB1750" at bounding box center [158, 350] width 220 height 28
type input "K"
type input "a"
type input "AP39VE5567"
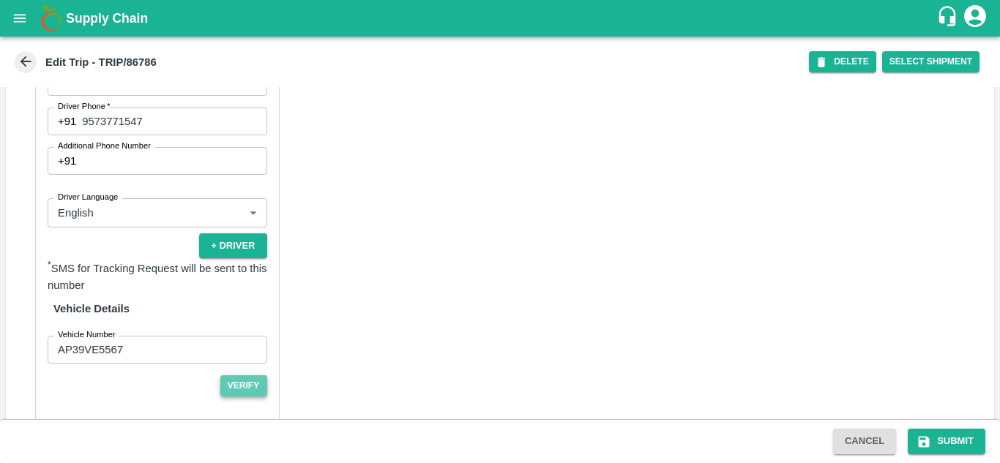
click at [241, 375] on button "Verify" at bounding box center [243, 385] width 47 height 21
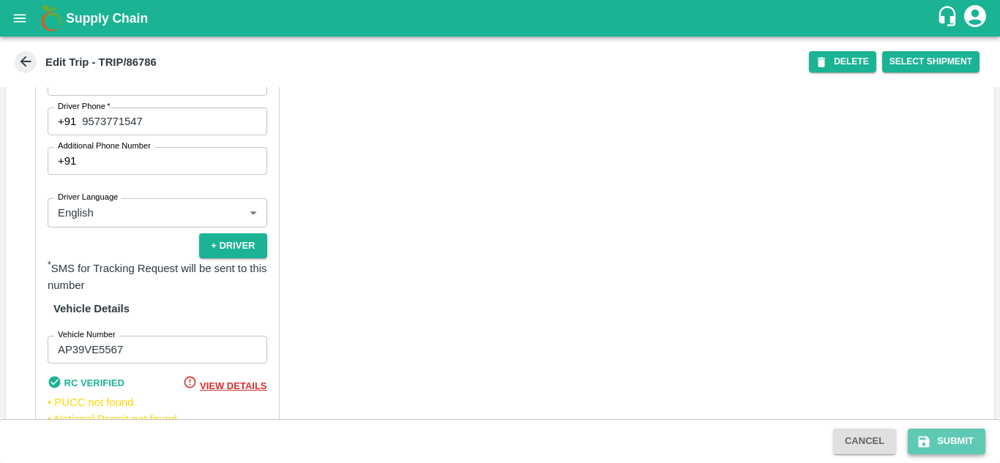
click at [959, 441] on button "Submit" at bounding box center [946, 442] width 78 height 26
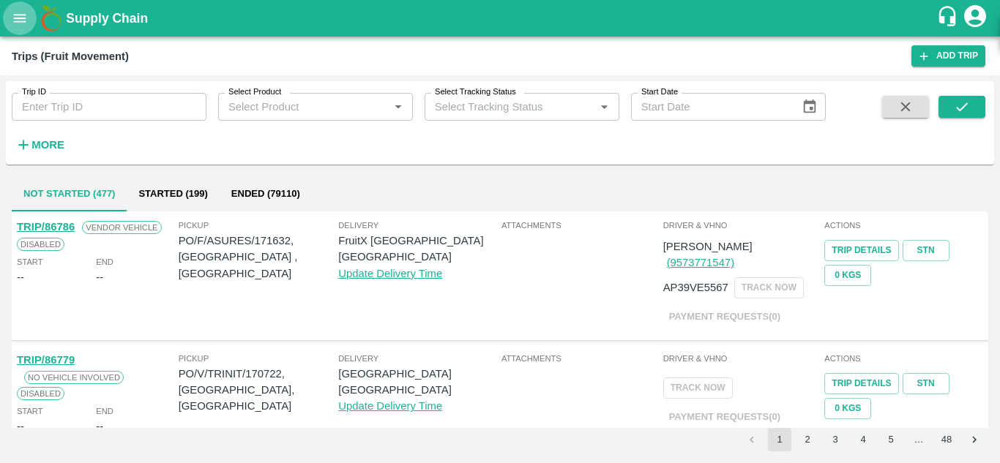
click at [18, 13] on icon "open drawer" at bounding box center [20, 18] width 16 height 16
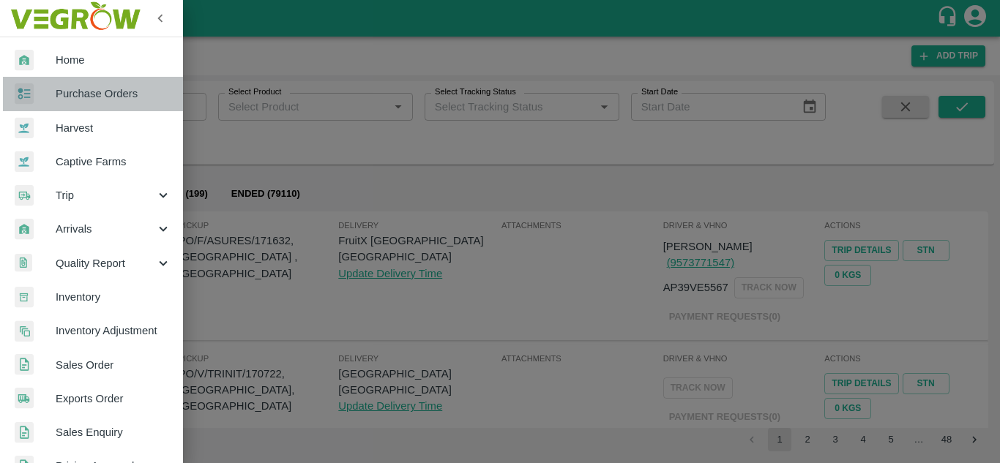
click at [97, 83] on link "Purchase Orders" at bounding box center [91, 94] width 183 height 34
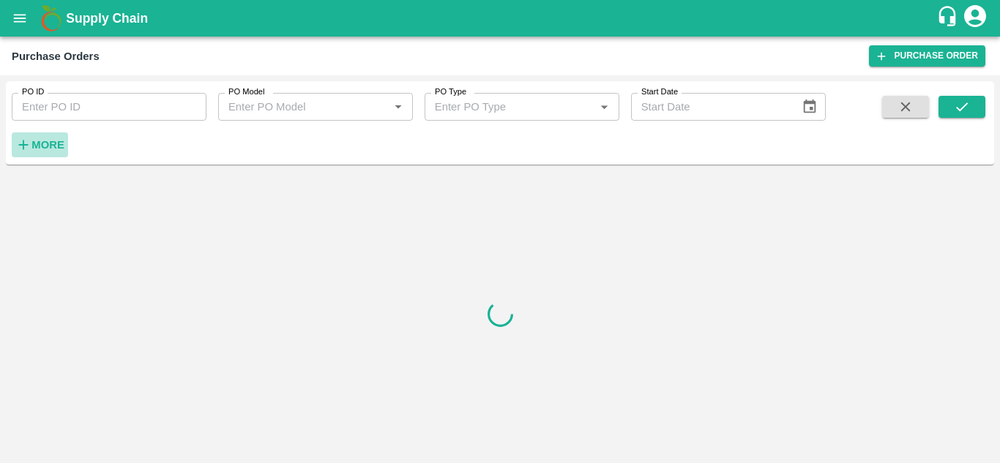
click at [43, 148] on strong "More" at bounding box center [47, 145] width 33 height 12
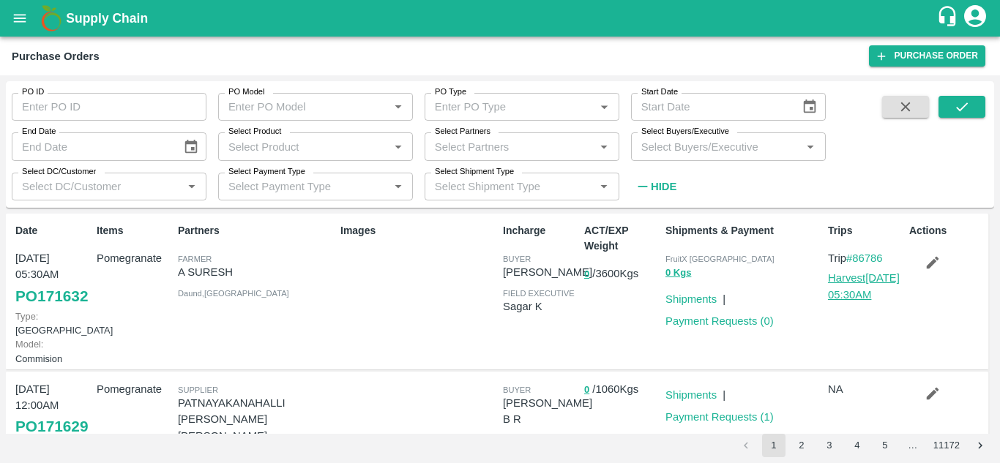
click at [836, 290] on link "Harvest [DATE] 05:30AM" at bounding box center [864, 286] width 72 height 28
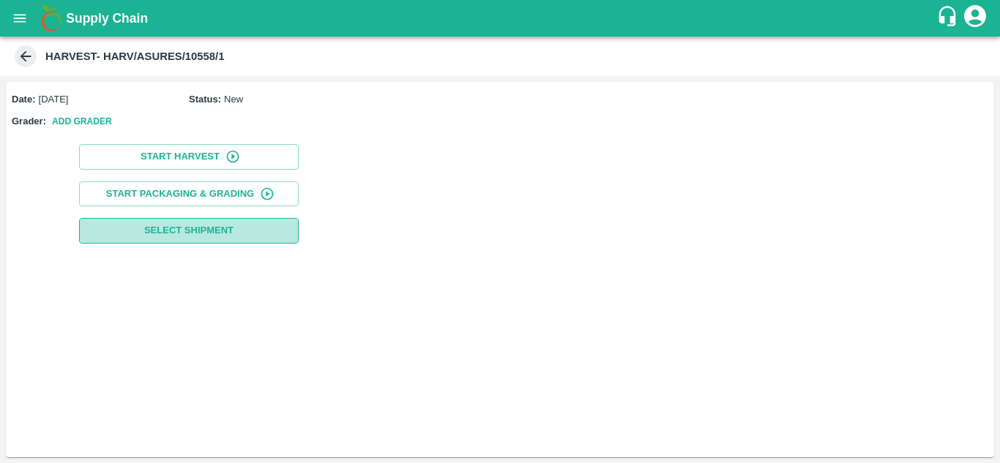
click at [222, 231] on span "Select Shipment" at bounding box center [188, 230] width 89 height 17
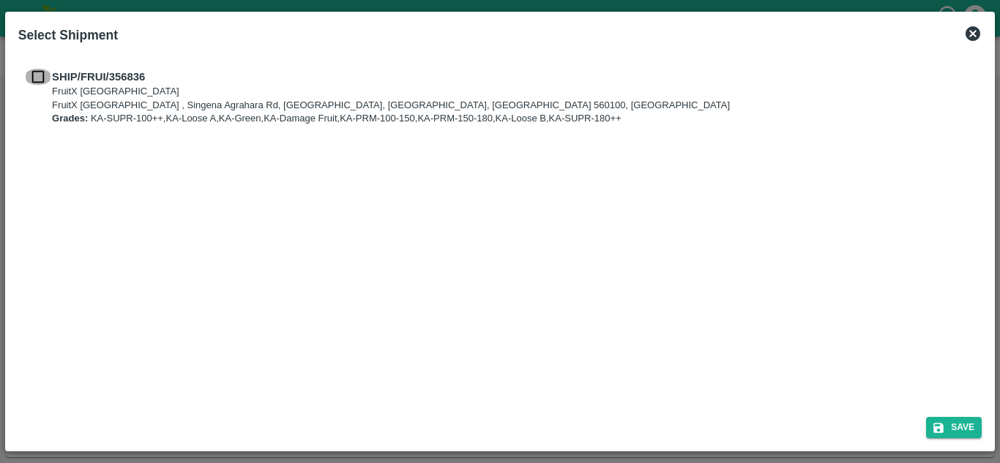
click at [36, 83] on input "checkbox" at bounding box center [38, 77] width 28 height 16
checkbox input "true"
click at [949, 418] on button "Save" at bounding box center [954, 427] width 56 height 21
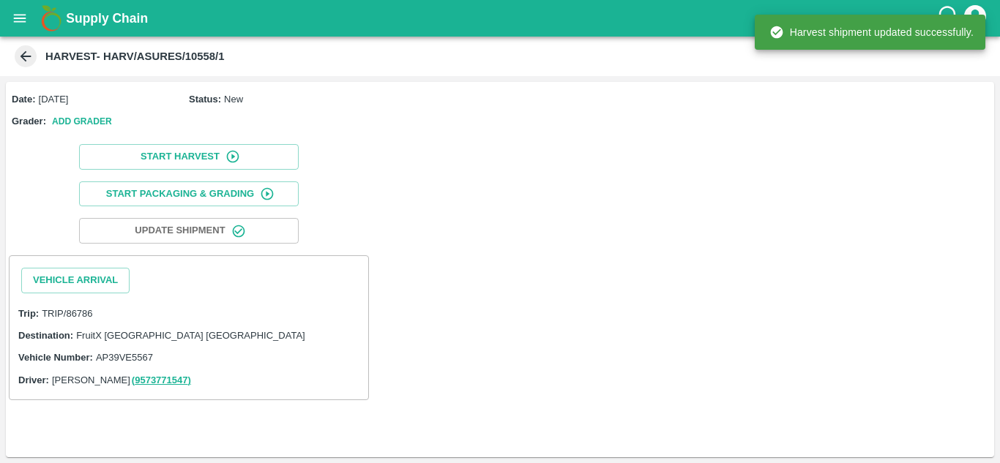
click at [132, 277] on div "Vehicle Arrival" at bounding box center [75, 280] width 120 height 37
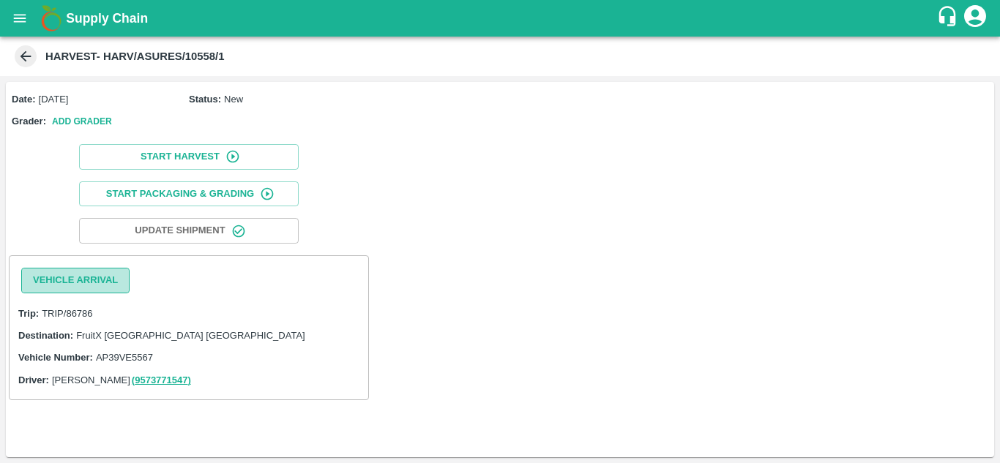
click at [115, 282] on button "Vehicle Arrival" at bounding box center [75, 281] width 108 height 26
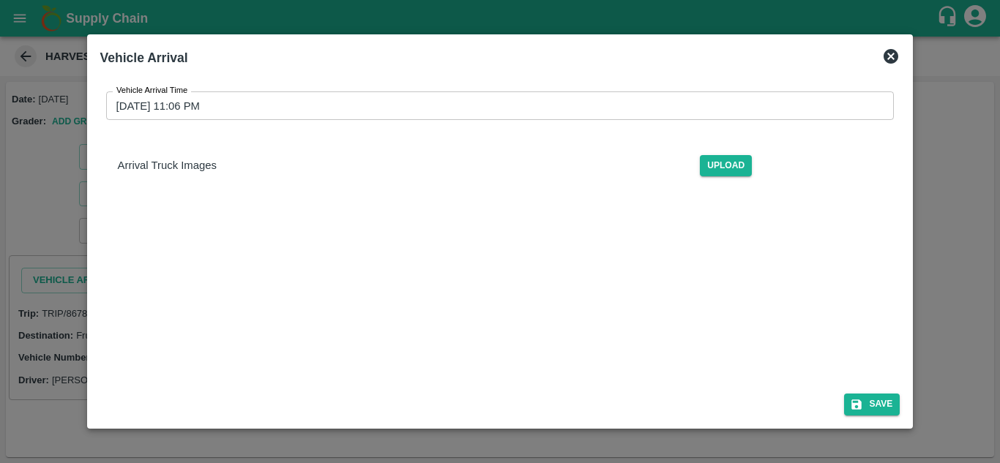
drag, startPoint x: 875, startPoint y: 391, endPoint x: 686, endPoint y: 133, distance: 319.9
click at [686, 133] on div "Vehicle Arrival Vehicle Arrival Time [DATE] 11:06 PM Vehicle Arrival Time Arriv…" at bounding box center [500, 231] width 826 height 394
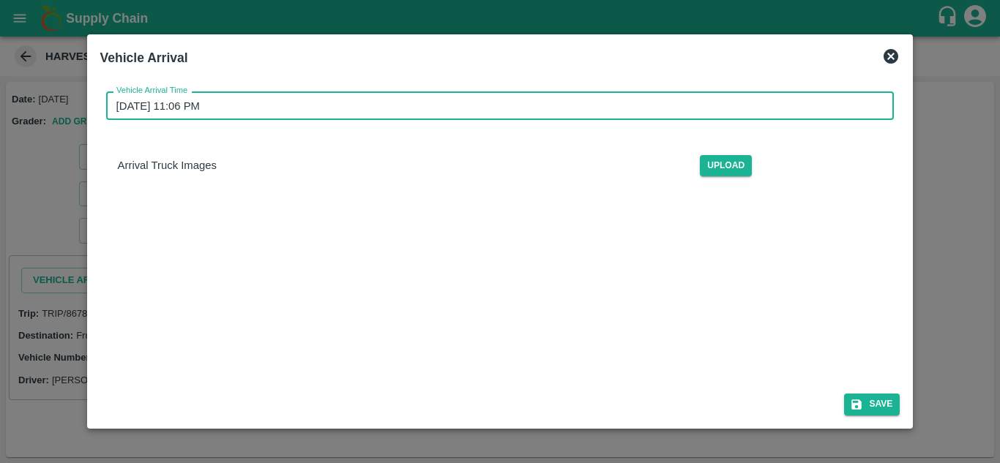
click at [680, 117] on input "[DATE] 11:06 PM" at bounding box center [495, 105] width 778 height 28
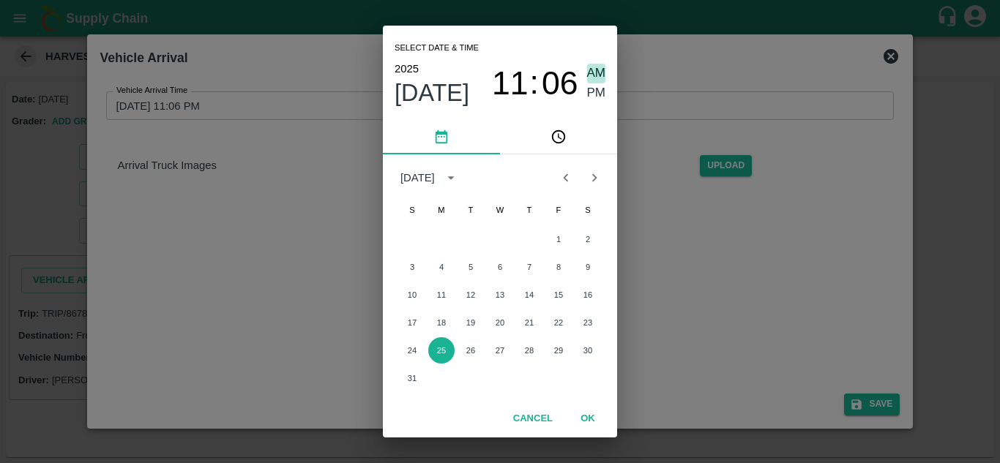
click at [597, 72] on span "AM" at bounding box center [596, 74] width 19 height 20
type input "[DATE] 11:06 AM"
click at [592, 413] on button "OK" at bounding box center [587, 419] width 47 height 26
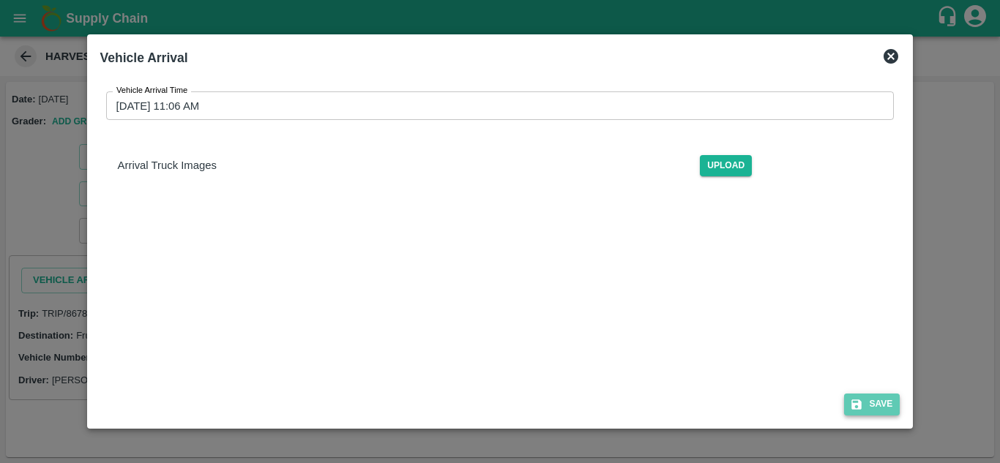
click at [885, 401] on button "Save" at bounding box center [872, 404] width 56 height 21
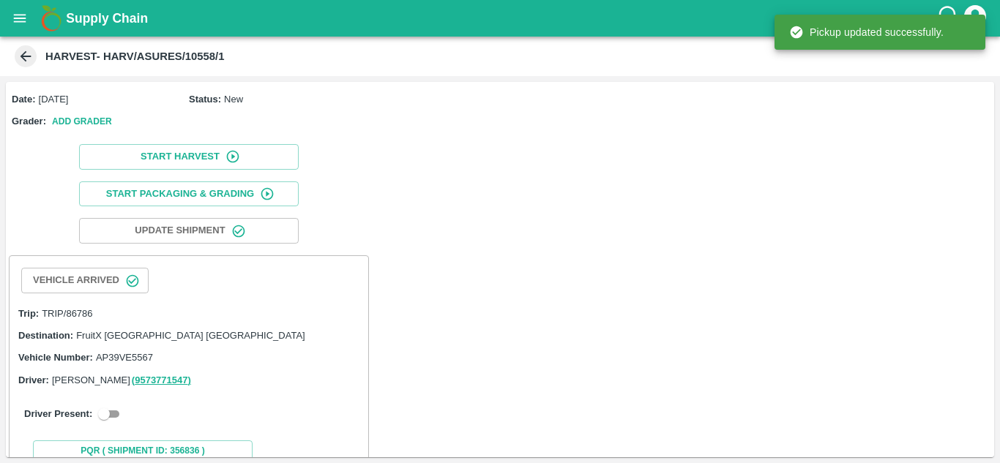
scroll to position [43, 0]
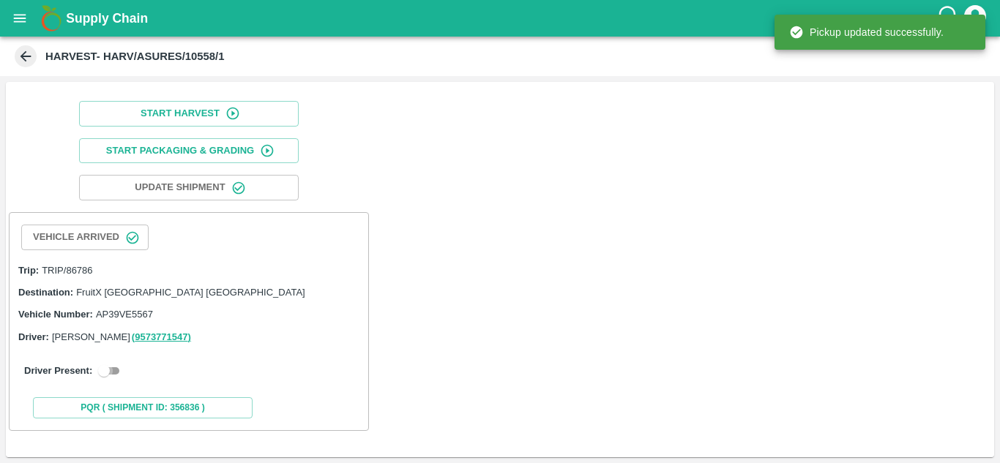
click at [116, 367] on input "checkbox" at bounding box center [104, 371] width 53 height 18
checkbox input "true"
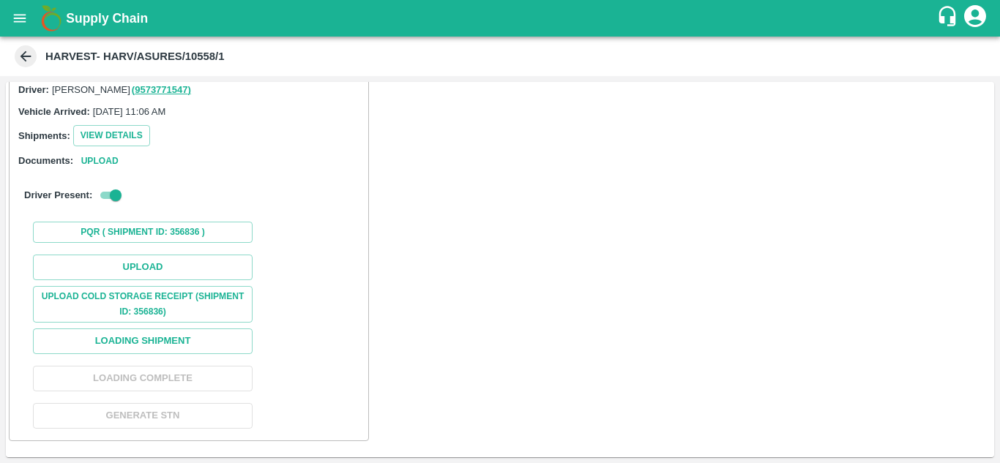
scroll to position [301, 0]
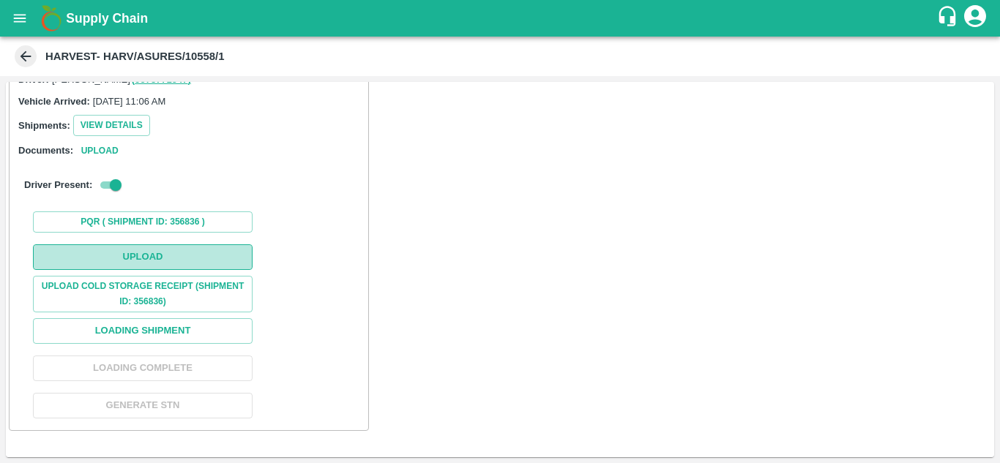
click at [174, 266] on button "Upload" at bounding box center [143, 257] width 220 height 26
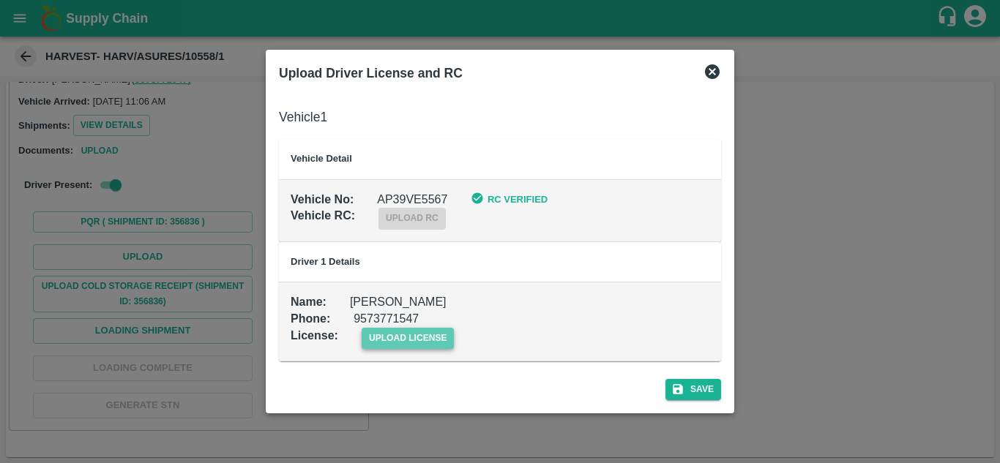
click at [438, 343] on span "upload license" at bounding box center [407, 338] width 93 height 21
click at [0, 0] on input "upload license" at bounding box center [0, 0] width 0 height 0
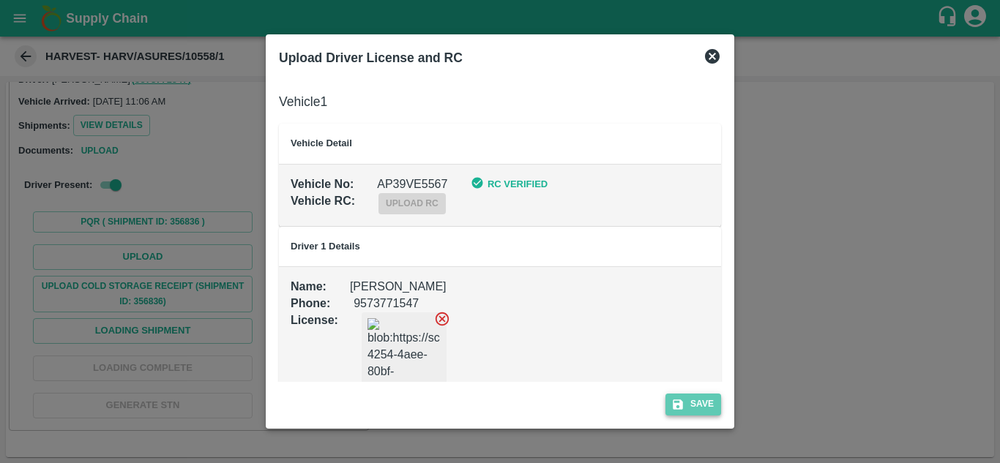
click at [691, 408] on button "Save" at bounding box center [693, 404] width 56 height 21
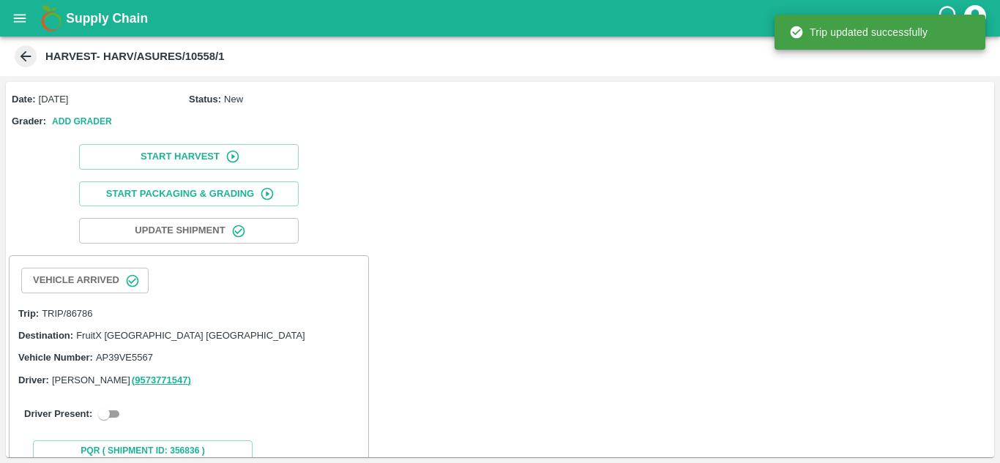
scroll to position [43, 0]
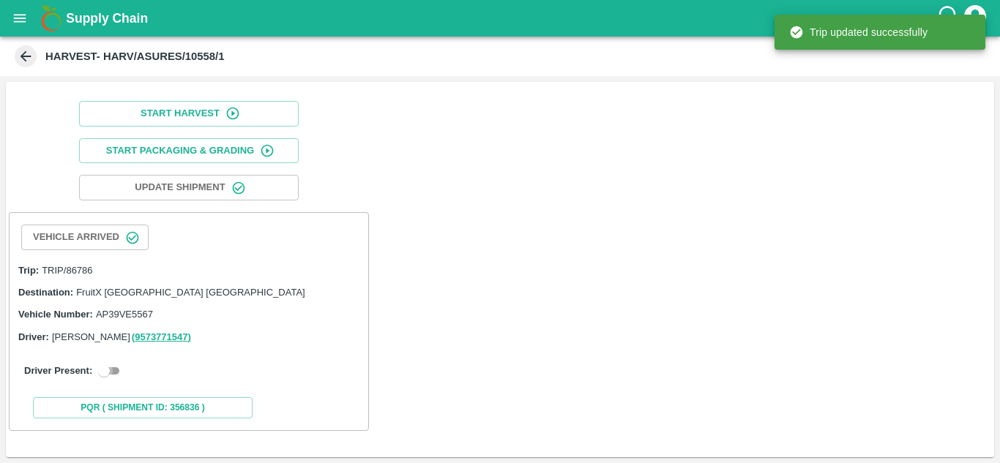
click at [121, 364] on input "checkbox" at bounding box center [104, 371] width 53 height 18
checkbox input "true"
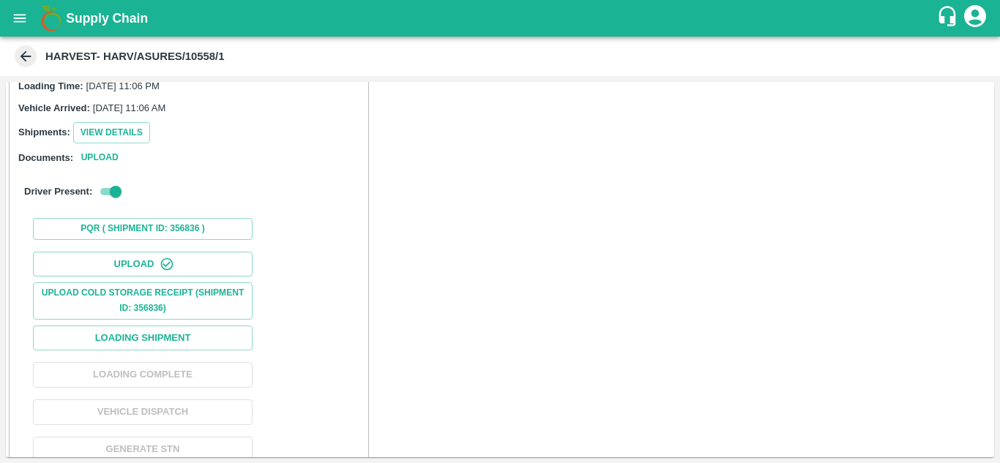
scroll to position [317, 0]
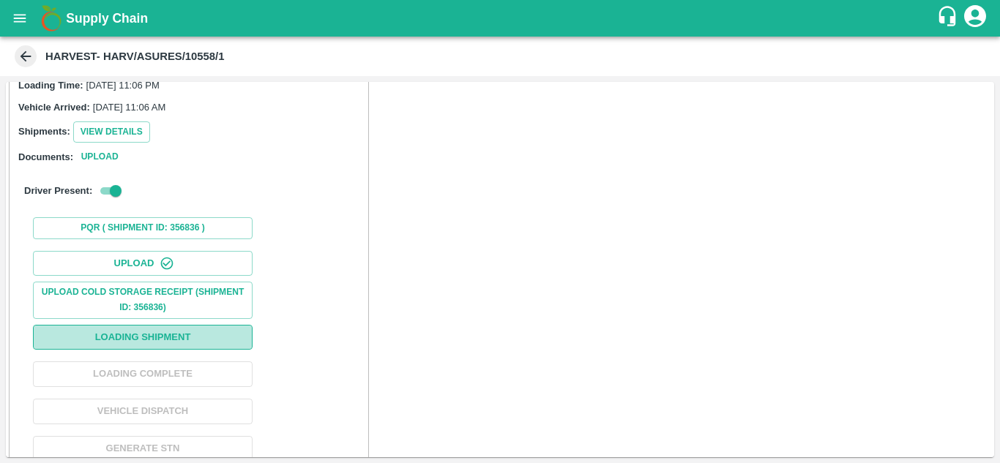
click at [197, 325] on button "Loading Shipment" at bounding box center [143, 338] width 220 height 26
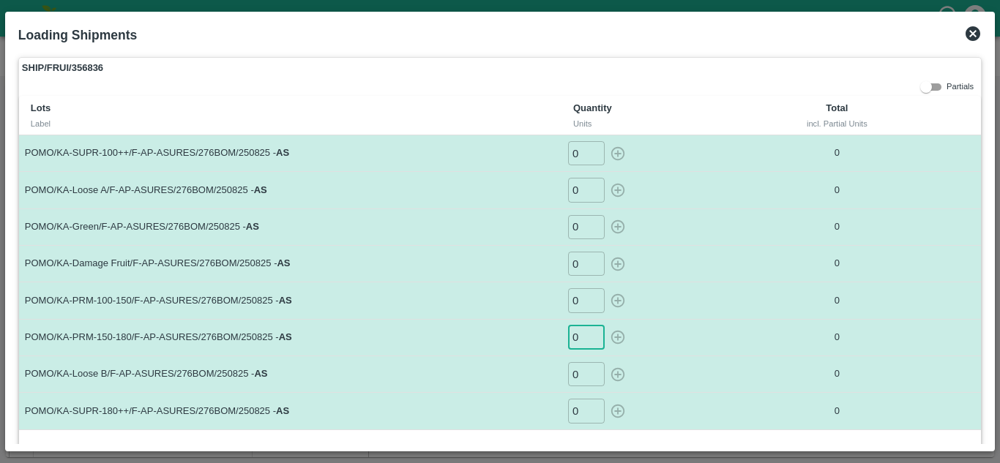
click at [578, 340] on input "0" at bounding box center [586, 338] width 37 height 24
click at [620, 339] on icon "button" at bounding box center [618, 337] width 16 height 16
type input "0"
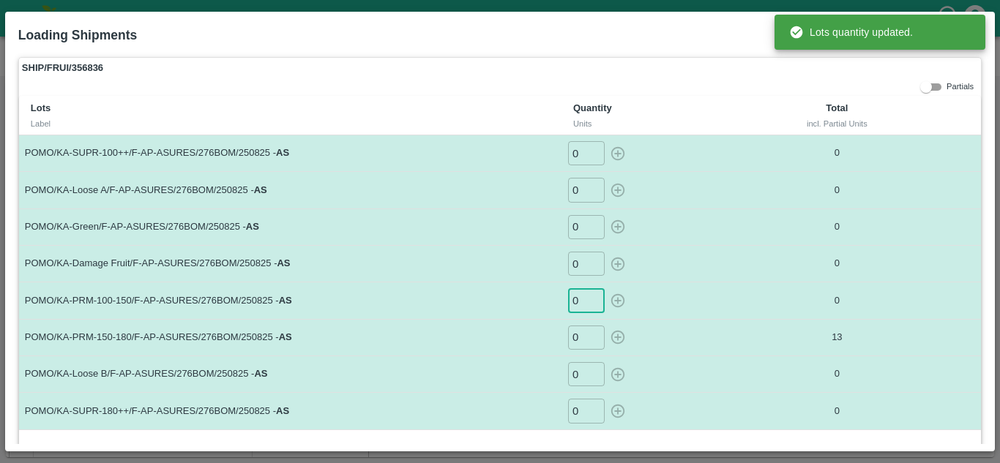
click at [579, 304] on input "0" at bounding box center [586, 300] width 37 height 24
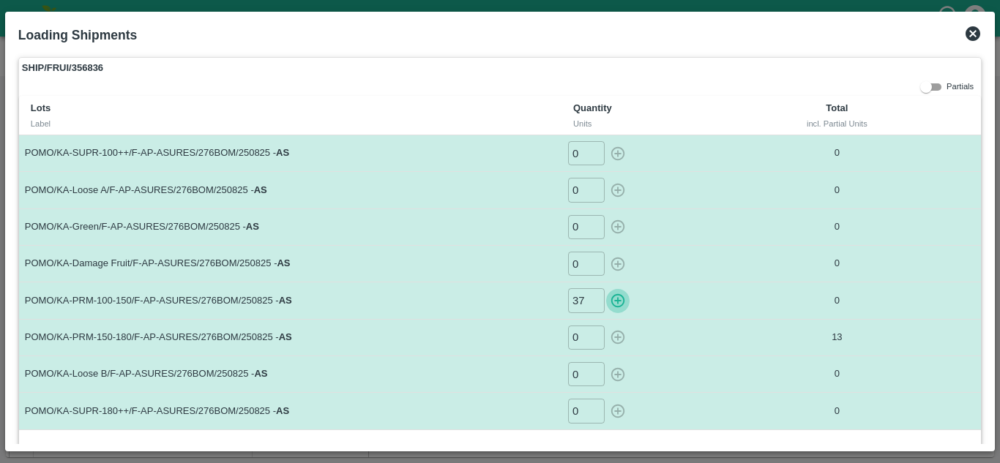
click at [612, 304] on icon "button" at bounding box center [618, 301] width 16 height 16
type input "0"
click at [574, 188] on input "0" at bounding box center [586, 190] width 37 height 24
click at [617, 189] on icon "button" at bounding box center [618, 190] width 16 height 16
type input "0"
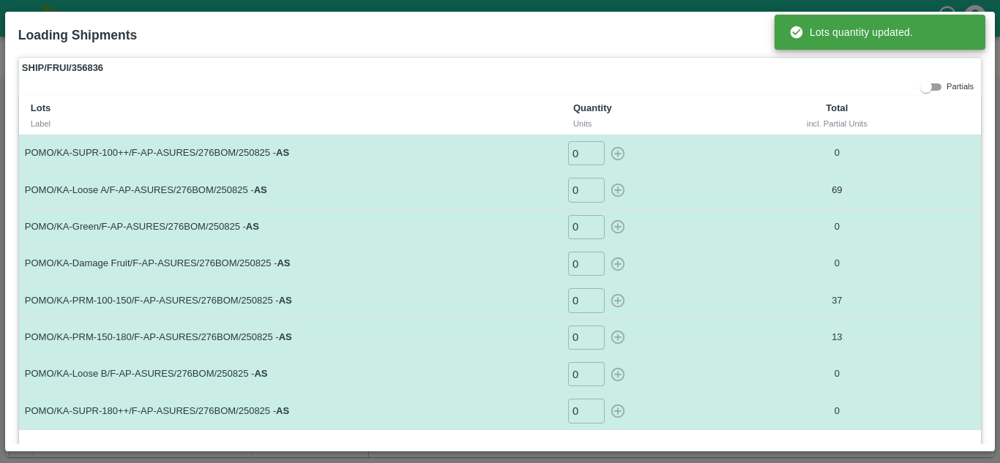
scroll to position [56, 0]
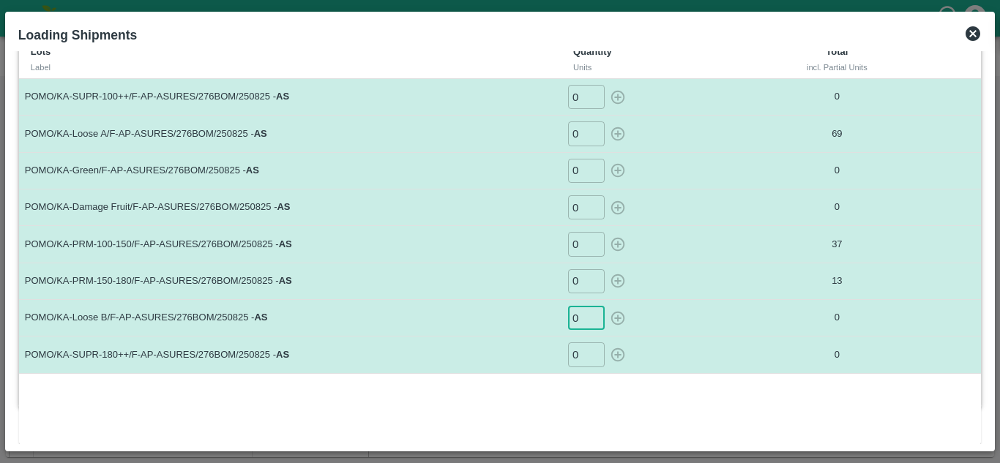
click at [576, 317] on input "0" at bounding box center [586, 318] width 37 height 24
click at [611, 316] on icon "button" at bounding box center [618, 318] width 14 height 14
type input "0"
click at [580, 93] on input "0" at bounding box center [586, 97] width 37 height 24
click at [613, 97] on icon "button" at bounding box center [618, 97] width 14 height 14
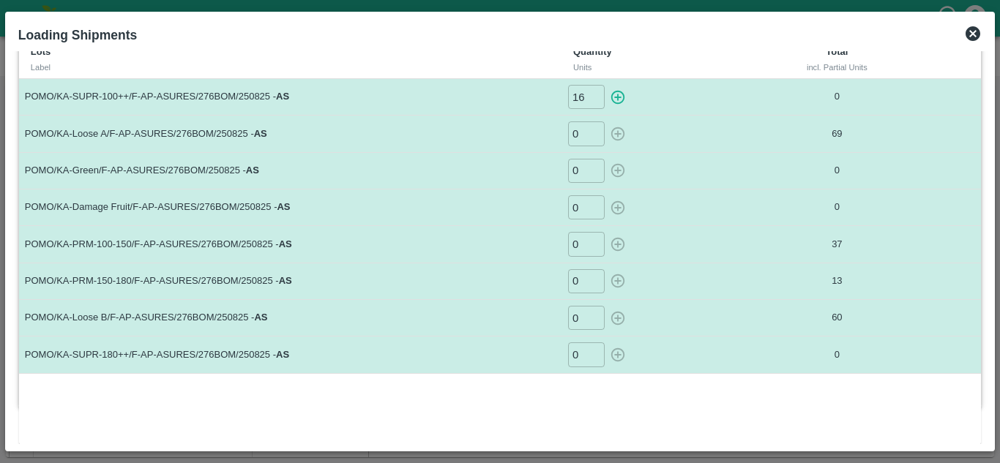
type input "0"
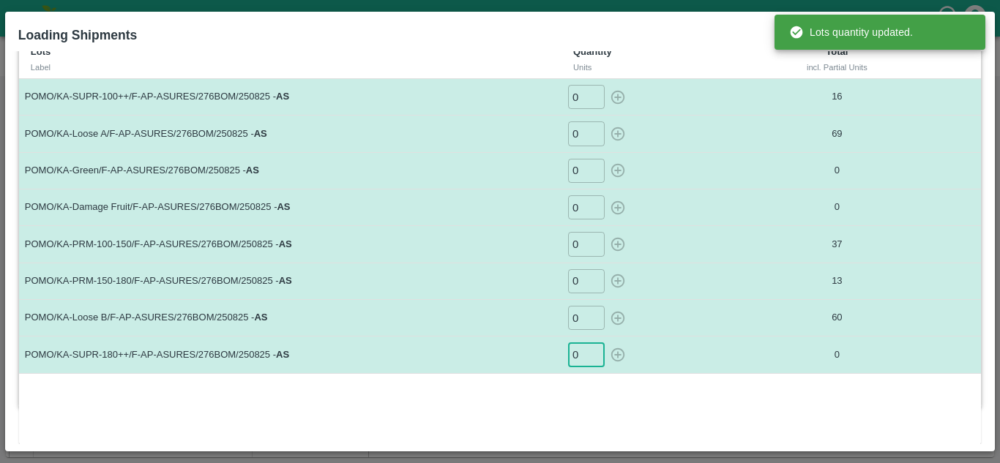
click at [583, 358] on input "0" at bounding box center [586, 354] width 37 height 24
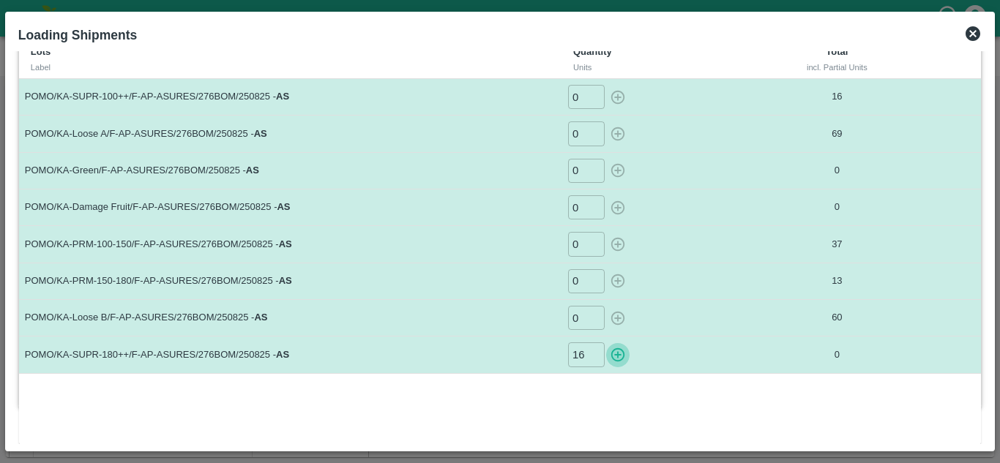
click at [619, 356] on icon "button" at bounding box center [618, 355] width 16 height 16
type input "0"
click at [576, 173] on input "0" at bounding box center [586, 171] width 37 height 24
click at [615, 171] on icon "button" at bounding box center [618, 171] width 14 height 14
type input "0"
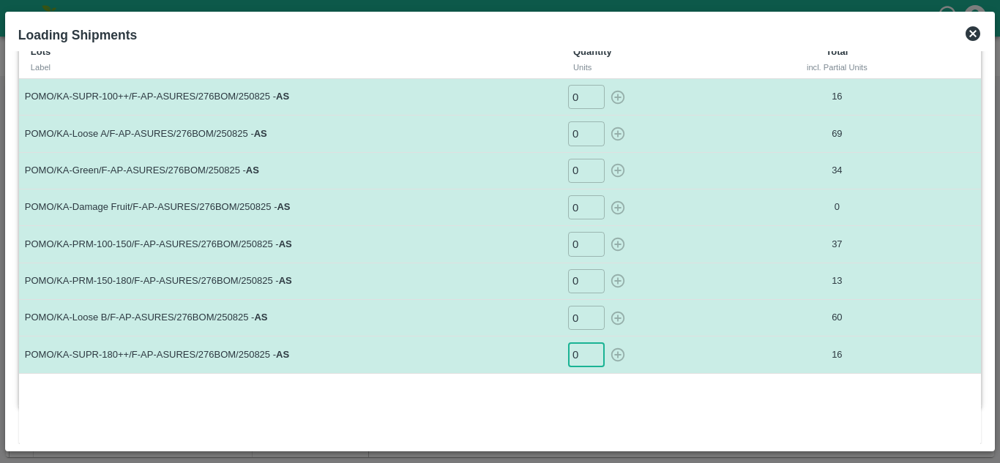
click at [574, 357] on input "0" at bounding box center [586, 354] width 37 height 24
click at [611, 357] on icon "button" at bounding box center [618, 355] width 14 height 14
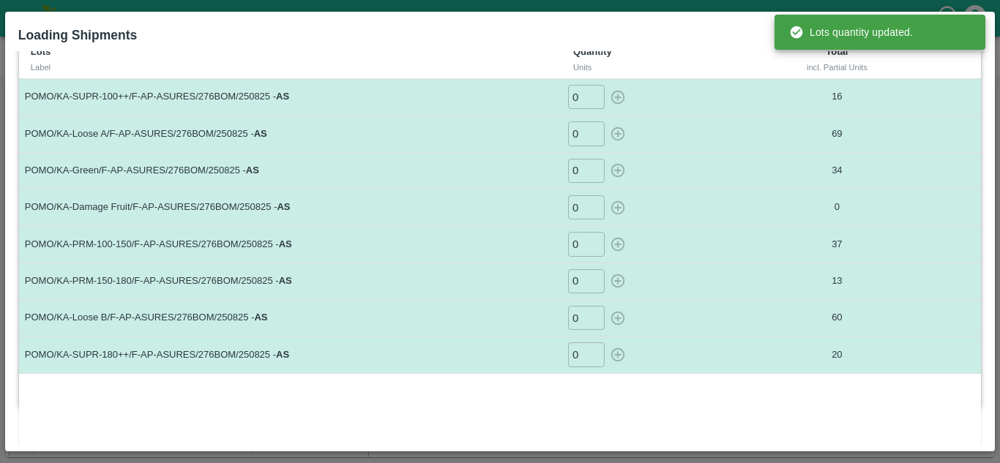
click at [610, 357] on div "0 ​" at bounding box center [656, 354] width 179 height 24
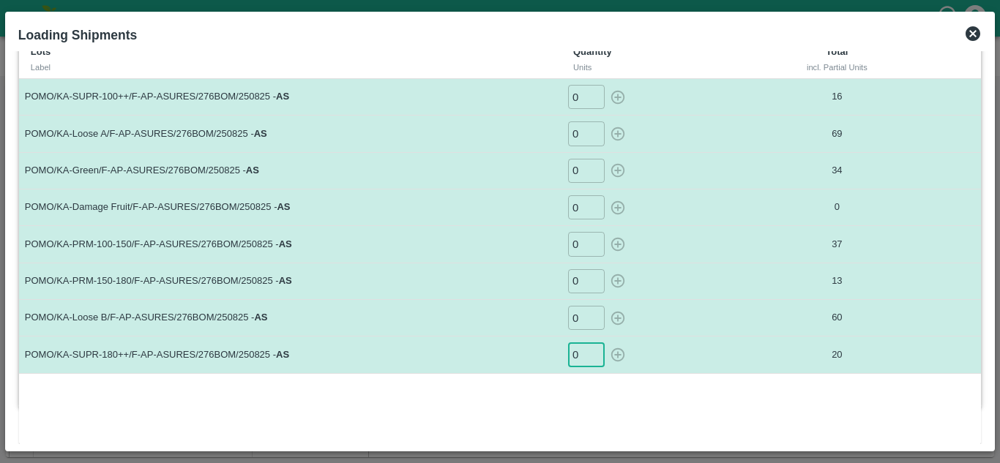
click at [577, 352] on input "0" at bounding box center [586, 354] width 37 height 24
click at [612, 353] on icon "button" at bounding box center [618, 355] width 16 height 16
type input "0"
click at [972, 29] on icon at bounding box center [972, 33] width 15 height 15
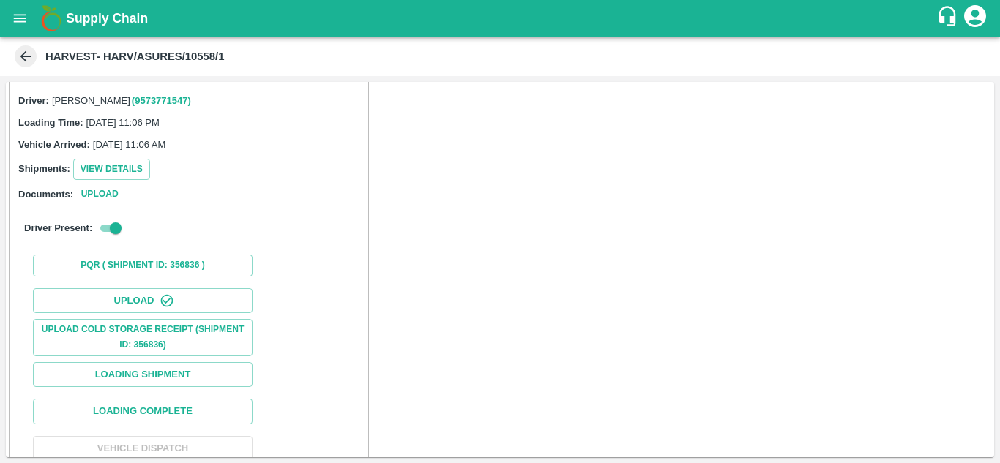
scroll to position [360, 0]
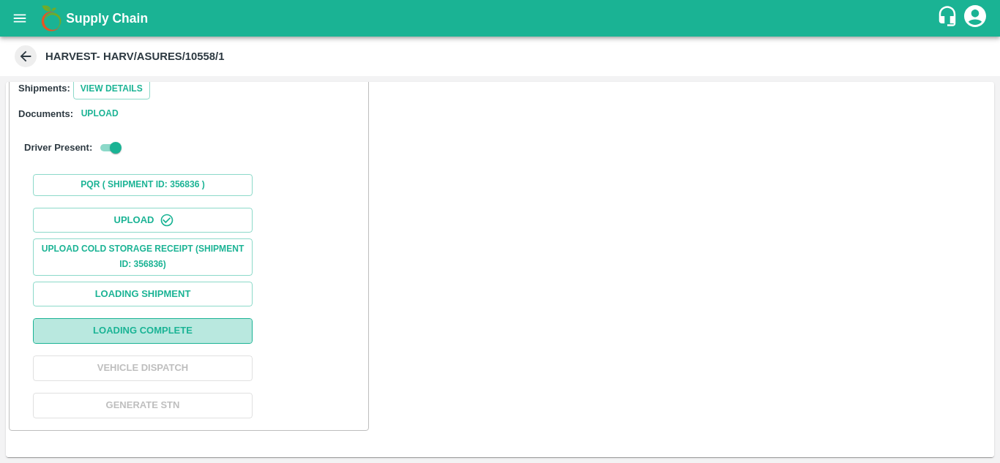
click at [213, 326] on button "Loading Complete" at bounding box center [143, 331] width 220 height 26
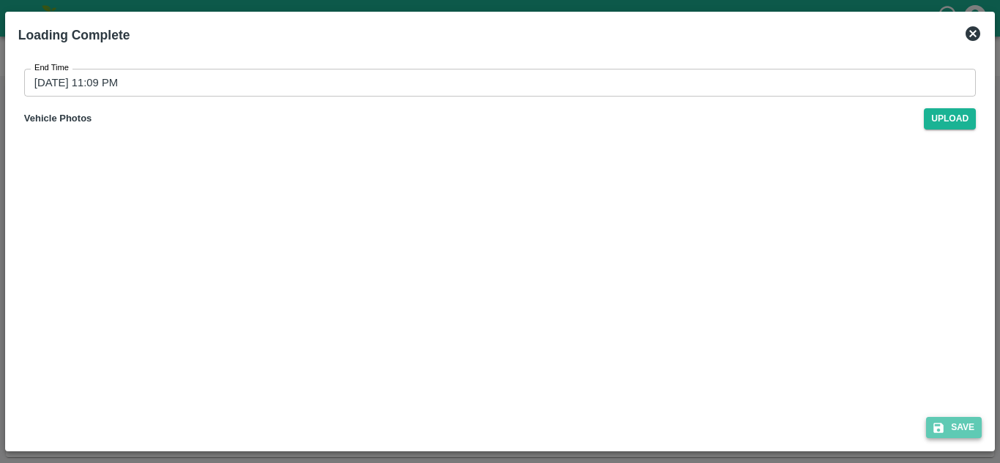
click at [957, 437] on button "Save" at bounding box center [954, 427] width 56 height 21
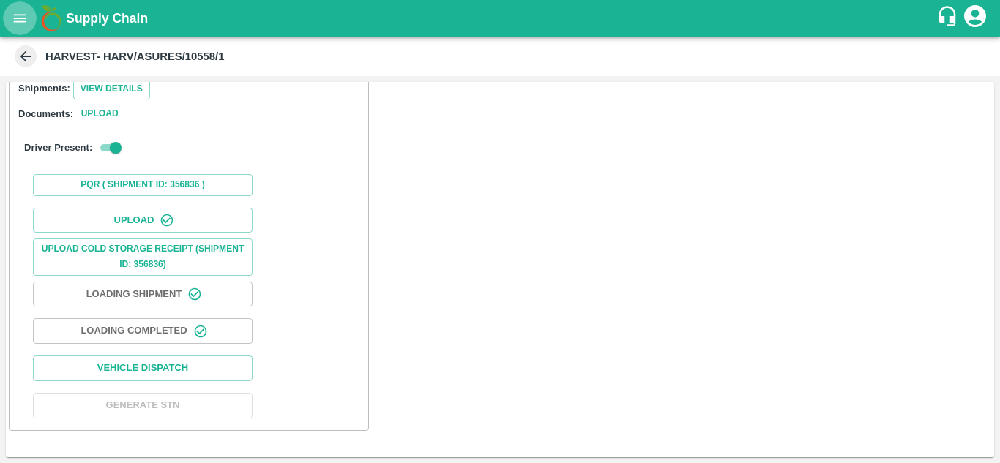
click at [30, 20] on button "open drawer" at bounding box center [20, 18] width 34 height 34
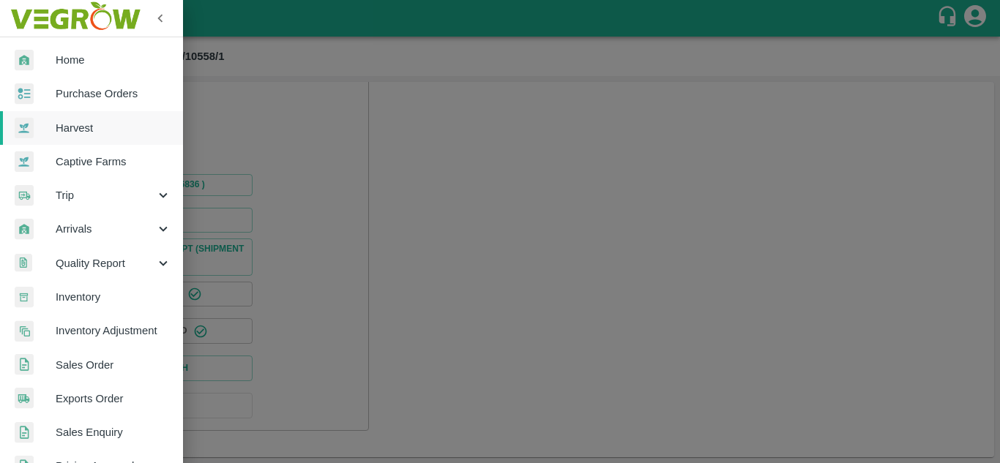
click at [474, 140] on div at bounding box center [500, 231] width 1000 height 463
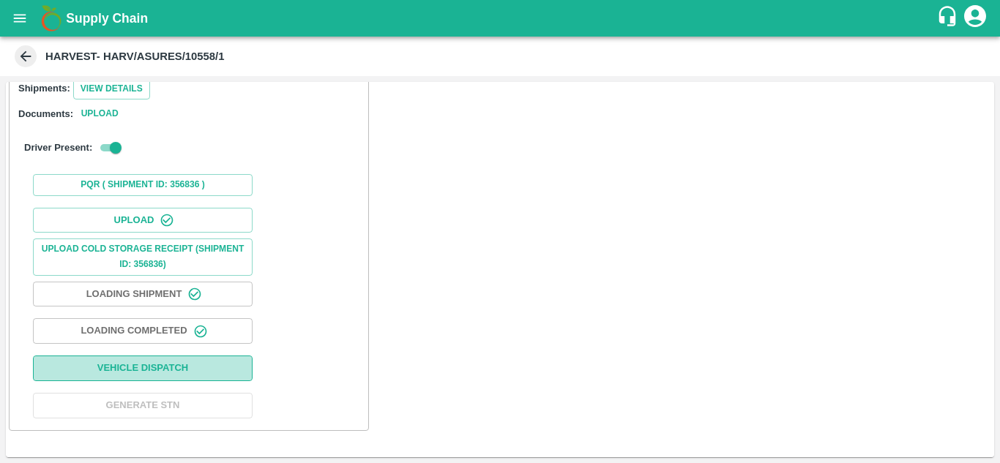
click at [140, 370] on button "Vehicle Dispatch" at bounding box center [143, 369] width 220 height 26
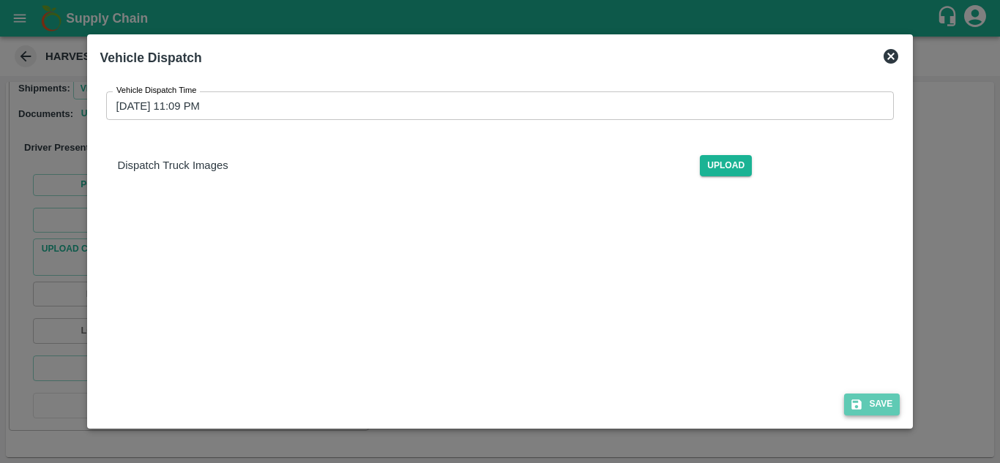
click at [877, 414] on button "Save" at bounding box center [872, 404] width 56 height 21
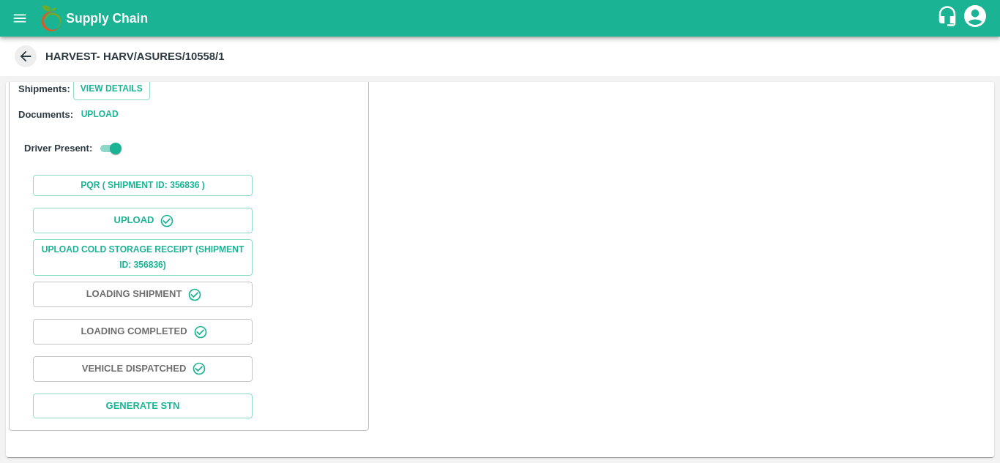
scroll to position [0, 0]
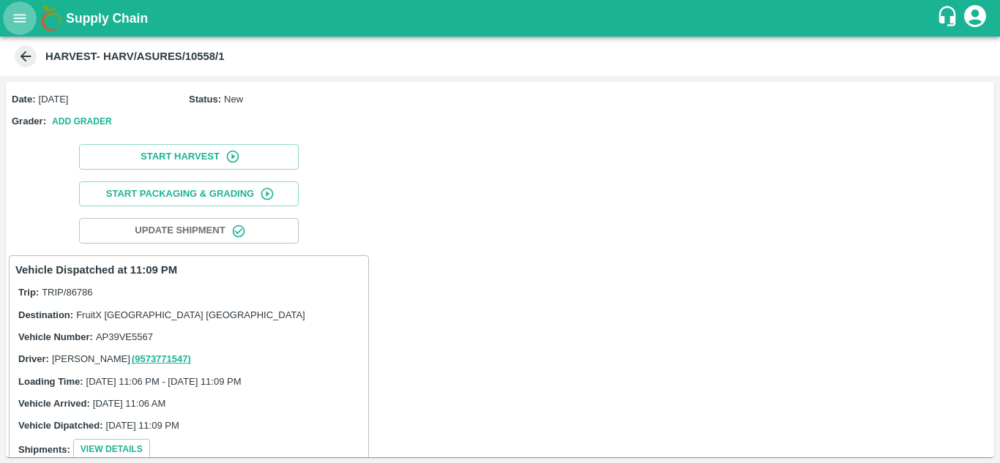
click at [18, 11] on icon "open drawer" at bounding box center [20, 18] width 16 height 16
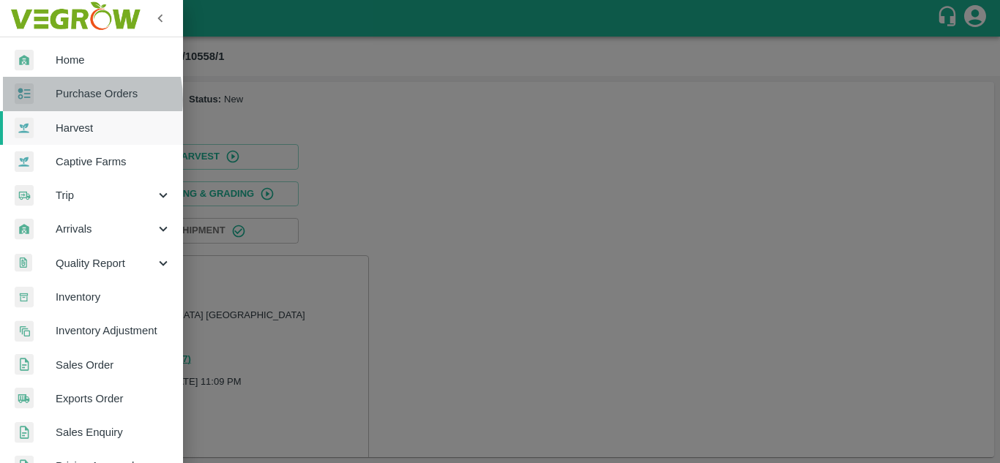
click at [69, 100] on span "Purchase Orders" at bounding box center [114, 94] width 116 height 16
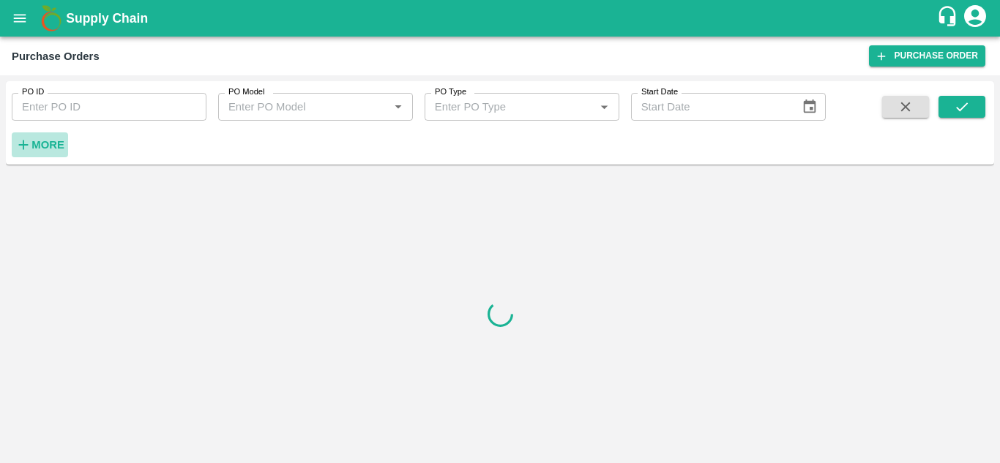
click at [33, 152] on h6 "More" at bounding box center [47, 144] width 33 height 19
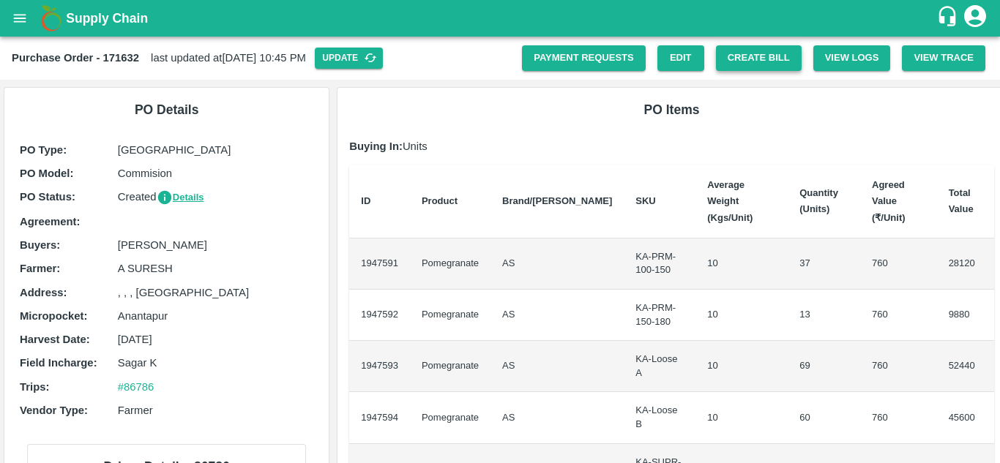
click at [758, 62] on button "Create Bill" at bounding box center [759, 58] width 86 height 26
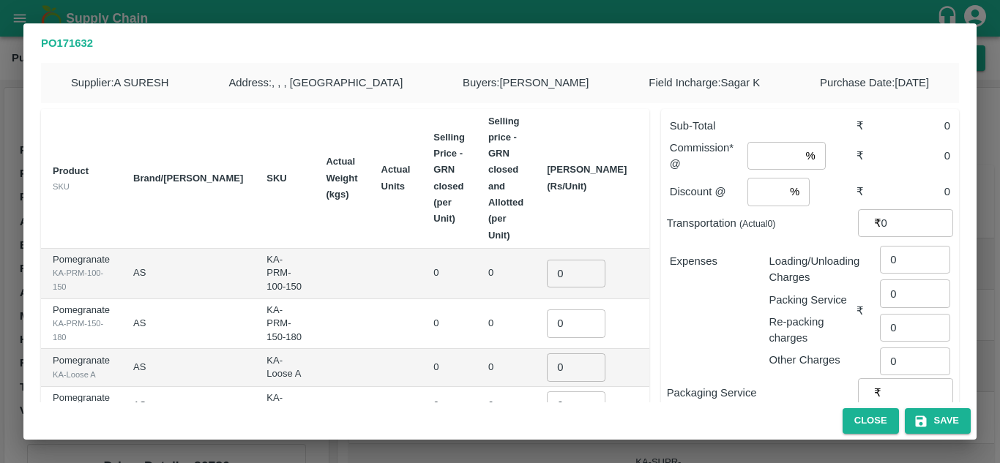
click at [907, 12] on div "PO 171632 Supplier : A SURESH Address : , , , [GEOGRAPHIC_DATA] Buyers : Gundek…" at bounding box center [500, 231] width 1000 height 463
